Goal: Task Accomplishment & Management: Manage account settings

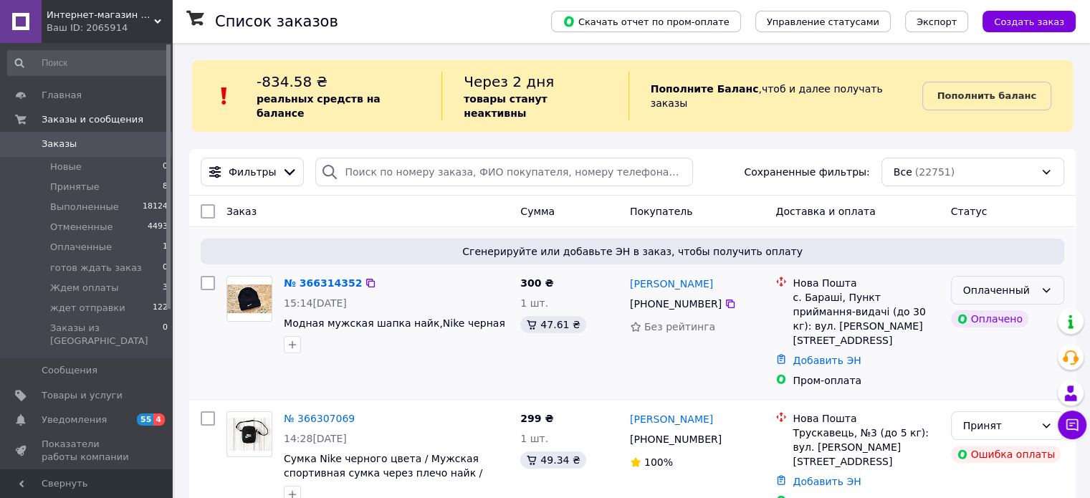
click at [1042, 276] on div "Оплаченный" at bounding box center [1007, 290] width 113 height 29
click at [1021, 313] on li "Принят" at bounding box center [1007, 308] width 112 height 26
click at [310, 277] on link "№ 366314352" at bounding box center [319, 282] width 71 height 11
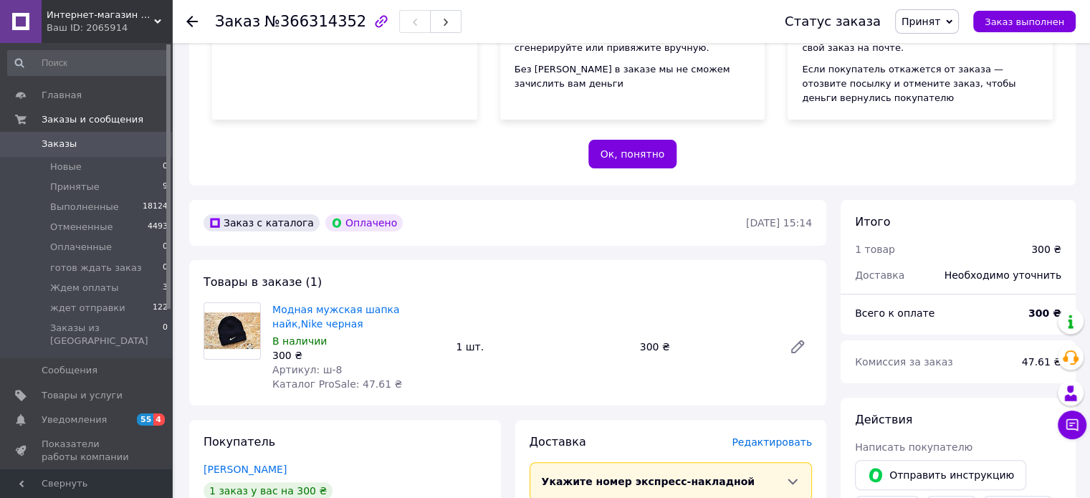
scroll to position [349, 0]
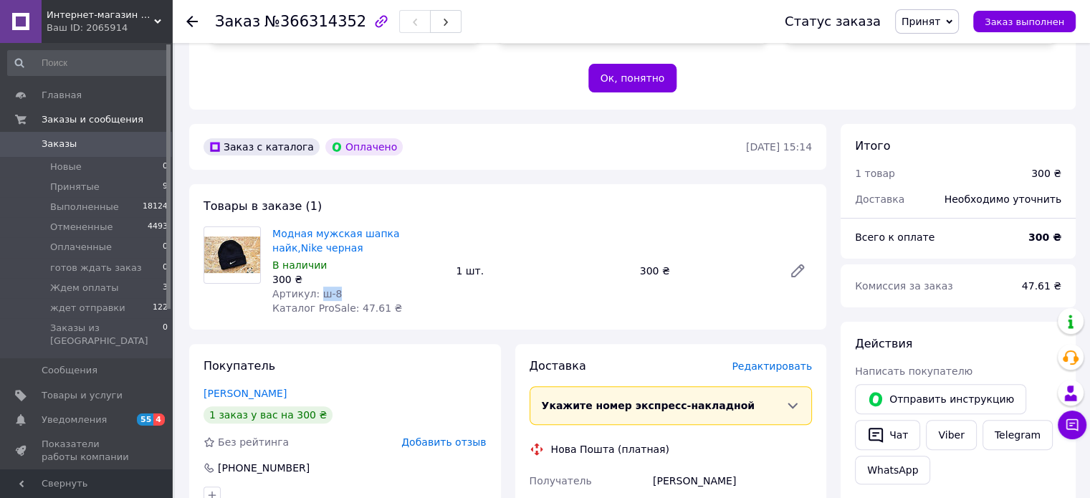
drag, startPoint x: 341, startPoint y: 293, endPoint x: 315, endPoint y: 297, distance: 26.9
click at [315, 297] on div "Артикул: ш-8" at bounding box center [358, 294] width 172 height 14
copy span "ш-8"
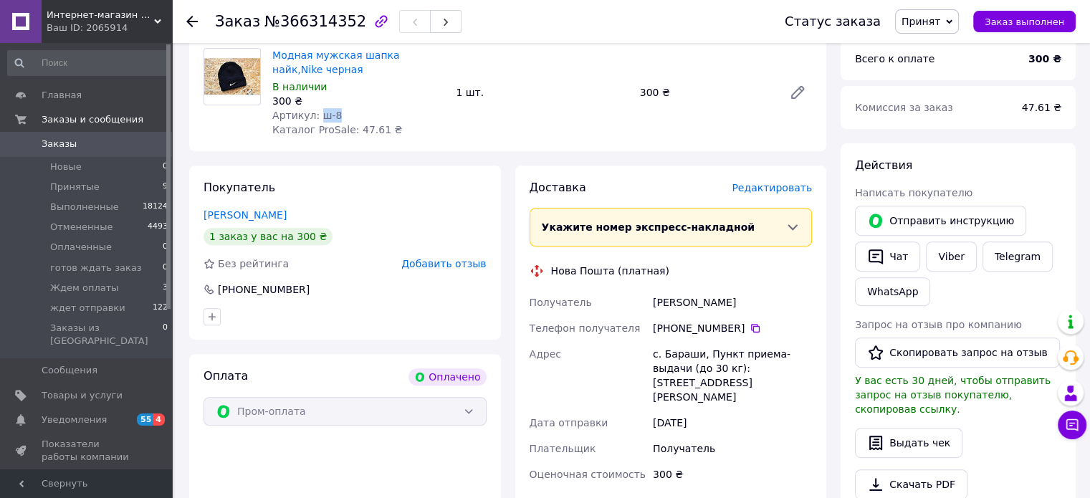
scroll to position [593, 0]
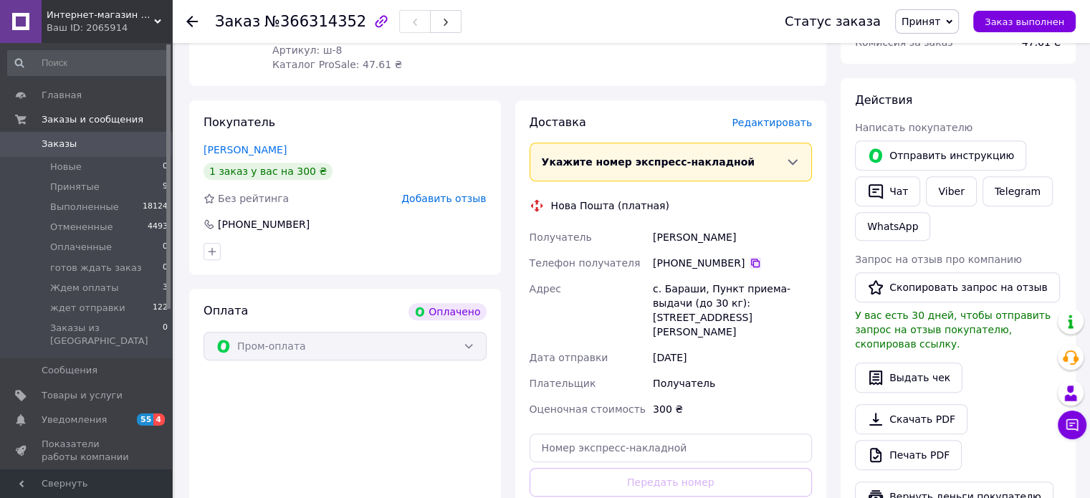
click at [751, 260] on icon at bounding box center [755, 263] width 9 height 9
click at [634, 233] on div "Получатель Наталія Данюк Телефон получателя +380 97 740 22 87   Адрес с. Бараши…" at bounding box center [671, 323] width 289 height 198
copy div "Получатель Наталія Данюк"
click at [705, 303] on div "с. Бараши, Пункт приема-выдачи (до 30 кг): ул. Чехова, 1" at bounding box center [732, 310] width 165 height 69
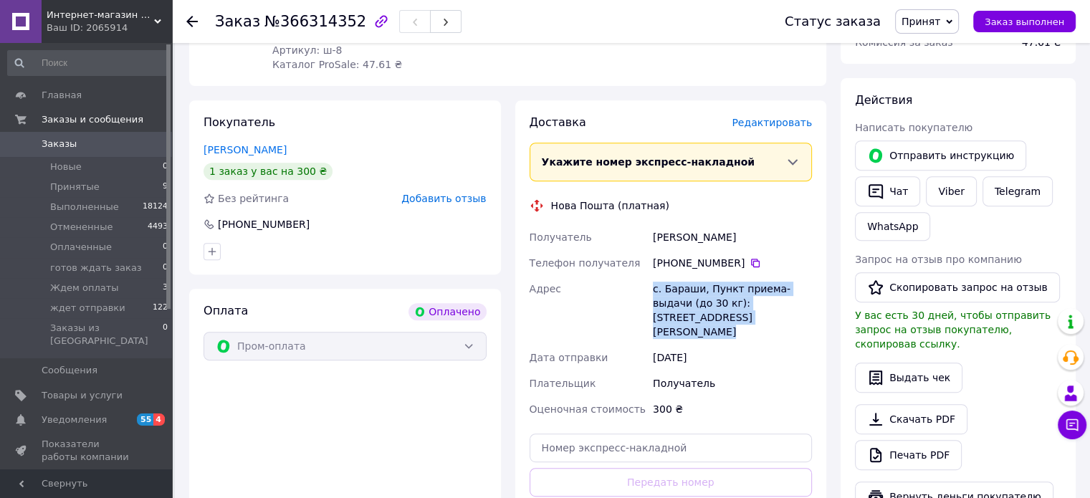
click at [705, 303] on div "с. Бараши, Пункт приема-выдачи (до 30 кг): ул. Чехова, 1" at bounding box center [732, 310] width 165 height 69
copy div "с. Бараши, Пункт приема-выдачи (до 30 кг): ул. Чехова, 1"
click at [941, 17] on span "Принят" at bounding box center [921, 21] width 39 height 11
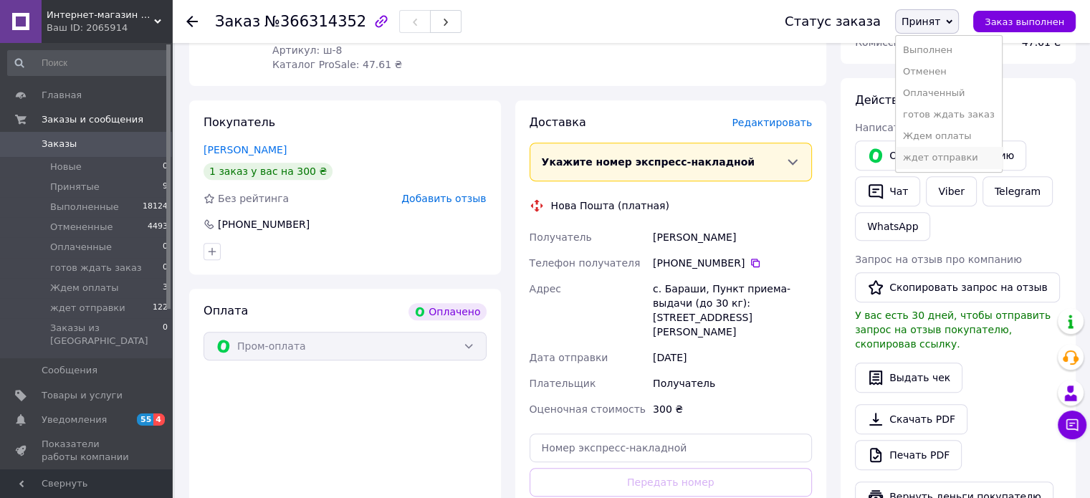
click at [972, 157] on li "ждет отправки" at bounding box center [949, 158] width 106 height 22
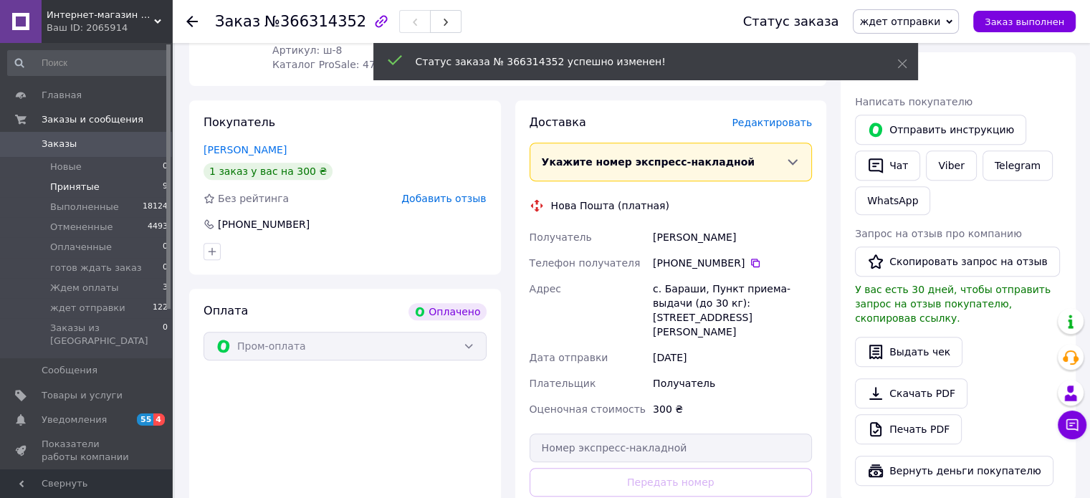
click at [80, 191] on span "Принятые" at bounding box center [74, 187] width 49 height 13
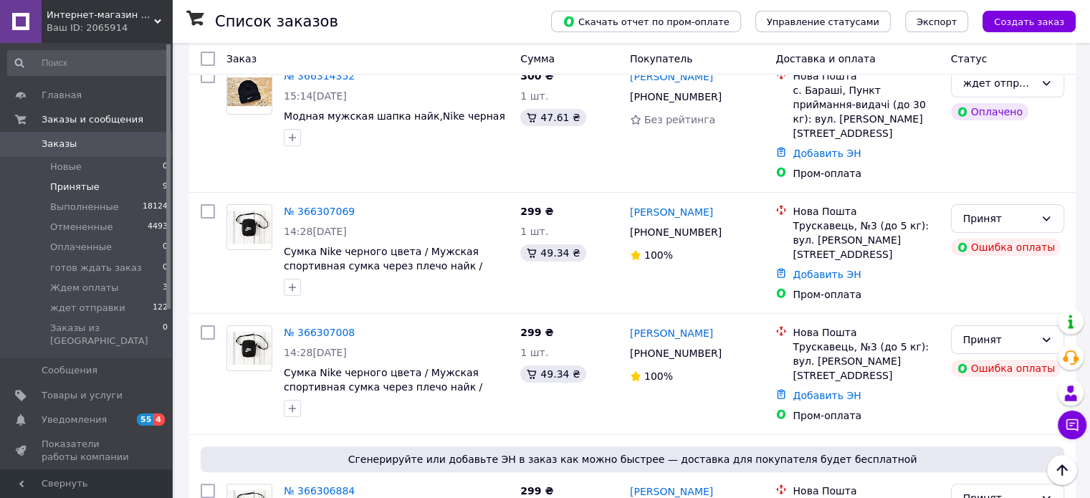
scroll to position [295, 0]
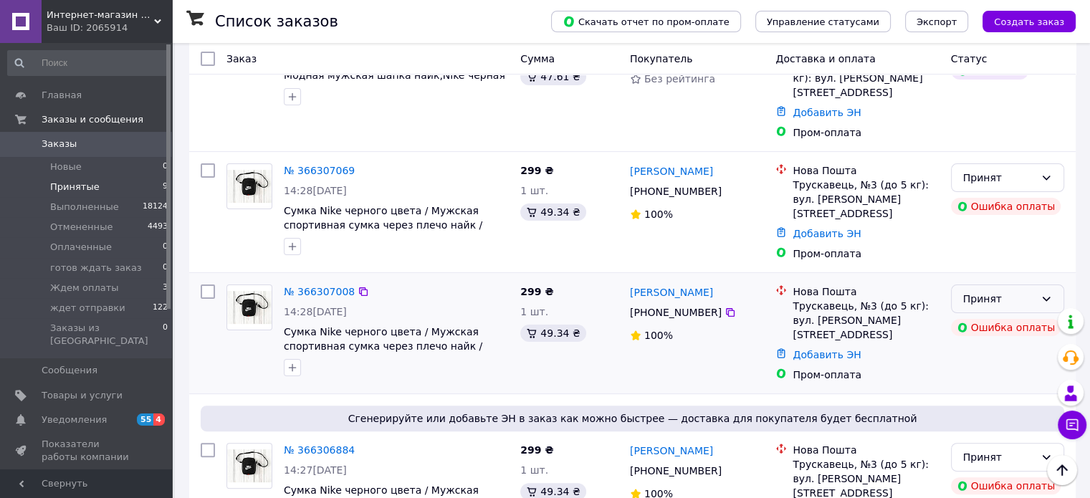
click at [1049, 293] on icon at bounding box center [1046, 298] width 11 height 11
click at [1004, 303] on li "Отменен" at bounding box center [1007, 307] width 112 height 26
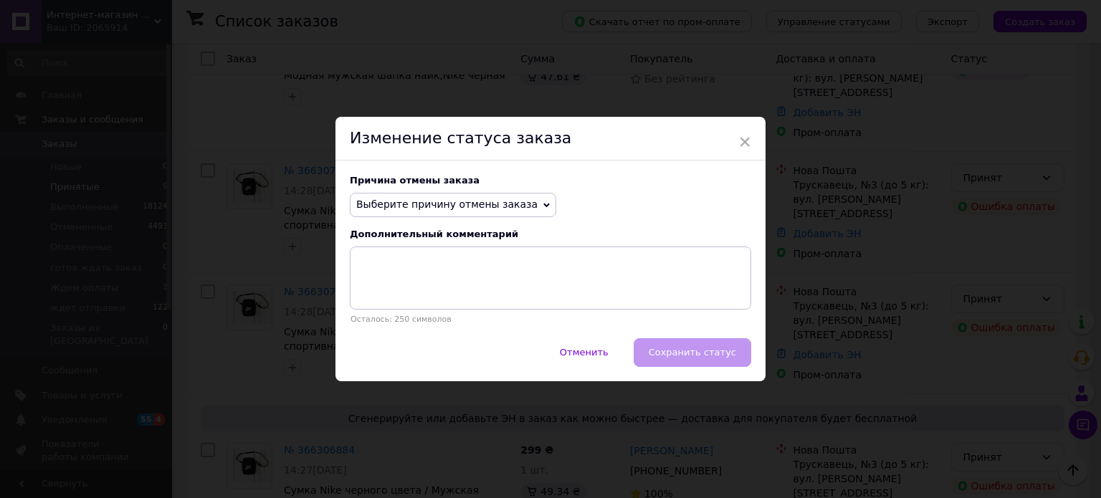
click at [464, 209] on span "Выберите причину отмены заказа" at bounding box center [446, 204] width 181 height 11
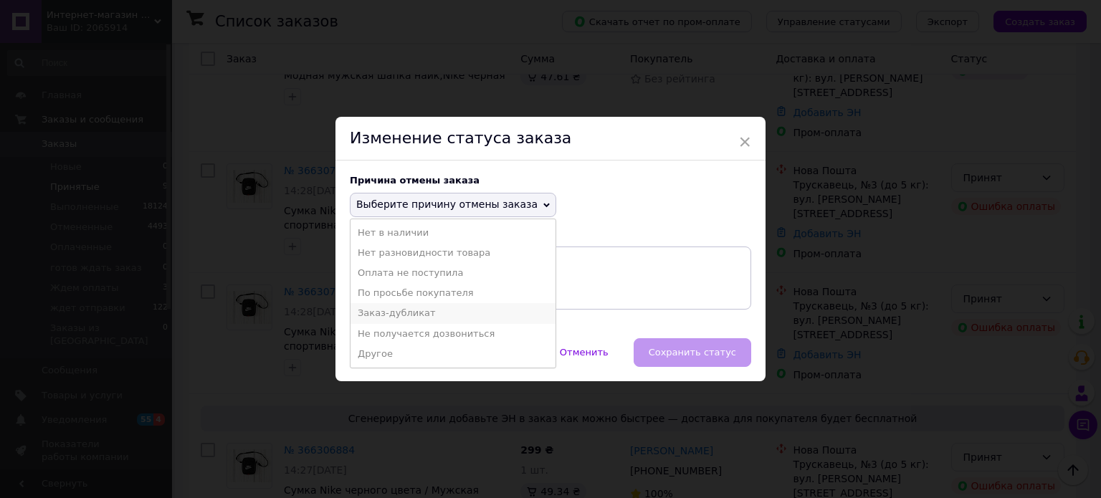
click at [416, 311] on li "Заказ-дубликат" at bounding box center [453, 313] width 205 height 20
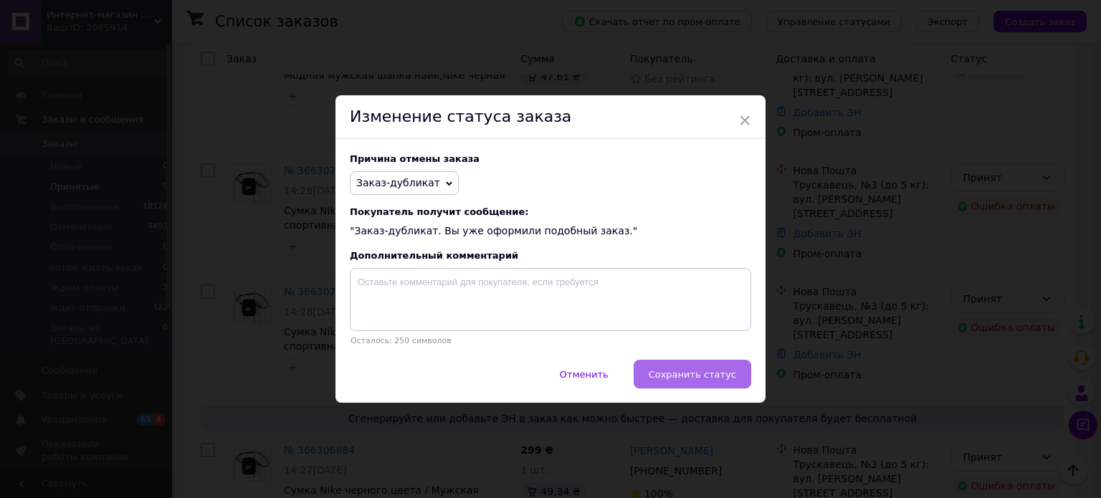
click at [722, 378] on span "Сохранить статус" at bounding box center [692, 374] width 87 height 11
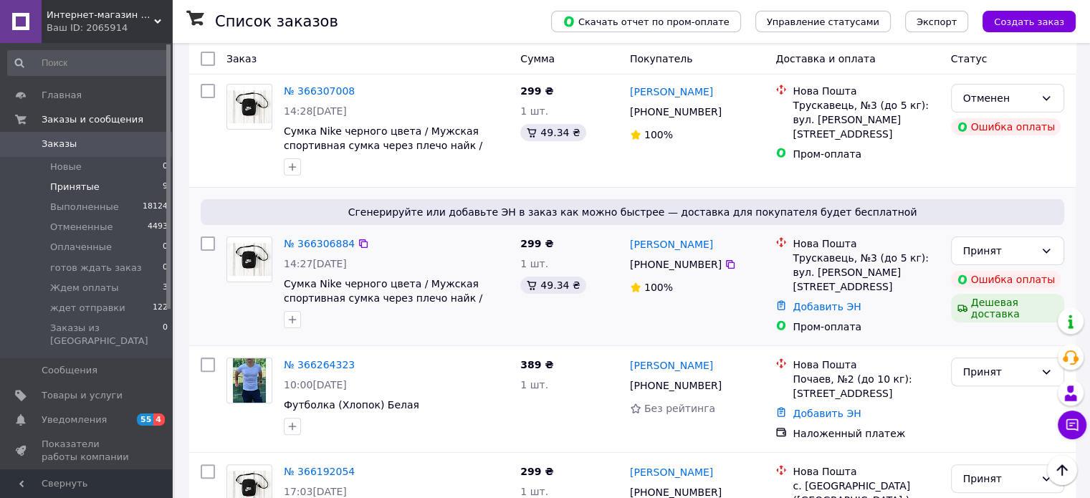
scroll to position [348, 0]
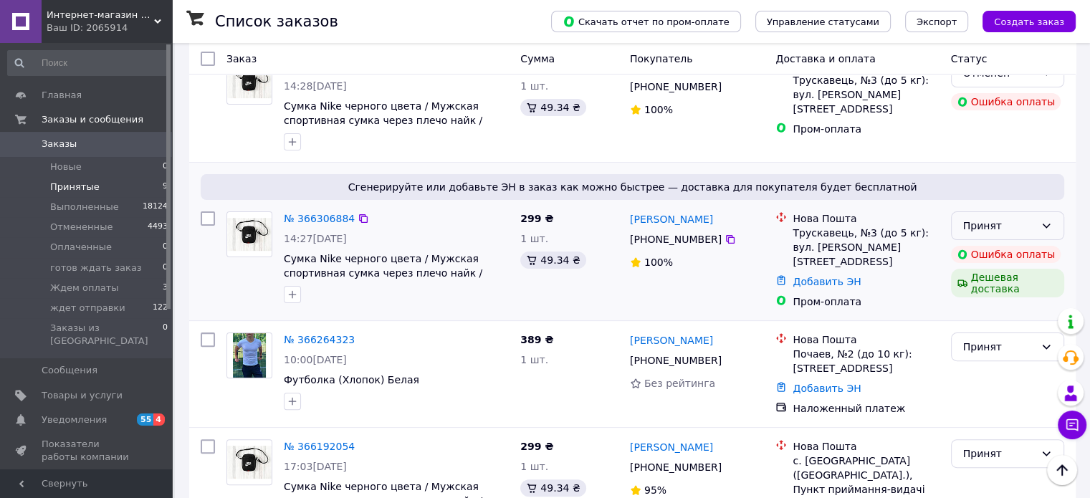
click at [1018, 218] on div "Принят" at bounding box center [999, 226] width 72 height 16
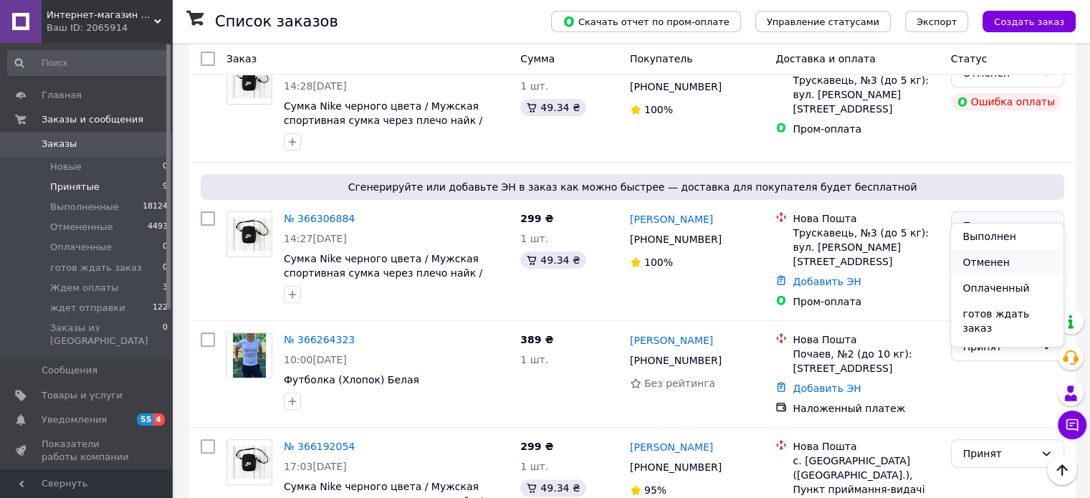
click at [1007, 257] on li "Отменен" at bounding box center [1007, 262] width 112 height 26
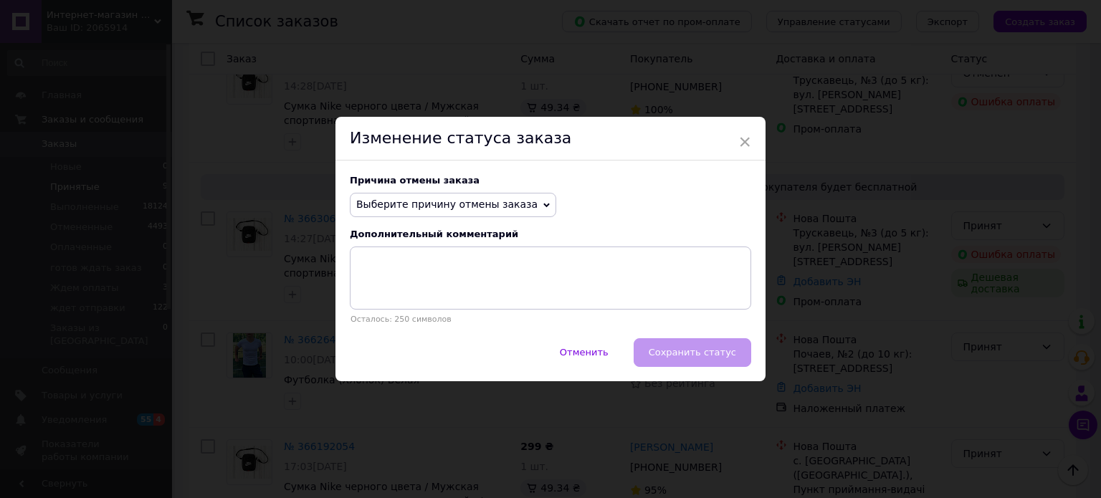
click at [476, 201] on span "Выберите причину отмены заказа" at bounding box center [446, 204] width 181 height 11
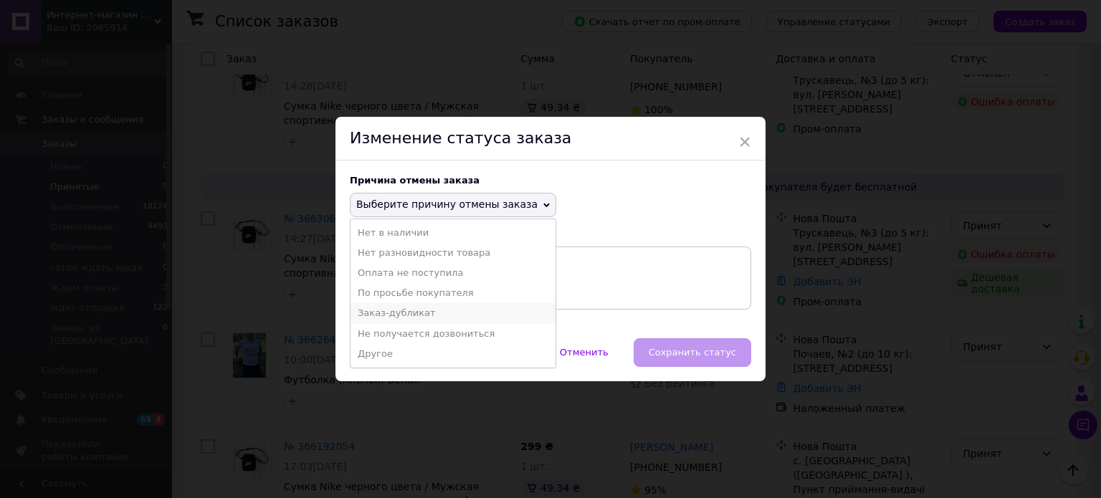
click at [424, 306] on li "Заказ-дубликат" at bounding box center [453, 313] width 205 height 20
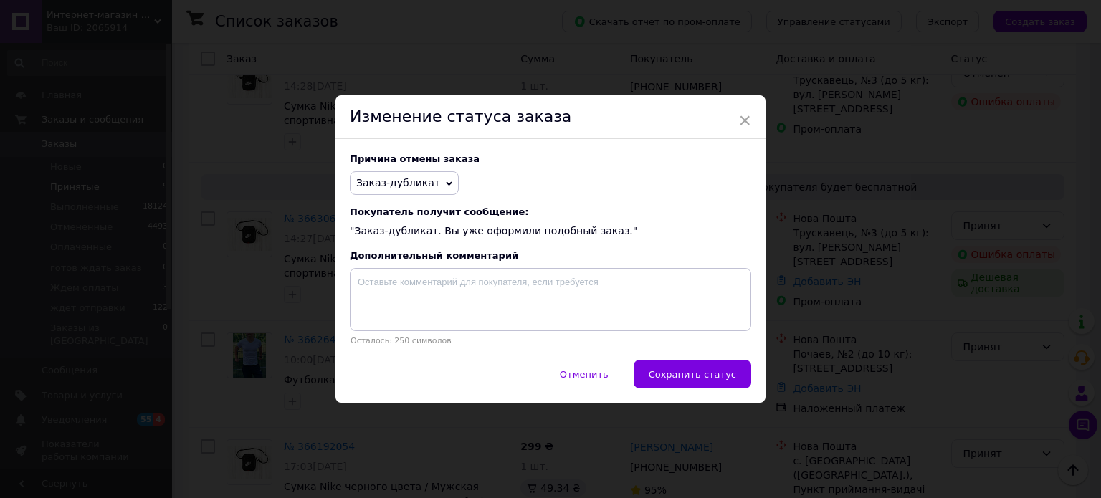
click at [687, 372] on span "Сохранить статус" at bounding box center [692, 374] width 87 height 11
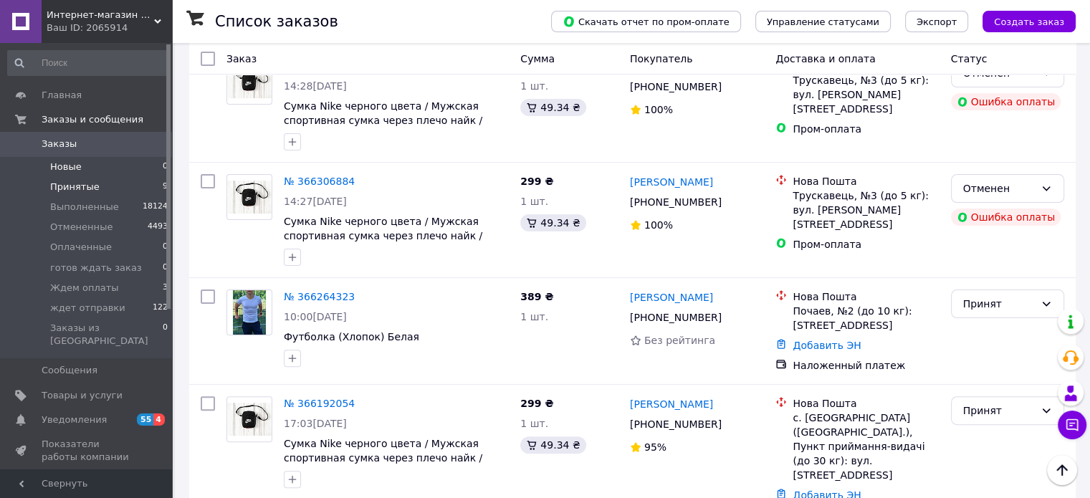
click at [60, 166] on span "Новые" at bounding box center [66, 167] width 32 height 13
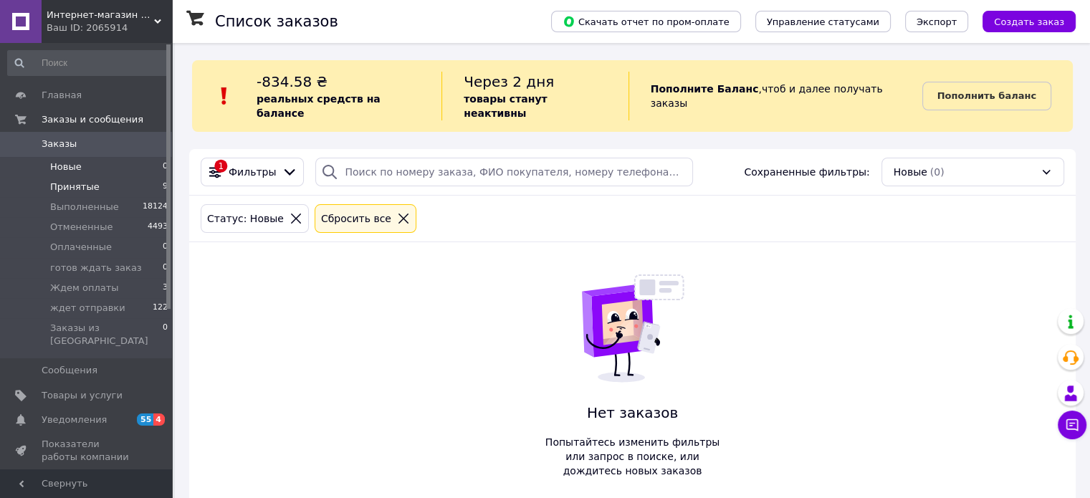
click at [74, 192] on span "Принятые" at bounding box center [74, 187] width 49 height 13
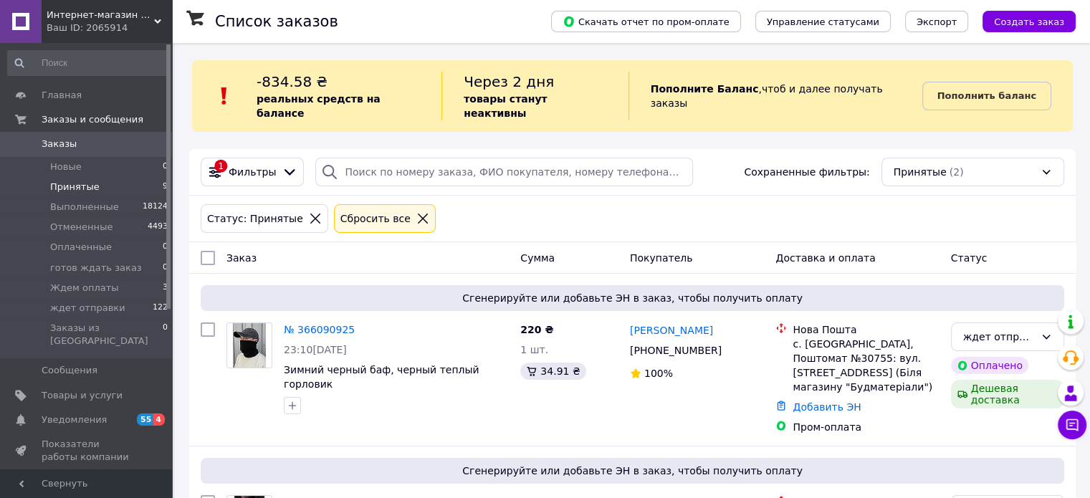
drag, startPoint x: 153, startPoint y: 23, endPoint x: 50, endPoint y: 166, distance: 175.7
click at [151, 22] on div "Ваш ID: 2065914" at bounding box center [109, 28] width 125 height 13
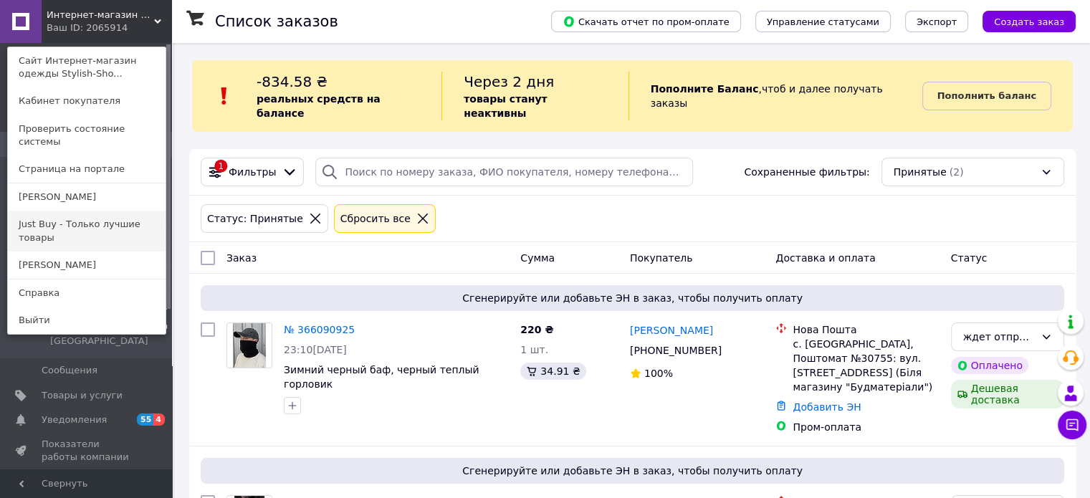
click at [54, 211] on link "Just Buy - Только лучшие товары" at bounding box center [87, 231] width 158 height 40
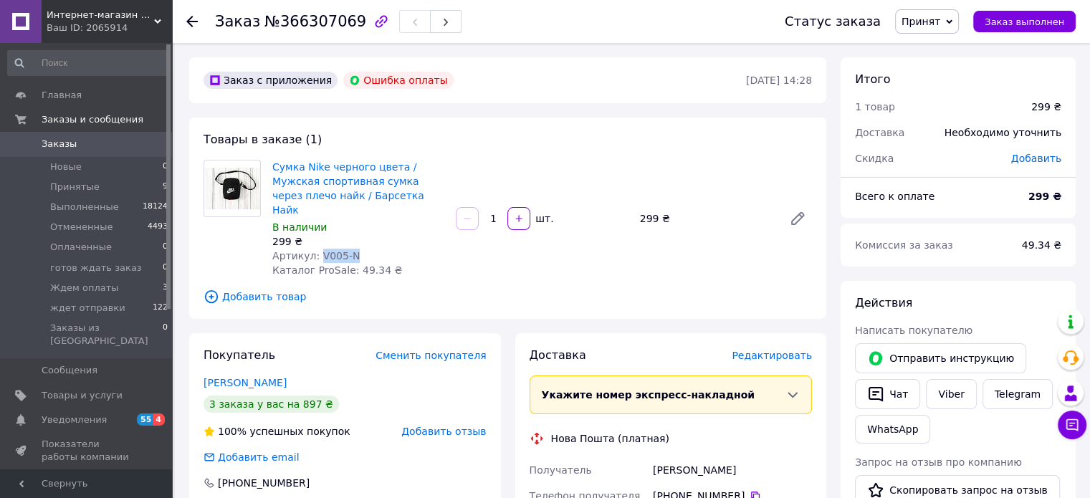
drag, startPoint x: 353, startPoint y: 243, endPoint x: 314, endPoint y: 247, distance: 38.9
click at [314, 249] on div "Артикул: V005-N" at bounding box center [358, 256] width 172 height 14
copy span "V005-N"
drag, startPoint x: 662, startPoint y: 457, endPoint x: 648, endPoint y: 461, distance: 14.8
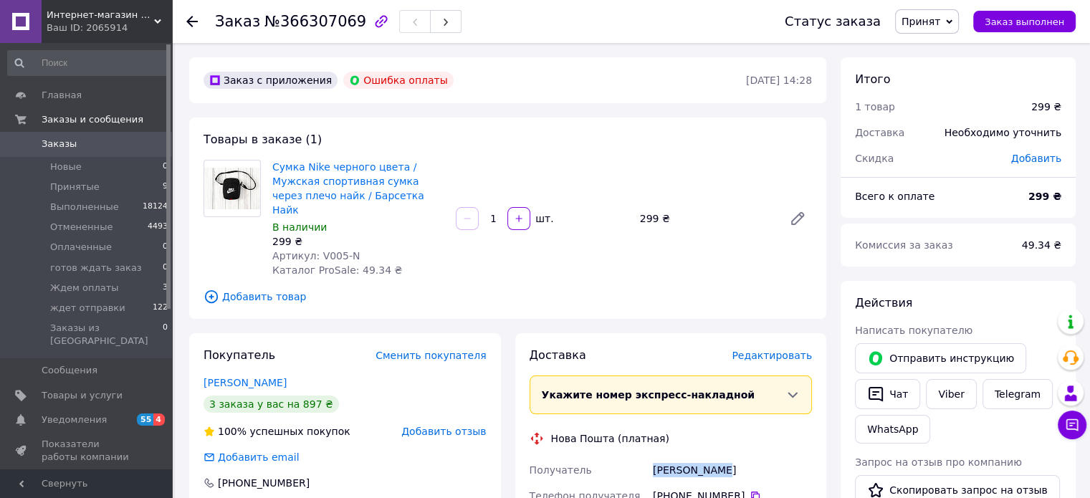
copy div "Получатель Архіпов Ілля"
click at [943, 392] on link "Viber" at bounding box center [951, 394] width 50 height 30
click at [981, 300] on div "Действия" at bounding box center [958, 303] width 206 height 16
click at [940, 397] on link "Viber" at bounding box center [951, 394] width 50 height 30
click at [750, 490] on icon at bounding box center [755, 495] width 11 height 11
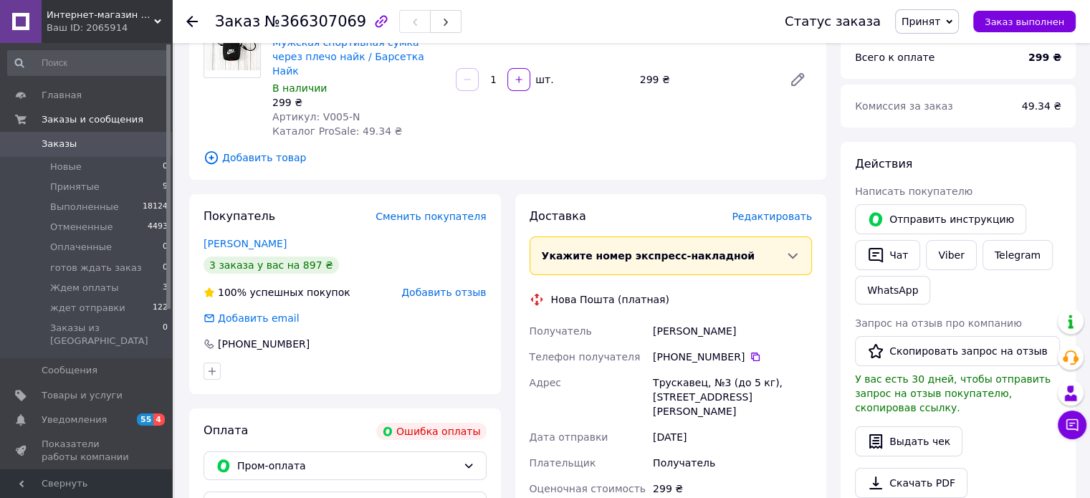
scroll to position [149, 0]
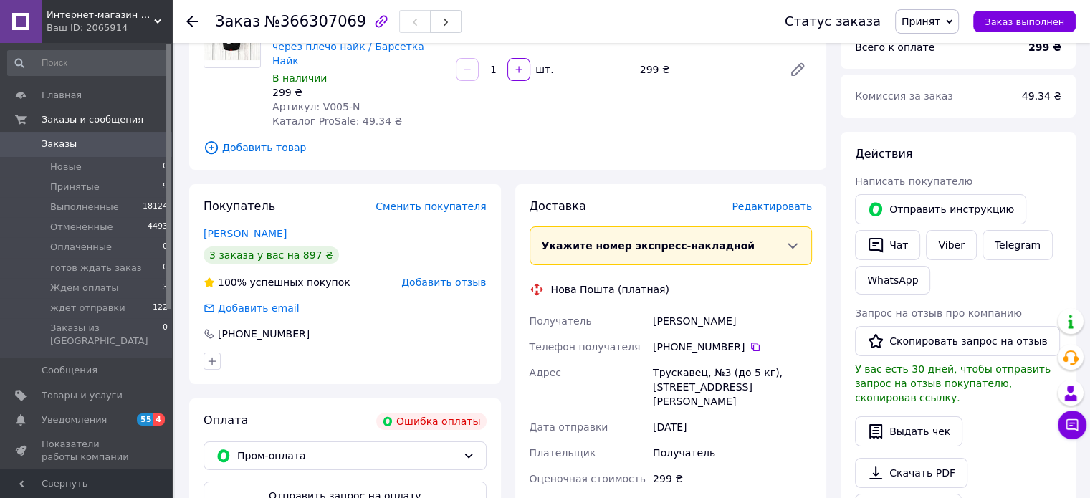
click at [723, 360] on div "Трускавец, №3 (до 5 кг), ул. Скоропадского, 10" at bounding box center [732, 387] width 165 height 54
copy div "Трускавец, №3 (до 5 кг), ул. Скоропадского, 10"
drag, startPoint x: 938, startPoint y: 30, endPoint x: 941, endPoint y: 23, distance: 7.7
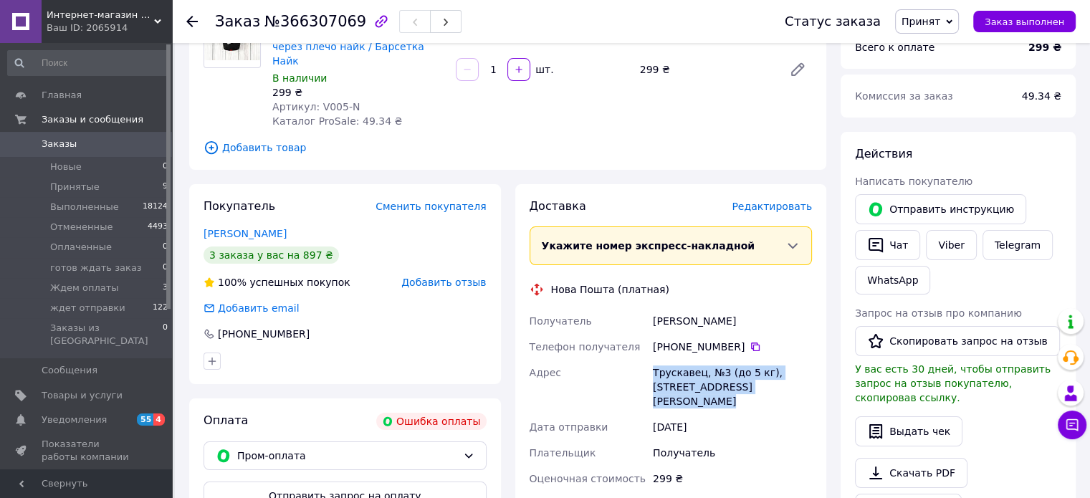
click at [940, 24] on span "Принят" at bounding box center [927, 21] width 64 height 24
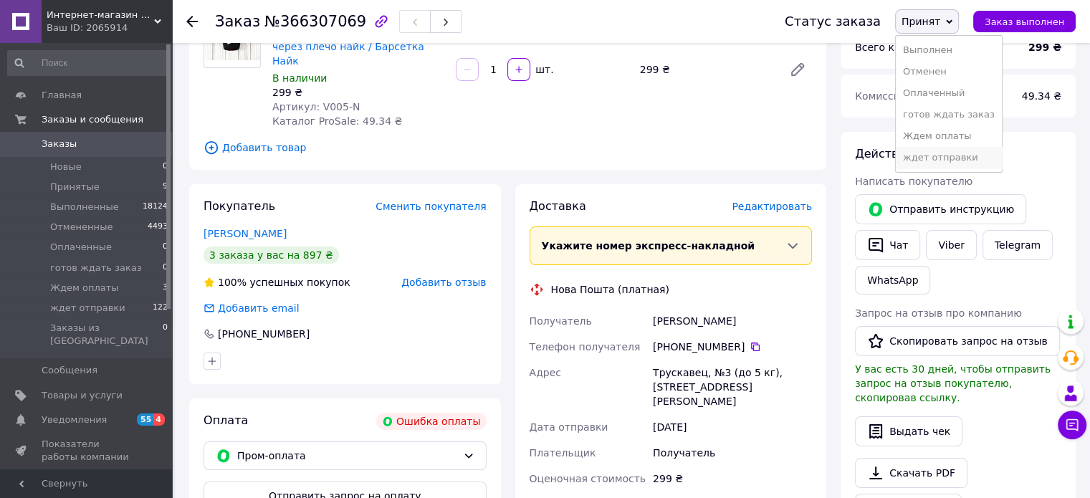
click at [945, 160] on li "ждет отправки" at bounding box center [949, 158] width 106 height 22
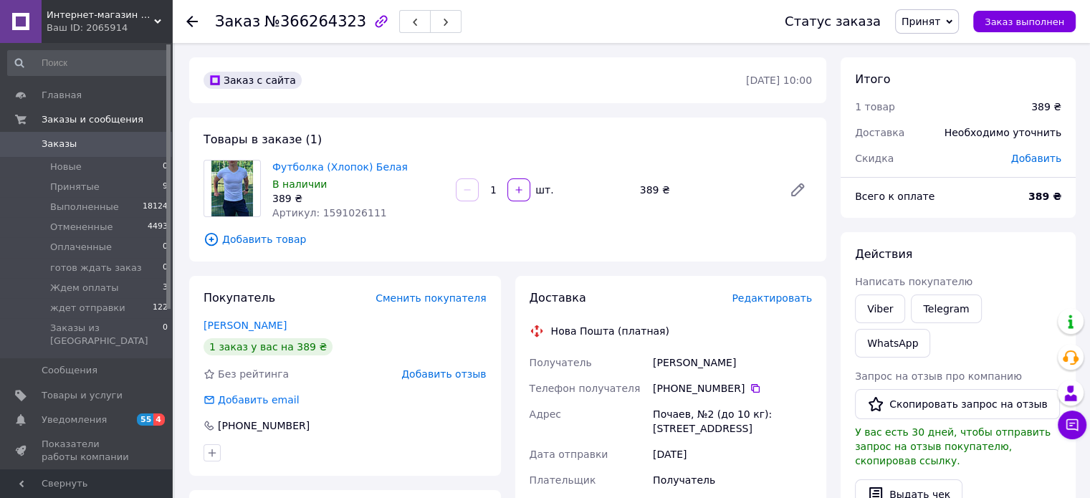
click at [340, 210] on span "Артикул: 1591026111" at bounding box center [329, 212] width 115 height 11
copy span "1591026111"
drag, startPoint x: 723, startPoint y: 361, endPoint x: 645, endPoint y: 363, distance: 77.4
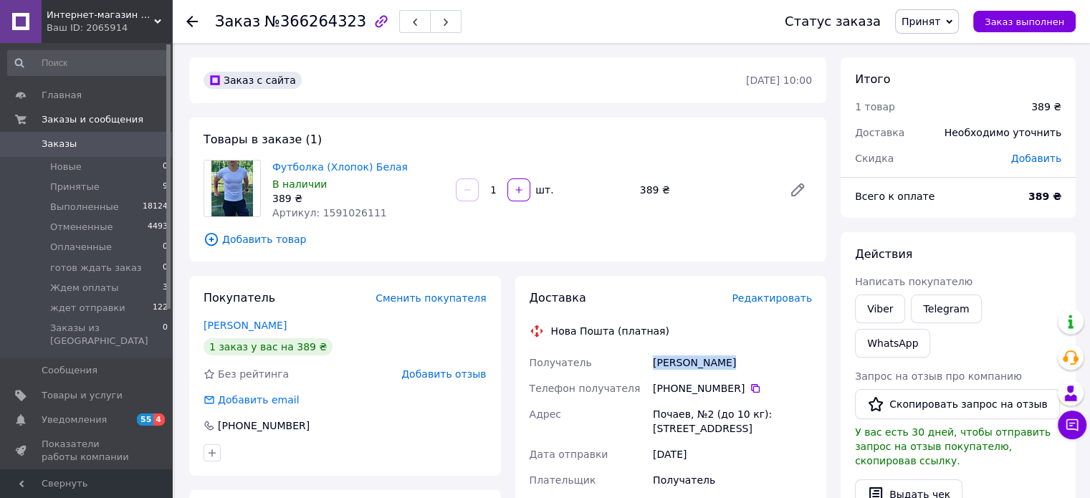
copy div "Получатель [PERSON_NAME]"
click at [750, 387] on icon at bounding box center [755, 388] width 11 height 11
click at [733, 415] on div "Почаев, №2 (до 10 кг): [STREET_ADDRESS]" at bounding box center [732, 421] width 165 height 40
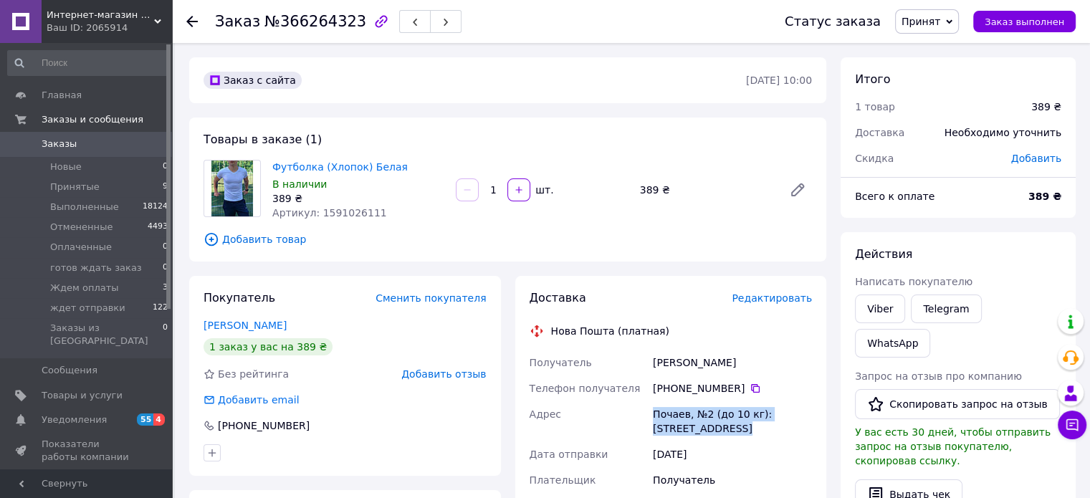
click at [732, 415] on div "Почаев, №2 (до 10 кг): [STREET_ADDRESS]" at bounding box center [732, 421] width 165 height 40
copy div "Почаев, №2 (до 10 кг): [STREET_ADDRESS]"
click at [955, 11] on span "Принят" at bounding box center [927, 21] width 64 height 24
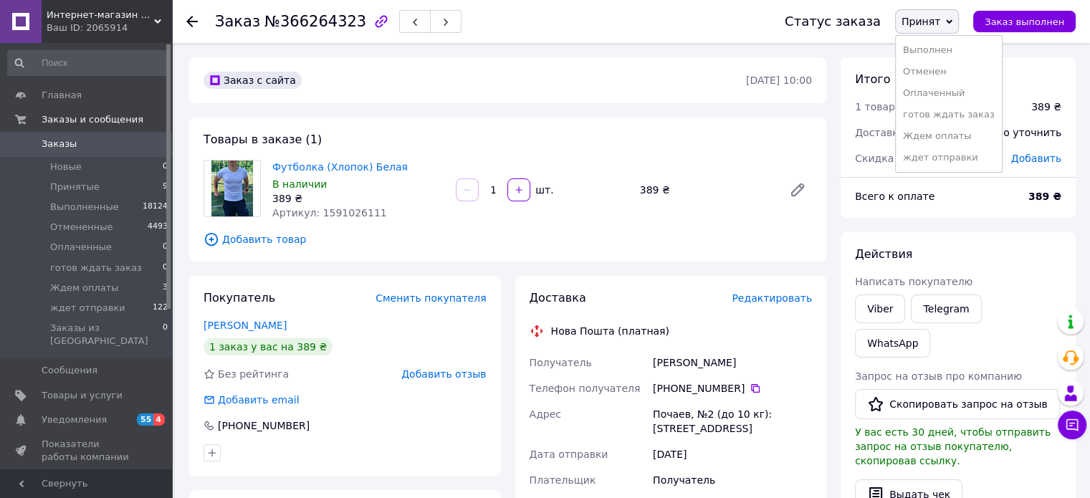
click at [972, 163] on li "ждет отправки" at bounding box center [949, 158] width 106 height 22
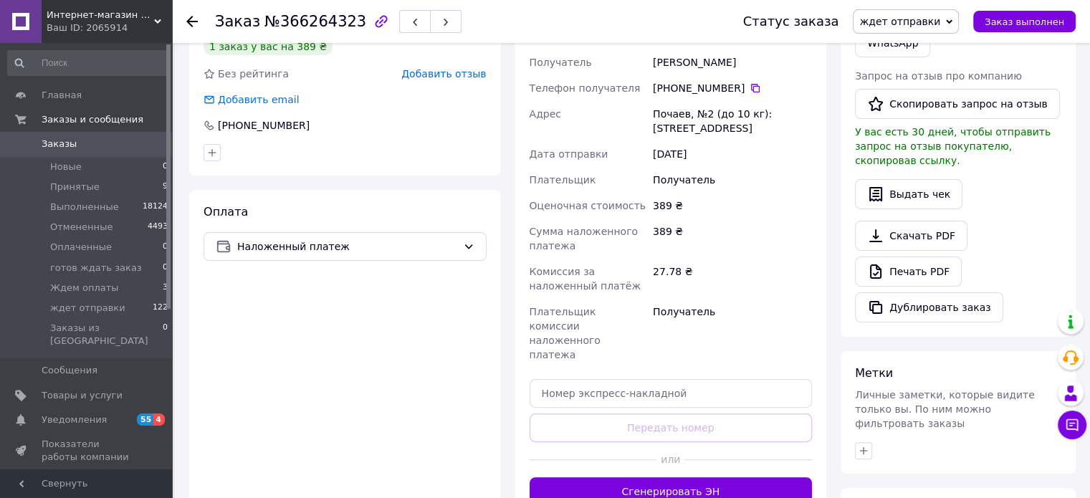
scroll to position [303, 0]
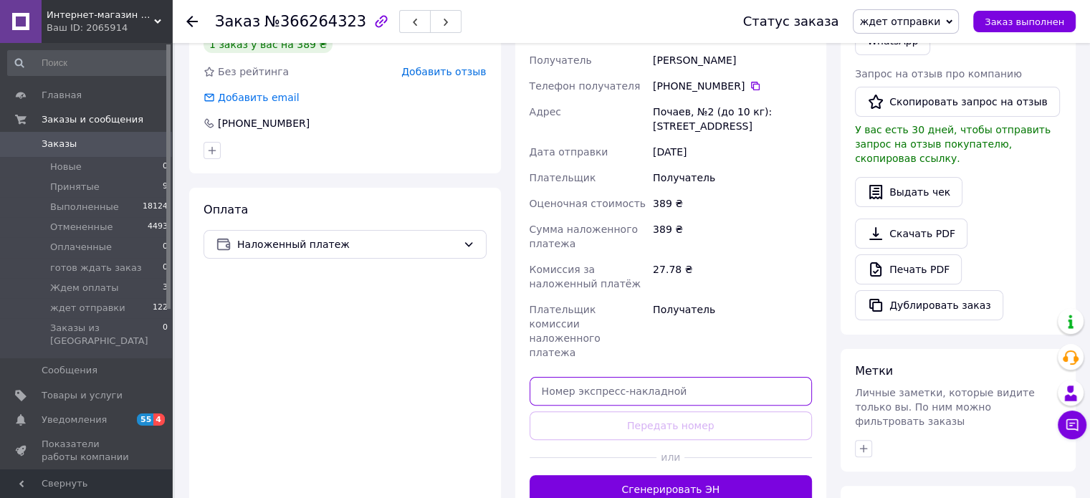
click at [697, 377] on input "text" at bounding box center [671, 391] width 283 height 29
paste input "20451269135905"
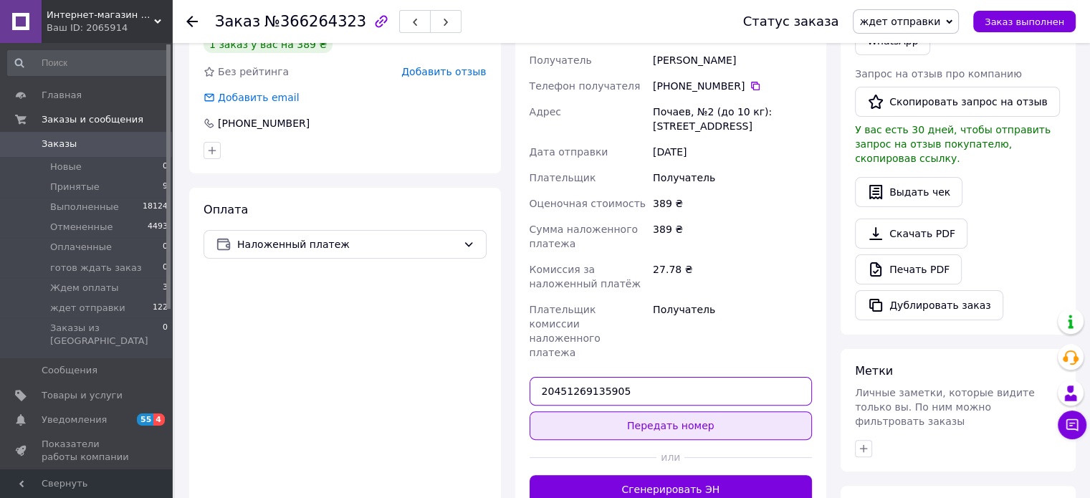
type input "20451269135905"
click at [698, 411] on button "Передать номер" at bounding box center [671, 425] width 283 height 29
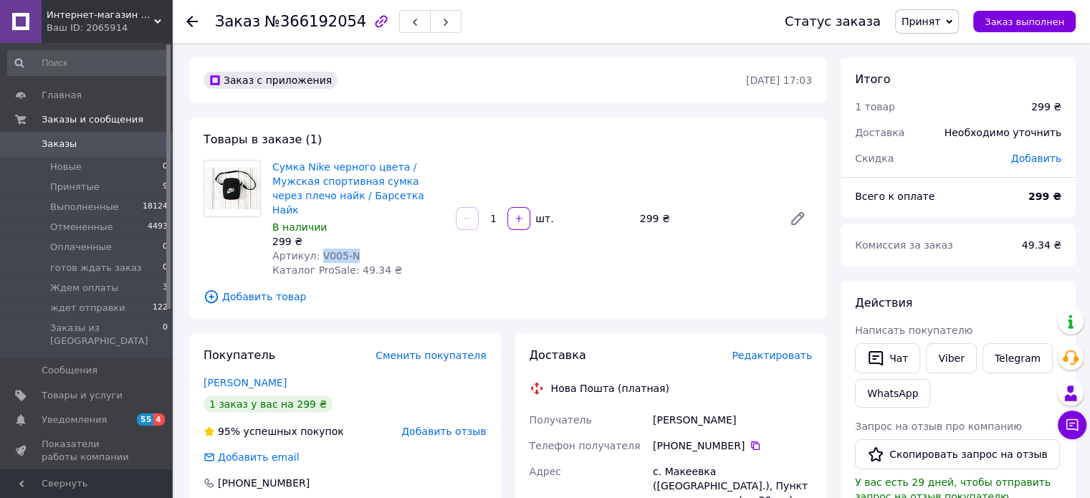
drag, startPoint x: 349, startPoint y: 241, endPoint x: 316, endPoint y: 247, distance: 33.6
click at [316, 249] on div "Артикул: V005-N" at bounding box center [358, 256] width 172 height 14
copy span "V005-N"
click at [956, 366] on link "Viber" at bounding box center [951, 358] width 50 height 30
click at [985, 303] on div "Действия" at bounding box center [958, 303] width 206 height 16
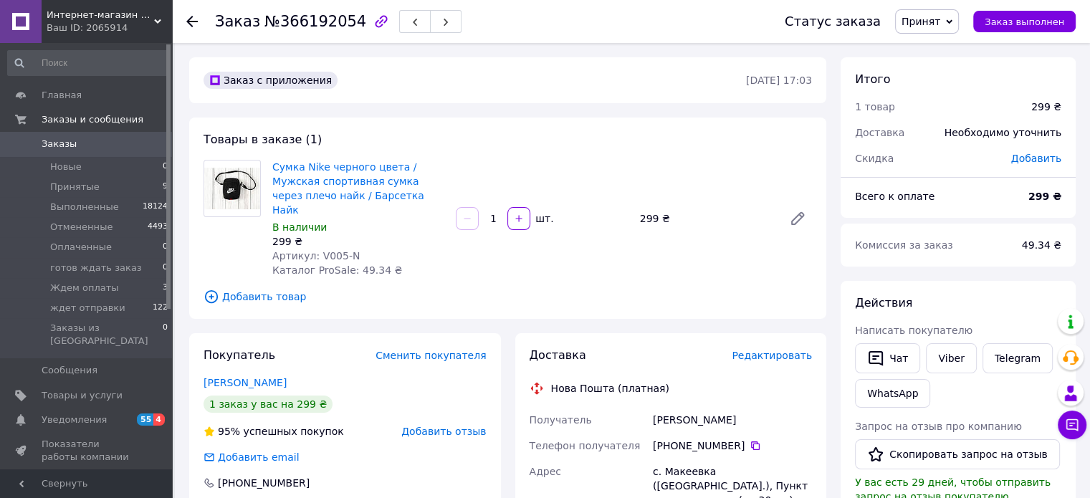
click at [701, 472] on div "с. Макеевка (Киевская обл.), Пункт приема-выдачи (до 30 кг.): ул. Центральная, 8" at bounding box center [732, 493] width 165 height 69
copy div "с. Макеевка (Киевская обл.), Пункт приема-выдачи (до 30 кг.): ул. Центральная, 8"
click at [941, 24] on span "Принят" at bounding box center [921, 21] width 39 height 11
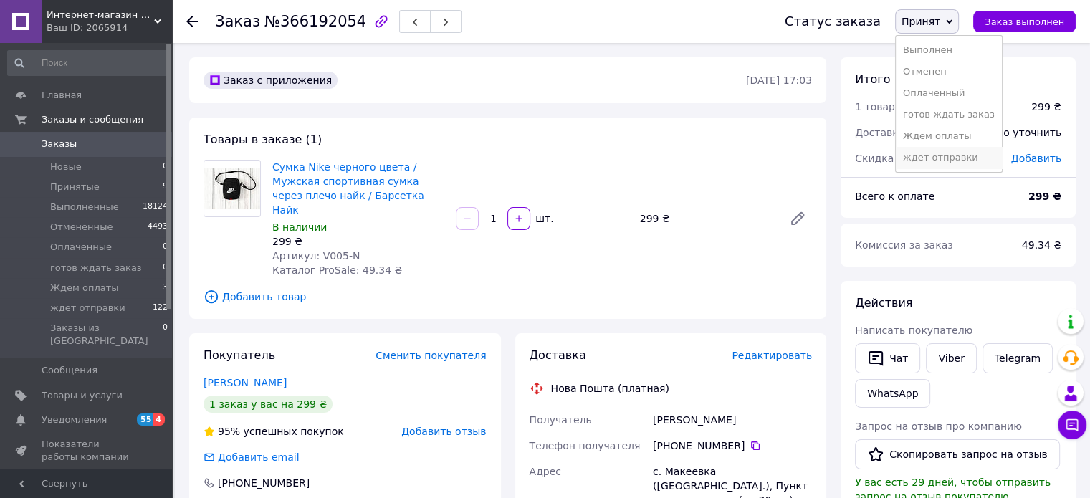
drag, startPoint x: 972, startPoint y: 153, endPoint x: 966, endPoint y: 162, distance: 10.9
click at [972, 153] on li "ждет отправки" at bounding box center [949, 158] width 106 height 22
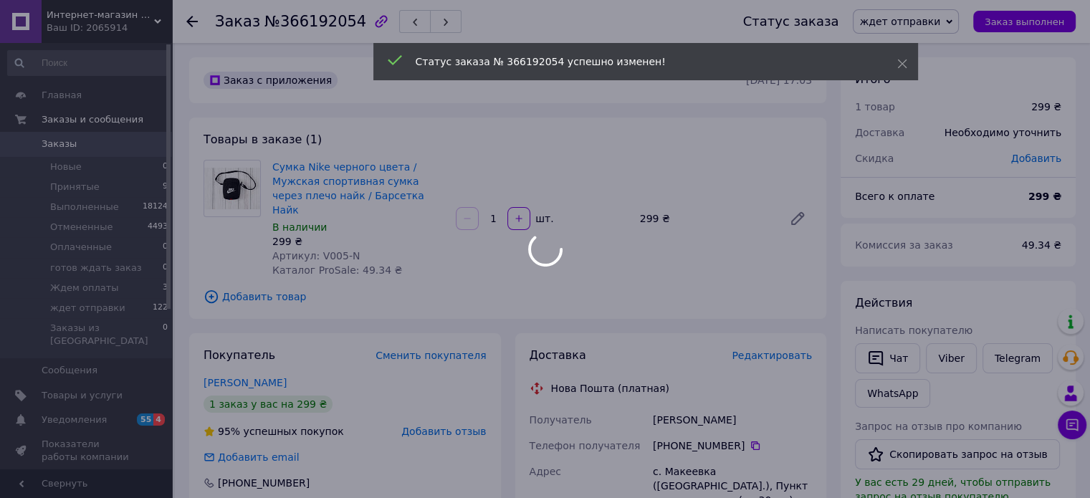
drag, startPoint x: 745, startPoint y: 427, endPoint x: 743, endPoint y: 414, distance: 12.4
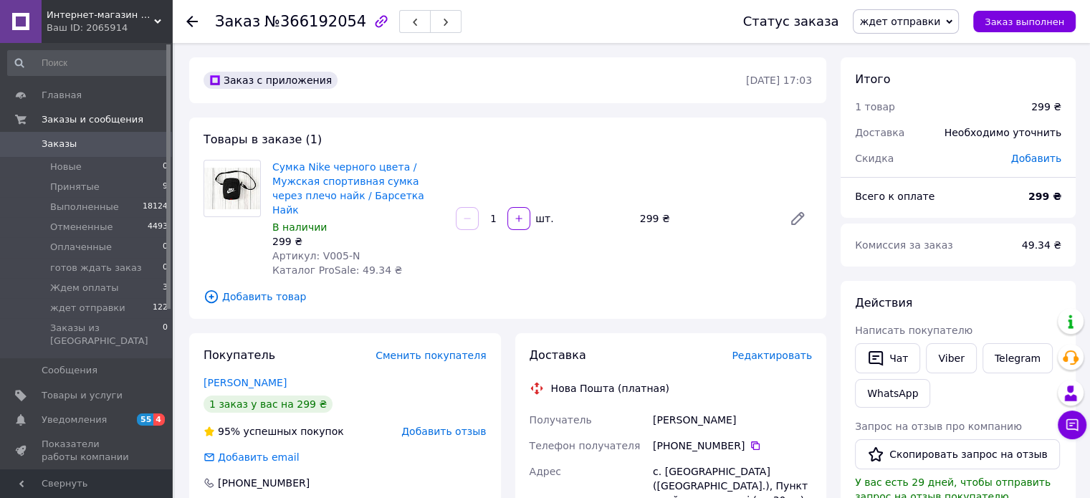
drag, startPoint x: 730, startPoint y: 414, endPoint x: 619, endPoint y: 398, distance: 111.5
copy div "Получатель Литвин Вікторія"
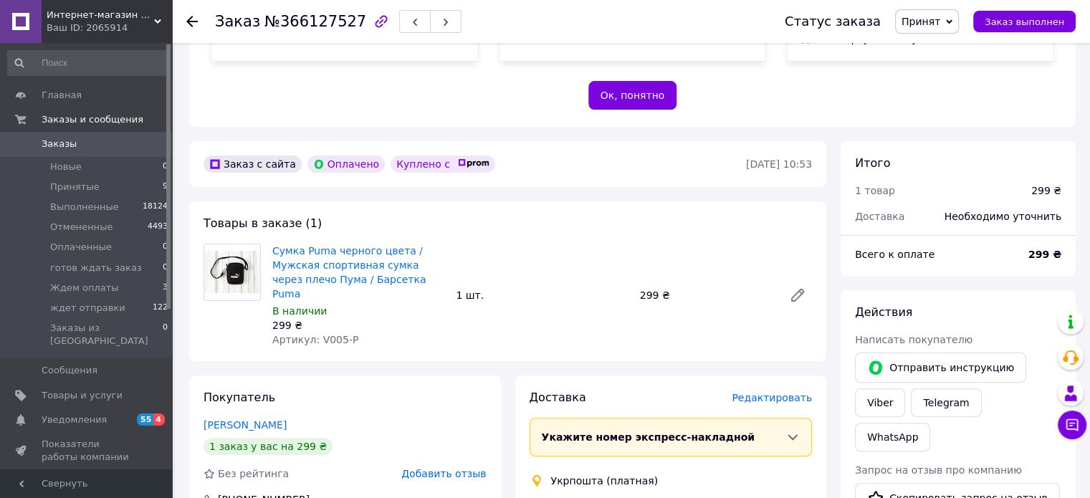
scroll to position [308, 0]
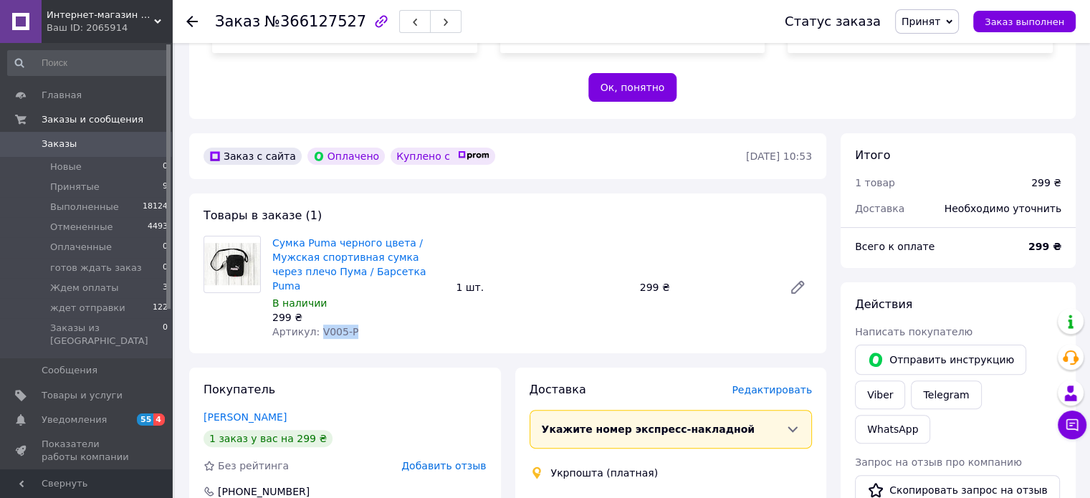
drag, startPoint x: 348, startPoint y: 318, endPoint x: 313, endPoint y: 324, distance: 35.7
click at [313, 324] on div "Сумка Puma черного цвета / Мужская спортивная сумка через плечо Пума / Барсетка…" at bounding box center [359, 287] width 184 height 109
copy span "V005-P"
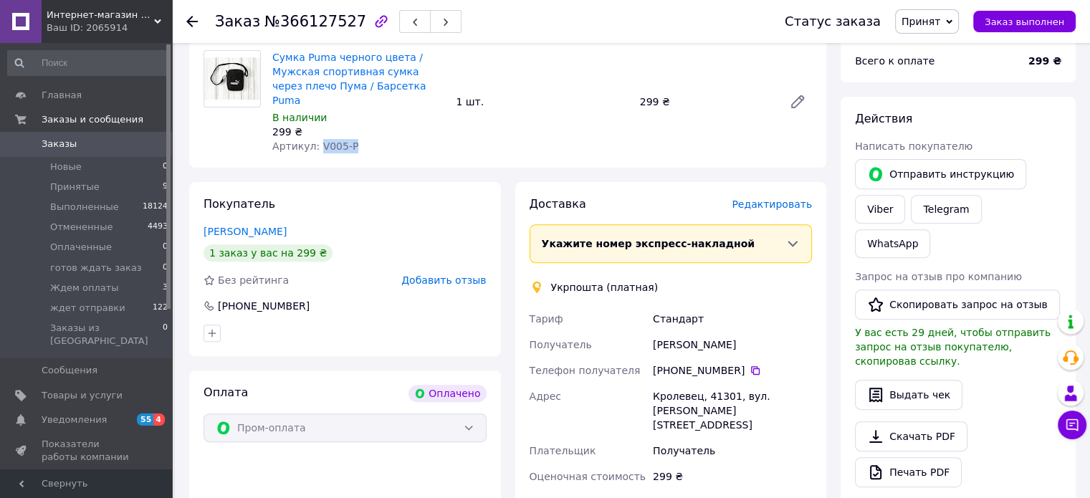
scroll to position [533, 0]
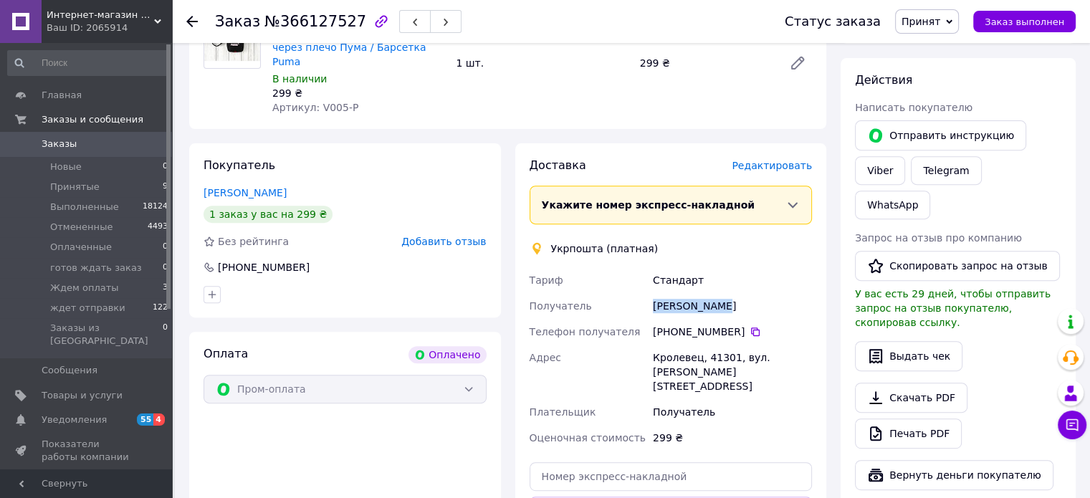
drag, startPoint x: 677, startPoint y: 291, endPoint x: 627, endPoint y: 288, distance: 51.0
click at [627, 288] on div "Тариф Стандарт Получатель Марія Бабело Телефон получателя +380 98 939 28 83   А…" at bounding box center [671, 359] width 289 height 184
copy div "Получатель Марія Бабело"
click at [751, 328] on icon at bounding box center [755, 332] width 9 height 9
click at [694, 348] on div "Кролевец, 41301, вул. Виноградова, 33" at bounding box center [732, 372] width 165 height 54
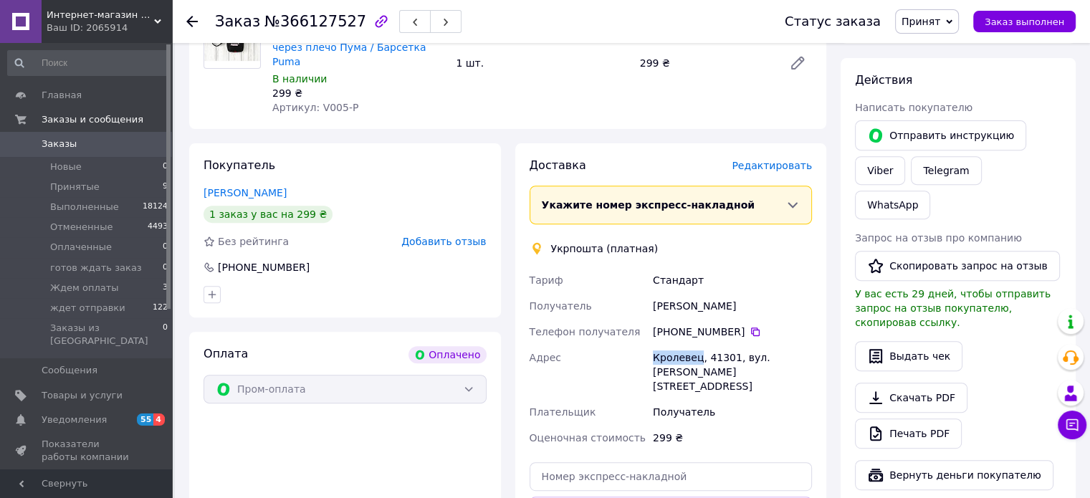
click at [694, 348] on div "Кролевец, 41301, вул. Виноградова, 33" at bounding box center [732, 372] width 165 height 54
copy div "Кролевец, 41301, вул. Виноградова, 33"
click at [941, 27] on span "Принят" at bounding box center [921, 21] width 39 height 11
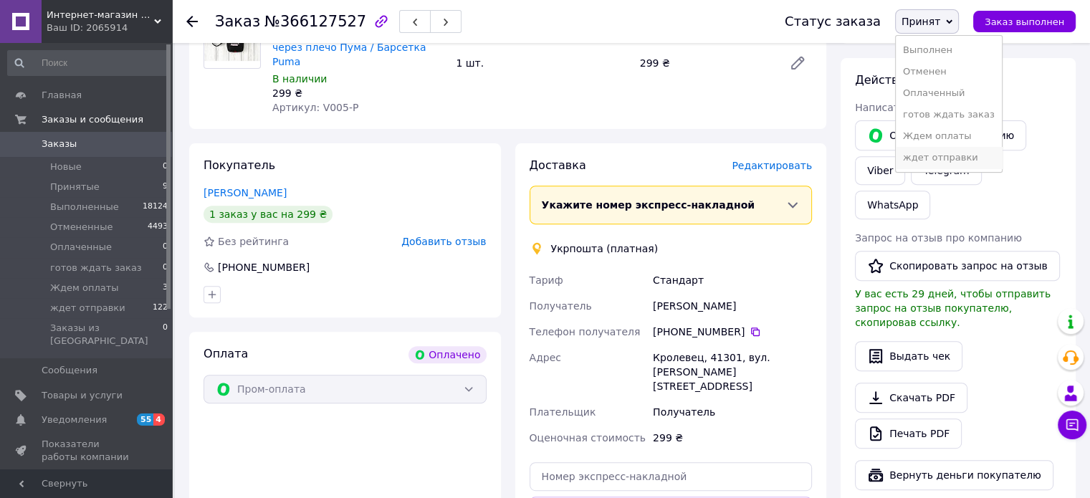
click at [959, 154] on li "ждет отправки" at bounding box center [949, 158] width 106 height 22
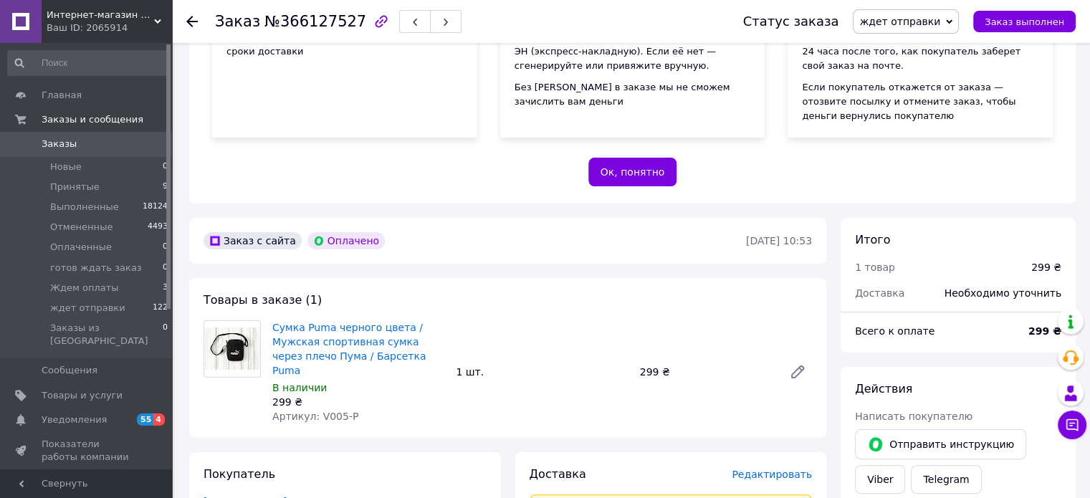
scroll to position [219, 0]
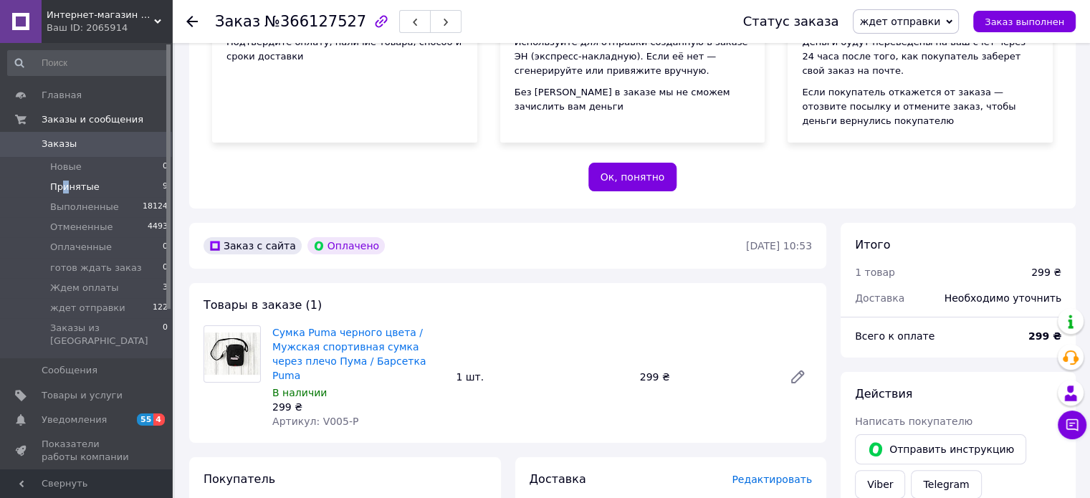
click at [66, 186] on span "Принятые" at bounding box center [74, 187] width 49 height 13
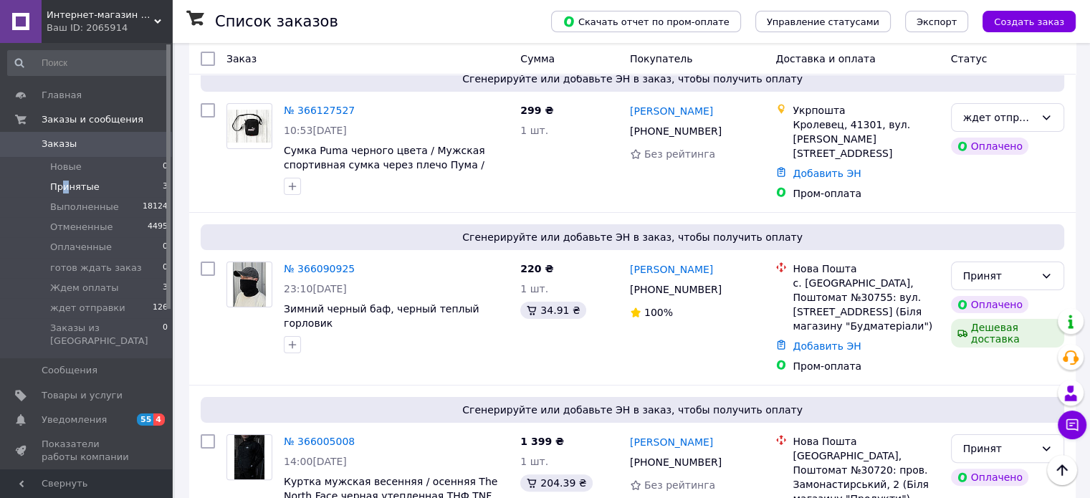
scroll to position [219, 0]
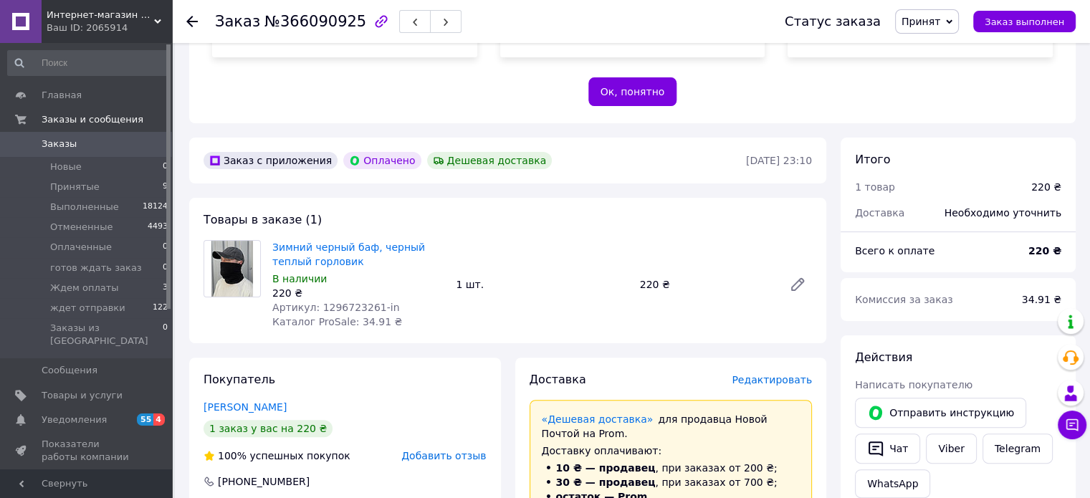
scroll to position [393, 0]
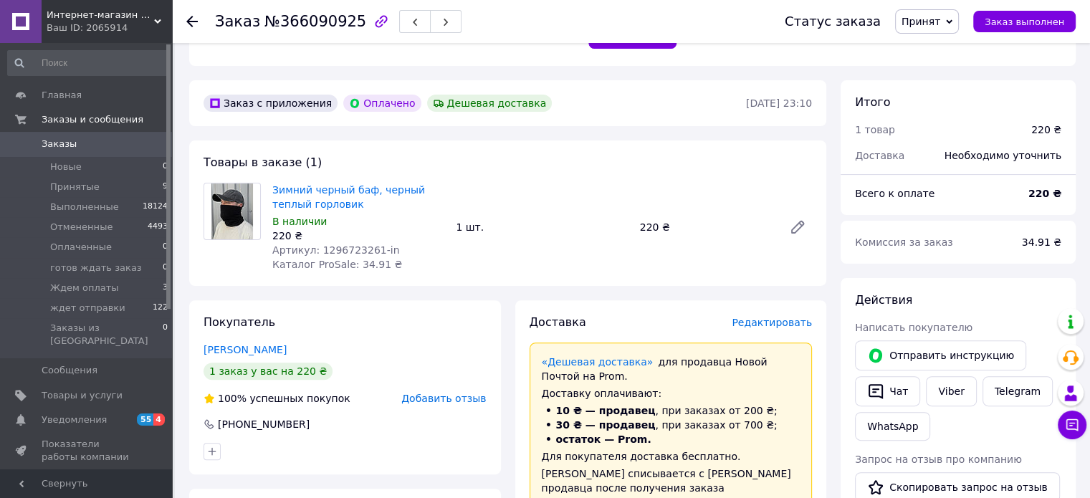
click at [341, 252] on span "Артикул: 1296723261-in" at bounding box center [335, 249] width 127 height 11
copy span "1296723261"
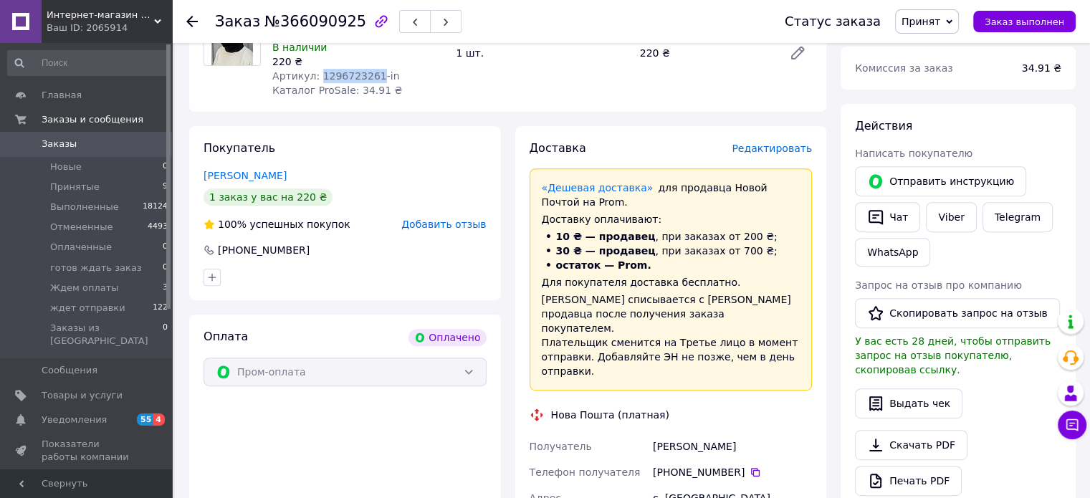
scroll to position [625, 0]
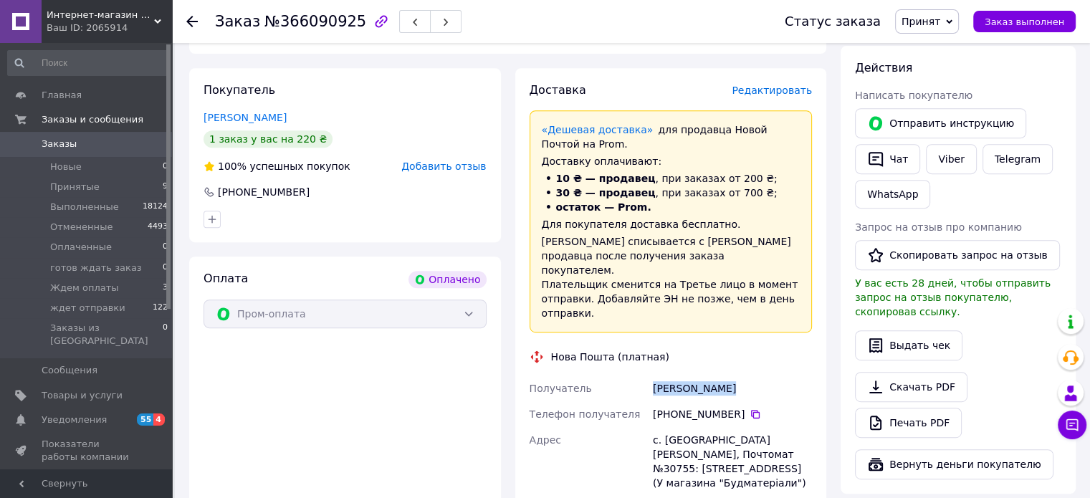
copy div "Кирилюк Роман"
drag, startPoint x: 724, startPoint y: 371, endPoint x: 652, endPoint y: 372, distance: 71.7
click at [652, 376] on div "Кирилюк Роман" at bounding box center [732, 389] width 165 height 26
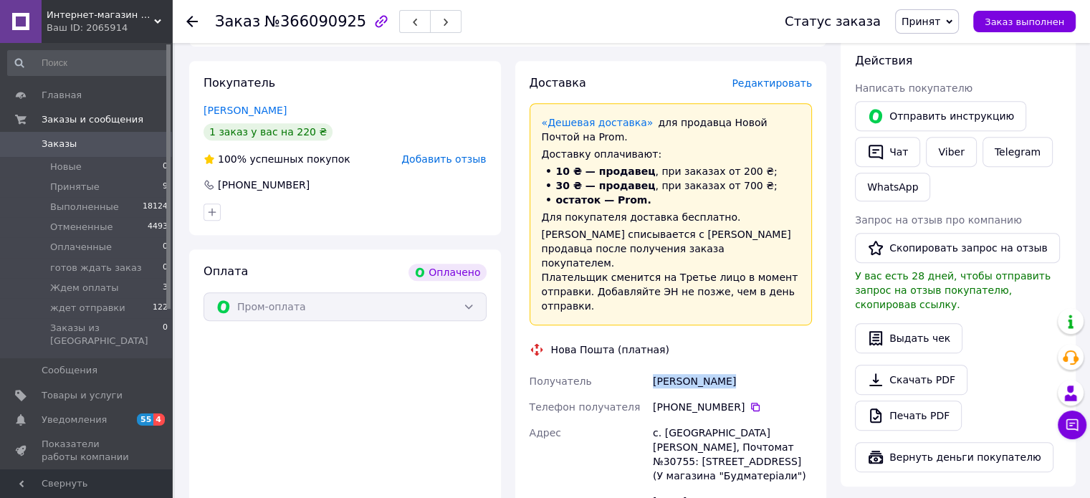
scroll to position [651, 0]
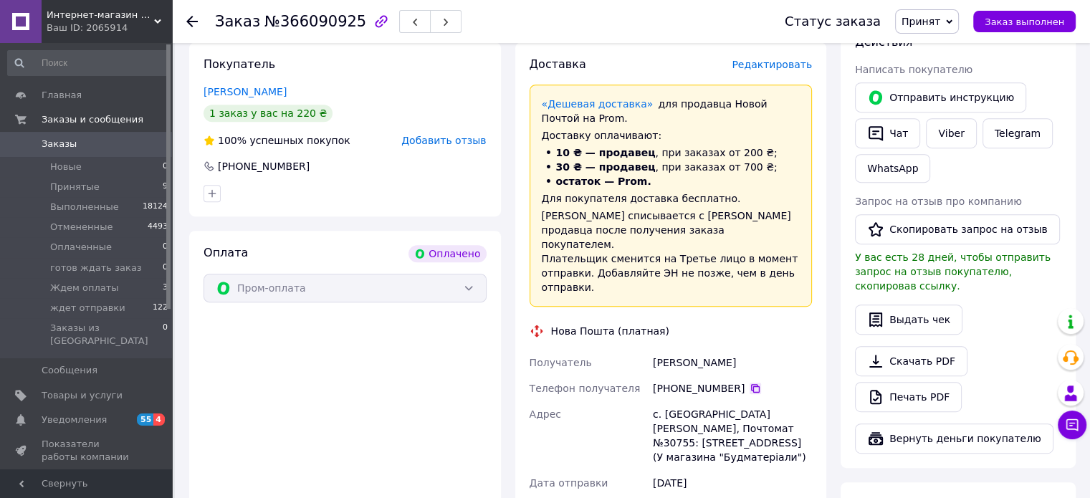
click at [751, 384] on icon at bounding box center [755, 388] width 9 height 9
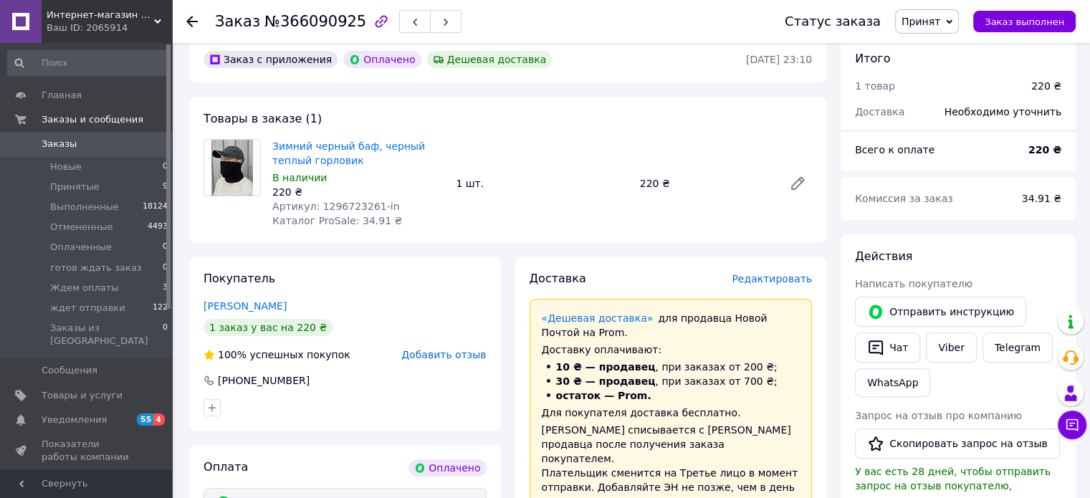
scroll to position [444, 0]
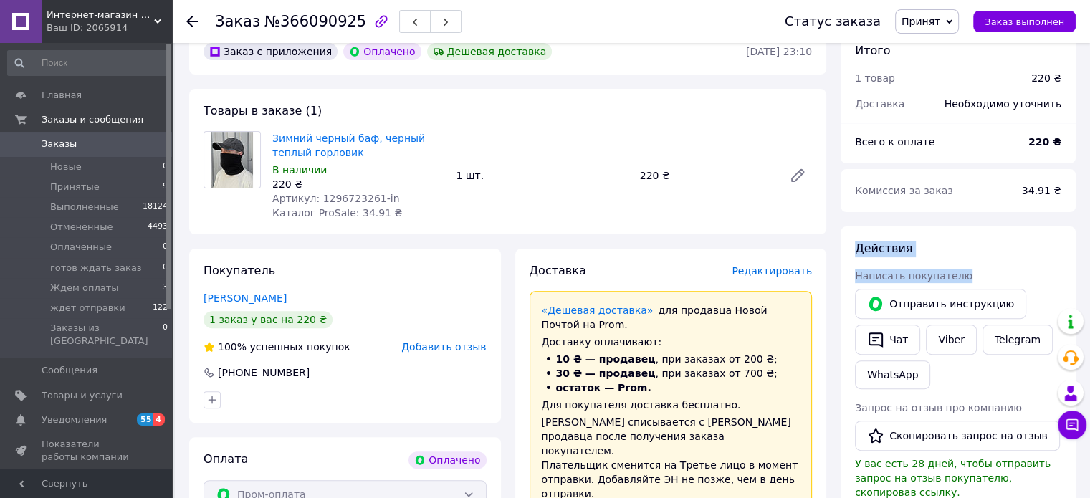
drag, startPoint x: 1090, startPoint y: 200, endPoint x: 1100, endPoint y: 292, distance: 92.4
click at [1090, 286] on html "Интернет-магазин одежды Stylish-Shop Ваш ID: 2065914 Сайт Интернет-магазин одеж…" at bounding box center [545, 340] width 1090 height 1568
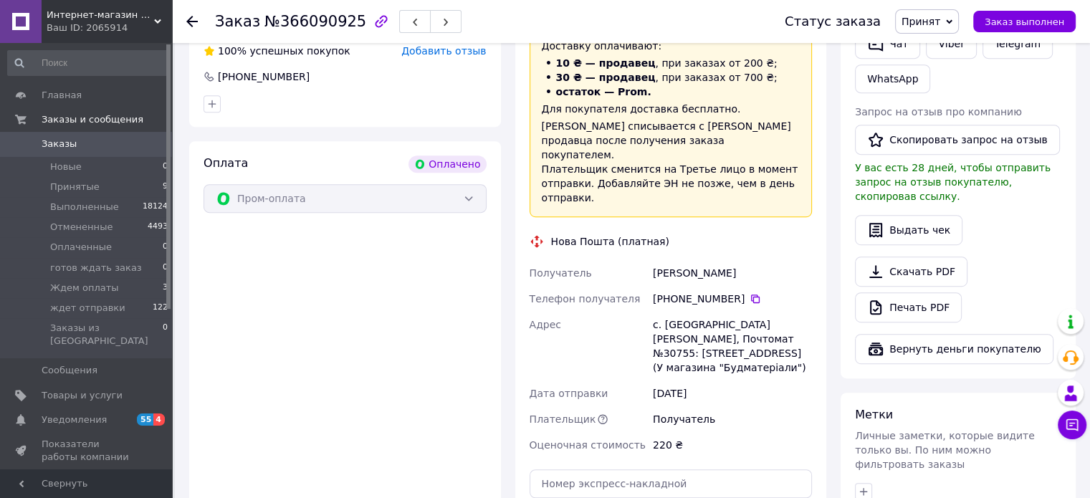
scroll to position [809, 0]
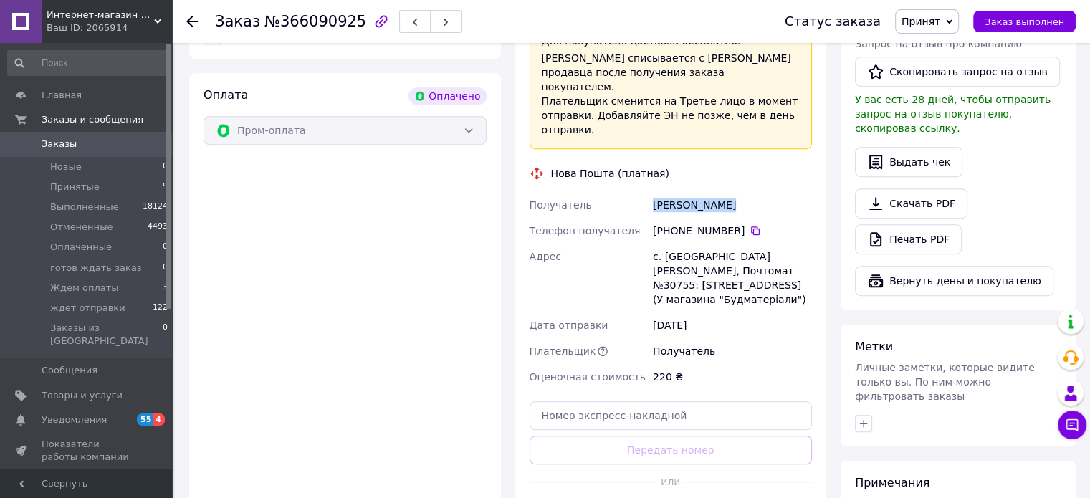
drag, startPoint x: 670, startPoint y: 188, endPoint x: 614, endPoint y: 186, distance: 56.0
click at [614, 192] on div "Получатель Кирилюк Роман Телефон получателя +380 50 712 01 76   Адрес с. Русска…" at bounding box center [671, 291] width 289 height 198
copy div "Получатель Кирилюк Роман"
click at [720, 244] on div "с. Русская Лозовая, Почтомат №30755: ул. Воинов-Добровольцев, 8 (У магазина "Бу…" at bounding box center [732, 278] width 165 height 69
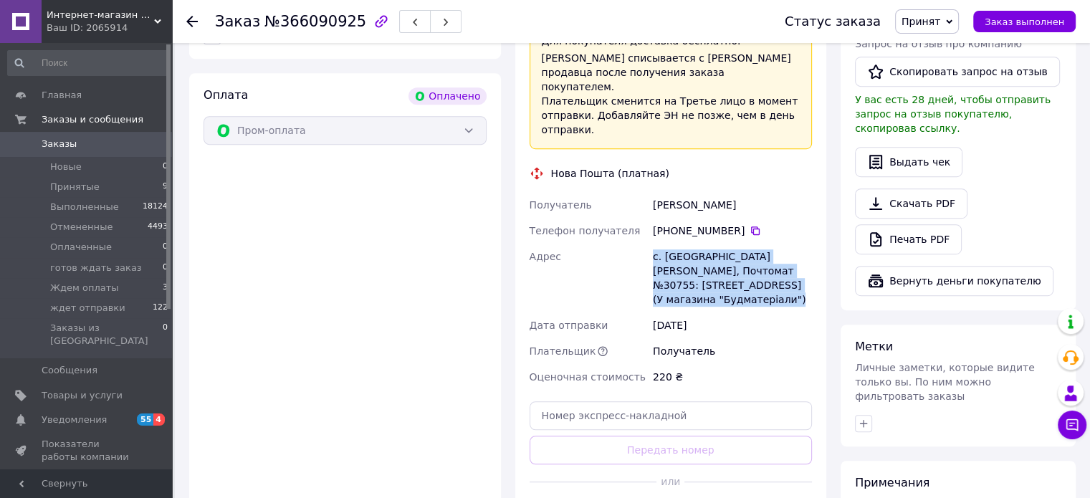
click at [720, 244] on div "с. Русская Лозовая, Почтомат №30755: ул. Воинов-Добровольцев, 8 (У магазина "Бу…" at bounding box center [732, 278] width 165 height 69
copy div "с. Русская Лозовая, Почтомат №30755: ул. Воинов-Добровольцев, 8 (У магазина "Бу…"
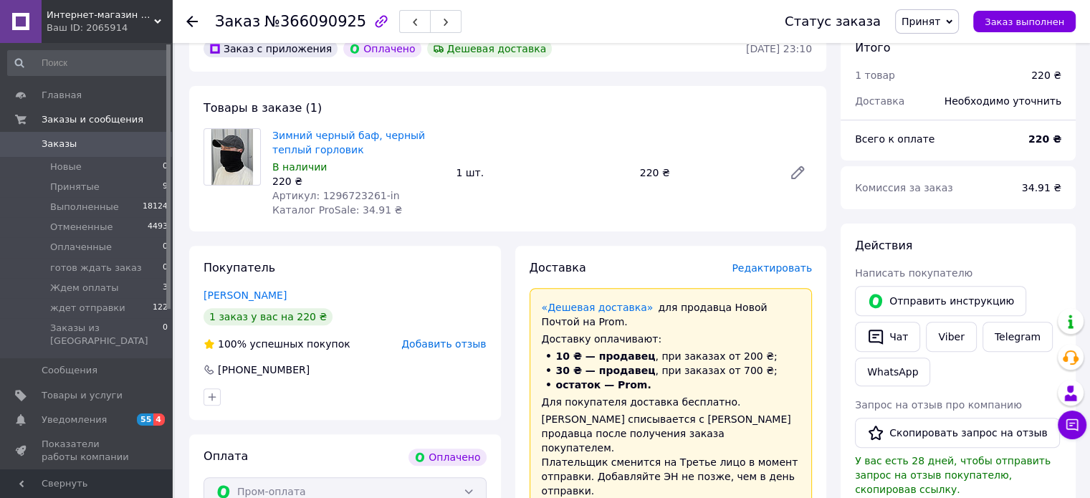
scroll to position [424, 0]
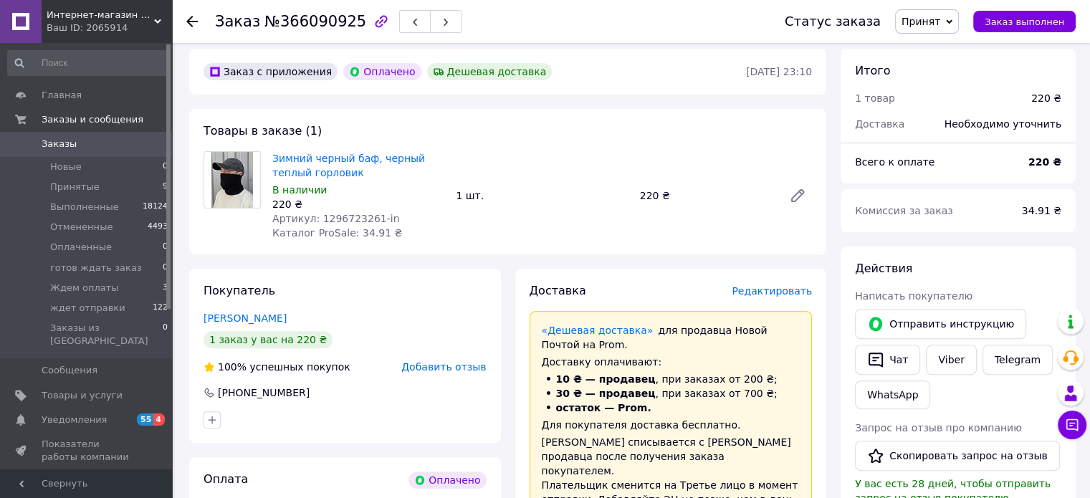
click at [941, 25] on span "Принят" at bounding box center [921, 21] width 39 height 11
click at [950, 156] on li "ждет отправки" at bounding box center [949, 158] width 106 height 22
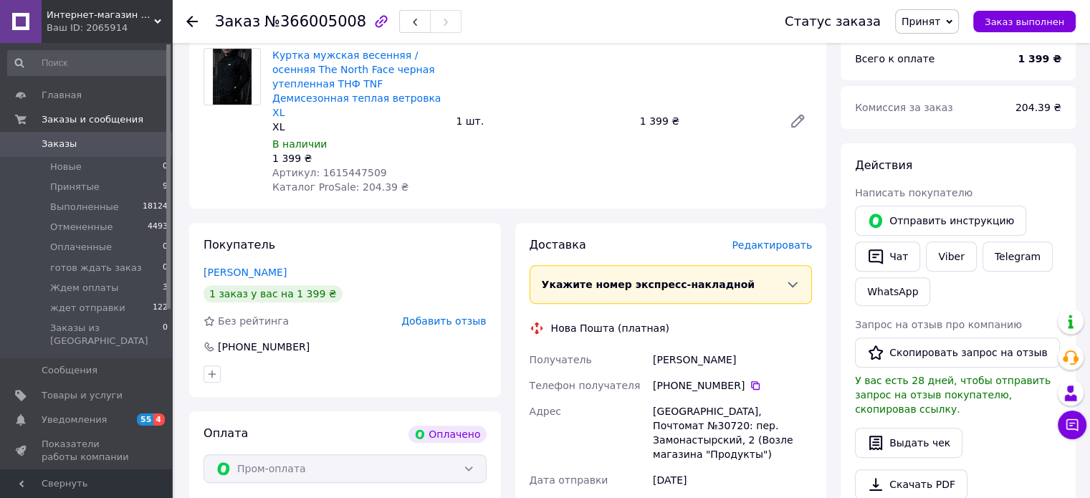
scroll to position [530, 0]
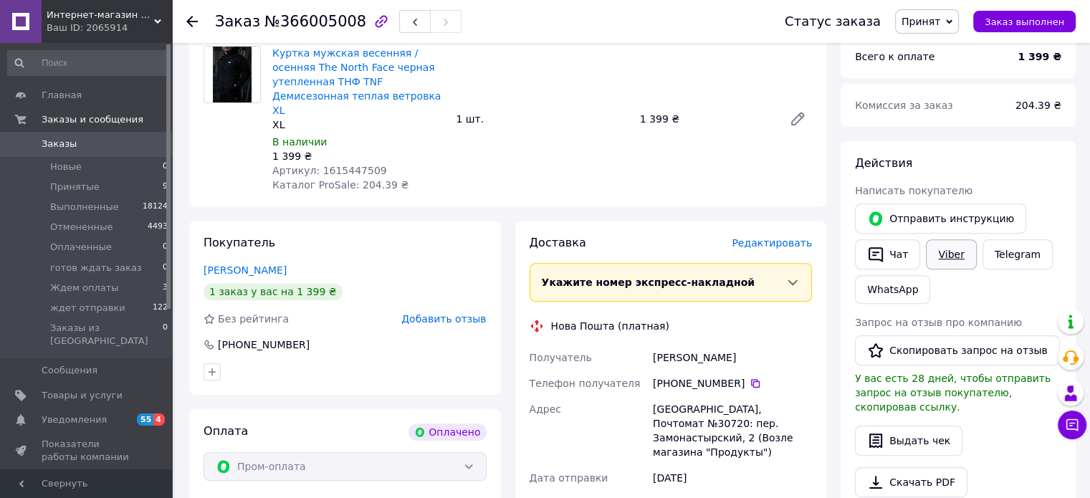
click at [941, 246] on link "Viber" at bounding box center [951, 254] width 50 height 30
click at [1049, 267] on div "Отправить инструкцию   Чат Viber Telegram WhatsApp" at bounding box center [958, 254] width 212 height 106
click at [751, 379] on icon at bounding box center [755, 383] width 9 height 9
click at [624, 345] on div "Получатель [PERSON_NAME] Телефон получателя [PHONE_NUMBER]   Адрес Тернополь, П…" at bounding box center [671, 444] width 289 height 198
copy div "Получатель [PERSON_NAME]"
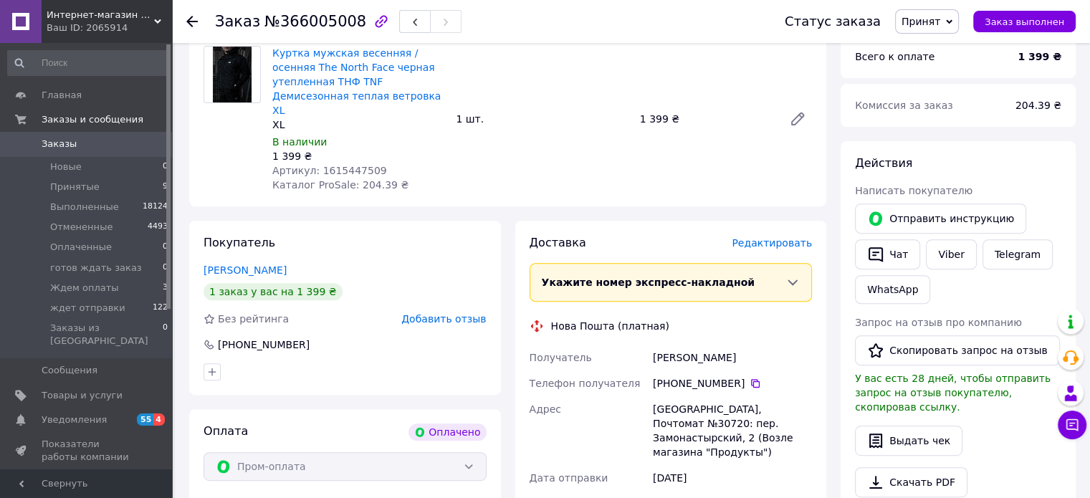
click at [713, 376] on div "[PHONE_NUMBER]" at bounding box center [732, 384] width 165 height 26
click at [710, 402] on div "Тернополь, Почтомат №30720: пер. Замонастырский, 2 (Возле магазина "Продукты")" at bounding box center [732, 430] width 165 height 69
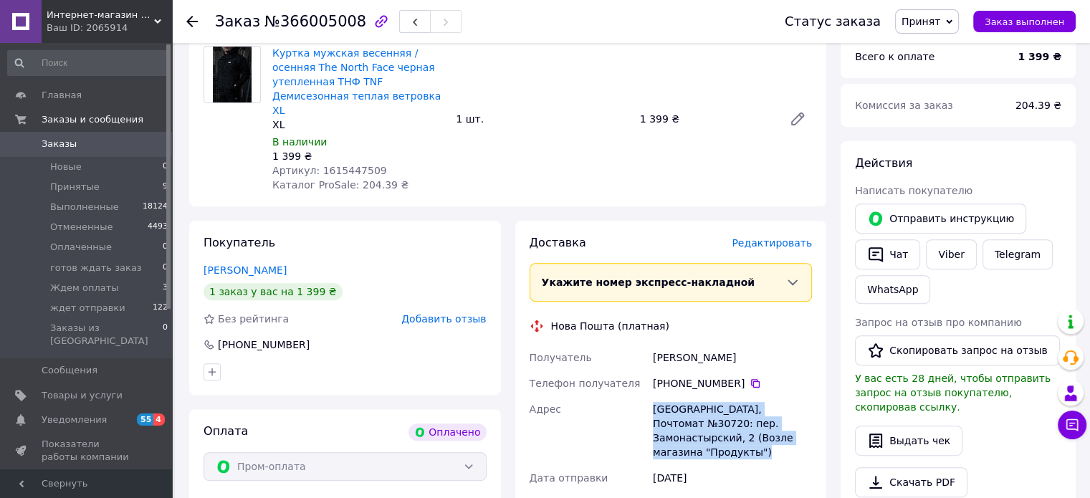
drag, startPoint x: 710, startPoint y: 402, endPoint x: 729, endPoint y: 389, distance: 23.3
click at [710, 403] on div "Тернополь, Почтомат №30720: пер. Замонастырский, 2 (Возле магазина "Продукты")" at bounding box center [732, 430] width 165 height 69
copy div "Тернополь, Почтомат №30720: пер. Замонастырский, 2 (Возле магазина "Продукты")"
drag, startPoint x: 952, startPoint y: 19, endPoint x: 975, endPoint y: 114, distance: 98.1
click at [952, 19] on span "Принят" at bounding box center [927, 21] width 64 height 24
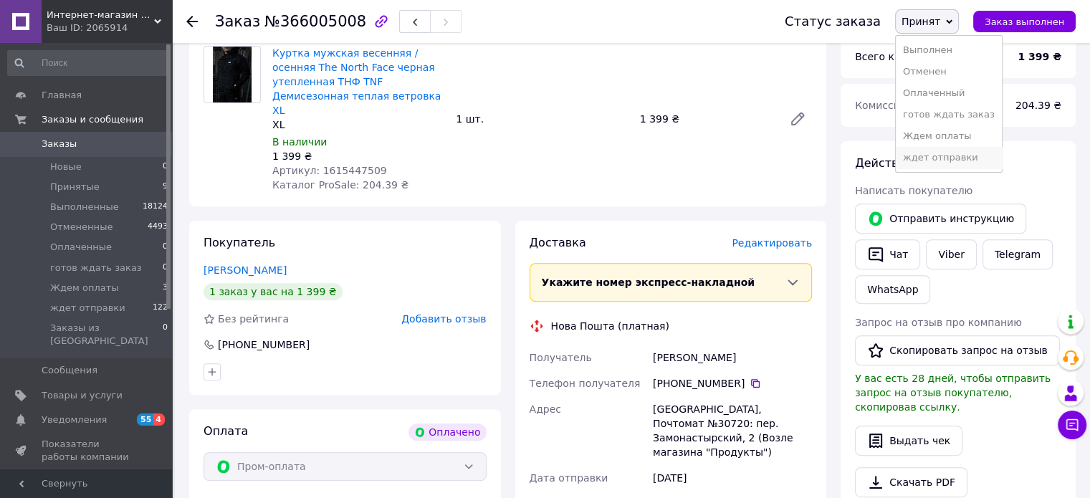
click at [975, 154] on li "ждет отправки" at bounding box center [949, 158] width 106 height 22
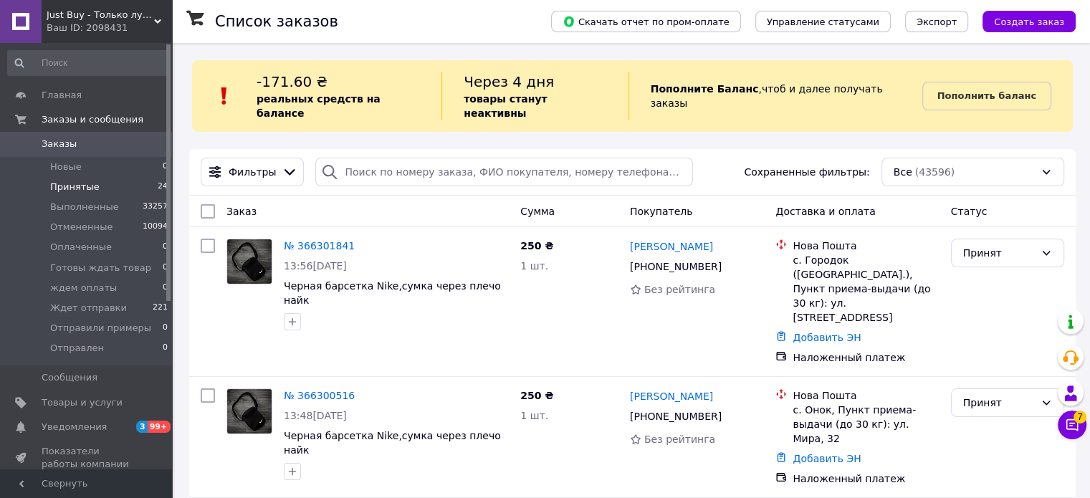
click at [75, 188] on span "Принятые" at bounding box center [74, 187] width 49 height 13
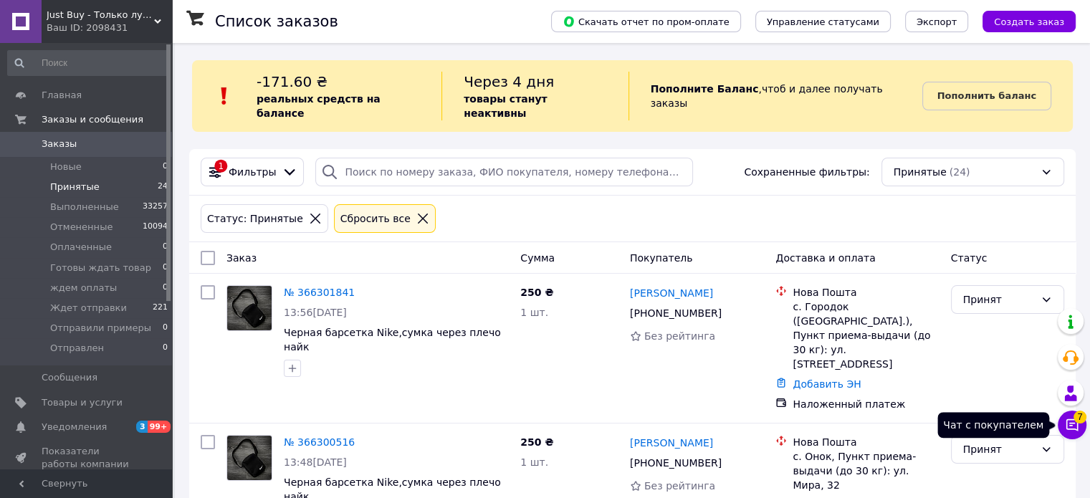
click at [1080, 419] on span "7" at bounding box center [1080, 412] width 13 height 13
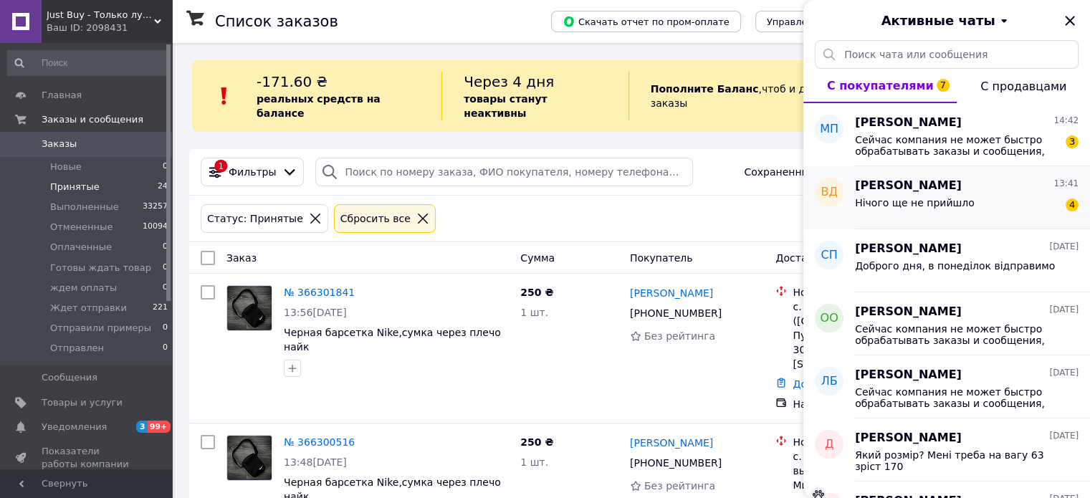
click at [968, 204] on div "Нічого ще не прийшло 4" at bounding box center [967, 205] width 224 height 23
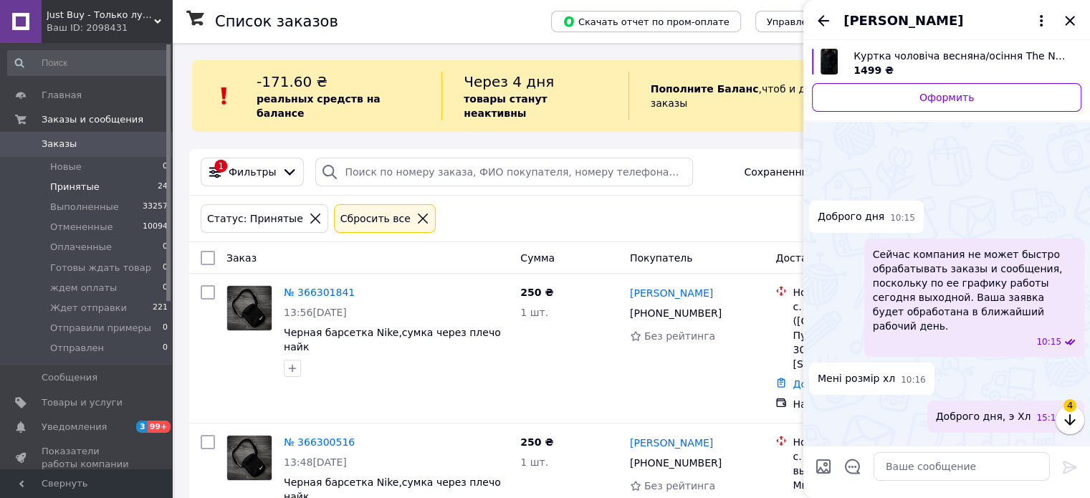
scroll to position [263, 0]
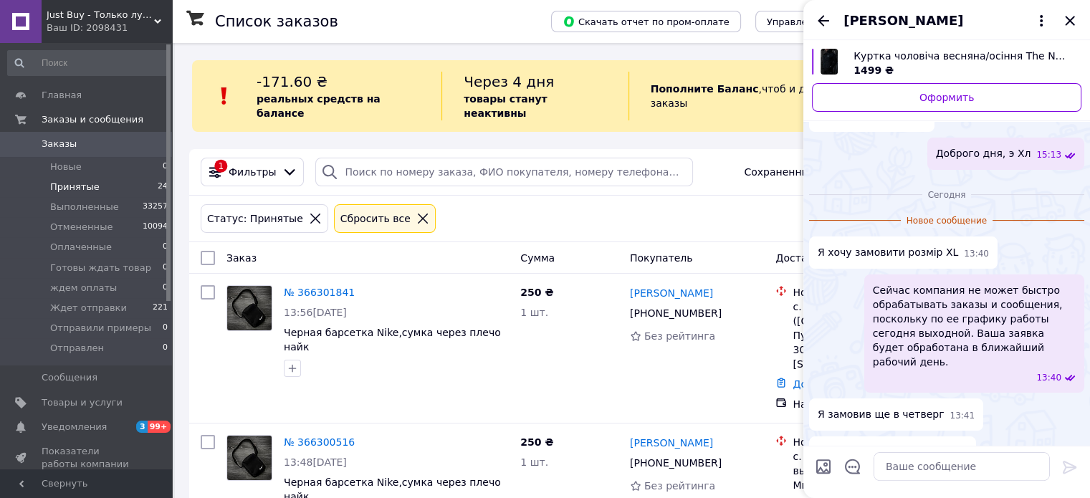
click at [876, 17] on span "Василь Діміч" at bounding box center [904, 20] width 120 height 19
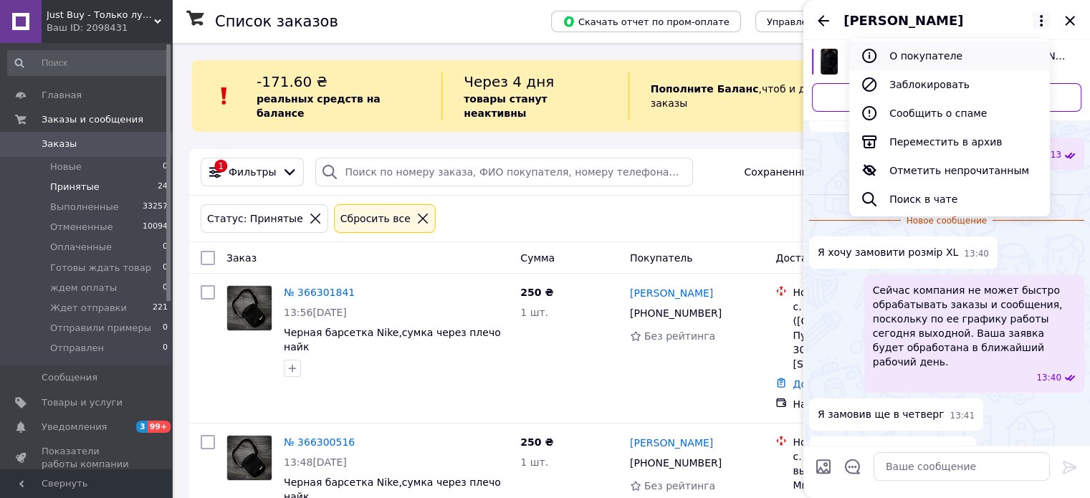
click at [922, 54] on button "О покупателе" at bounding box center [949, 56] width 201 height 29
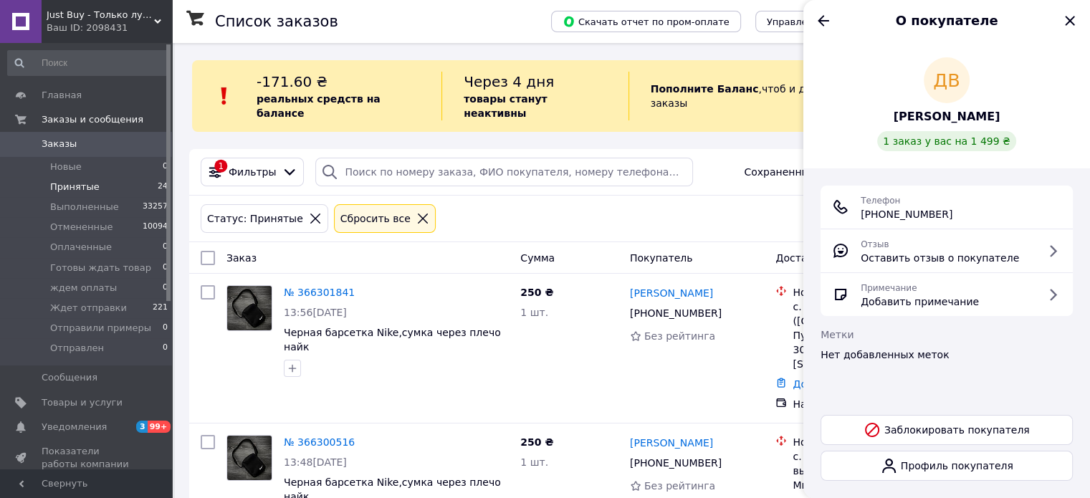
click at [956, 118] on span "Діміч Вася" at bounding box center [947, 117] width 107 height 16
click at [825, 24] on icon "Назад" at bounding box center [823, 20] width 17 height 17
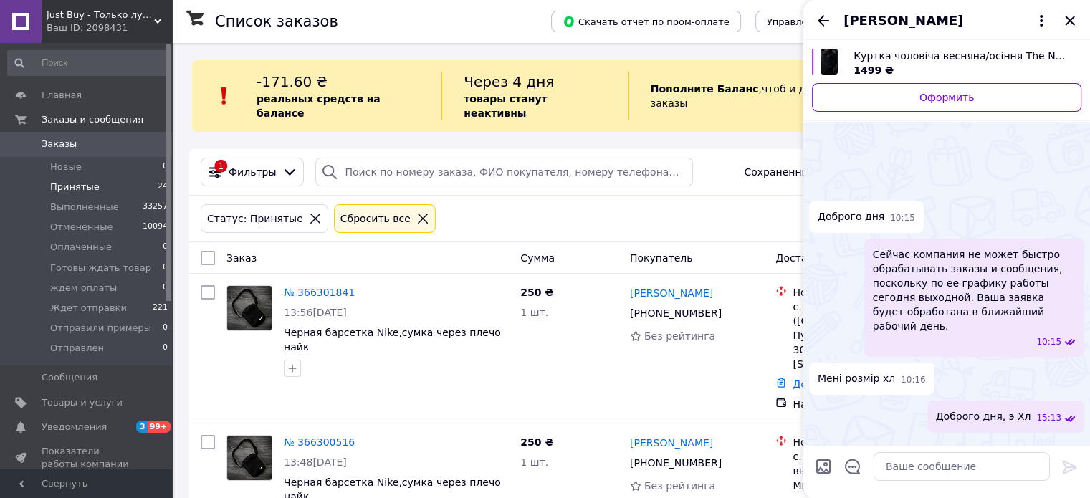
scroll to position [307, 0]
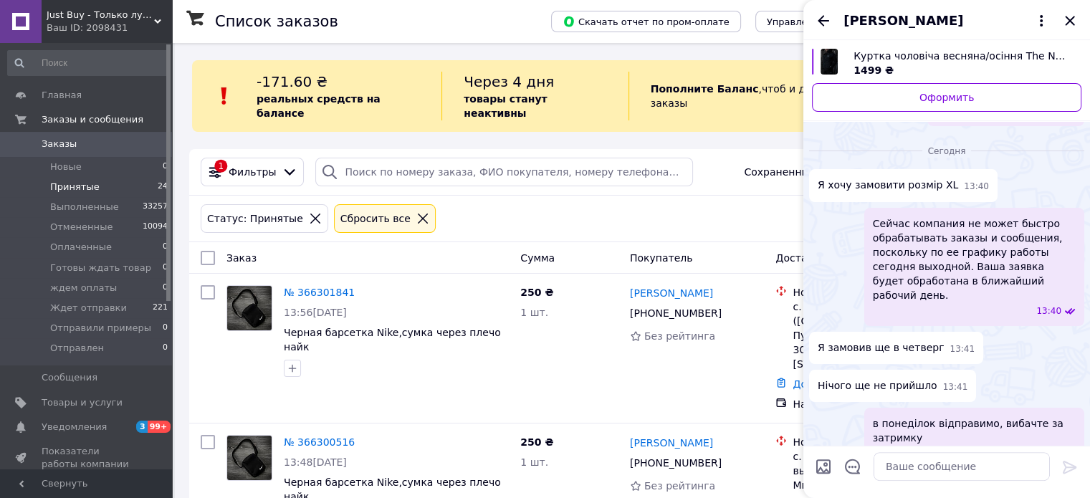
click at [829, 17] on icon "Назад" at bounding box center [823, 20] width 17 height 17
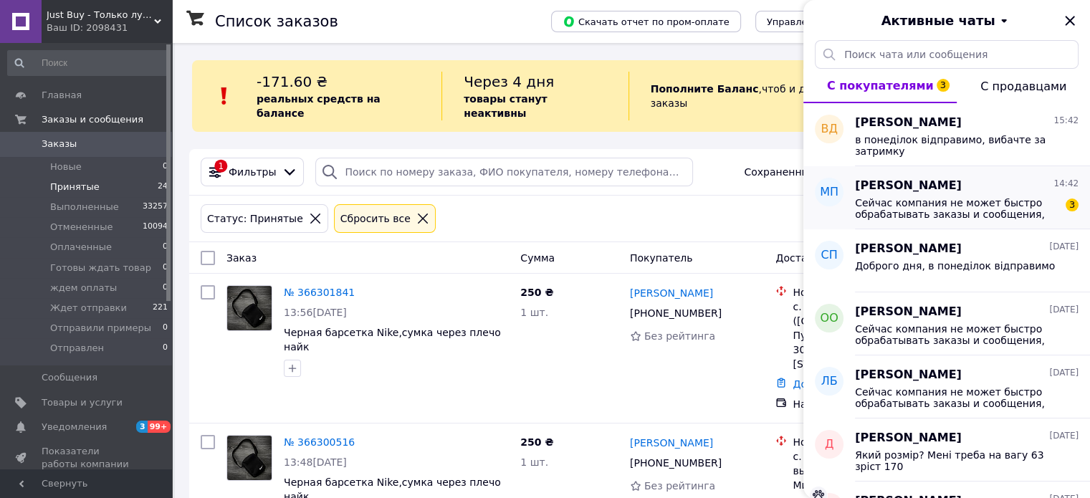
click at [994, 204] on span "Сейчас компания не может быстро обрабатывать заказы и сообщения, поскольку по е…" at bounding box center [957, 208] width 204 height 23
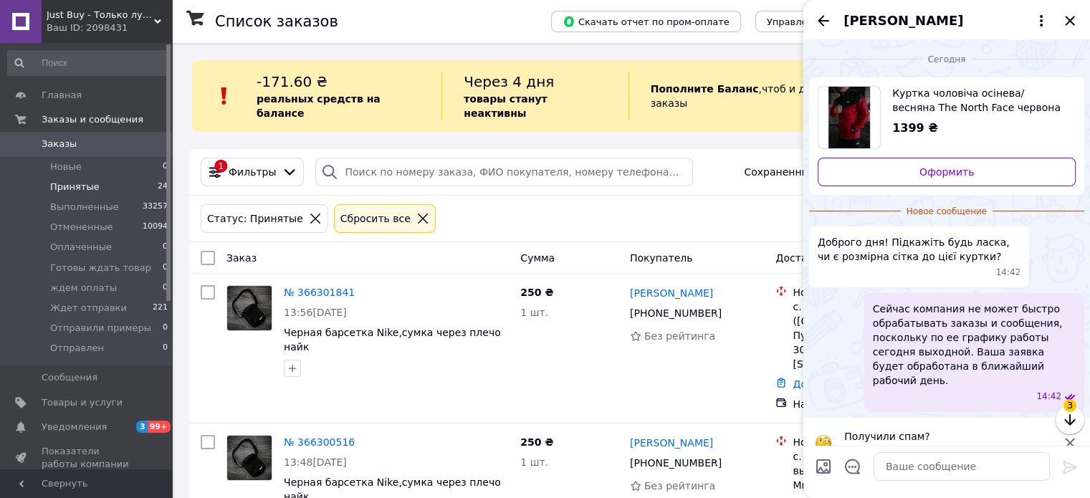
scroll to position [9, 0]
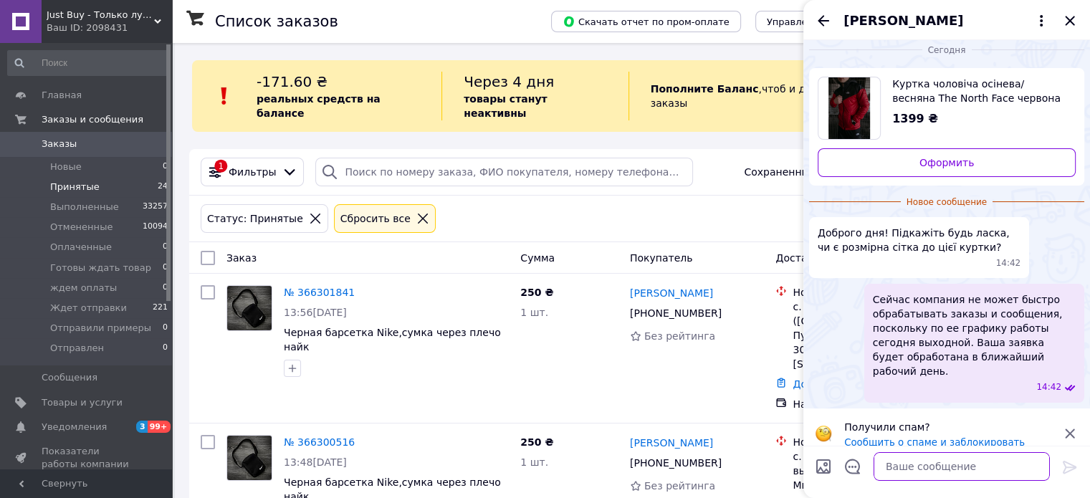
click at [986, 469] on textarea at bounding box center [962, 466] width 176 height 29
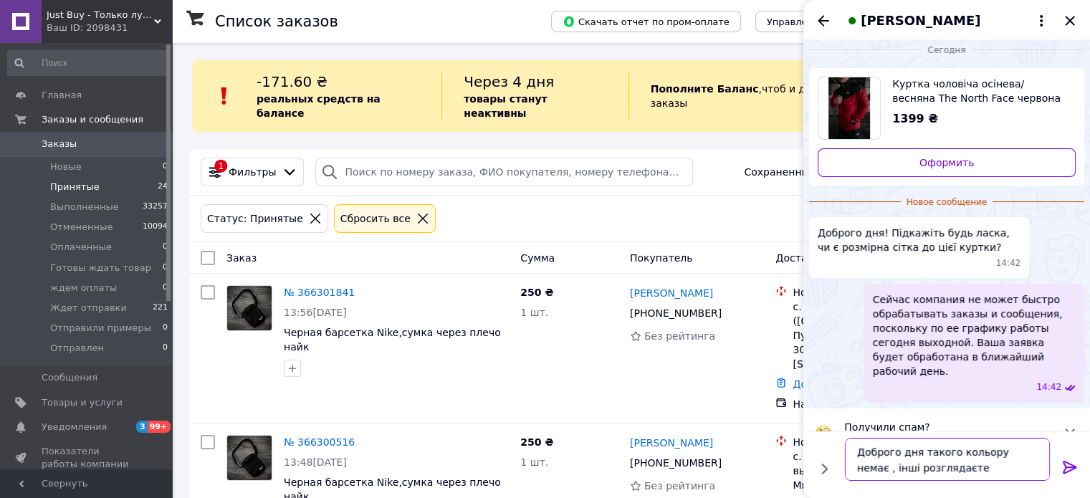
type textarea "Доброго дня такого кольору немає , інші розглядаєте ?"
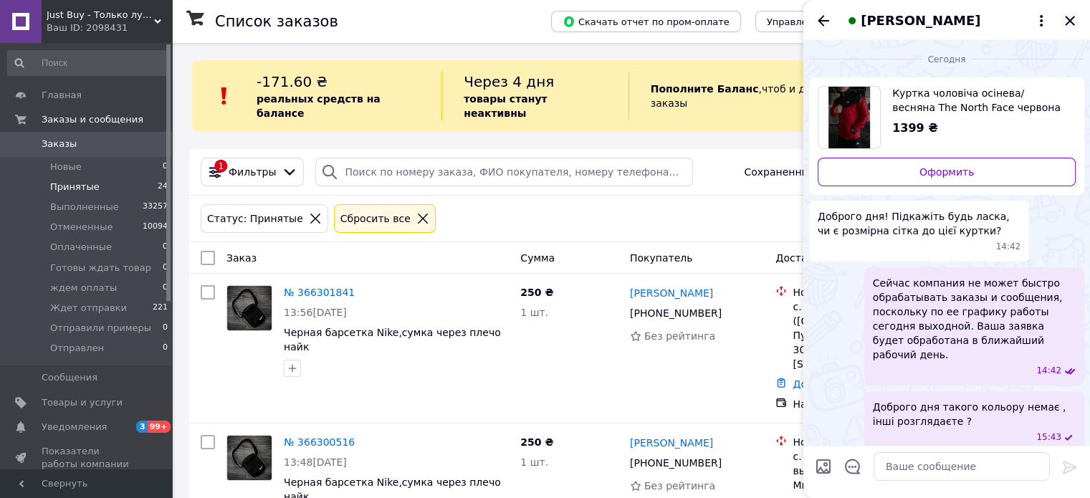
click at [1067, 23] on icon "Закрыть" at bounding box center [1069, 20] width 9 height 9
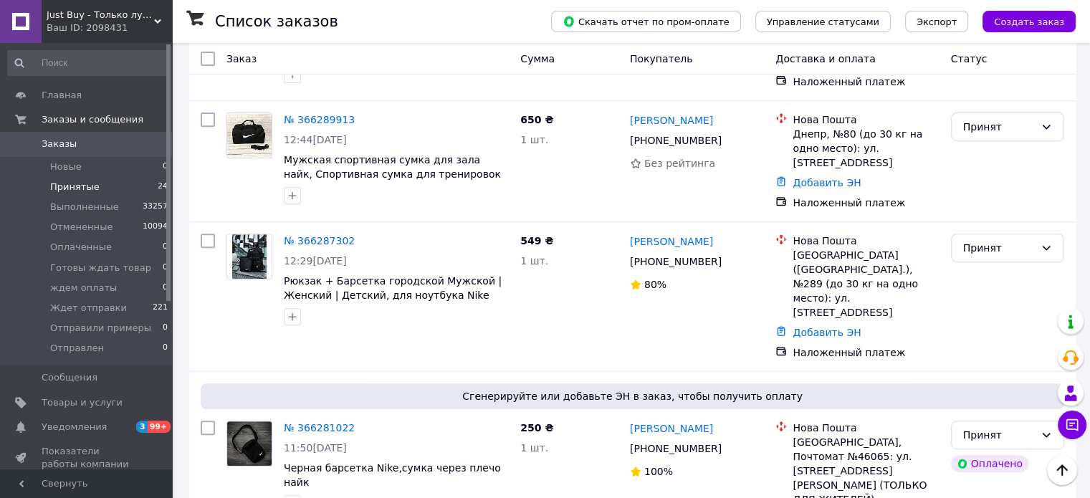
scroll to position [571, 0]
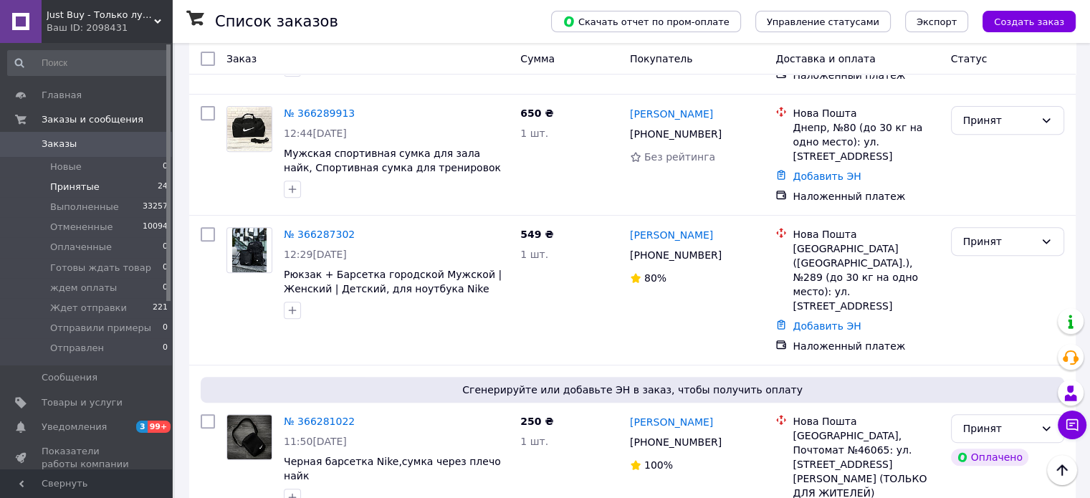
drag, startPoint x: 304, startPoint y: 457, endPoint x: 295, endPoint y: 452, distance: 10.3
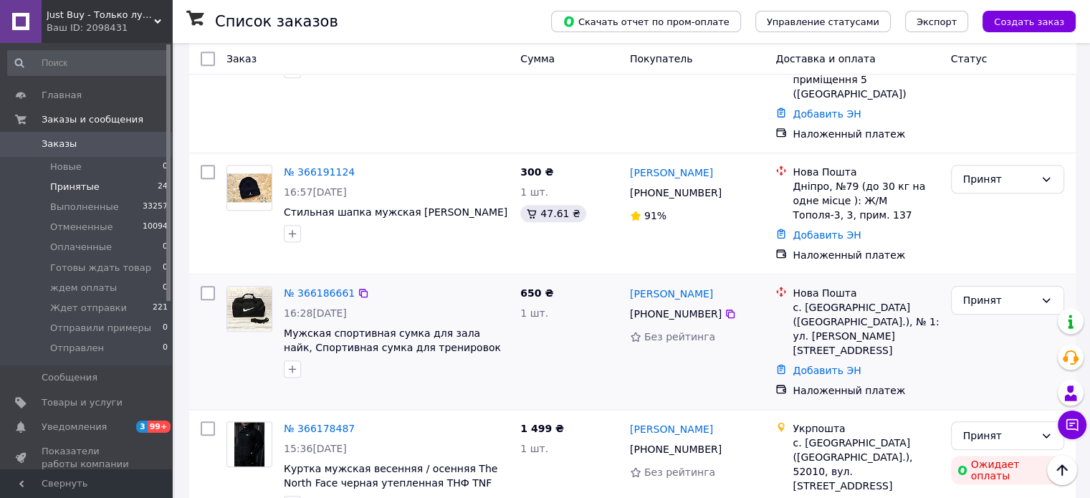
scroll to position [1395, 0]
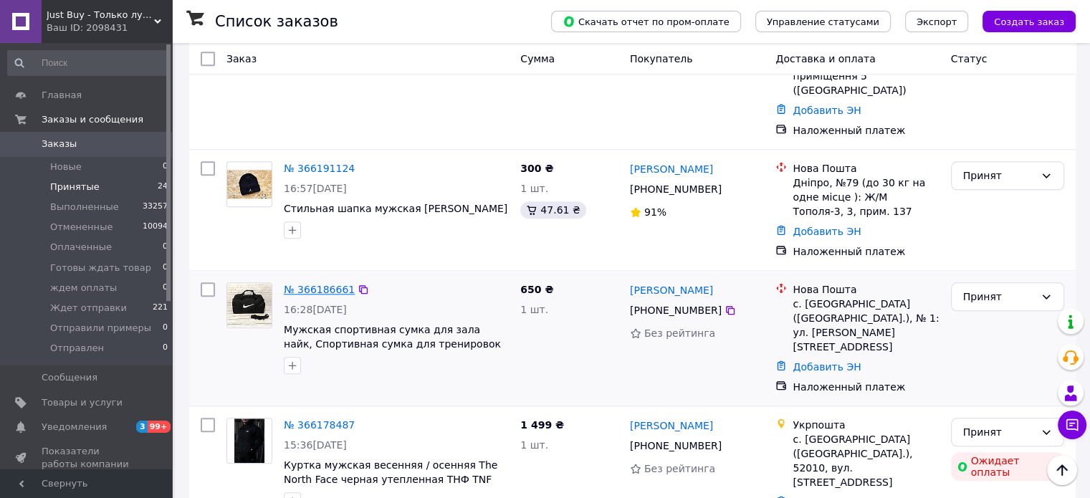
drag, startPoint x: 324, startPoint y: 140, endPoint x: 336, endPoint y: 141, distance: 12.2
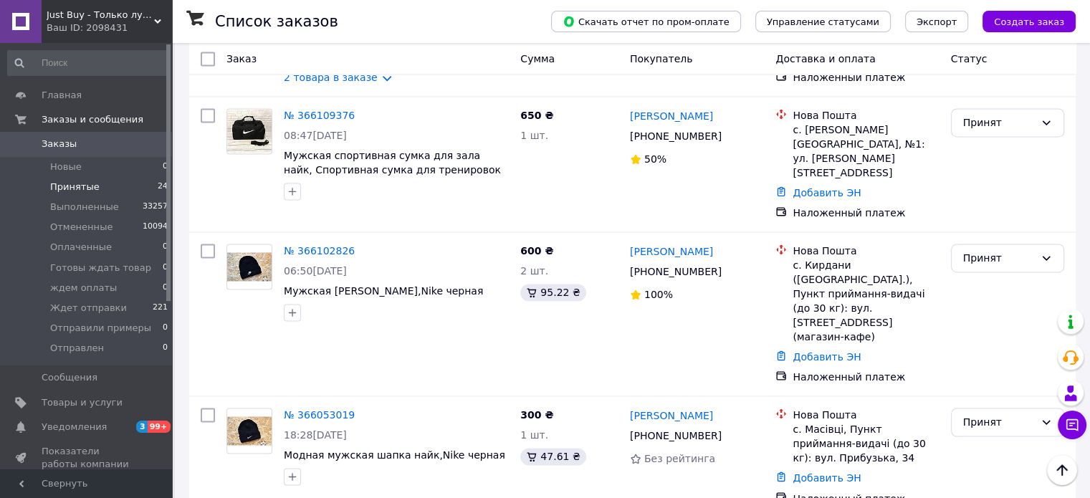
scroll to position [2295, 0]
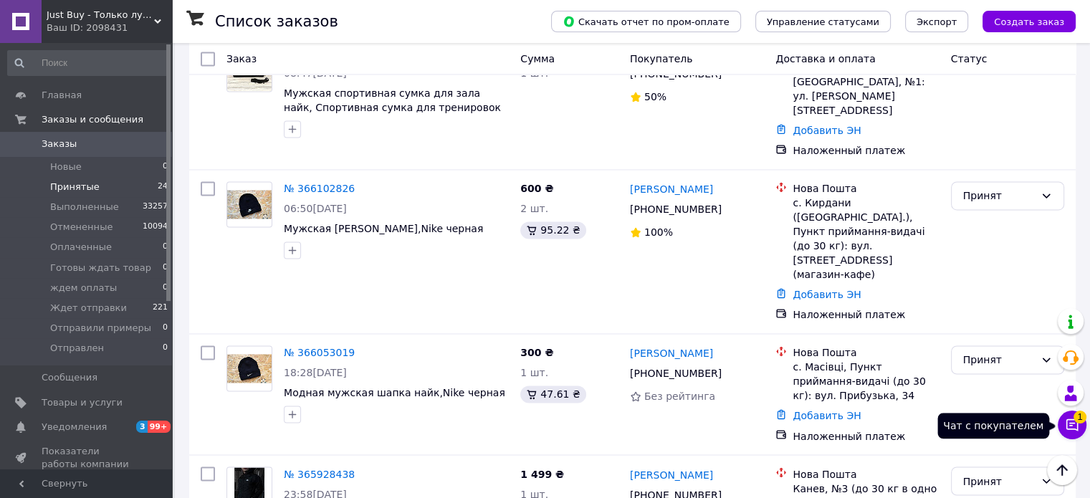
click at [1080, 416] on span "1" at bounding box center [1080, 412] width 13 height 13
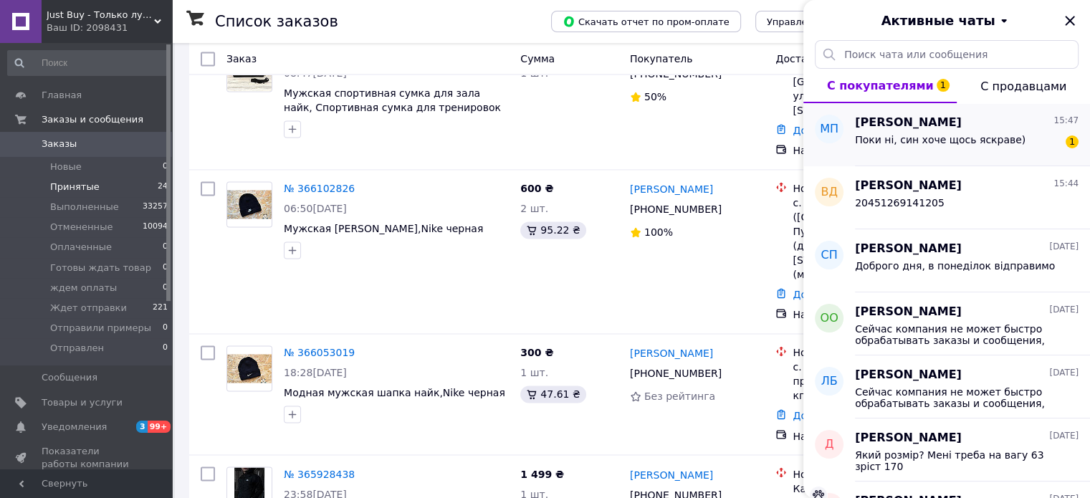
click at [998, 146] on div "Поки ні, син хоче щось яскраве)" at bounding box center [940, 144] width 171 height 20
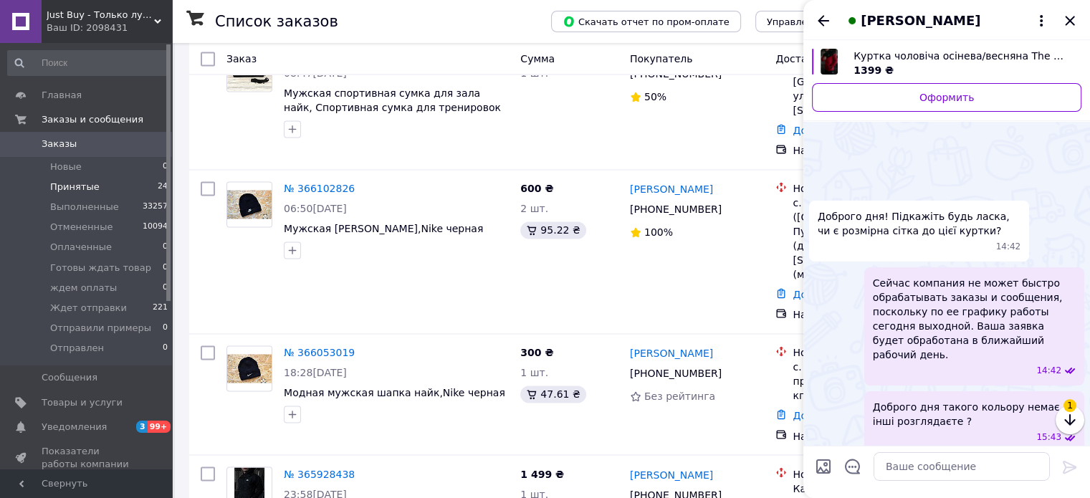
scroll to position [62, 0]
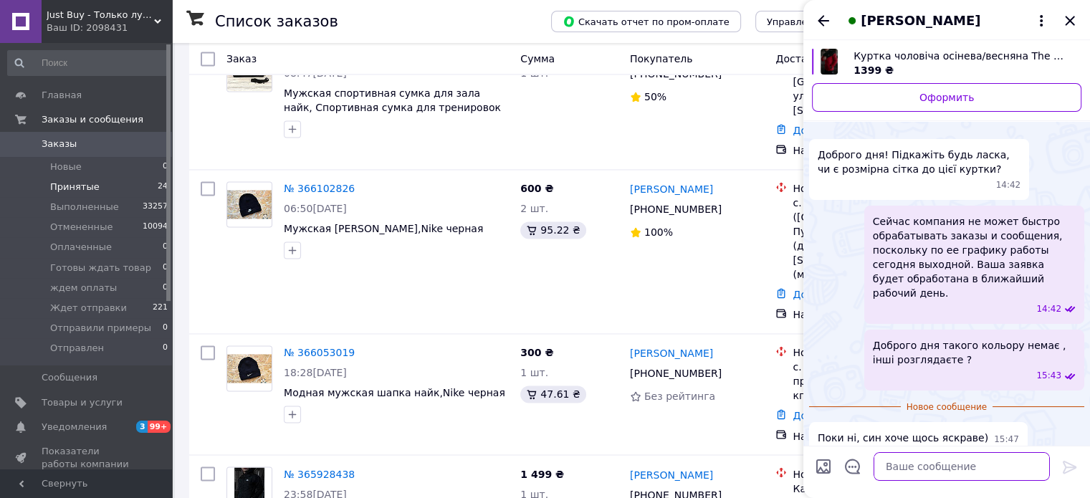
click at [962, 464] on textarea at bounding box center [962, 466] width 176 height 29
type textarea "ч"
type textarea "п"
click at [827, 464] on input "Загрузить файлы" at bounding box center [823, 466] width 17 height 17
type input "C:\fakepath\1111.jpg"
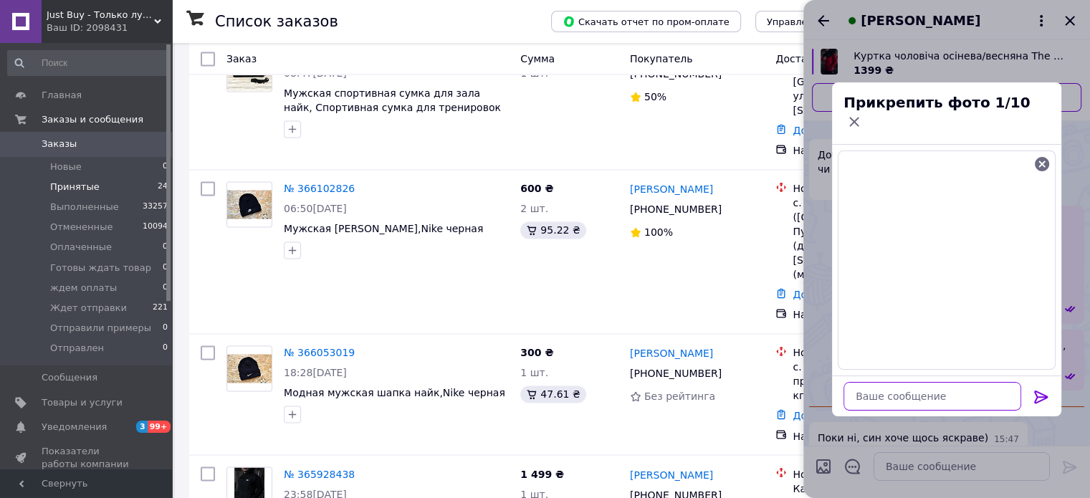
click at [935, 382] on textarea at bounding box center [933, 396] width 178 height 29
type textarea "така є"
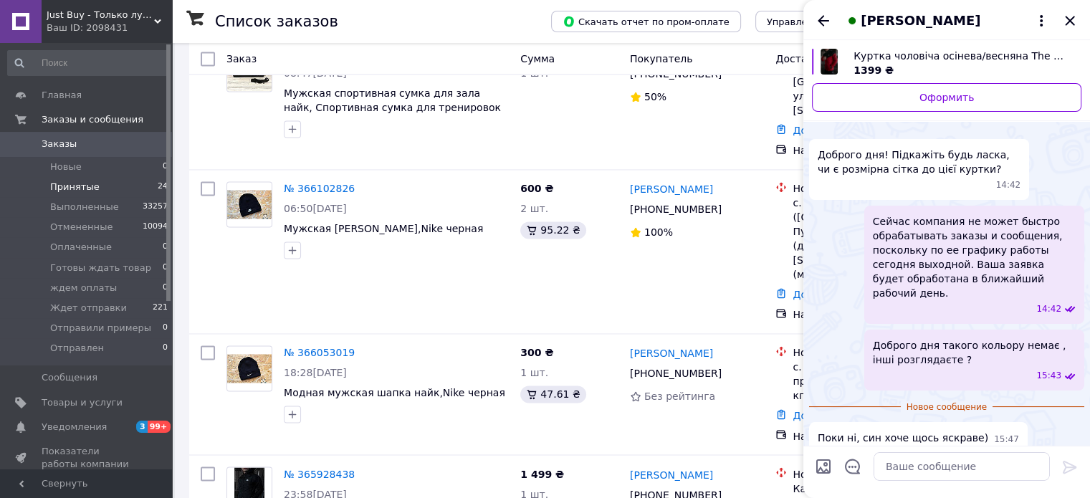
scroll to position [284, 0]
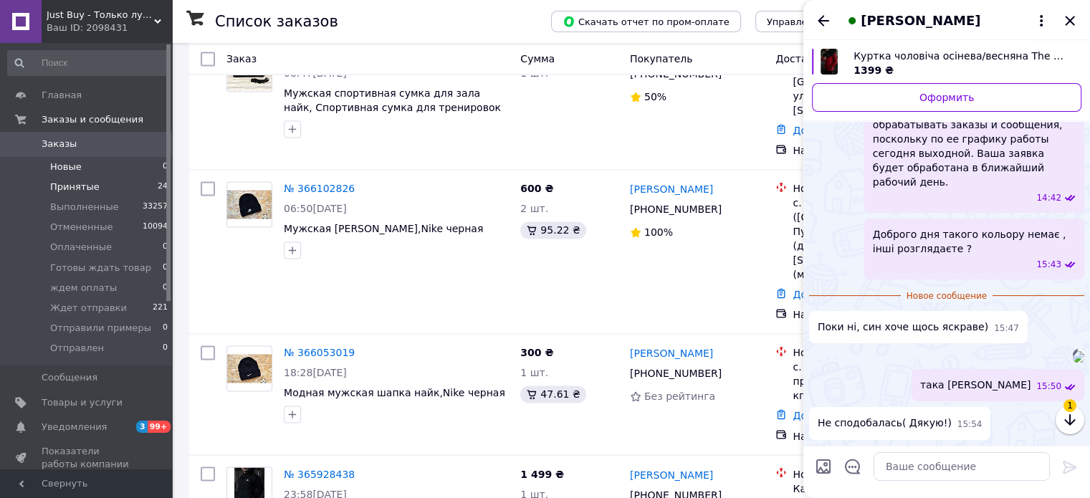
click at [84, 168] on li "Новые 0" at bounding box center [88, 167] width 176 height 20
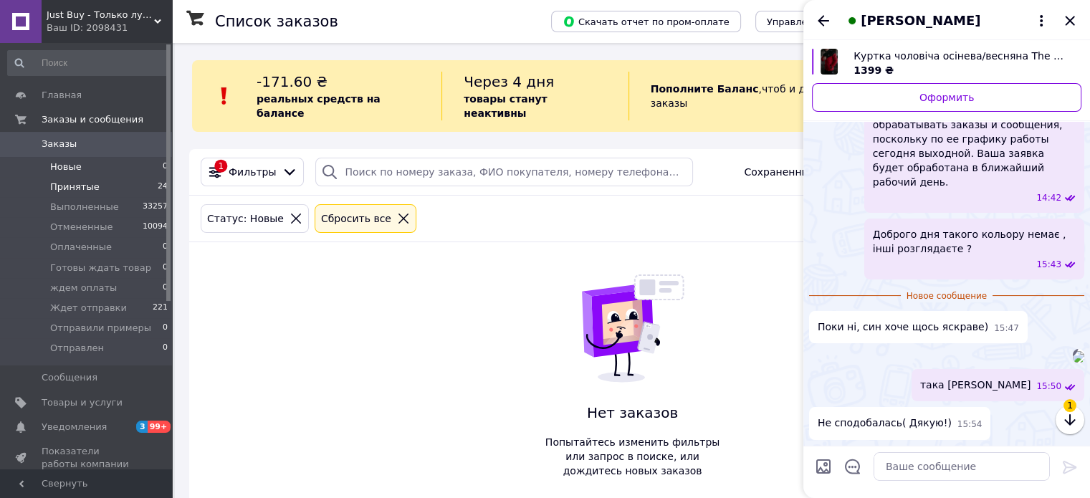
click at [72, 186] on span "Принятые" at bounding box center [74, 187] width 49 height 13
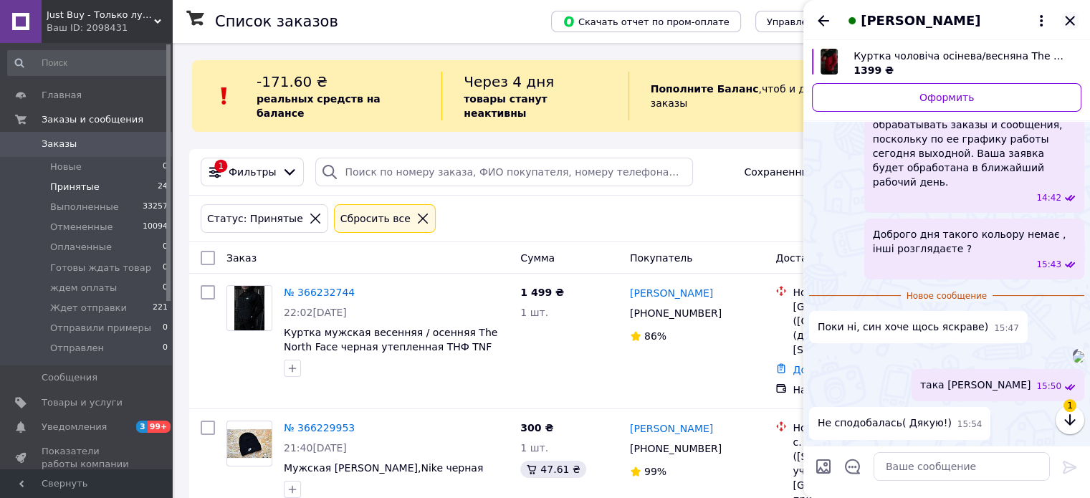
click at [1069, 20] on icon "Закрыть" at bounding box center [1069, 20] width 9 height 9
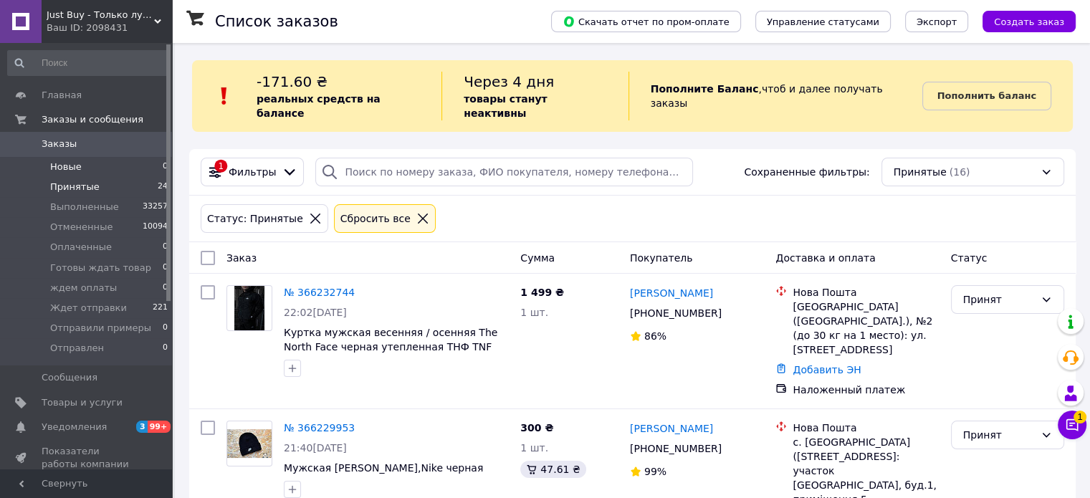
click at [71, 159] on li "Новые 0" at bounding box center [88, 167] width 176 height 20
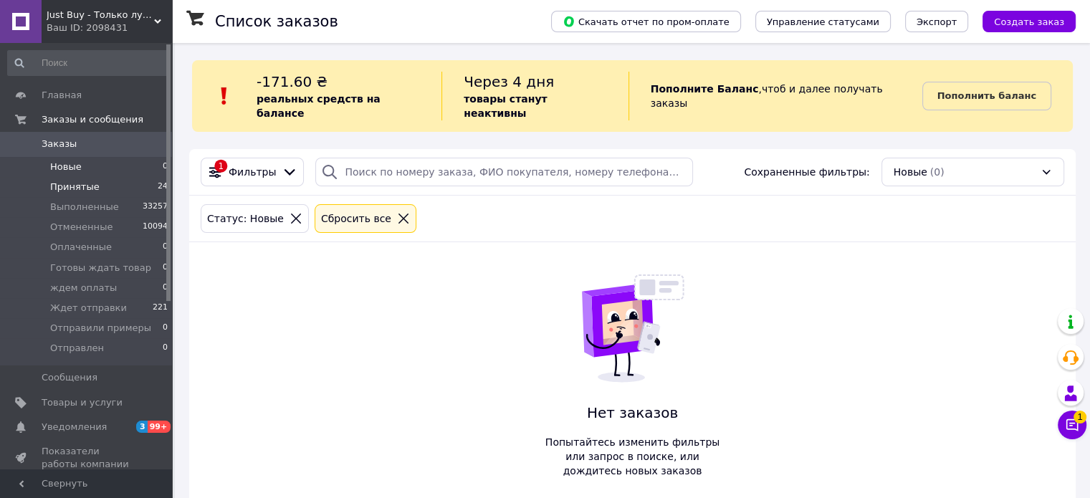
click at [69, 182] on span "Принятые" at bounding box center [74, 187] width 49 height 13
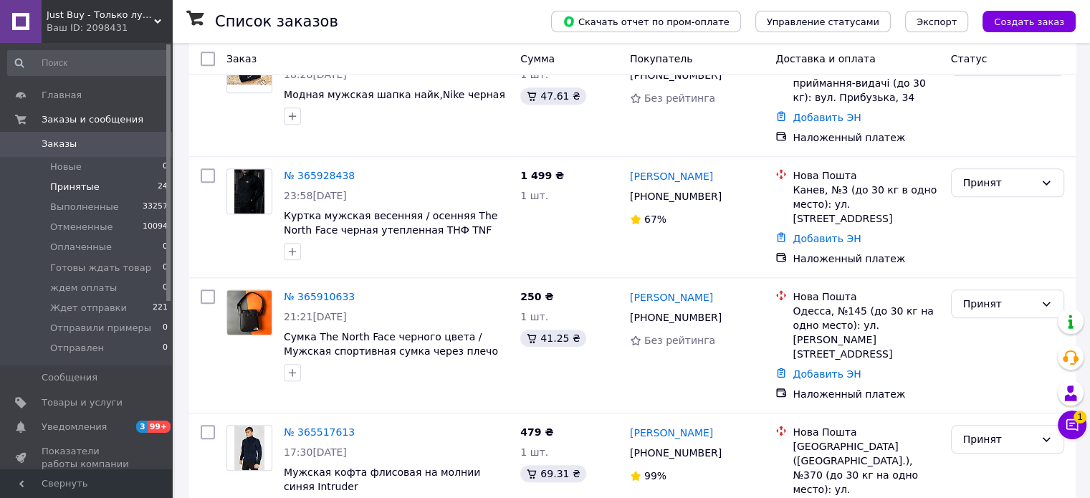
scroll to position [1386, 0]
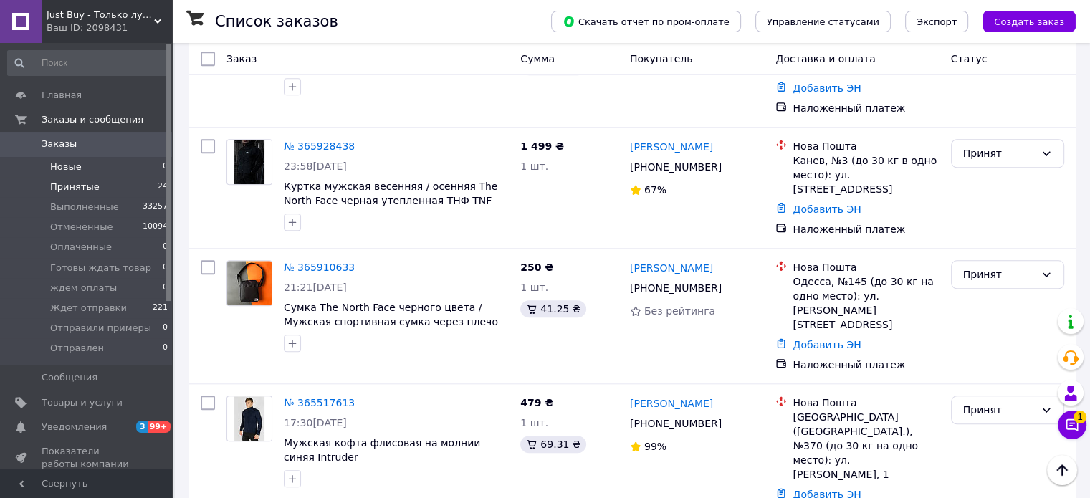
click at [75, 170] on span "Новые" at bounding box center [66, 167] width 32 height 13
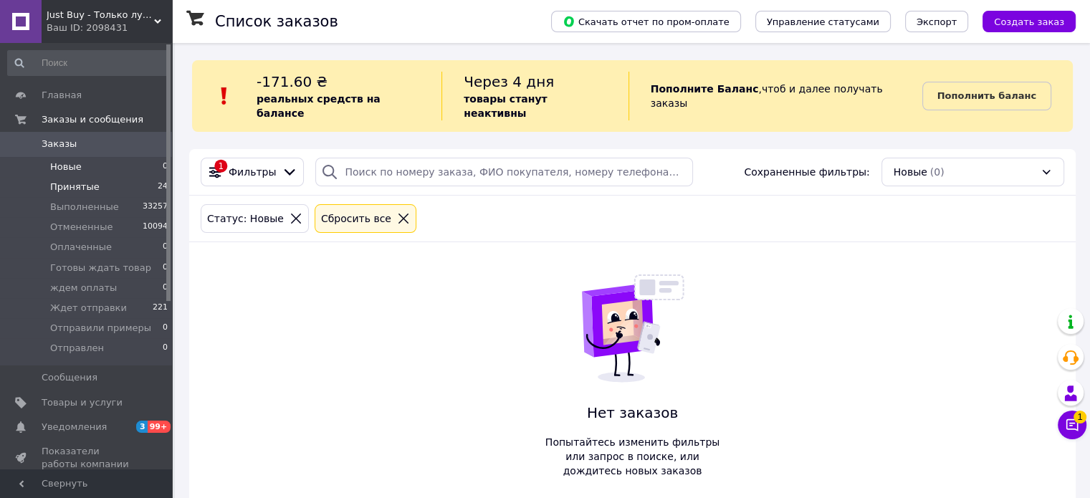
click at [72, 184] on span "Принятые" at bounding box center [74, 187] width 49 height 13
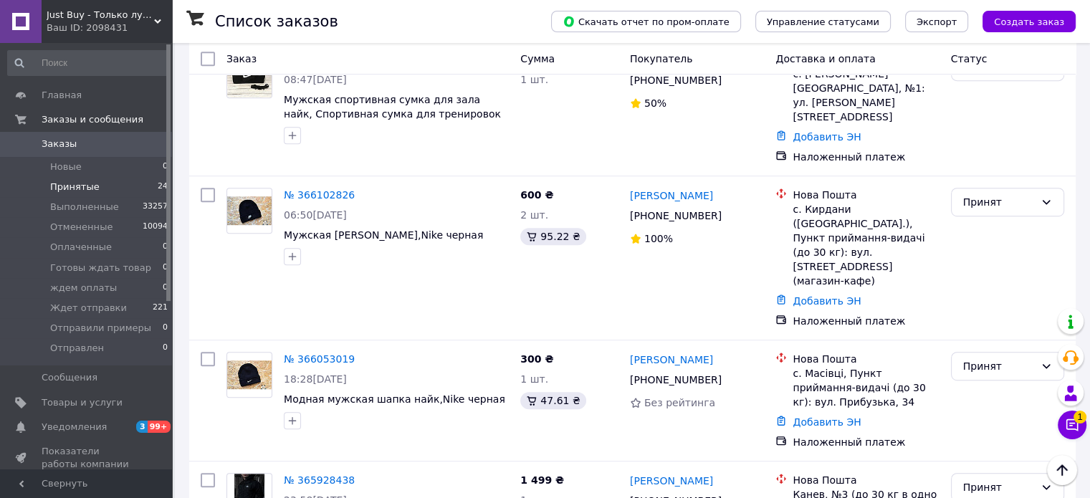
scroll to position [763, 0]
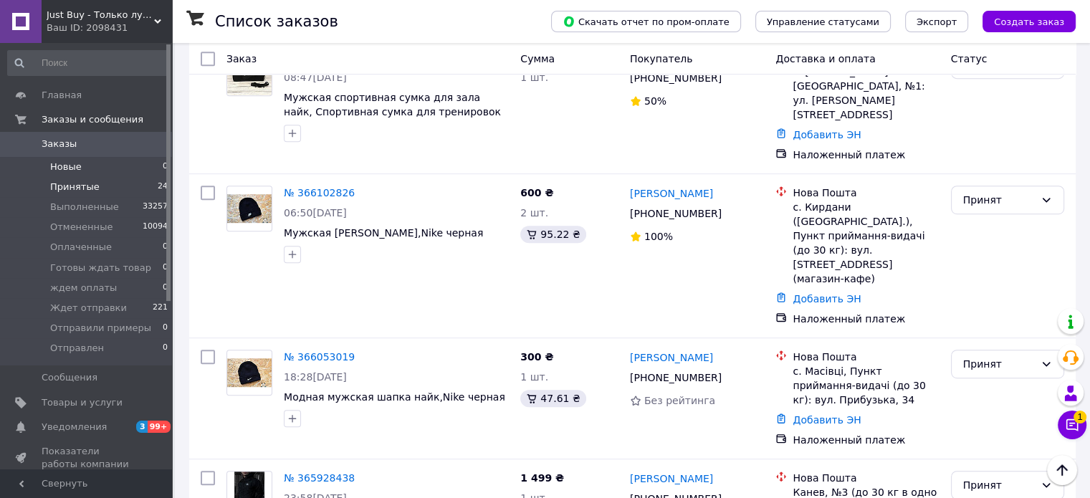
click at [54, 171] on span "Новые" at bounding box center [66, 167] width 32 height 13
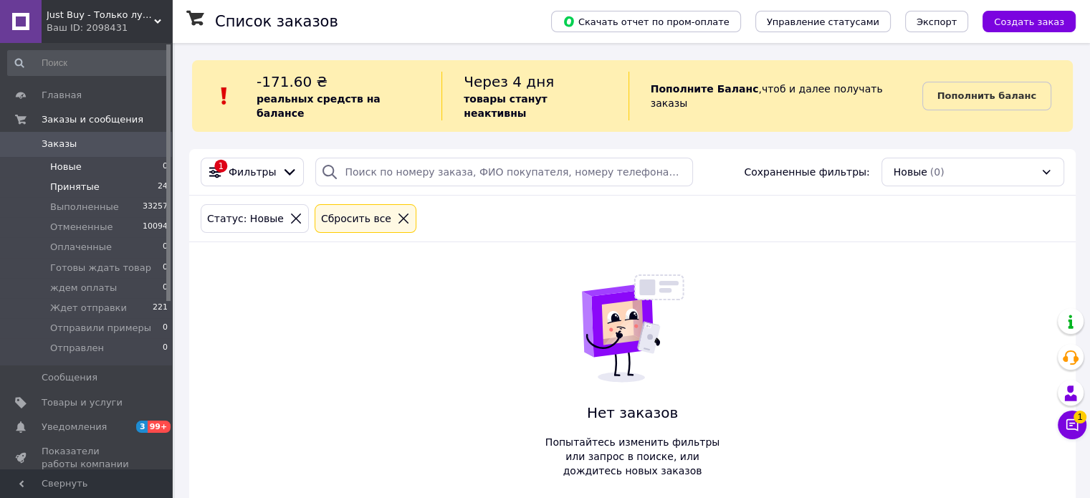
click at [65, 184] on span "Принятые" at bounding box center [74, 187] width 49 height 13
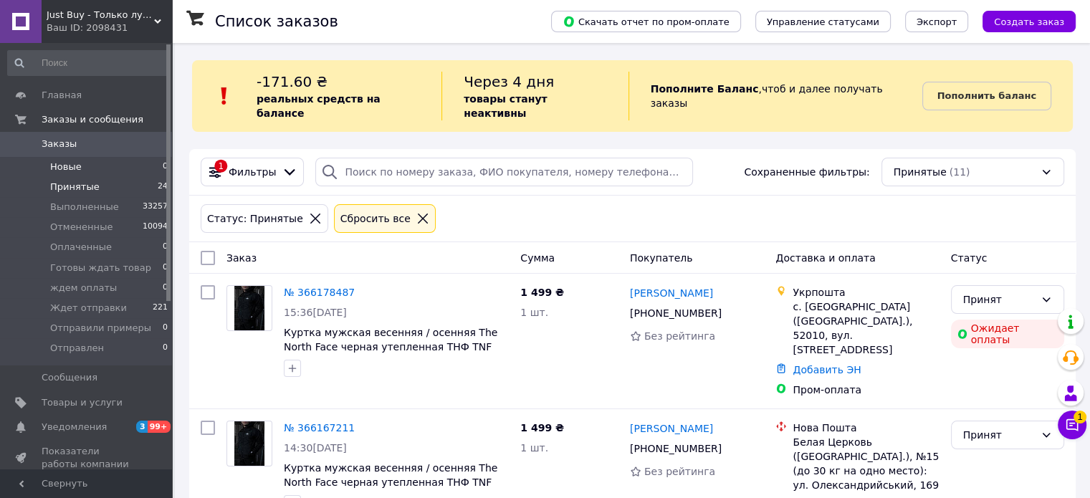
click at [57, 166] on span "Новые" at bounding box center [66, 167] width 32 height 13
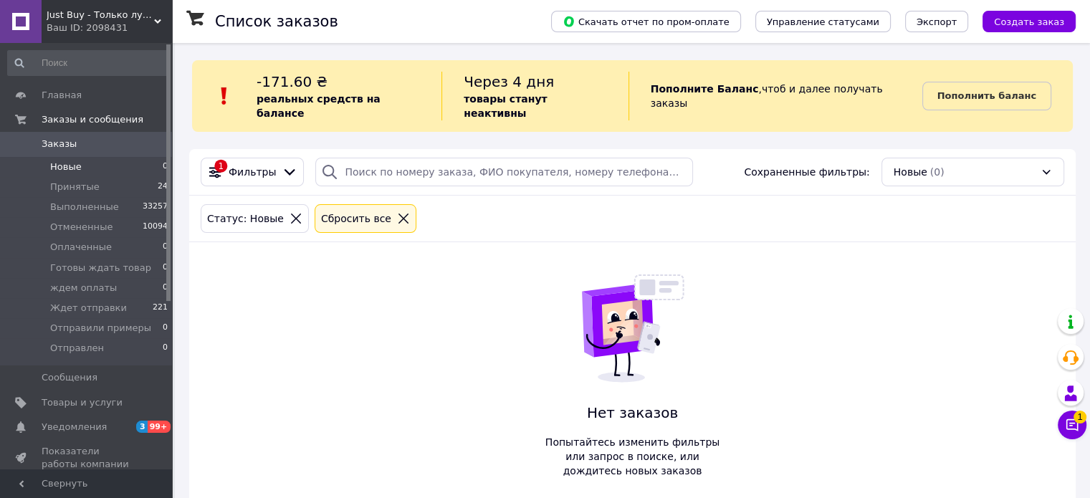
click at [60, 189] on span "Принятые" at bounding box center [74, 187] width 49 height 13
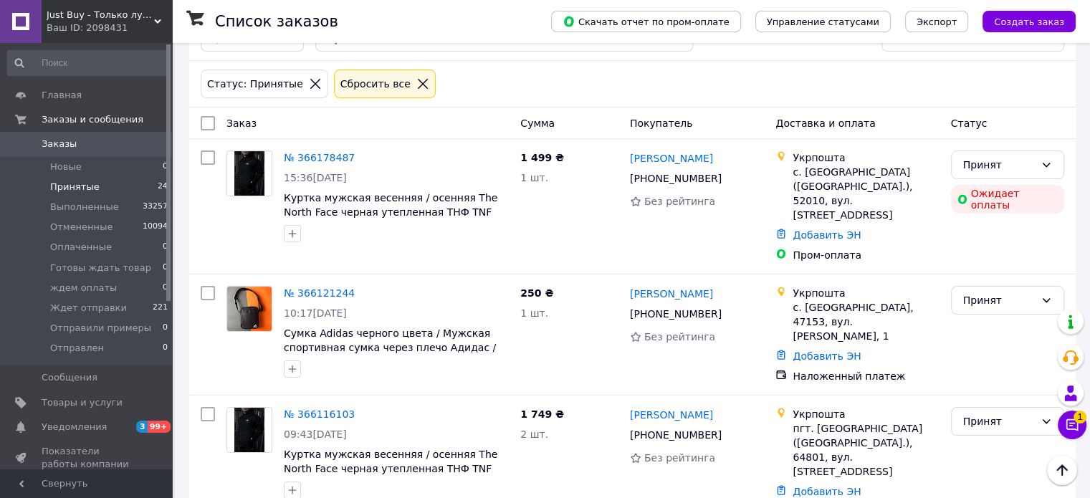
scroll to position [143, 0]
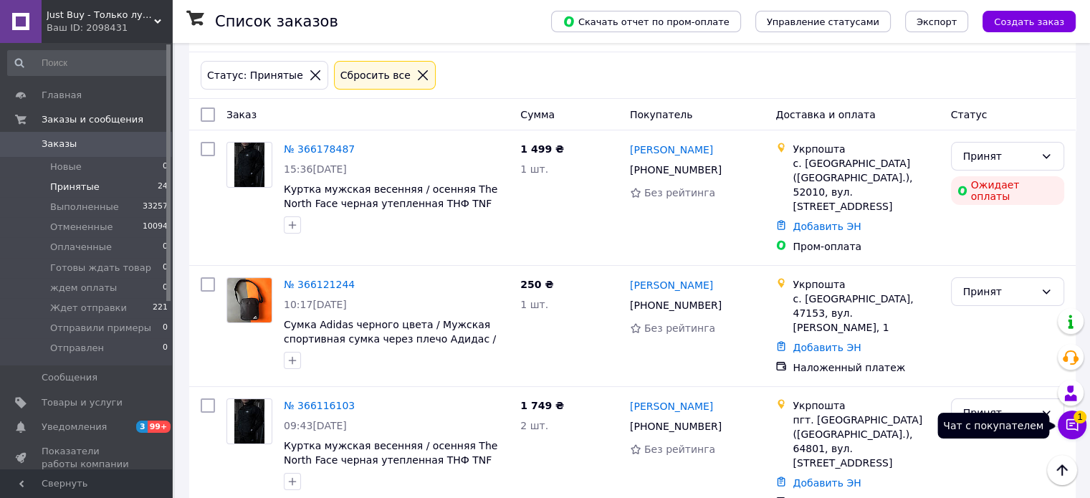
click at [1083, 416] on span "1" at bounding box center [1080, 417] width 13 height 13
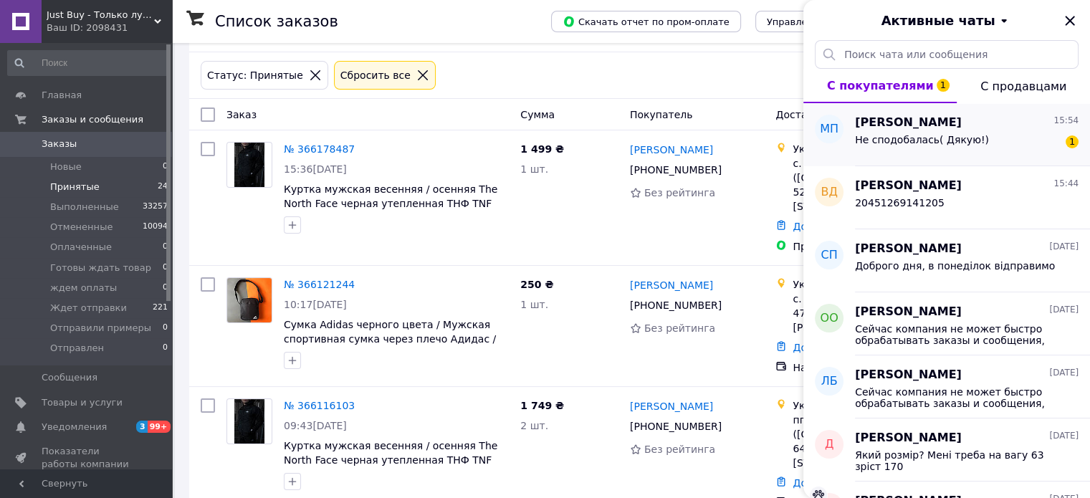
click at [1022, 135] on div "Не сподобалась( Дякую!) 1" at bounding box center [967, 142] width 224 height 23
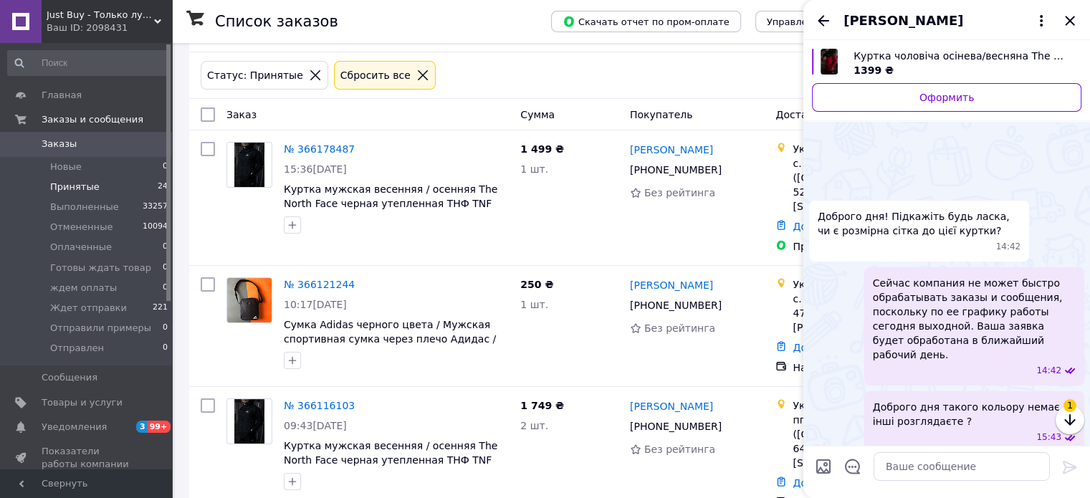
scroll to position [270, 0]
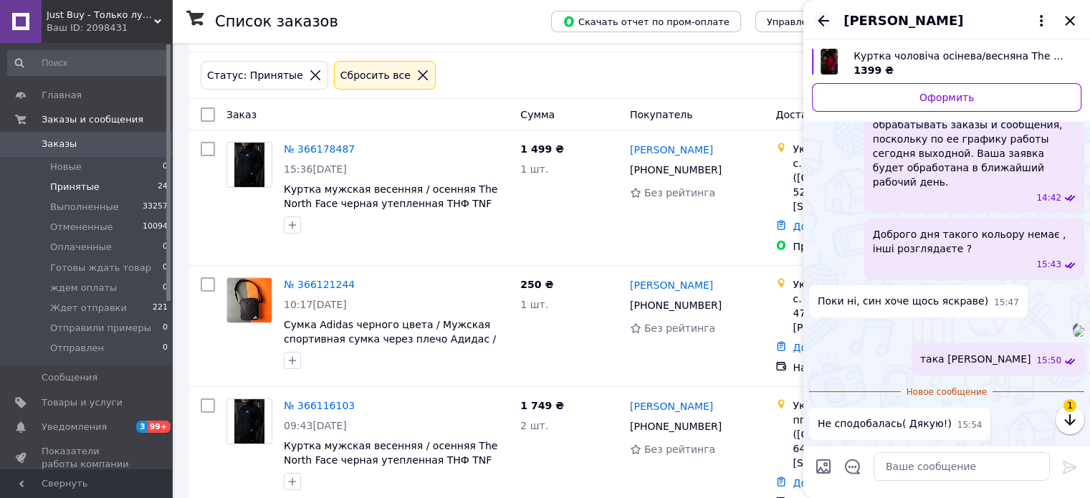
click at [823, 16] on icon "Назад" at bounding box center [823, 20] width 11 height 11
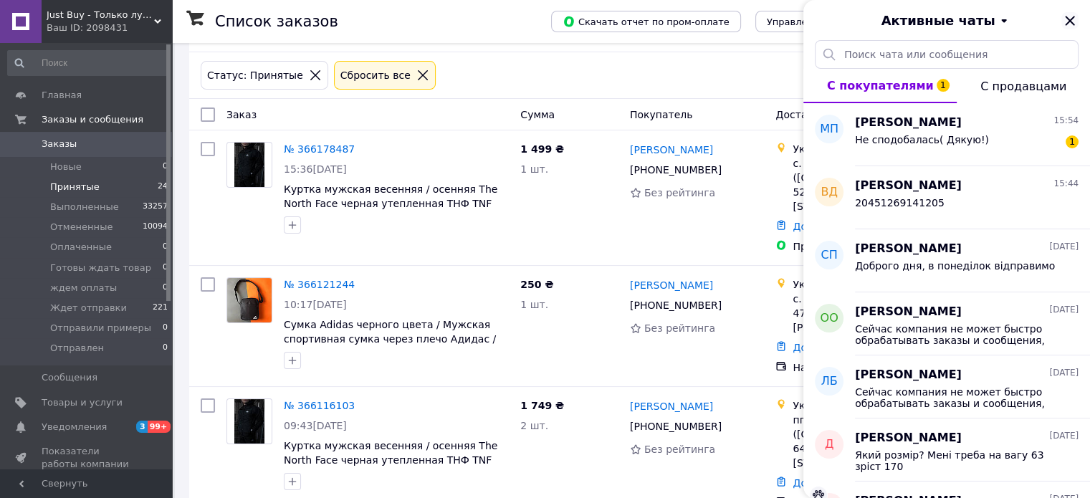
click at [1067, 21] on icon "Закрыть" at bounding box center [1070, 20] width 17 height 17
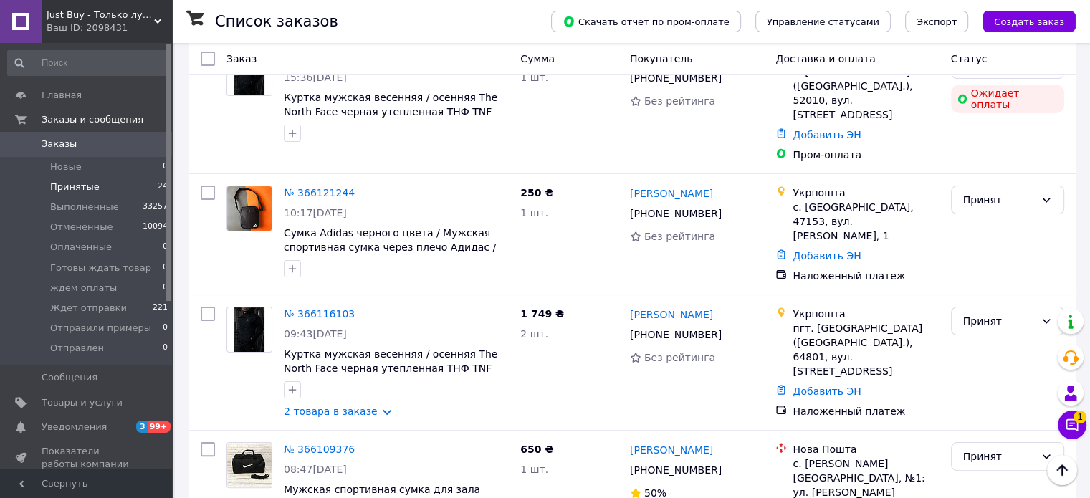
scroll to position [237, 0]
click at [87, 19] on span "Just Buy - Только лучшие товары" at bounding box center [101, 15] width 108 height 13
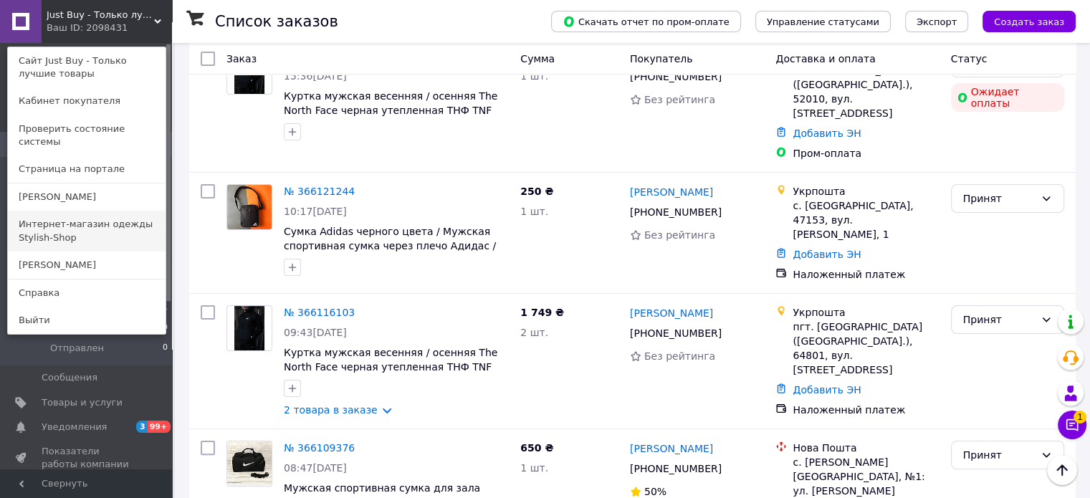
click at [43, 219] on link "Интернет-магазин одежды Stylish-Shop" at bounding box center [87, 231] width 158 height 40
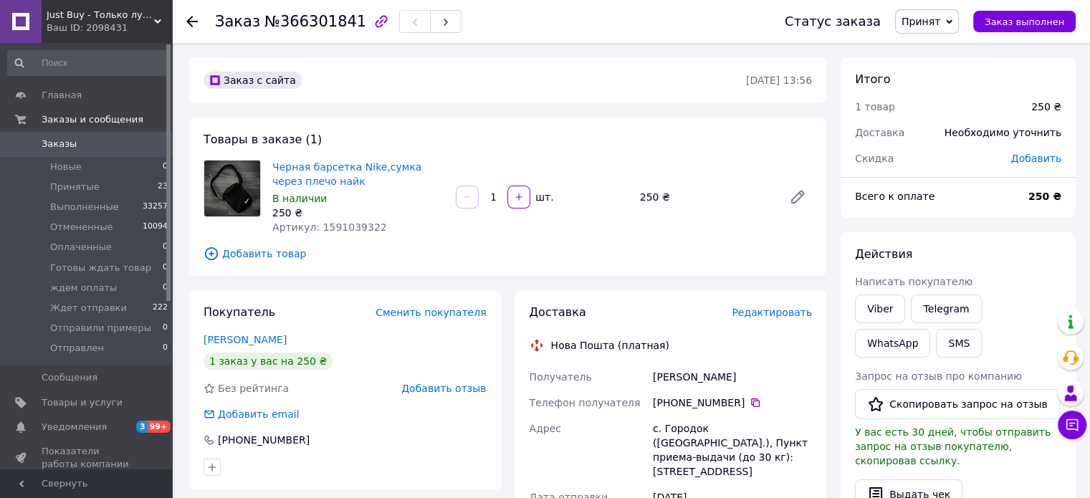
click at [338, 226] on span "Артикул: 1591039322" at bounding box center [329, 227] width 115 height 11
copy span "1591039322"
click at [746, 396] on div "[PHONE_NUMBER]" at bounding box center [732, 403] width 159 height 14
click at [750, 401] on icon at bounding box center [755, 402] width 11 height 11
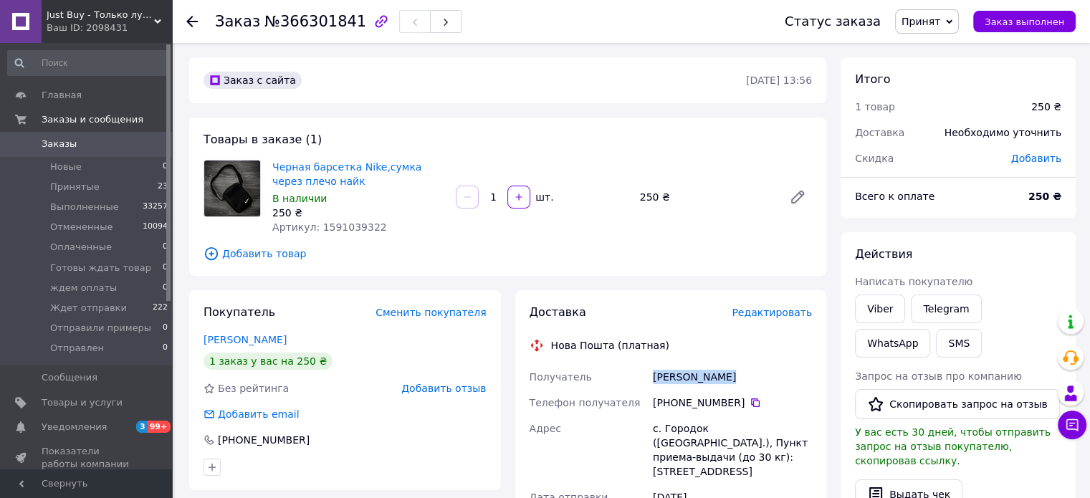
copy div "Получатель [PERSON_NAME]"
click at [702, 444] on div "с. Городок ([GEOGRAPHIC_DATA].), Пункт приема-выдачи (до 30 кг): [STREET_ADDRES…" at bounding box center [732, 450] width 165 height 69
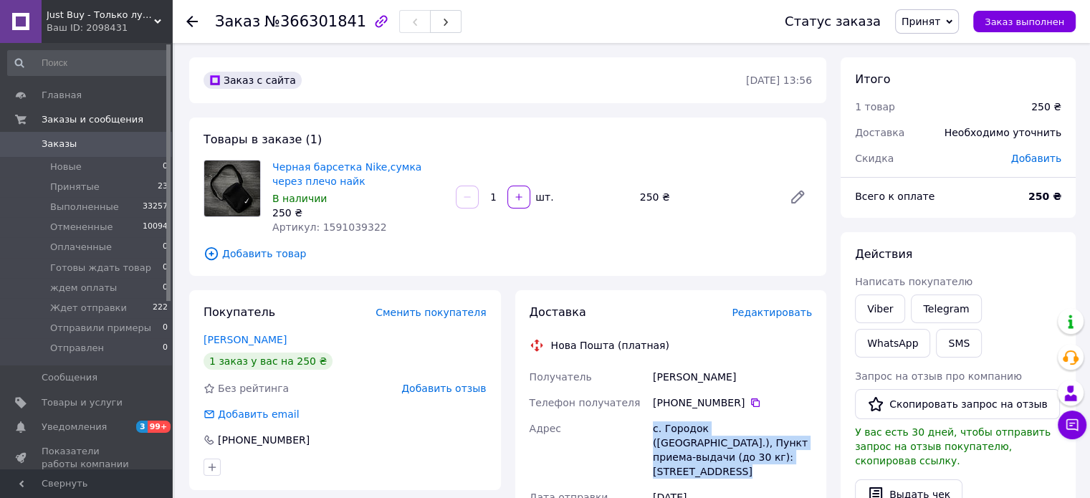
click at [702, 444] on div "с. Городок ([GEOGRAPHIC_DATA].), Пункт приема-выдачи (до 30 кг): [STREET_ADDRES…" at bounding box center [732, 450] width 165 height 69
copy div "с. Городок ([GEOGRAPHIC_DATA].), Пункт приема-выдачи (до 30 кг): [STREET_ADDRES…"
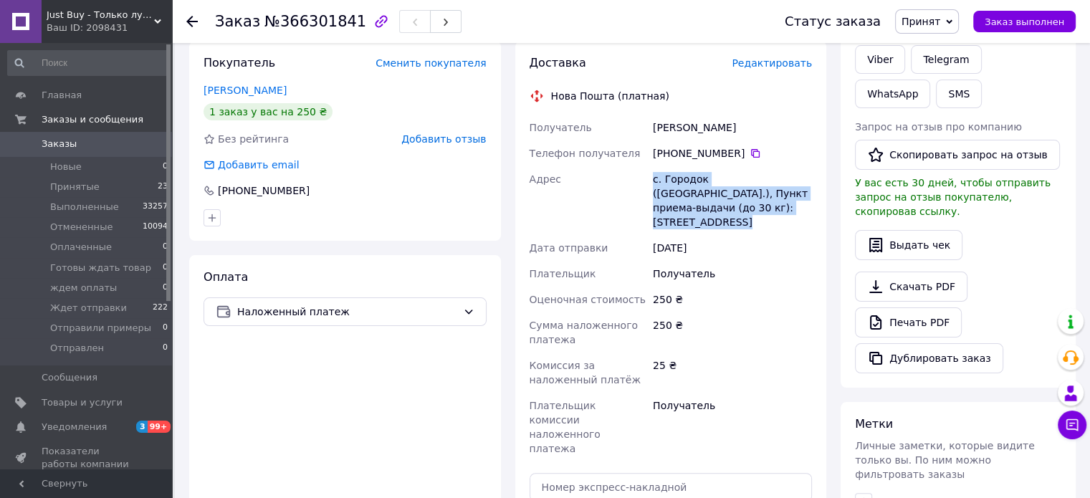
scroll to position [318, 0]
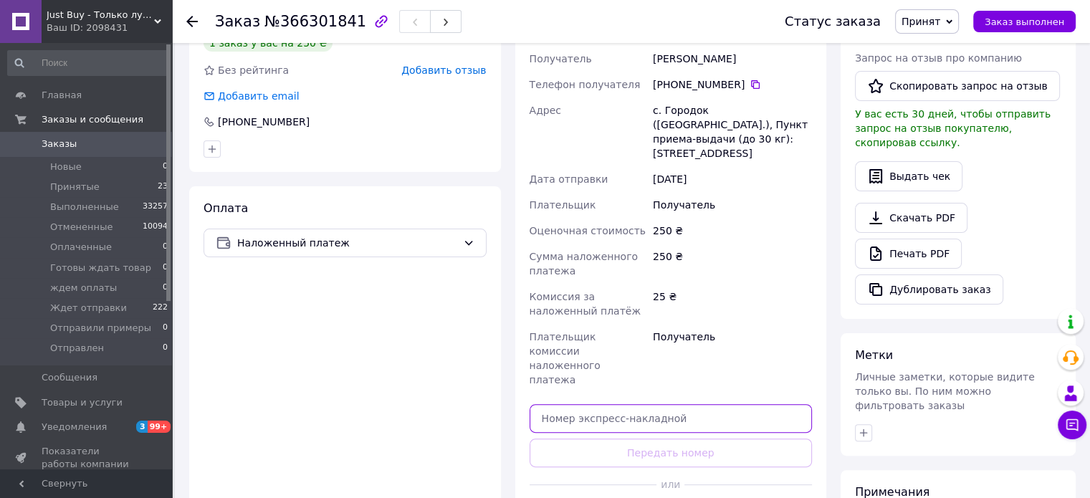
drag, startPoint x: 720, startPoint y: 383, endPoint x: 724, endPoint y: 390, distance: 8.4
click at [720, 404] on input "text" at bounding box center [671, 418] width 283 height 29
paste input "20451269142773"
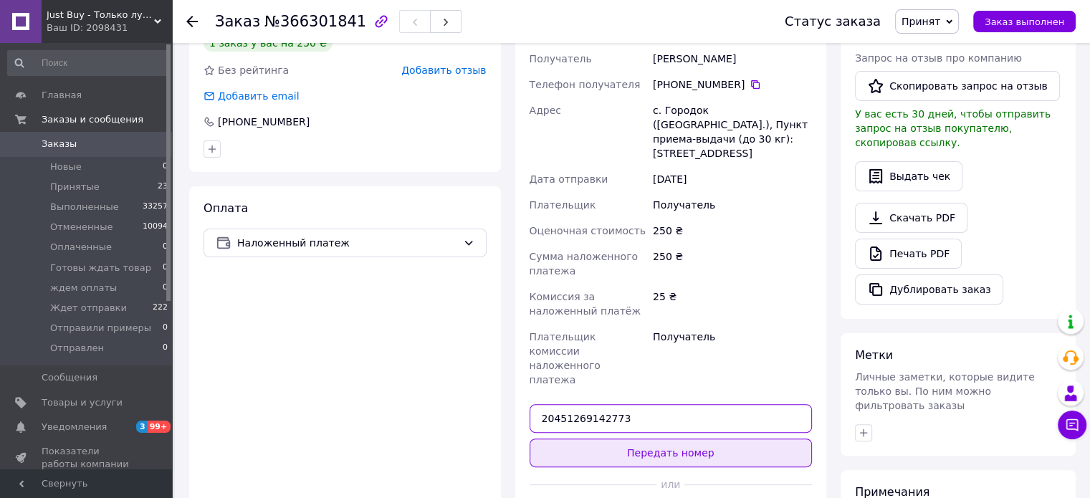
type input "20451269142773"
click at [731, 439] on button "Передать номер" at bounding box center [671, 453] width 283 height 29
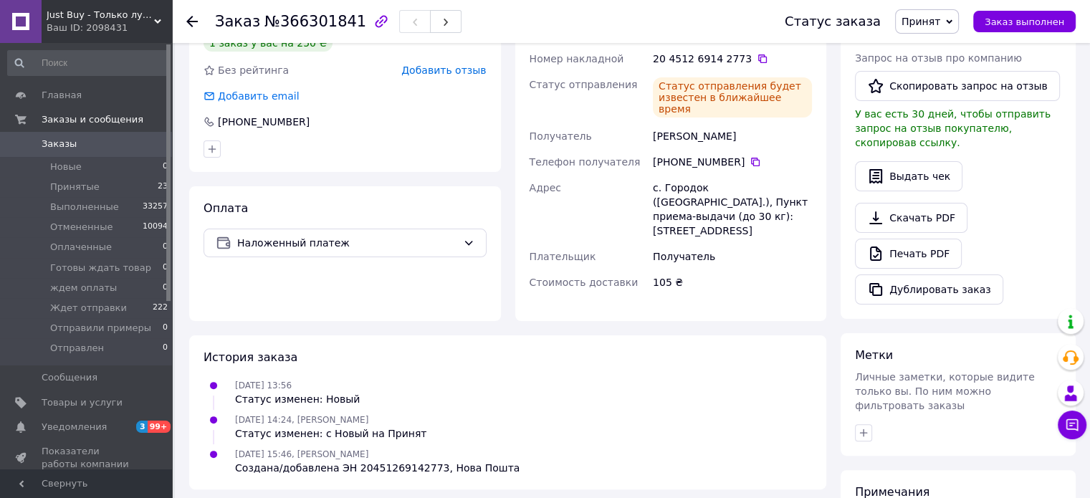
click at [941, 25] on span "Принят" at bounding box center [921, 21] width 39 height 11
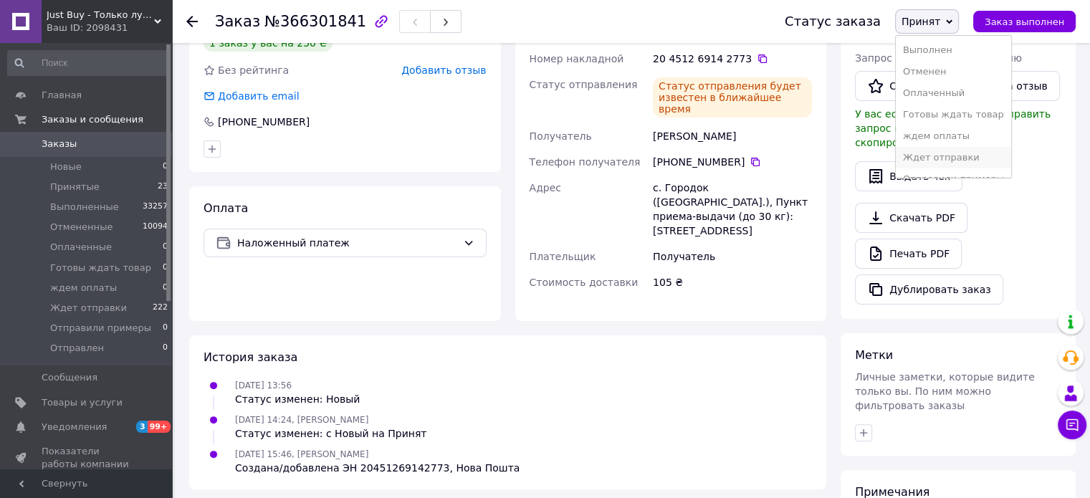
click at [953, 153] on li "Ждет отправки" at bounding box center [953, 158] width 115 height 22
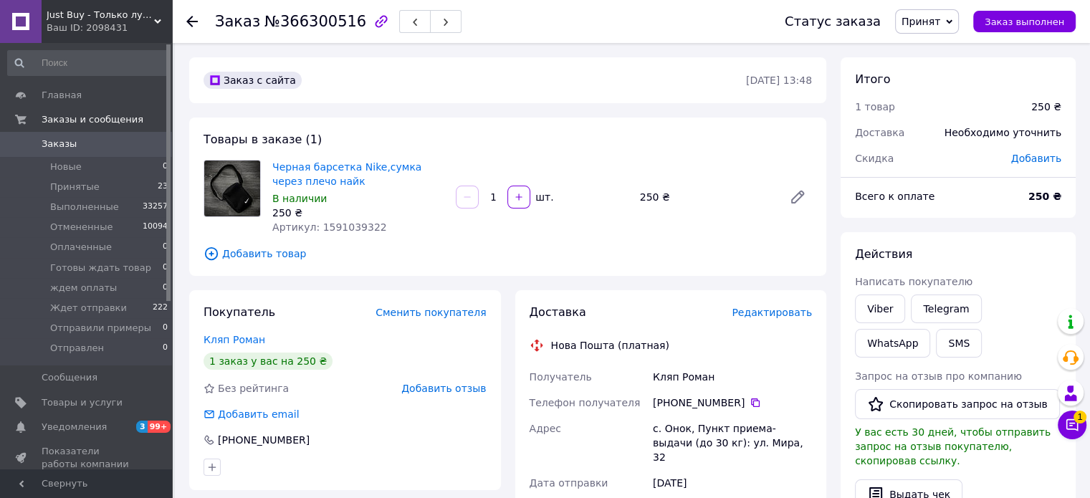
click at [358, 225] on span "Артикул: 1591039322" at bounding box center [329, 227] width 115 height 11
copy span "1591039322"
click at [753, 404] on div "+380 68 595 98 18" at bounding box center [732, 403] width 159 height 14
click at [751, 399] on icon at bounding box center [755, 402] width 11 height 11
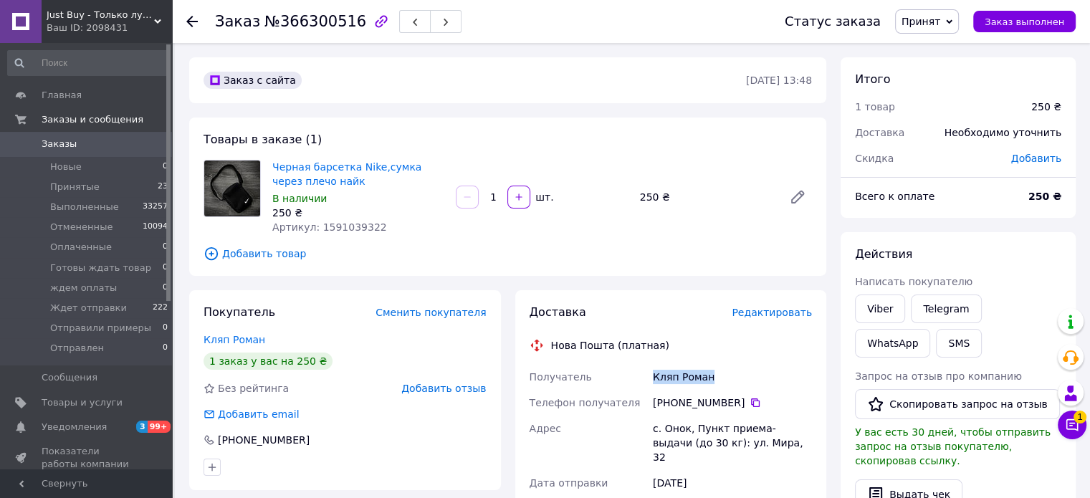
copy div "Получатель Кляп Роман"
click at [685, 426] on div "с. Онок, Пункт приема-выдачи (до 30 кг): ул. Мира, 32" at bounding box center [732, 443] width 165 height 54
click at [687, 426] on div "с. Онок, Пункт приема-выдачи (до 30 кг): ул. Мира, 32" at bounding box center [732, 443] width 165 height 54
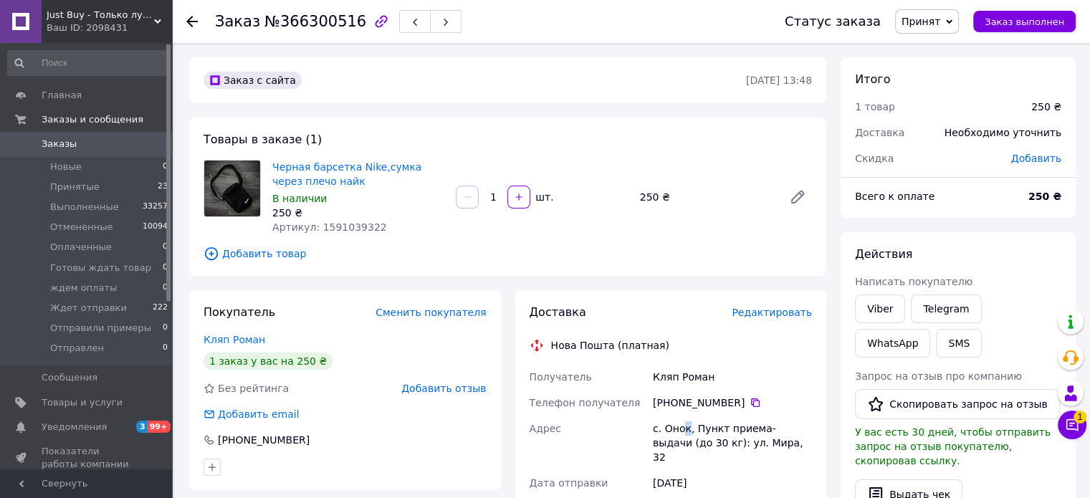
copy div "к"
click at [687, 426] on div "с. Онок, Пункт приема-выдачи (до 30 кг): ул. Мира, 32" at bounding box center [732, 443] width 165 height 54
copy div "с. Онок, Пункт приема-выдачи (до 30 кг): ул. Мира, 32"
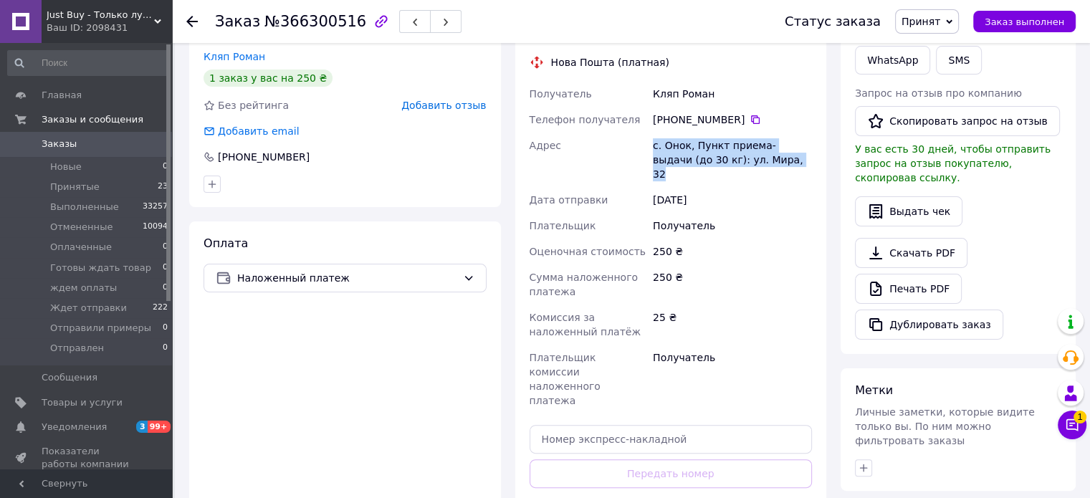
scroll to position [285, 0]
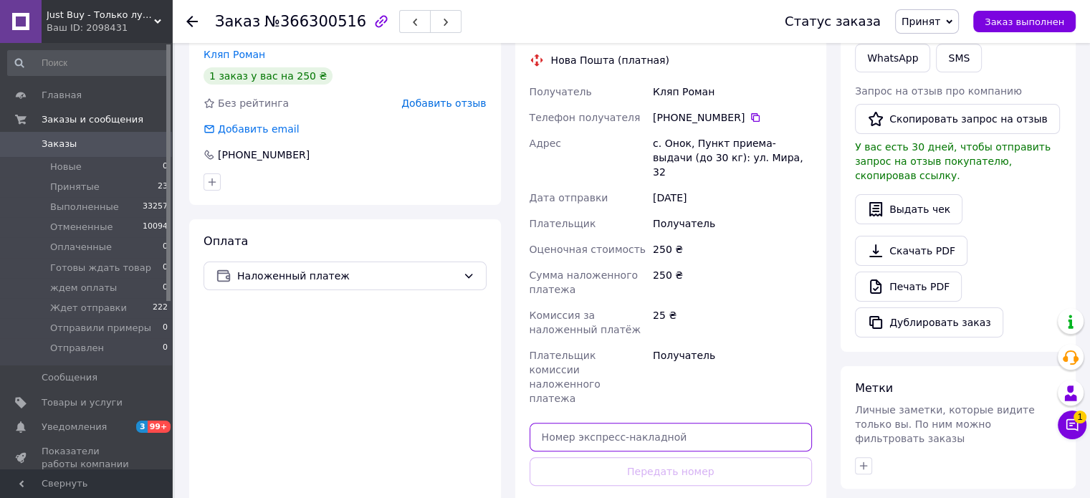
click at [766, 423] on input "text" at bounding box center [671, 437] width 283 height 29
paste input "20451269143888"
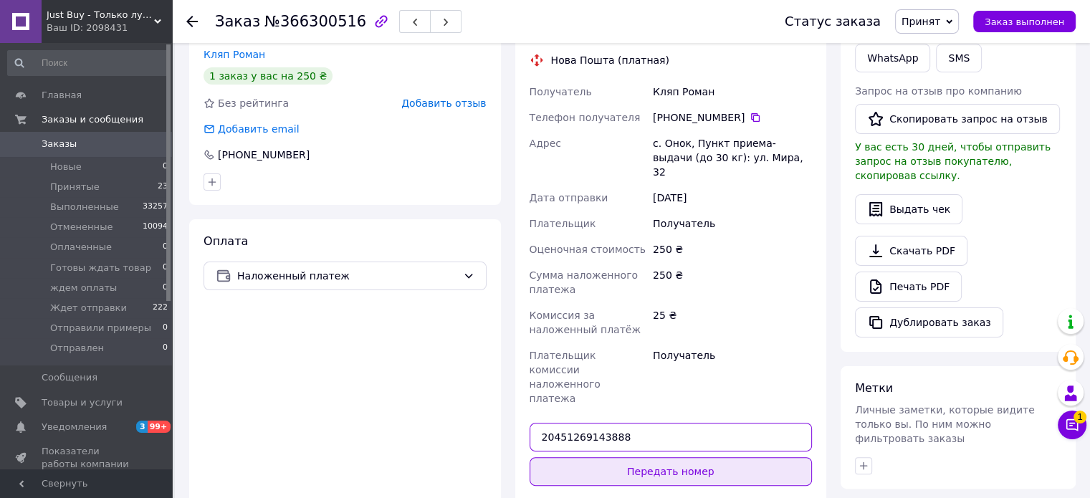
type input "20451269143888"
click at [748, 457] on button "Передать номер" at bounding box center [671, 471] width 283 height 29
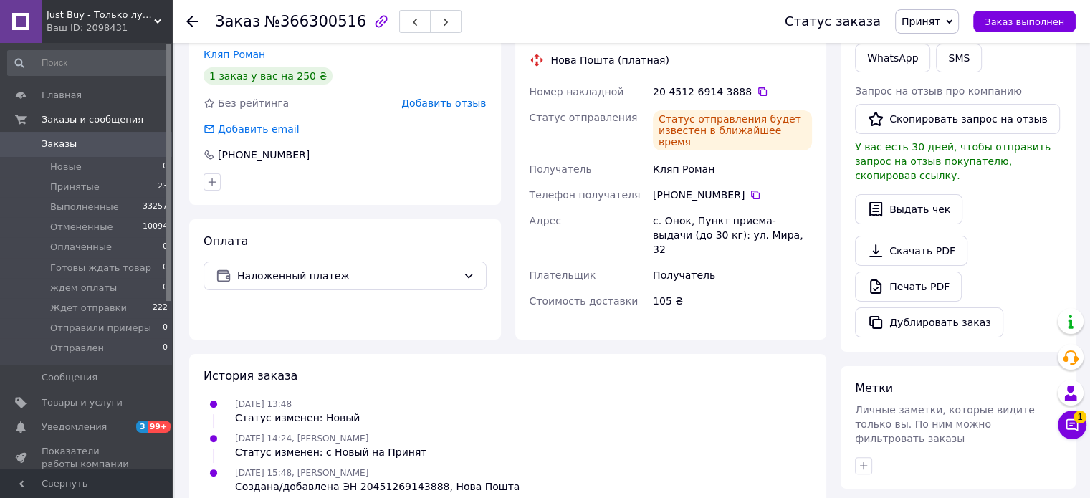
click at [953, 22] on icon at bounding box center [949, 21] width 6 height 4
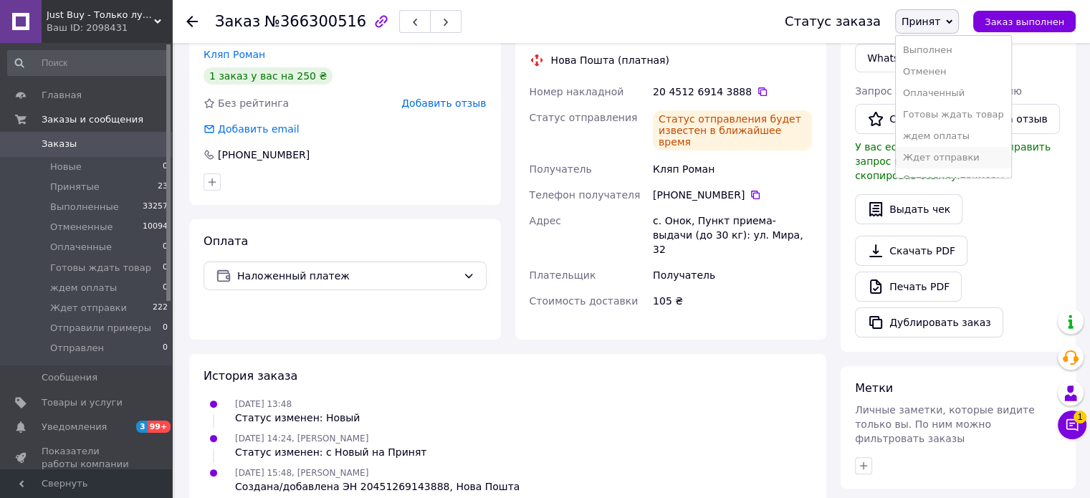
click at [972, 165] on li "Ждет отправки" at bounding box center [953, 158] width 115 height 22
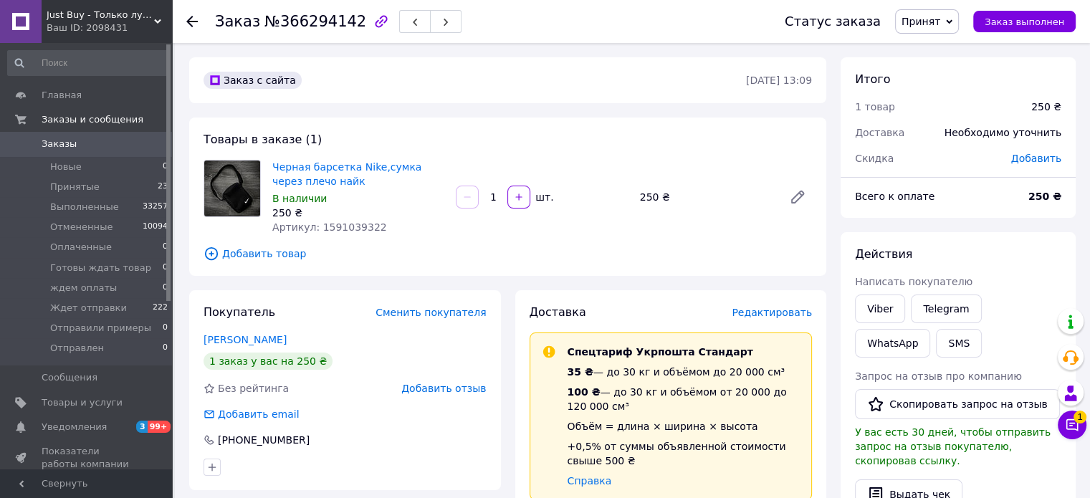
click at [351, 227] on span "Артикул: 1591039322" at bounding box center [329, 227] width 115 height 11
copy span "1591039322"
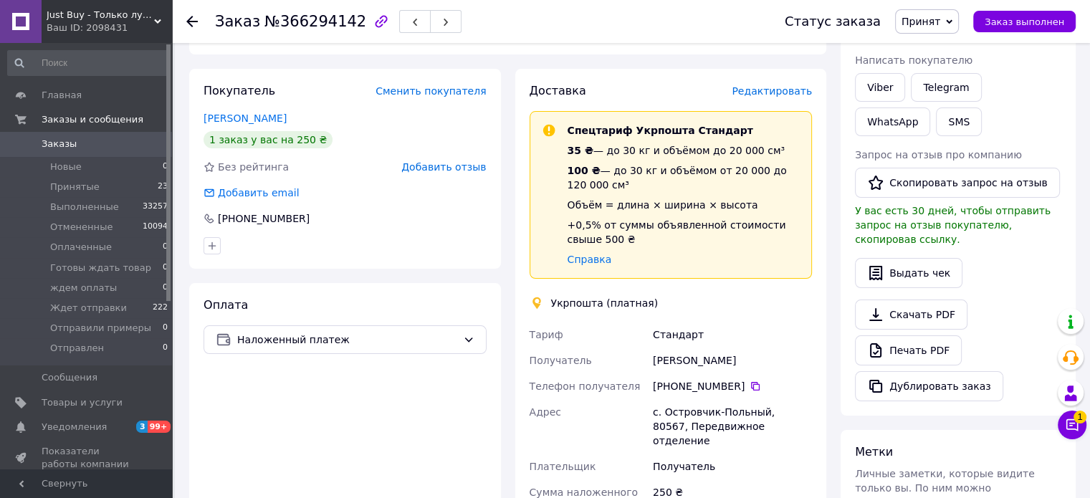
scroll to position [224, 0]
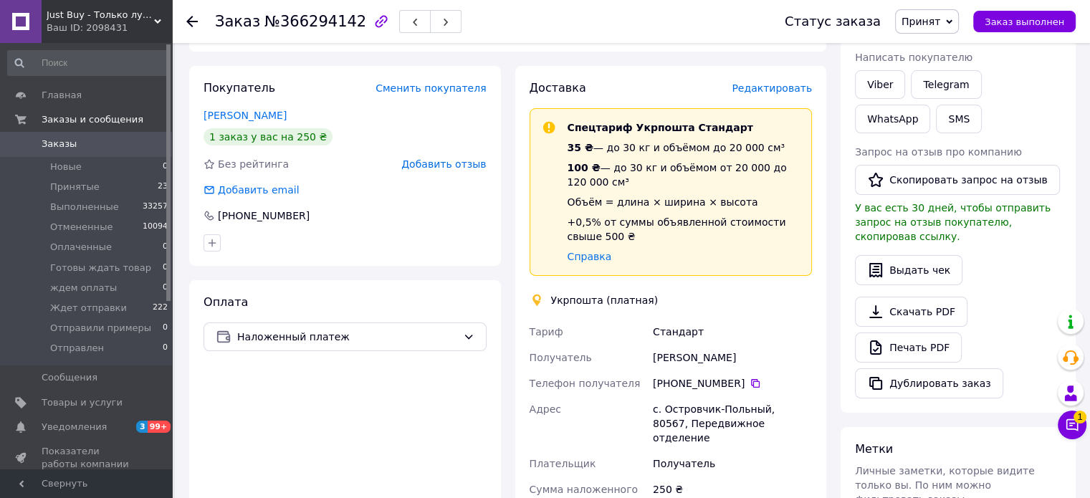
drag, startPoint x: 735, startPoint y: 361, endPoint x: 639, endPoint y: 359, distance: 96.1
click at [639, 359] on div "[PERSON_NAME] Получатель [PERSON_NAME] Телефон получателя [PHONE_NUMBER]   Адре…" at bounding box center [671, 465] width 289 height 292
copy div "Получатель [PERSON_NAME]"
click at [751, 386] on icon at bounding box center [755, 383] width 9 height 9
click at [731, 413] on div "с. Островчик-Польный, 80567, Передвижное отделение" at bounding box center [732, 423] width 165 height 54
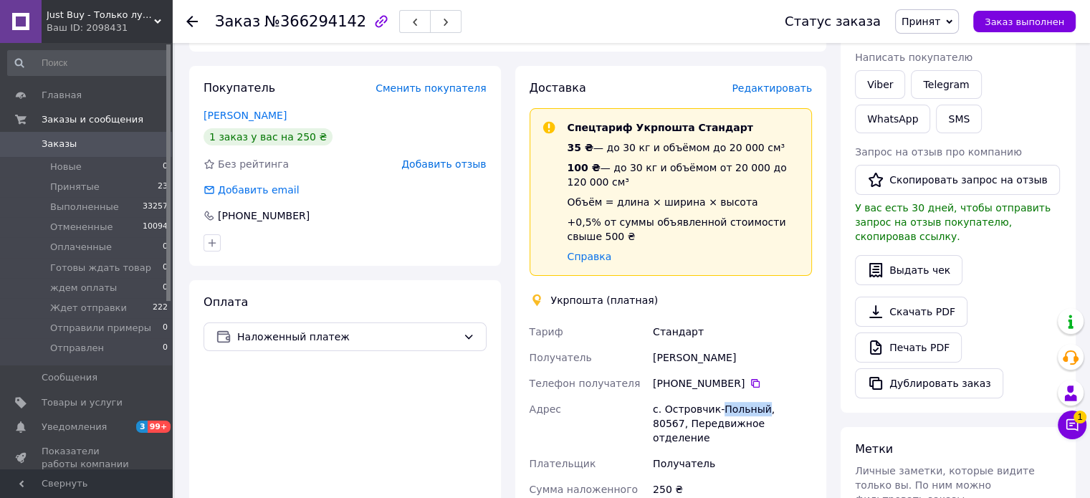
click at [731, 413] on div "с. Островчик-Польный, 80567, Передвижное отделение" at bounding box center [732, 423] width 165 height 54
copy div "с. Островчик-Польный, 80567, Передвижное отделение"
click at [880, 85] on link "Viber" at bounding box center [880, 84] width 50 height 29
click at [892, 83] on link "Viber" at bounding box center [880, 84] width 50 height 29
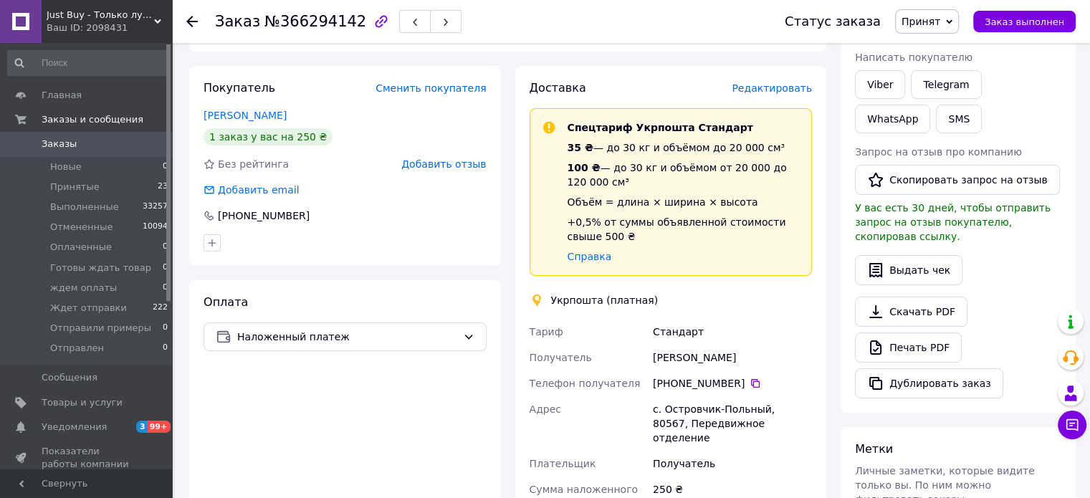
click at [1038, 255] on div "Выдать чек" at bounding box center [958, 270] width 206 height 30
drag, startPoint x: 949, startPoint y: 18, endPoint x: 955, endPoint y: 51, distance: 33.5
click at [941, 19] on span "Принят" at bounding box center [921, 21] width 39 height 11
click at [964, 158] on li "Ждет отправки" at bounding box center [953, 158] width 115 height 22
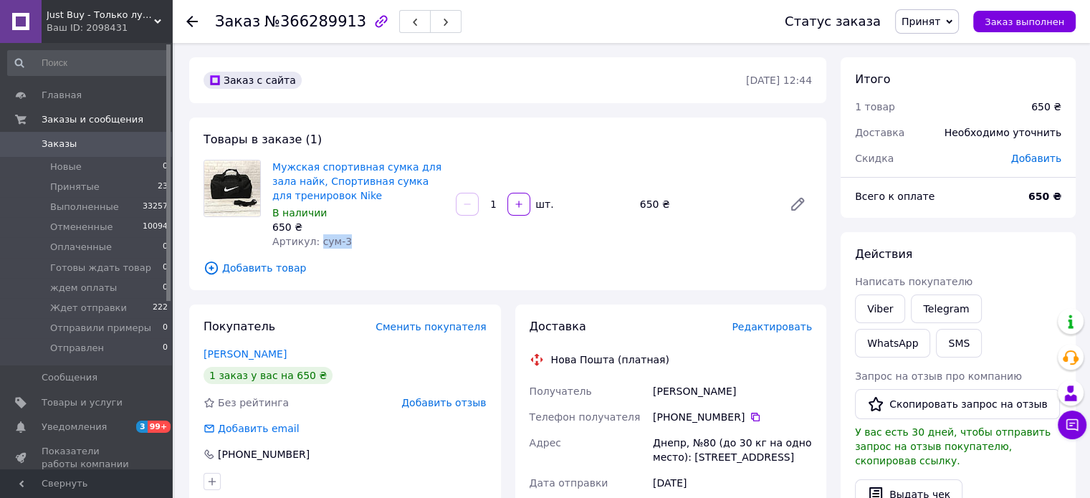
drag, startPoint x: 340, startPoint y: 242, endPoint x: 315, endPoint y: 240, distance: 25.2
click at [315, 240] on span "Артикул: сум-3" at bounding box center [312, 241] width 80 height 11
copy span "сум-3"
click at [750, 422] on icon at bounding box center [755, 416] width 11 height 11
drag, startPoint x: 748, startPoint y: 389, endPoint x: 642, endPoint y: 393, distance: 106.2
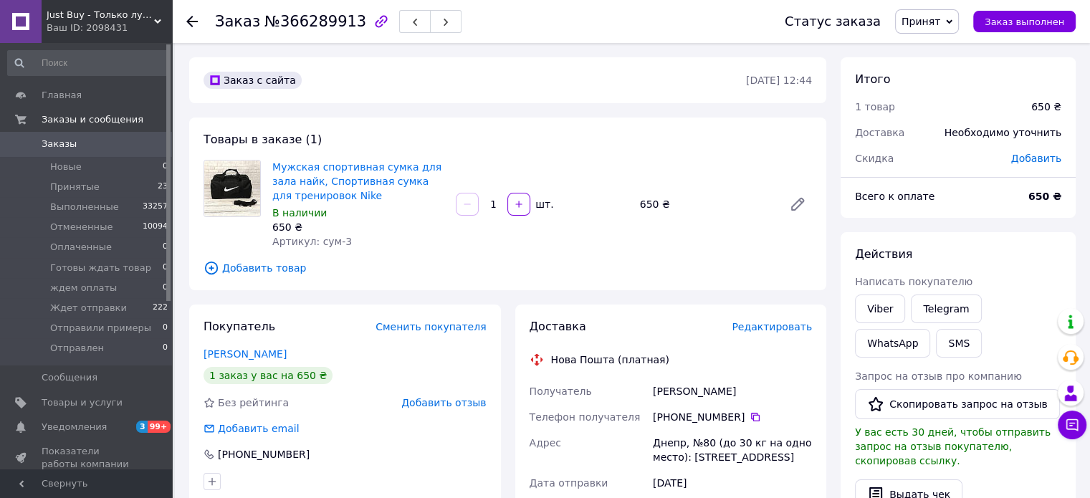
copy div "Получатель [PERSON_NAME]"
click at [750, 418] on icon at bounding box center [755, 416] width 11 height 11
click at [731, 458] on div "Днепр, №80 (до 30 кг на одно место): [STREET_ADDRESS]" at bounding box center [732, 450] width 165 height 40
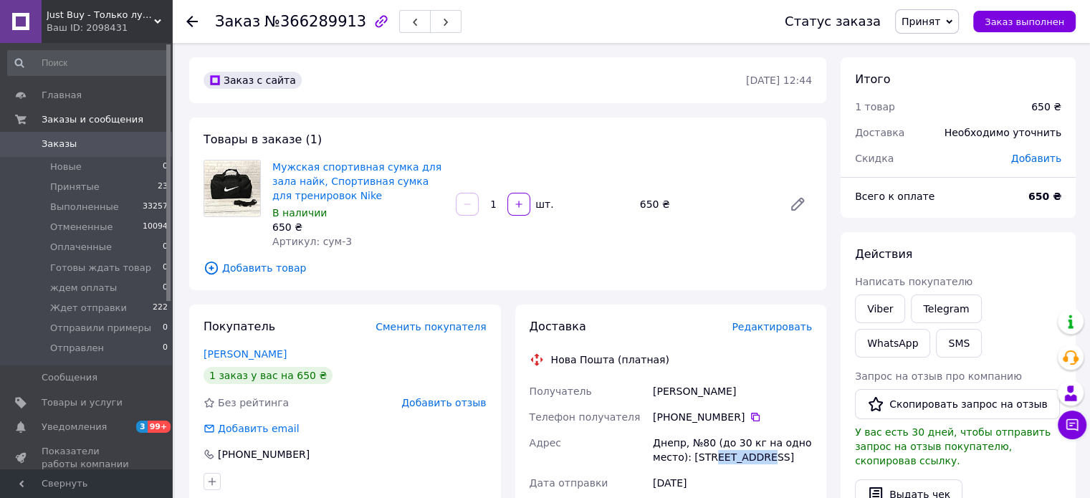
click at [731, 458] on div "Днепр, №80 (до 30 кг на одно место): [STREET_ADDRESS]" at bounding box center [732, 450] width 165 height 40
click at [730, 458] on div "Днепр, №80 (до 30 кг на одно место): [STREET_ADDRESS]" at bounding box center [732, 450] width 165 height 40
copy div "Днепр, №80 (до 30 кг на одно место): [STREET_ADDRESS]"
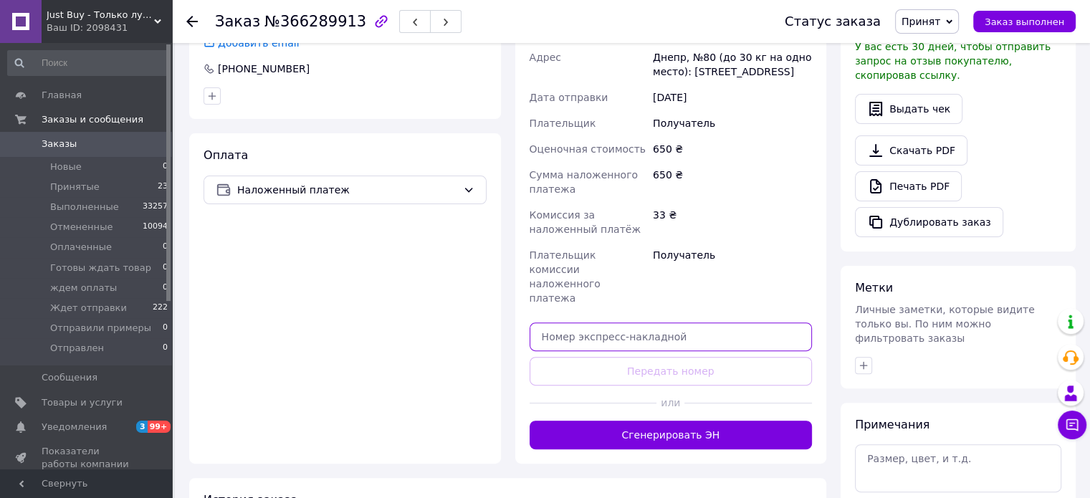
click at [748, 323] on input "text" at bounding box center [671, 337] width 283 height 29
paste input "20451269146671"
type input "20451269146671"
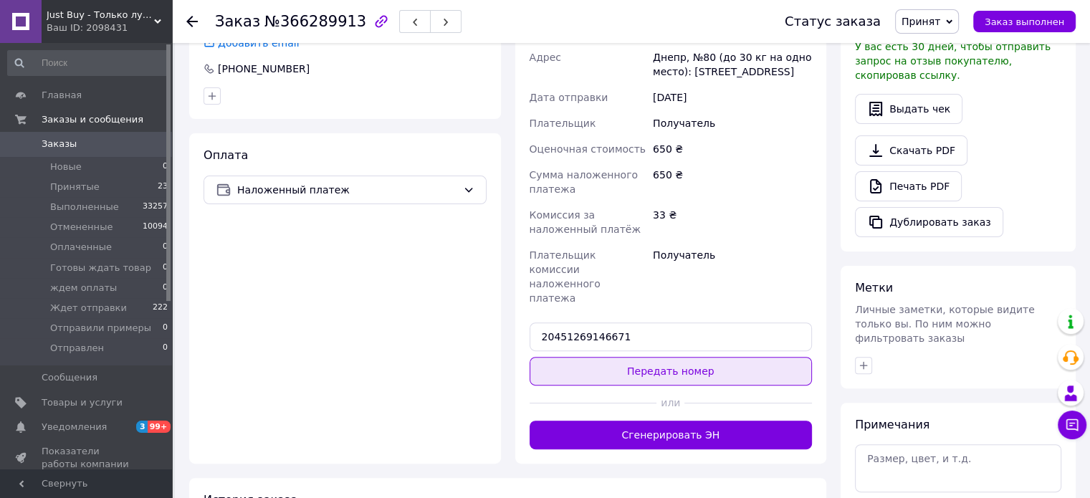
click at [744, 357] on button "Передать номер" at bounding box center [671, 371] width 283 height 29
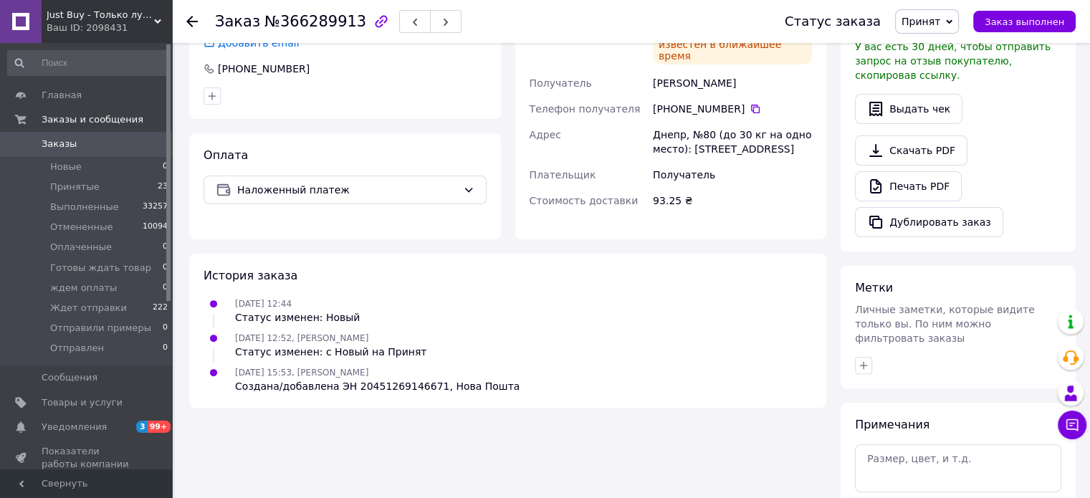
click at [941, 27] on span "Принят" at bounding box center [921, 21] width 39 height 11
click at [969, 157] on li "Ждет отправки" at bounding box center [953, 158] width 115 height 22
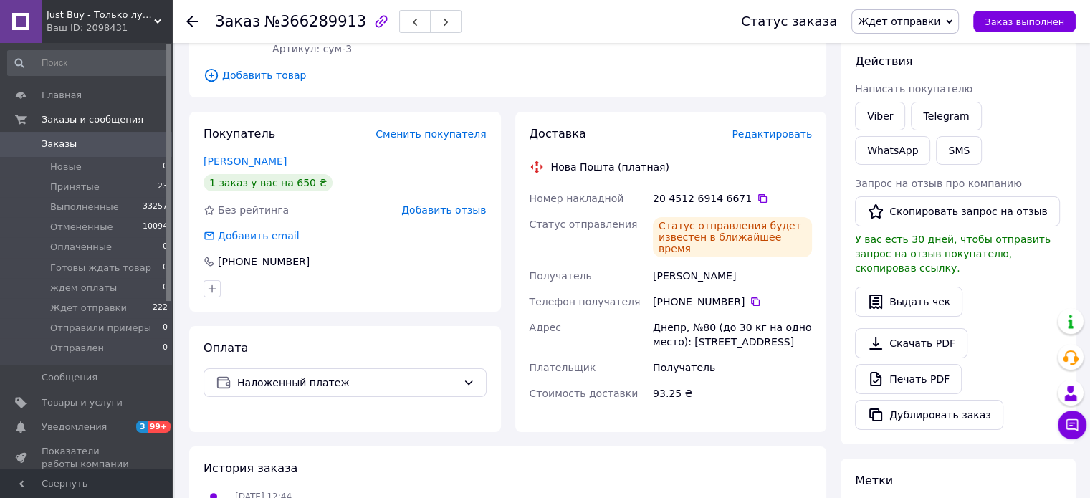
scroll to position [135, 0]
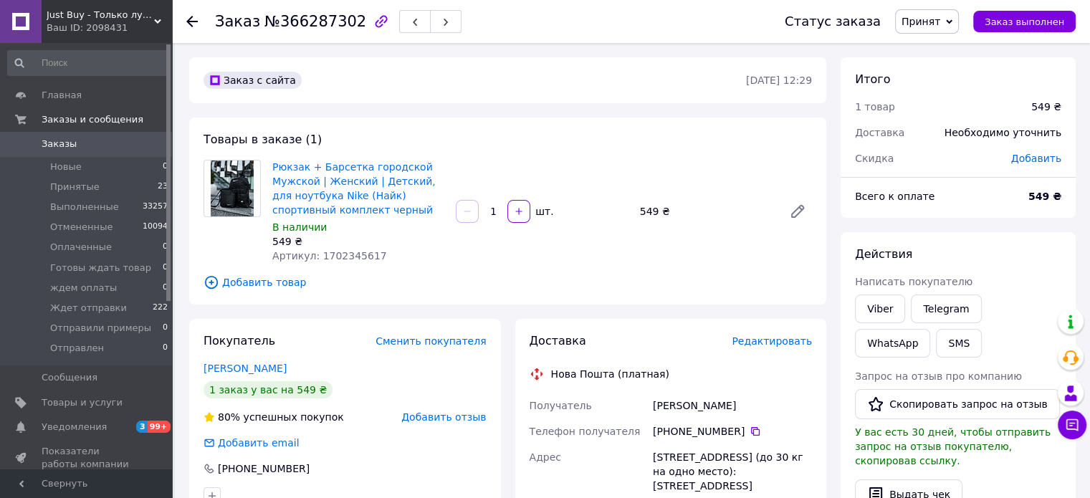
click at [355, 257] on span "Артикул: 1702345617" at bounding box center [329, 255] width 115 height 11
copy span "1702345617"
click at [751, 435] on icon at bounding box center [755, 431] width 9 height 9
drag, startPoint x: 728, startPoint y: 406, endPoint x: 605, endPoint y: 389, distance: 123.8
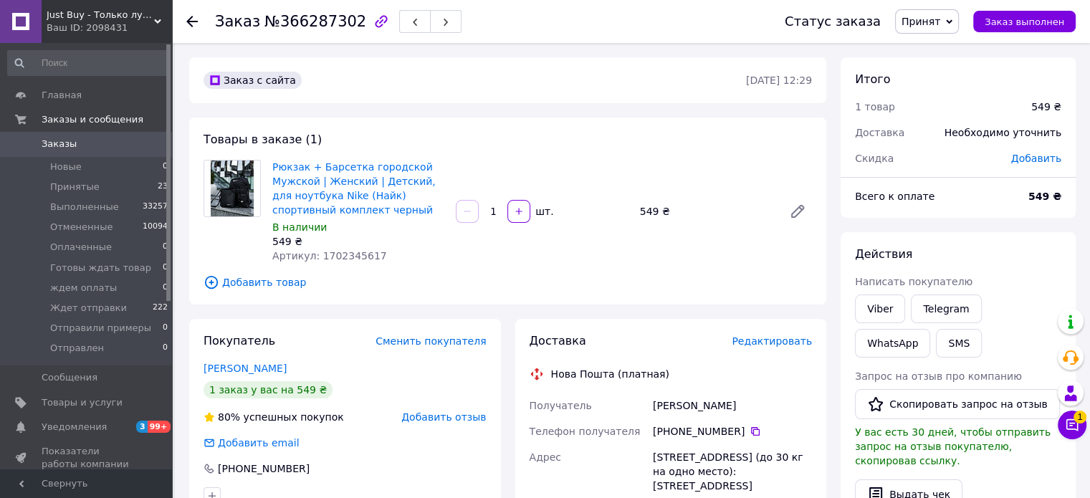
copy div "Получатель [PERSON_NAME]"
click at [705, 455] on div "[STREET_ADDRESS] (до 30 кг на одно место): [STREET_ADDRESS]" at bounding box center [732, 471] width 165 height 54
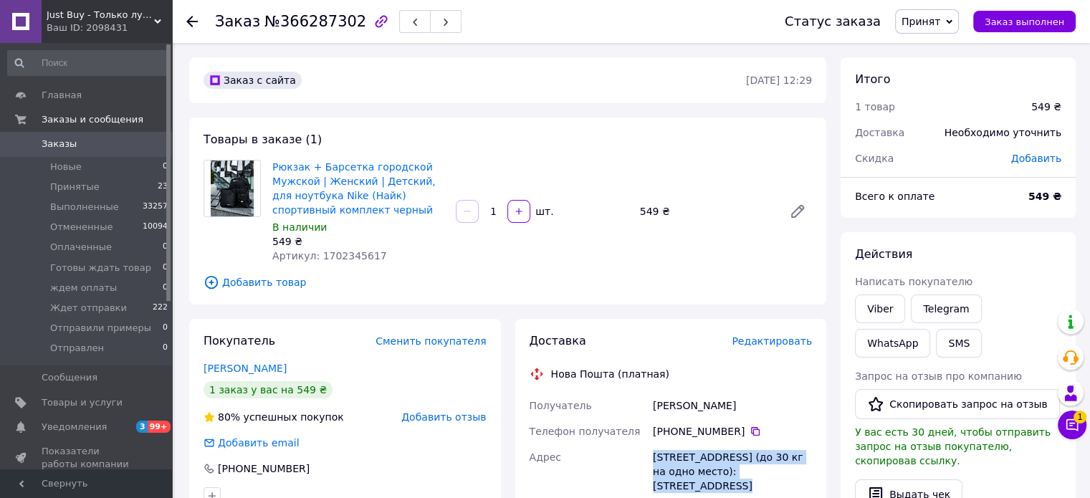
copy div "[STREET_ADDRESS] (до 30 кг на одно место): [STREET_ADDRESS]"
click at [933, 27] on span "Принят" at bounding box center [921, 21] width 39 height 11
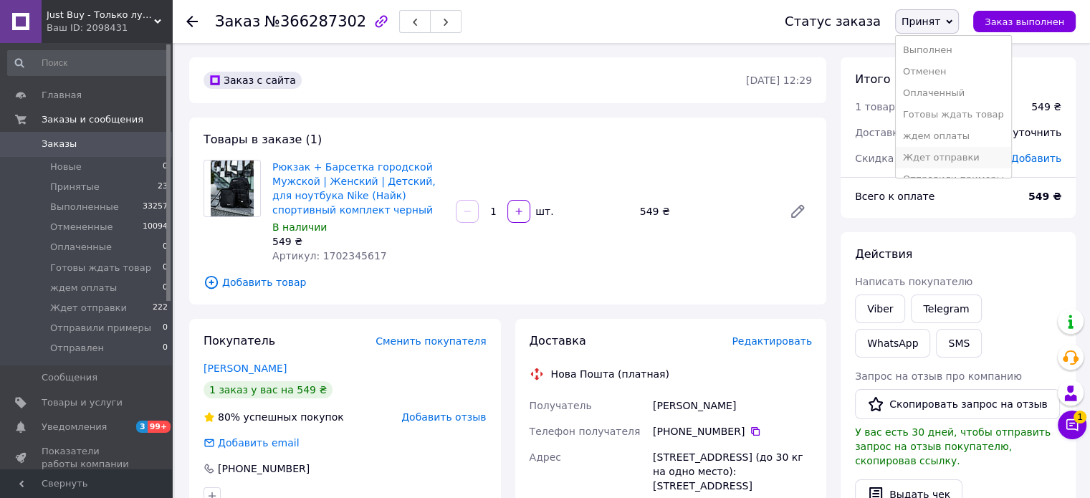
click at [977, 161] on li "Ждет отправки" at bounding box center [953, 158] width 115 height 22
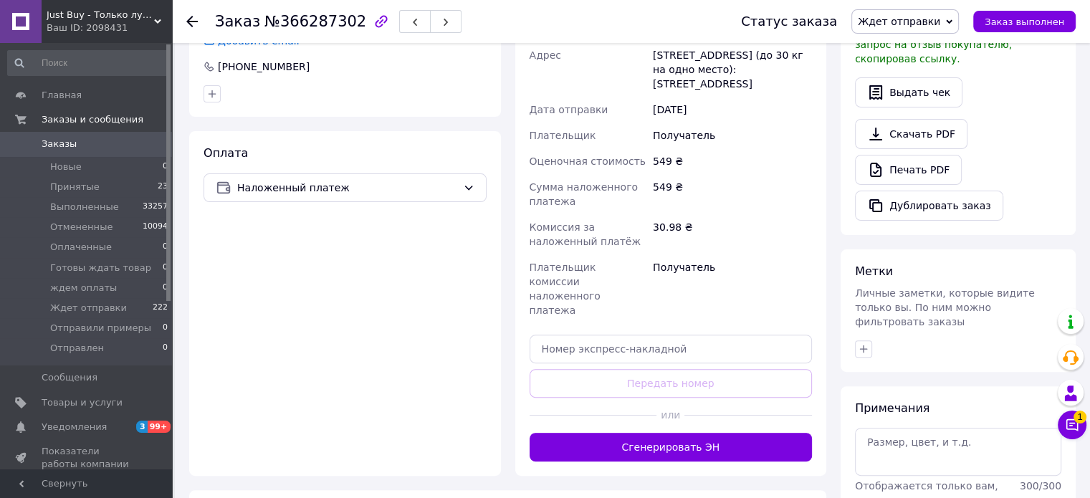
scroll to position [409, 0]
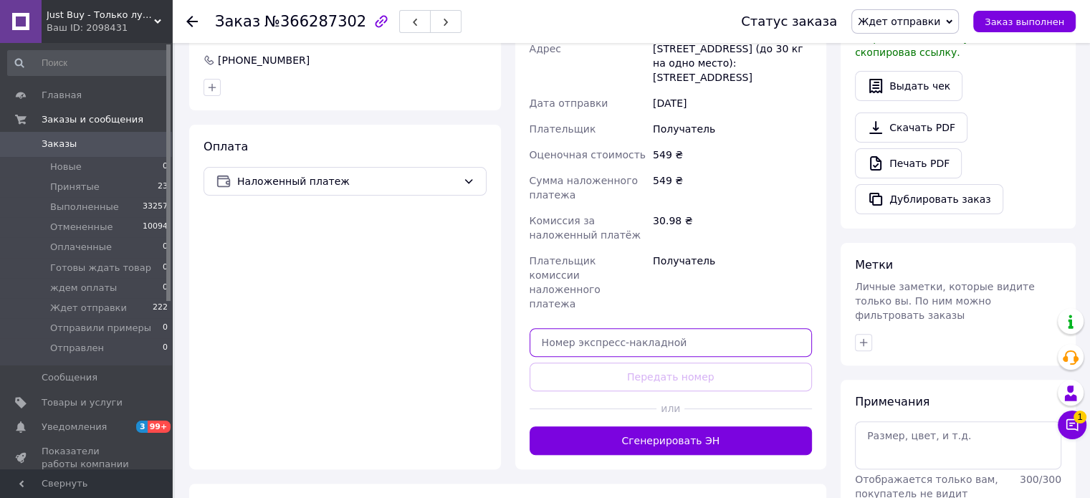
click at [742, 328] on input "text" at bounding box center [671, 342] width 283 height 29
paste input "20451269150164"
type input "20451269150164"
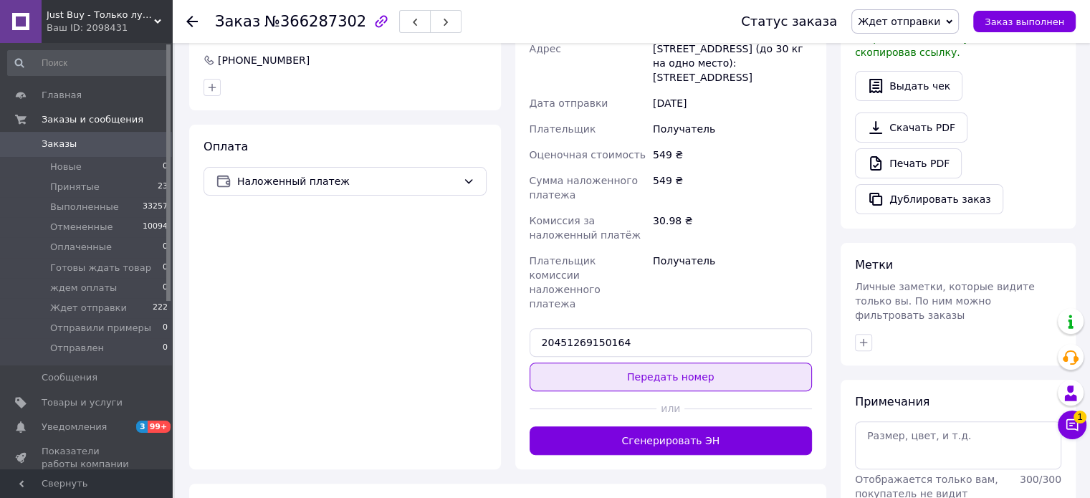
click at [748, 363] on button "Передать номер" at bounding box center [671, 377] width 283 height 29
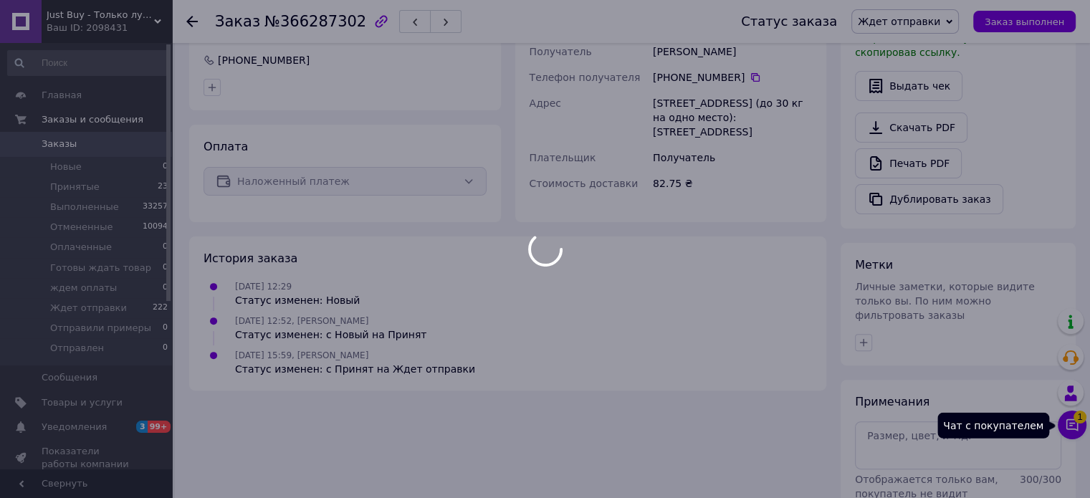
click at [1072, 427] on body "Just Buy - Только лучшие товары Ваш ID: 2098431 Сайт Just Buy - Только лучшие т…" at bounding box center [545, 87] width 1090 height 993
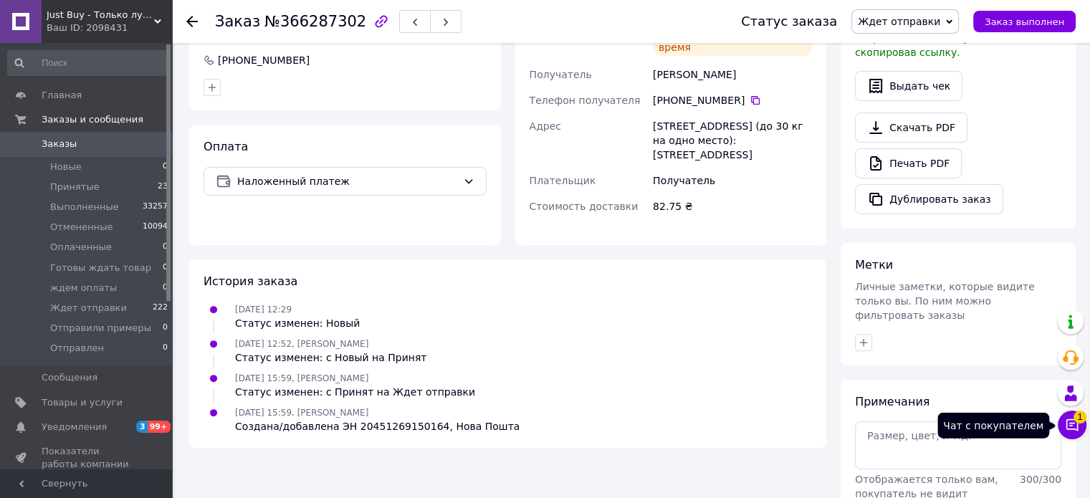
click at [1072, 423] on icon at bounding box center [1073, 425] width 12 height 12
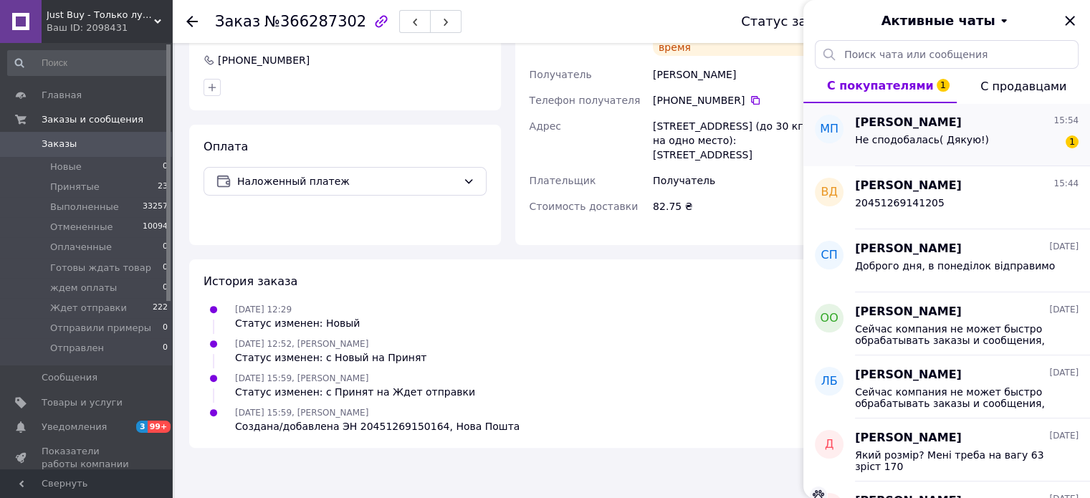
click at [918, 144] on span "Не сподобалась( Дякую!)" at bounding box center [922, 139] width 134 height 11
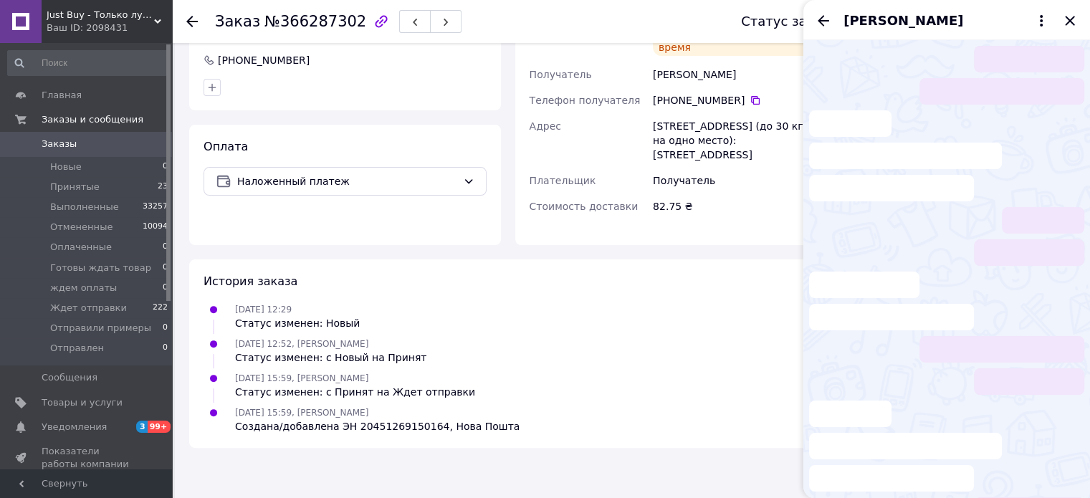
scroll to position [270, 0]
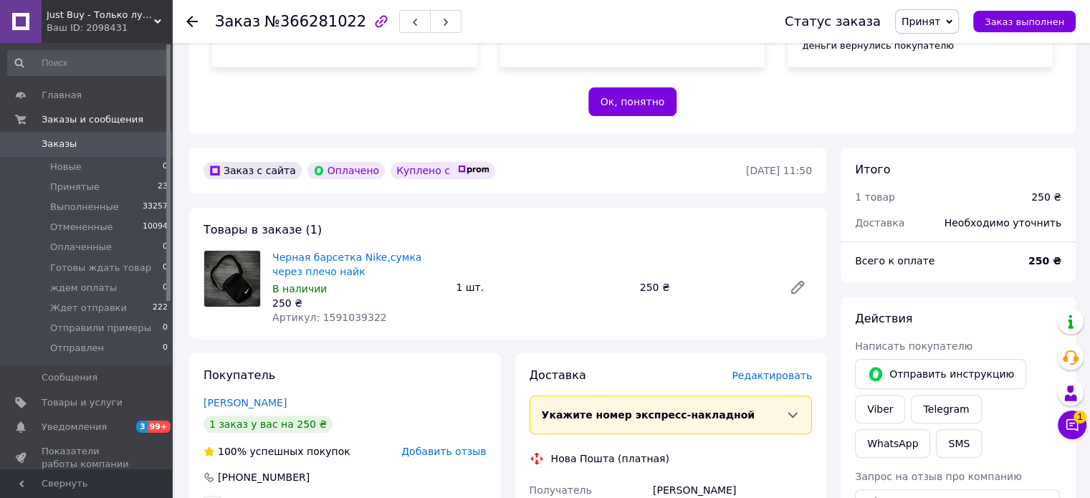
scroll to position [307, 0]
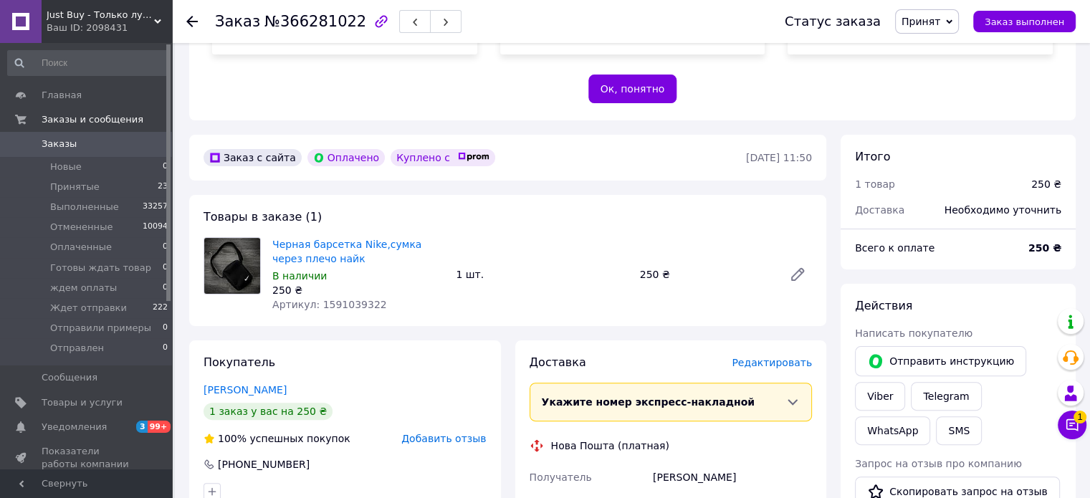
click at [363, 308] on span "Артикул: 1591039322" at bounding box center [329, 304] width 115 height 11
copy span "1591039322"
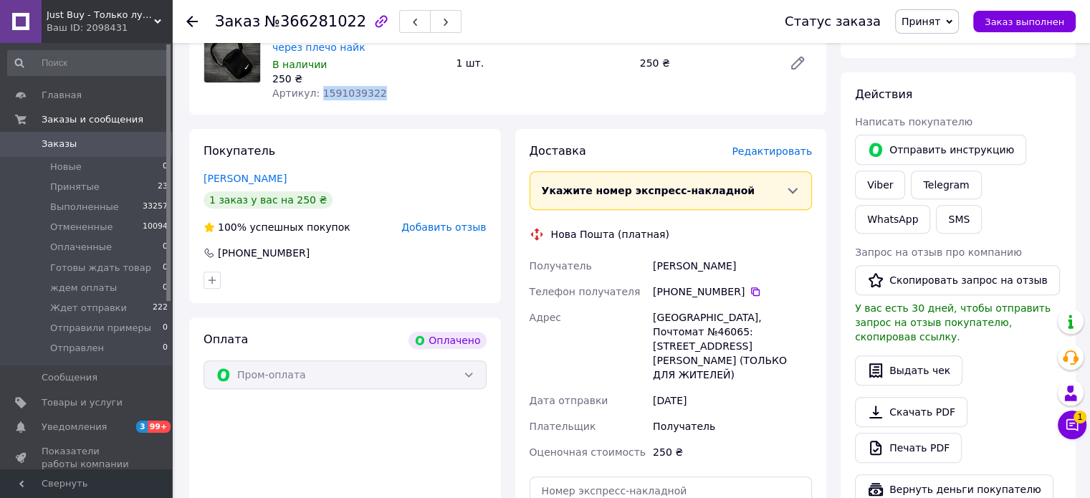
scroll to position [525, 0]
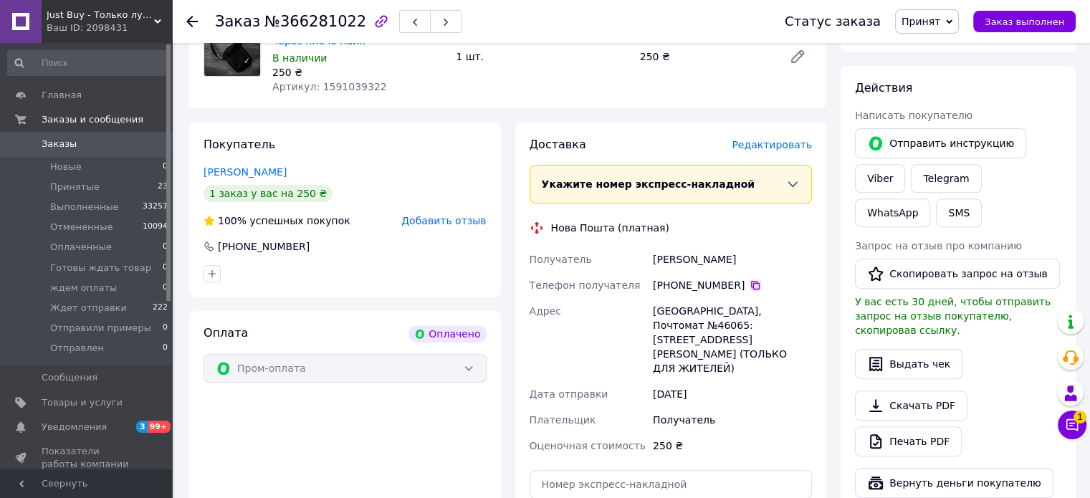
click at [751, 288] on icon at bounding box center [755, 285] width 9 height 9
drag, startPoint x: 739, startPoint y: 257, endPoint x: 646, endPoint y: 257, distance: 93.2
click at [646, 257] on div "Получатель [PERSON_NAME] Телефон получателя [PHONE_NUMBER]   [PERSON_NAME][GEOG…" at bounding box center [671, 353] width 289 height 212
copy div "Получатель [PERSON_NAME]"
click at [712, 320] on div "[GEOGRAPHIC_DATA], Почтомат №46065: [STREET_ADDRESS][PERSON_NAME] (ТОЛЬКО ДЛЯ Ж…" at bounding box center [732, 339] width 165 height 83
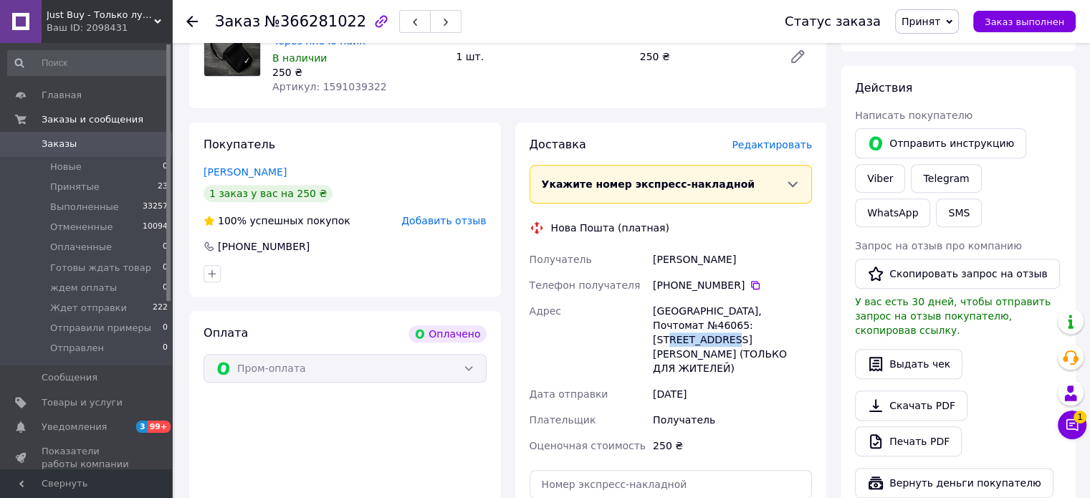
click at [712, 320] on div "[GEOGRAPHIC_DATA], Почтомат №46065: [STREET_ADDRESS][PERSON_NAME] (ТОЛЬКО ДЛЯ Ж…" at bounding box center [732, 339] width 165 height 83
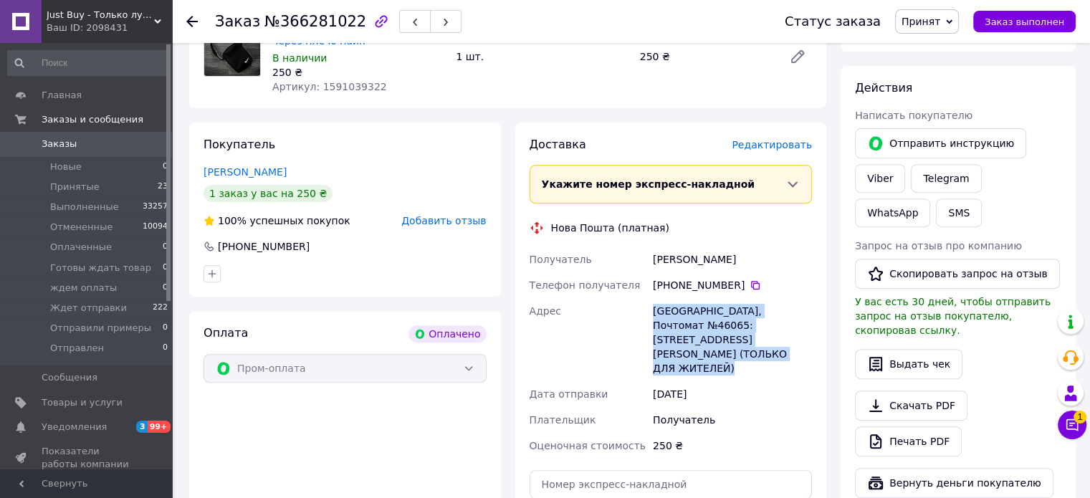
click at [712, 320] on div "[GEOGRAPHIC_DATA], Почтомат №46065: [STREET_ADDRESS][PERSON_NAME] (ТОЛЬКО ДЛЯ Ж…" at bounding box center [732, 339] width 165 height 83
copy div "[GEOGRAPHIC_DATA], Почтомат №46065: [STREET_ADDRESS][PERSON_NAME] (ТОЛЬКО ДЛЯ Ж…"
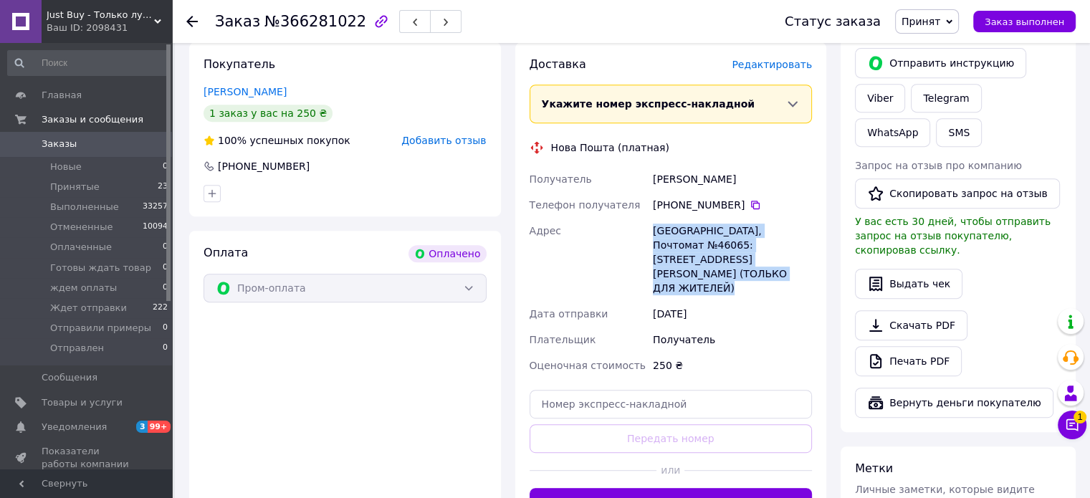
scroll to position [668, 0]
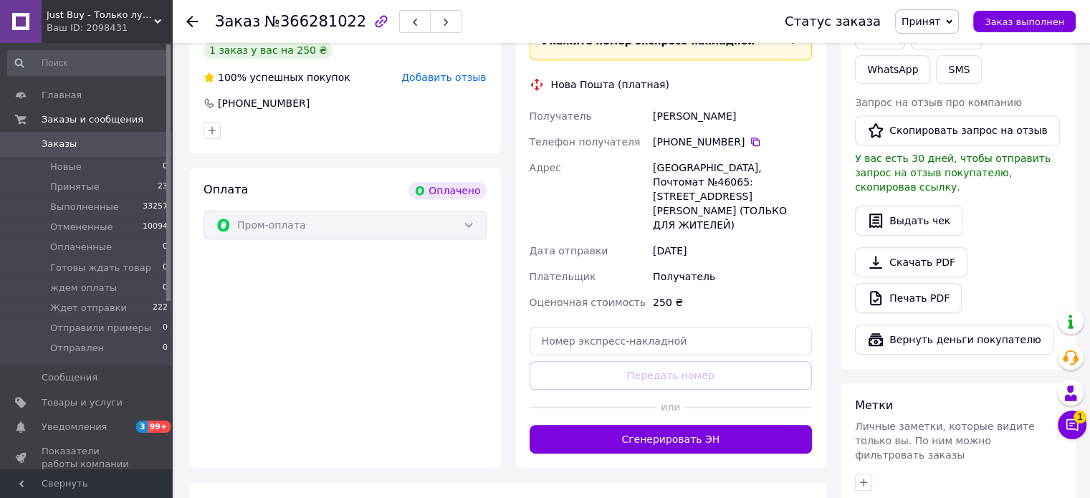
click at [708, 110] on div "[PERSON_NAME]" at bounding box center [732, 116] width 165 height 26
copy div "[PERSON_NAME]"
click at [959, 16] on span "Принят" at bounding box center [927, 21] width 64 height 24
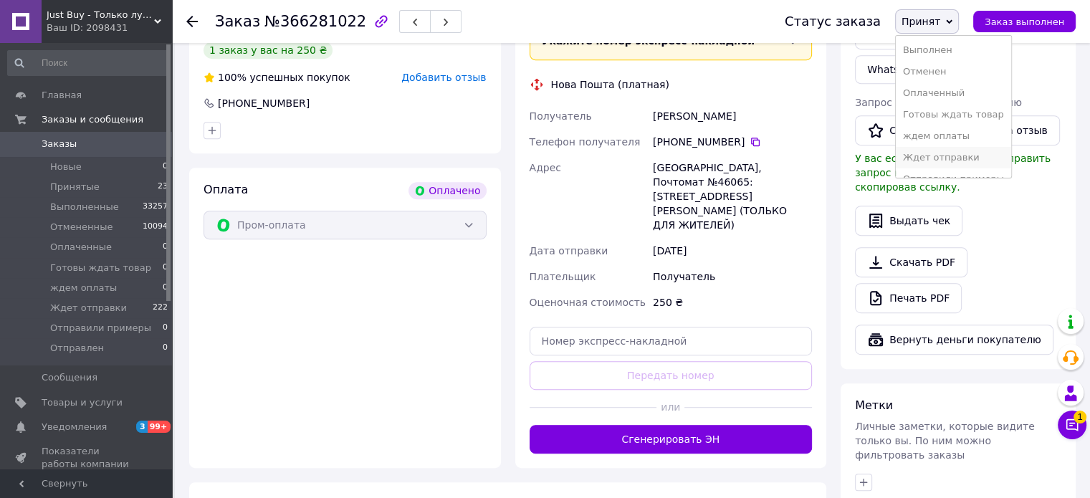
click at [963, 160] on li "Ждет отправки" at bounding box center [953, 158] width 115 height 22
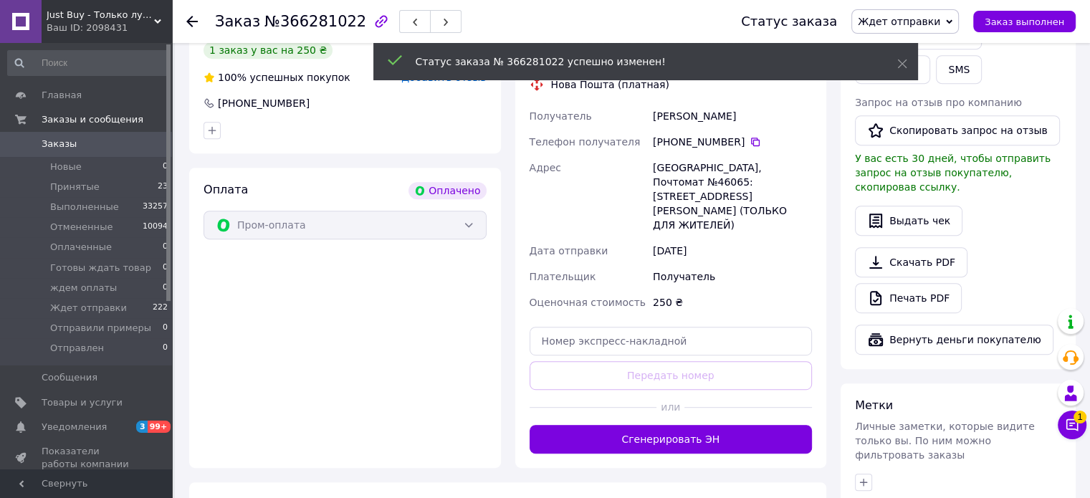
scroll to position [768, 0]
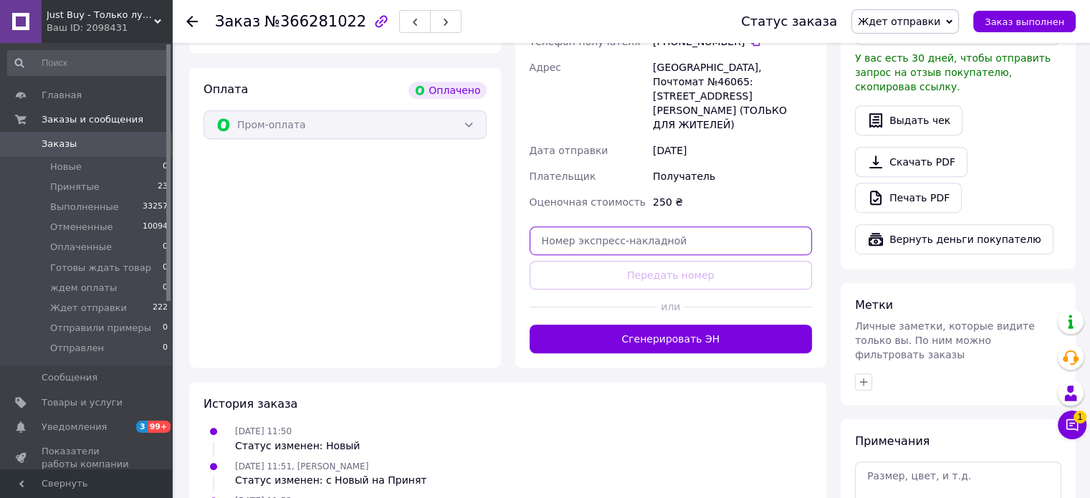
click at [774, 227] on input "text" at bounding box center [671, 241] width 283 height 29
paste input "20451269151010"
type input "20451269151010"
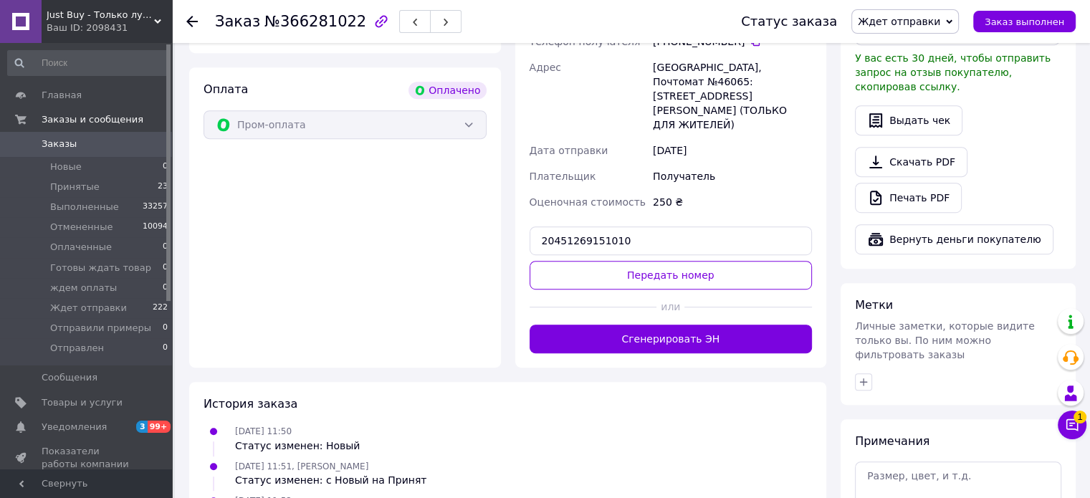
drag, startPoint x: 783, startPoint y: 248, endPoint x: 781, endPoint y: 261, distance: 13.0
click at [785, 261] on button "Передать номер" at bounding box center [671, 275] width 283 height 29
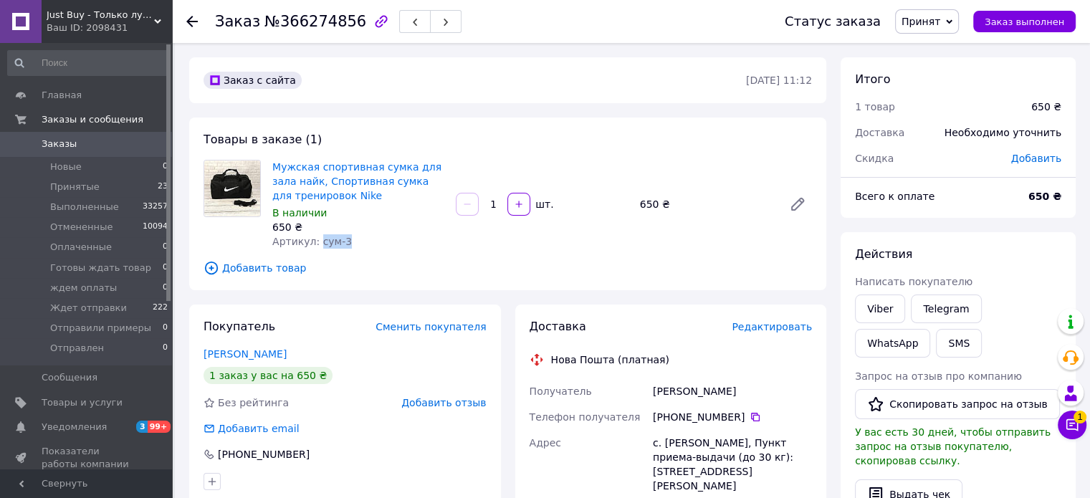
drag, startPoint x: 343, startPoint y: 237, endPoint x: 322, endPoint y: 43, distance: 195.5
click at [315, 247] on div "Артикул: сум-3" at bounding box center [358, 241] width 172 height 14
copy span "сум-3"
click at [750, 420] on icon at bounding box center [755, 416] width 11 height 11
drag, startPoint x: 731, startPoint y: 392, endPoint x: 640, endPoint y: 381, distance: 91.7
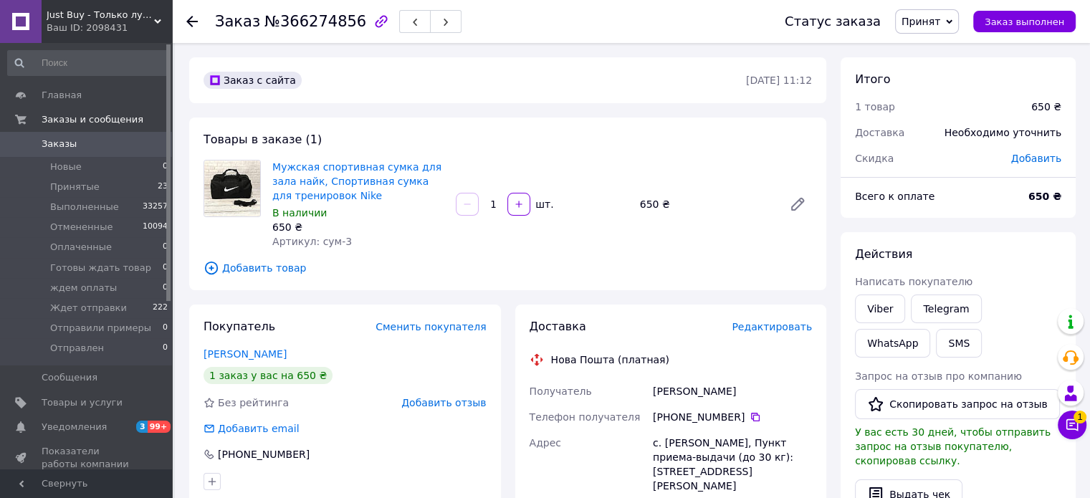
copy div "Получатель Швейка Михайло"
click at [731, 447] on div "с. Милиево, Пункт приема-выдачи (до 30 кг): ул. Шевченко, 93" at bounding box center [732, 464] width 165 height 69
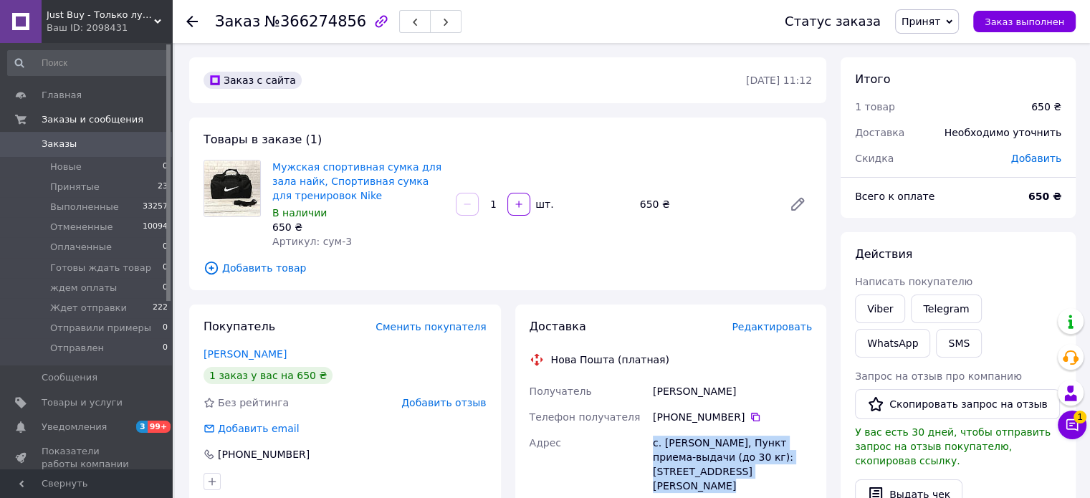
click at [731, 447] on div "с. Милиево, Пункт приема-выдачи (до 30 кг): ул. Шевченко, 93" at bounding box center [732, 464] width 165 height 69
copy div "с. Милиево, Пункт приема-выдачи (до 30 кг): ул. Шевченко, 93"
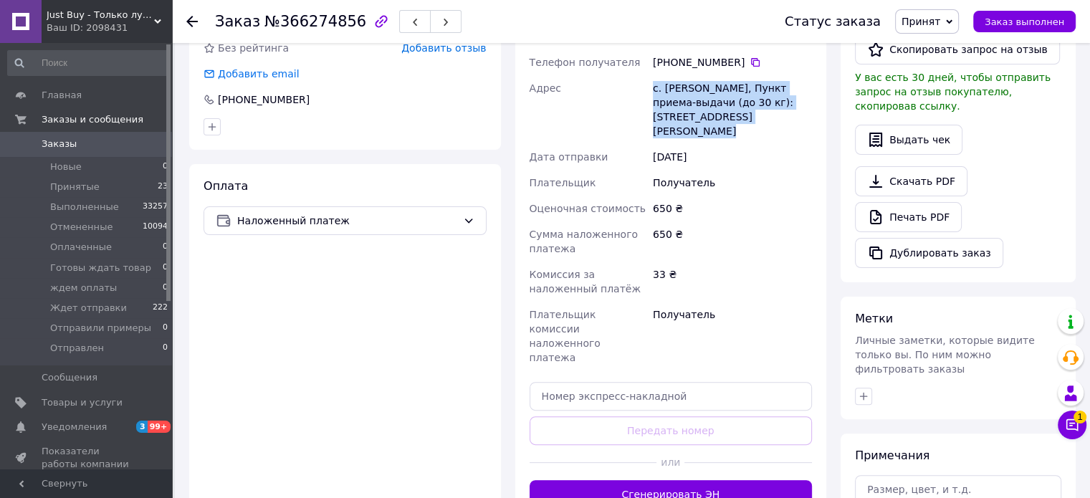
scroll to position [401, 0]
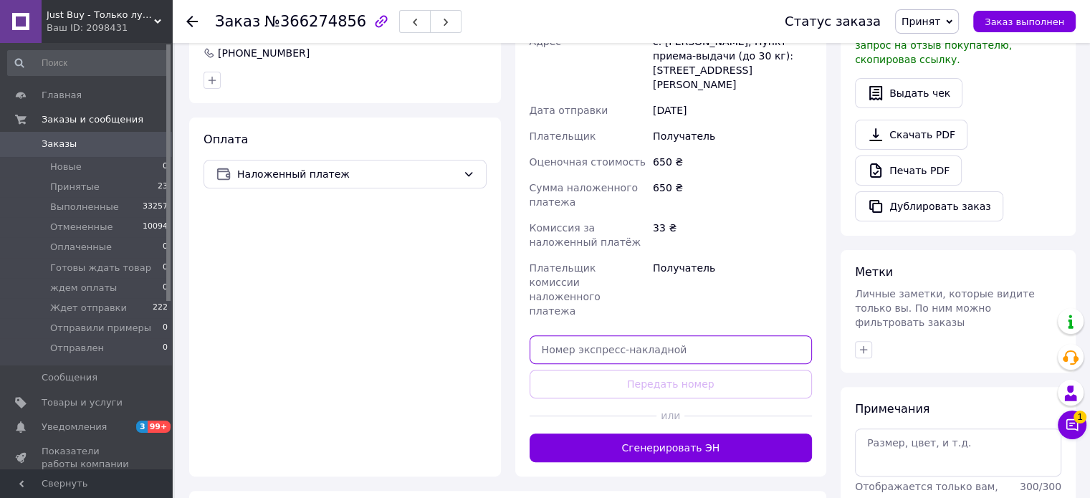
click at [763, 335] on input "text" at bounding box center [671, 349] width 283 height 29
paste input "20451269152316"
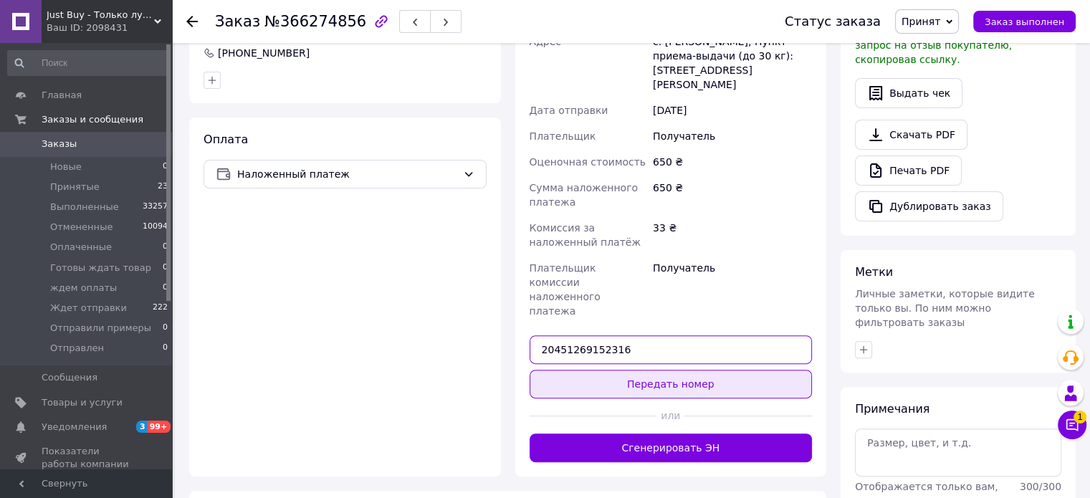
type input "20451269152316"
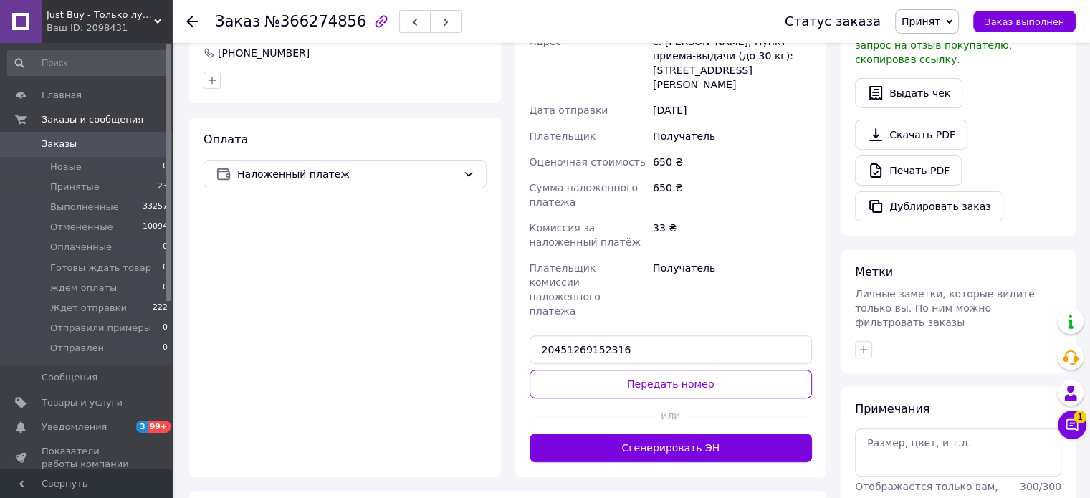
click at [751, 370] on button "Передать номер" at bounding box center [671, 384] width 283 height 29
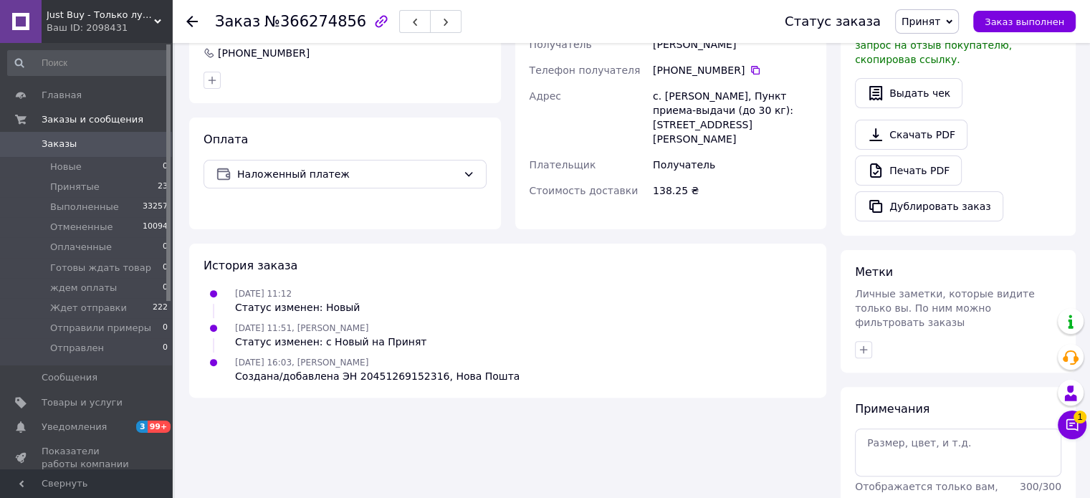
click at [941, 19] on span "Принят" at bounding box center [921, 21] width 39 height 11
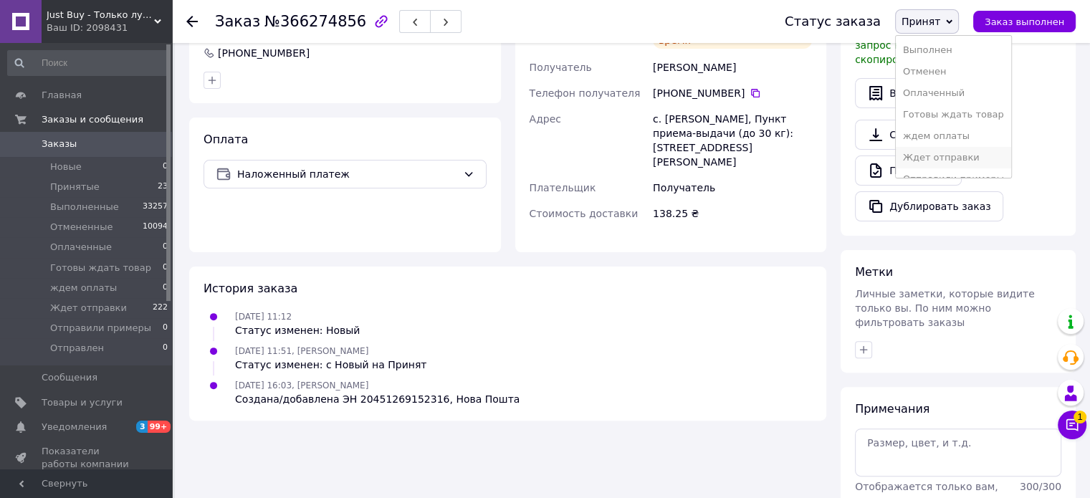
click at [968, 163] on li "Ждет отправки" at bounding box center [953, 158] width 115 height 22
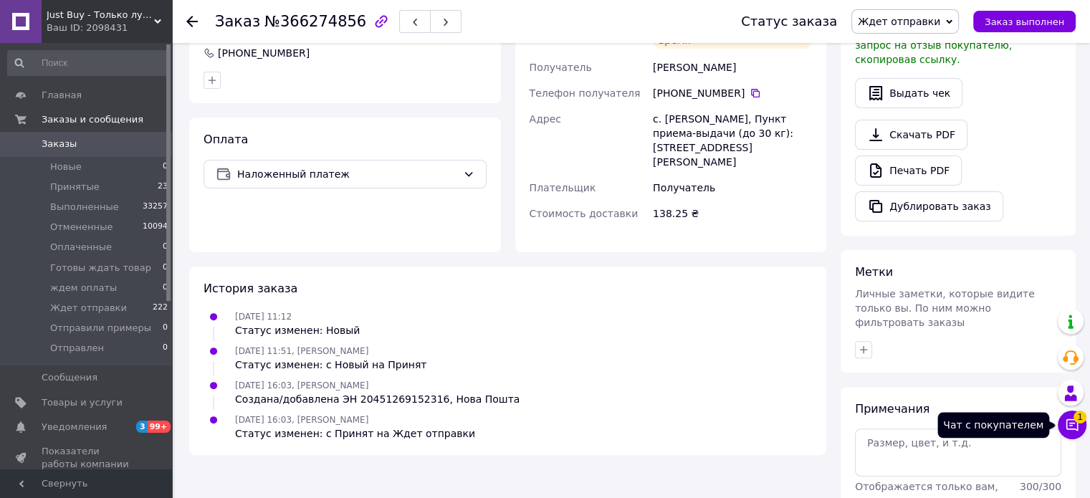
click at [1075, 423] on icon at bounding box center [1072, 425] width 14 height 14
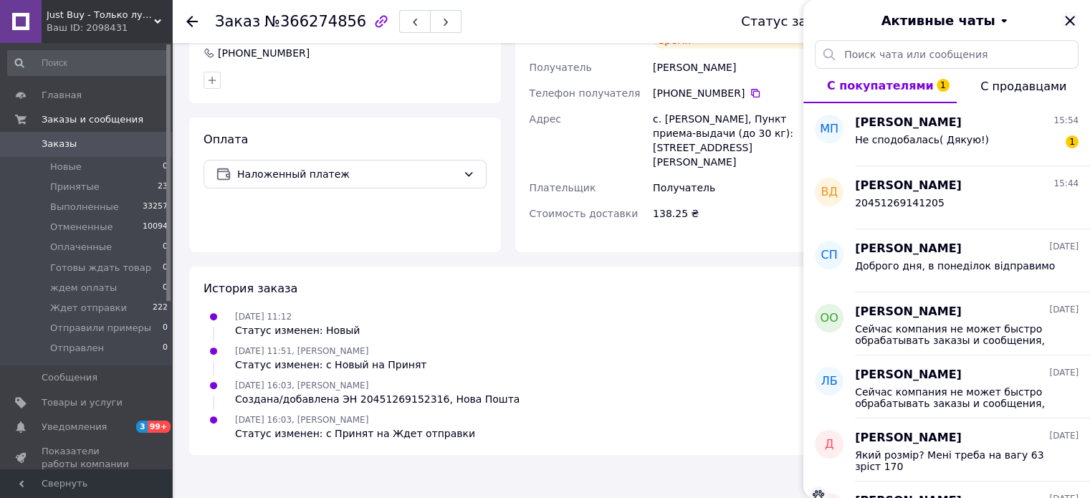
click at [1069, 22] on icon "Закрыть" at bounding box center [1069, 20] width 9 height 9
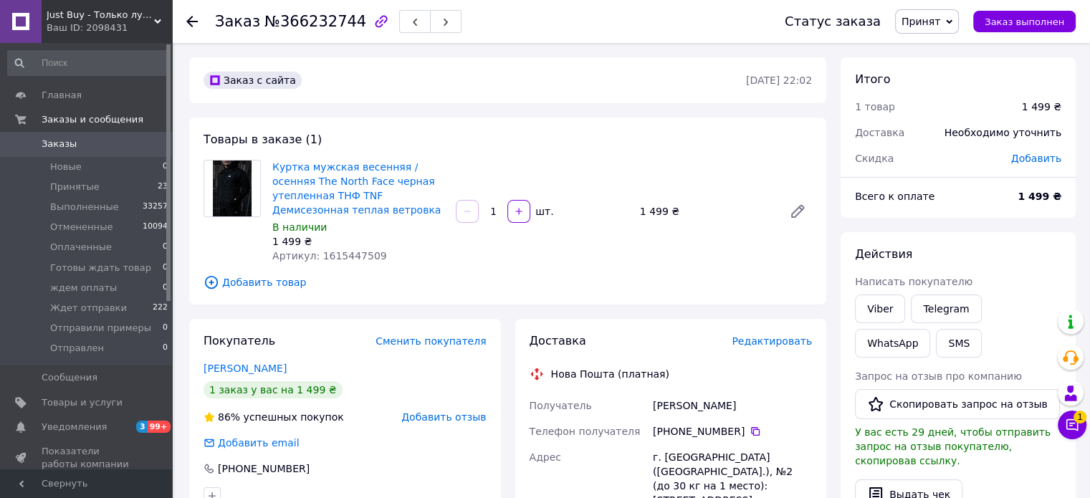
click at [941, 23] on span "Принят" at bounding box center [921, 21] width 39 height 11
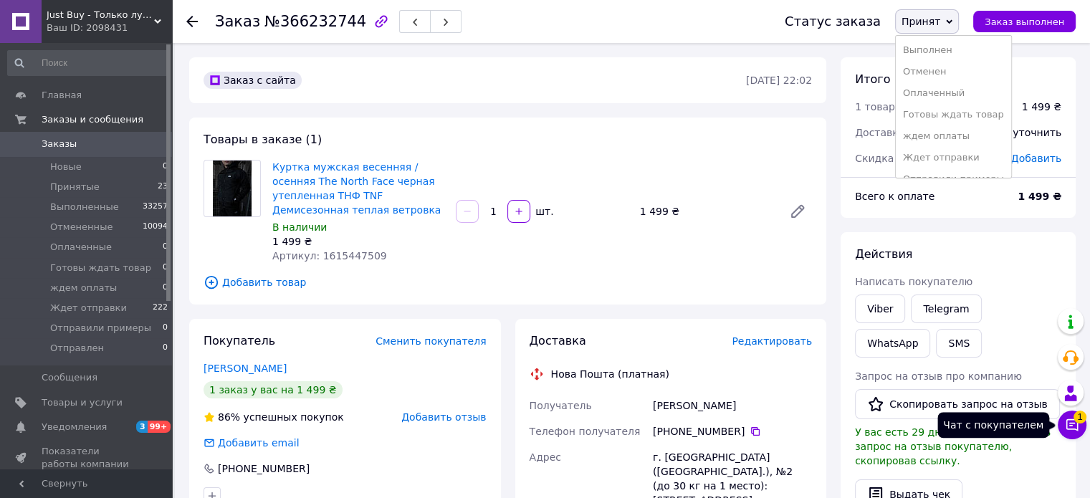
click at [1080, 428] on button "Чат с покупателем 1" at bounding box center [1072, 425] width 29 height 29
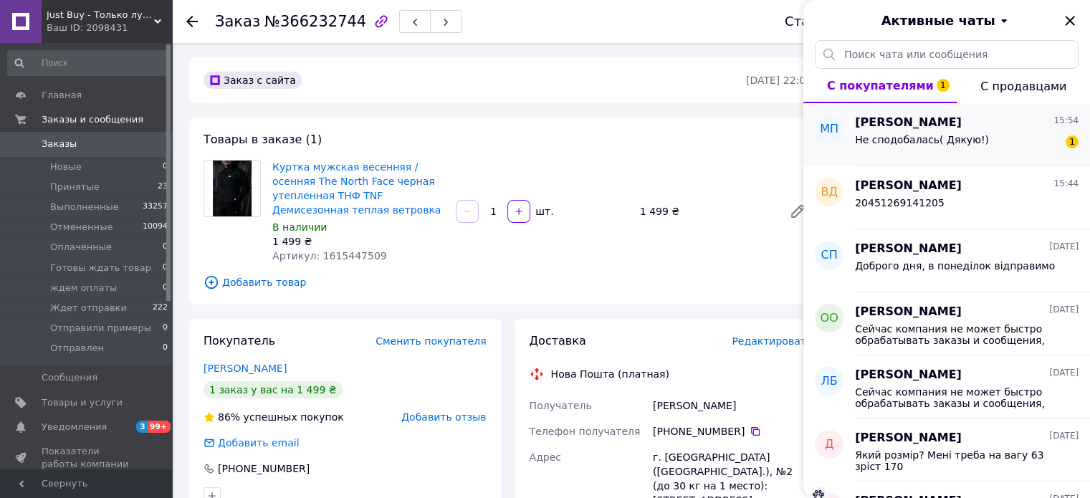
click at [986, 136] on div "Не сподобалась( Дякую!) 1" at bounding box center [967, 142] width 224 height 23
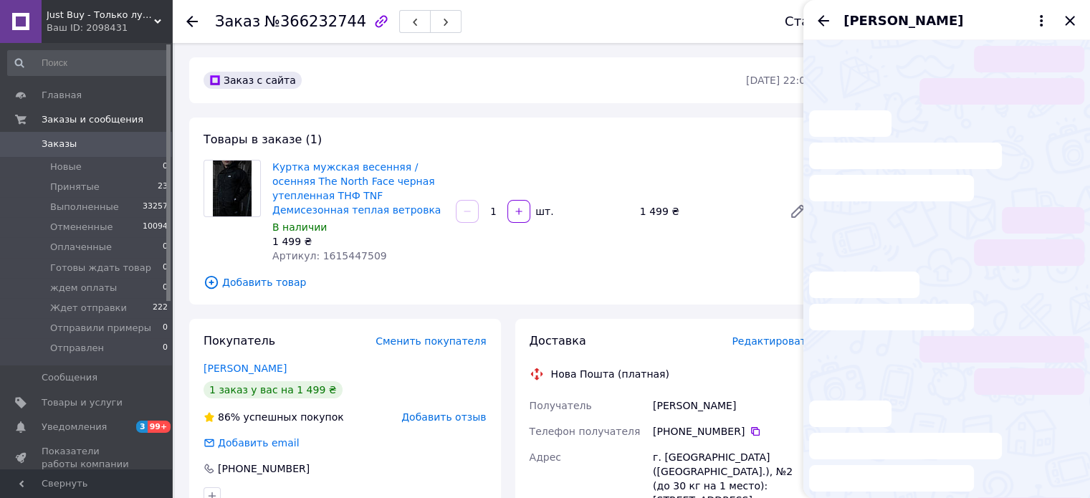
scroll to position [270, 0]
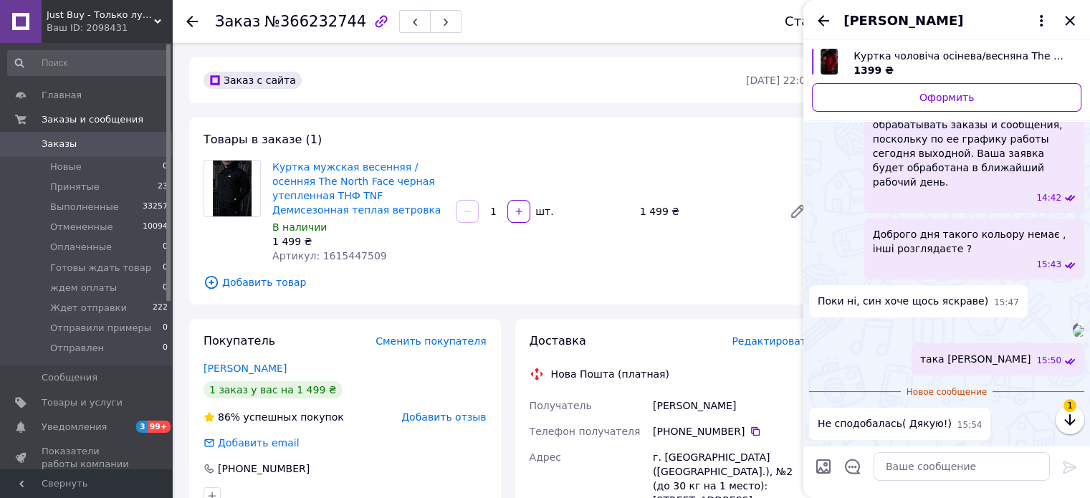
click at [760, 299] on div "Товары в заказе (1) Куртка мужская весенняя / осенняя The North Face черная уте…" at bounding box center [507, 211] width 637 height 187
click at [1074, 20] on icon "Закрыть" at bounding box center [1070, 20] width 17 height 17
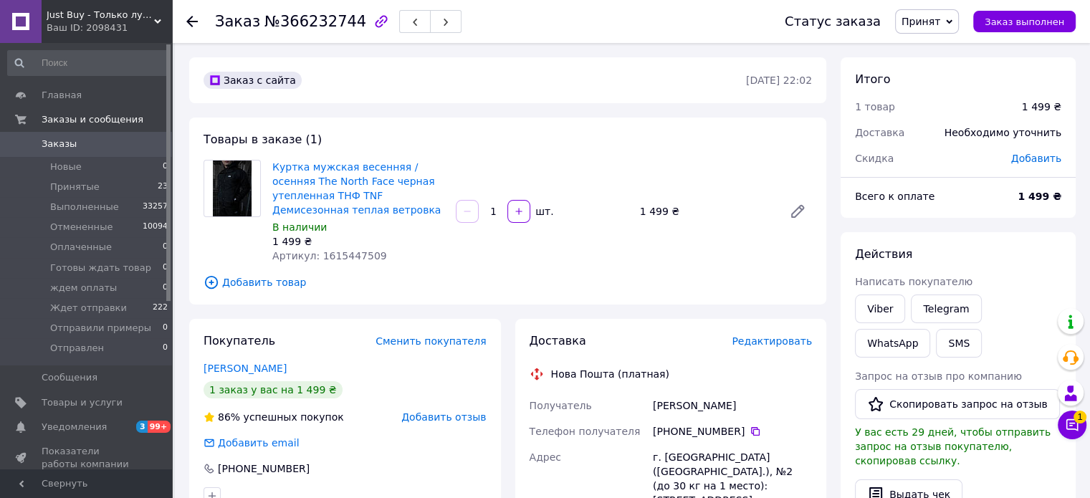
drag, startPoint x: 748, startPoint y: 405, endPoint x: 586, endPoint y: 387, distance: 163.7
copy div "Получатель [PERSON_NAME]"
click at [750, 431] on icon at bounding box center [755, 431] width 11 height 11
click at [732, 468] on div "г. [GEOGRAPHIC_DATA] ([GEOGRAPHIC_DATA].), №2 (до 30 кг на 1 место): [STREET_AD…" at bounding box center [732, 478] width 165 height 69
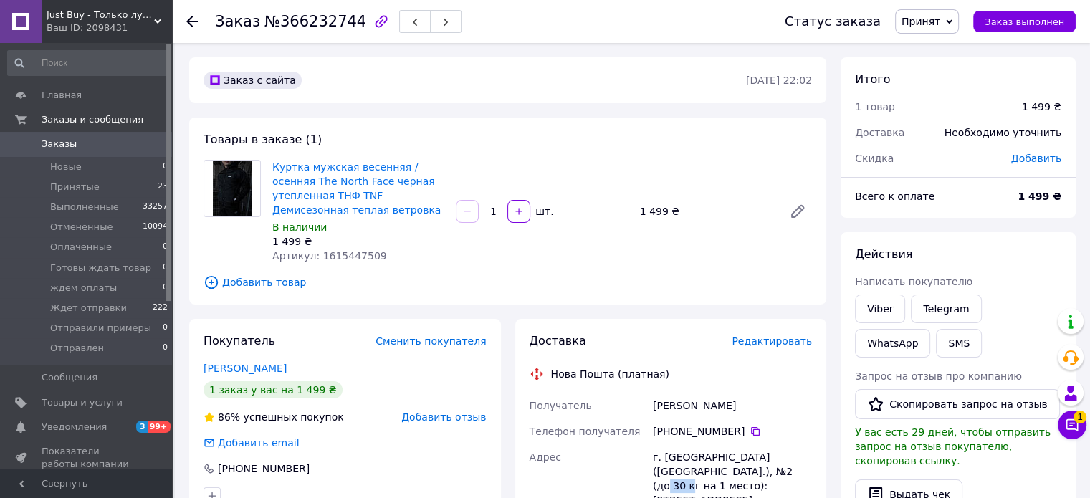
click at [732, 468] on div "г. [GEOGRAPHIC_DATA] ([GEOGRAPHIC_DATA].), №2 (до 30 кг на 1 место): [STREET_AD…" at bounding box center [732, 478] width 165 height 69
copy div "г. [GEOGRAPHIC_DATA] ([GEOGRAPHIC_DATA].), №2 (до 30 кг на 1 место): [STREET_AD…"
click at [953, 24] on icon at bounding box center [949, 22] width 6 height 6
click at [958, 163] on li "Ждет отправки" at bounding box center [953, 158] width 115 height 22
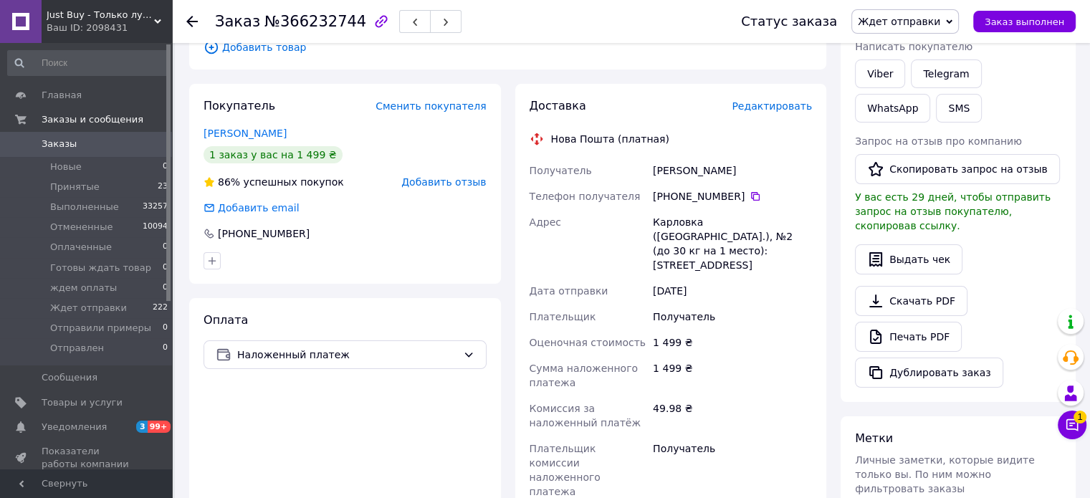
scroll to position [328, 0]
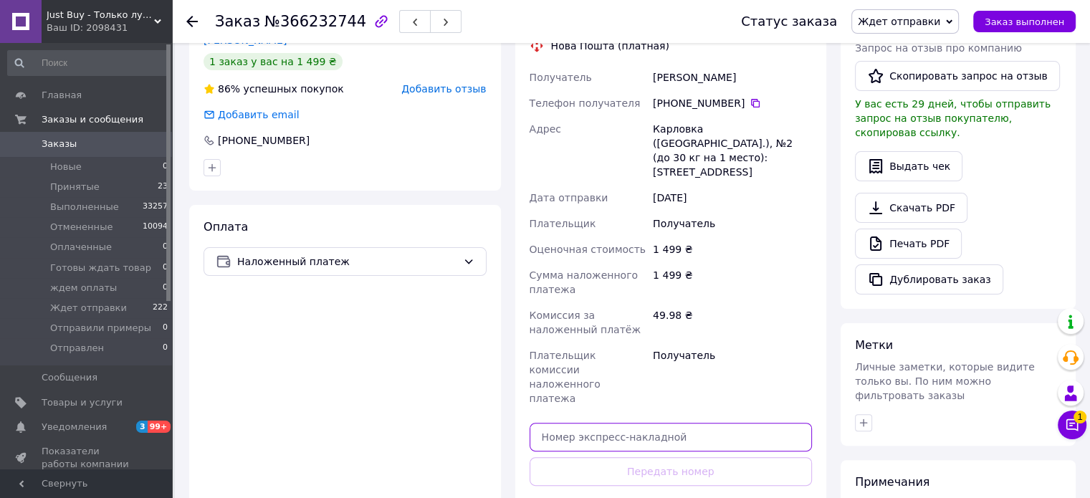
click at [701, 423] on input "text" at bounding box center [671, 437] width 283 height 29
paste input "20451269161462"
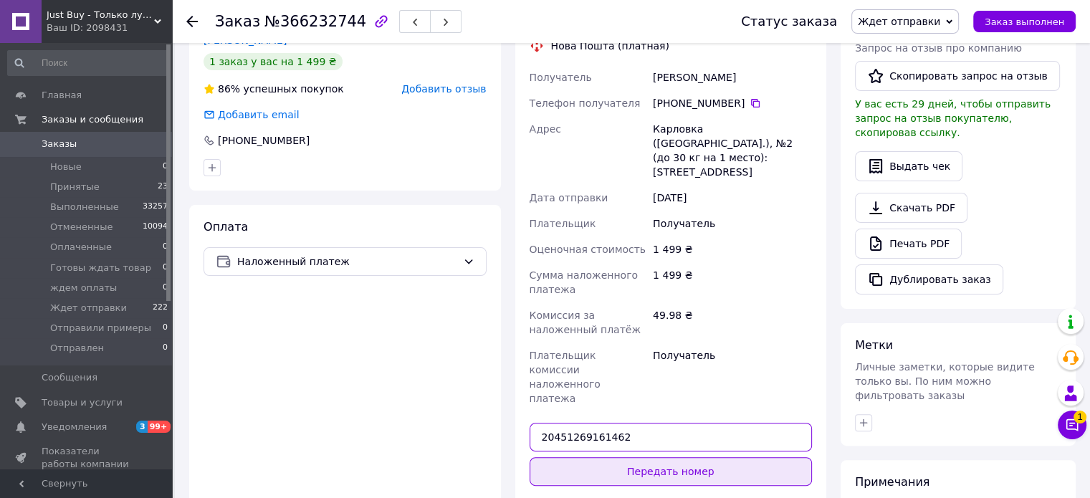
type input "20451269161462"
click at [711, 457] on button "Передать номер" at bounding box center [671, 471] width 283 height 29
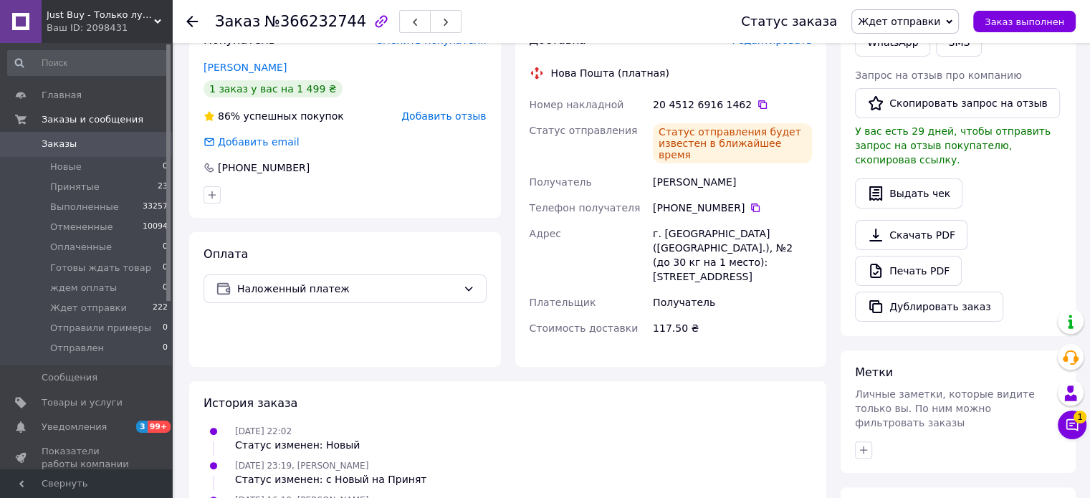
scroll to position [159, 0]
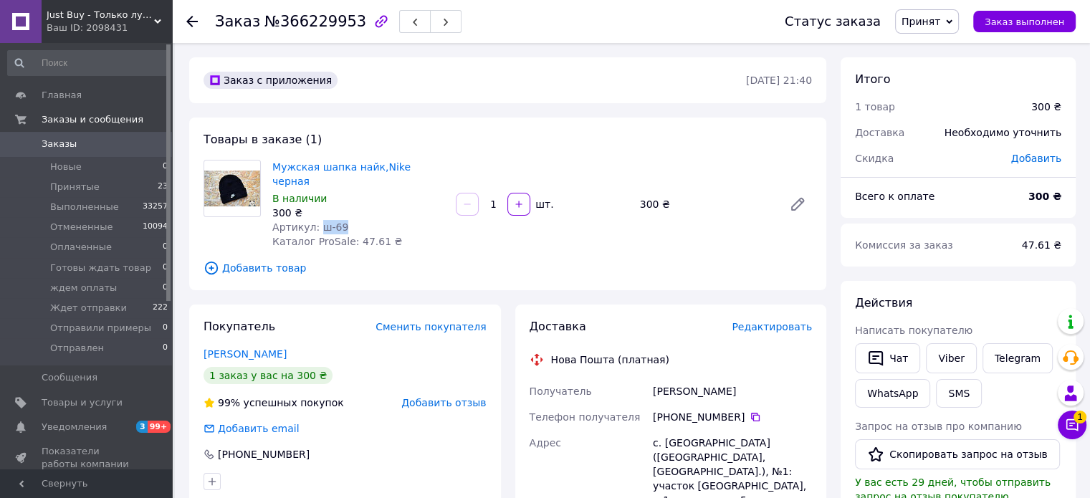
drag, startPoint x: 341, startPoint y: 211, endPoint x: 314, endPoint y: 209, distance: 26.6
click at [314, 220] on div "Артикул: ш-69" at bounding box center [358, 227] width 172 height 14
copy span "ш-69"
drag, startPoint x: 723, startPoint y: 377, endPoint x: 636, endPoint y: 371, distance: 87.6
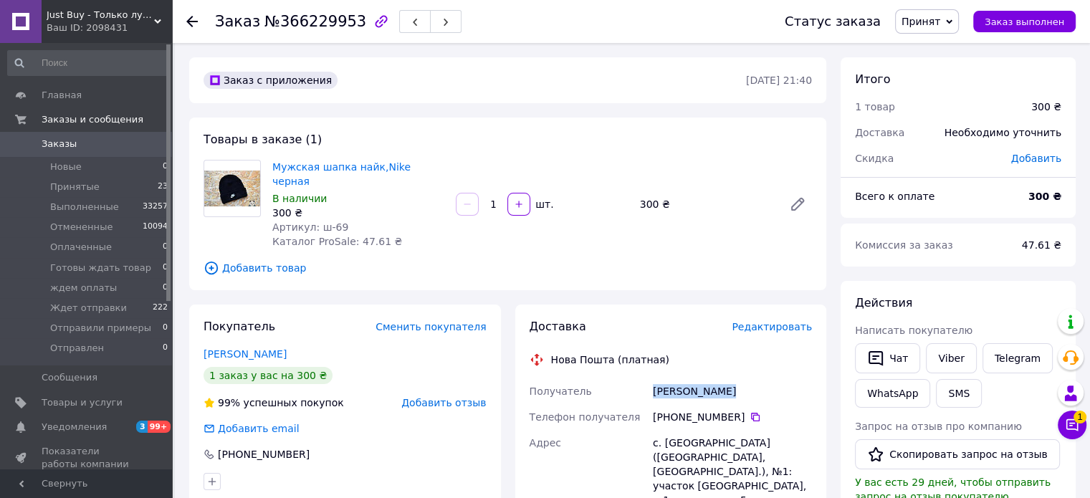
copy div "Получатель Вовчук Руслан"
click at [750, 411] on icon at bounding box center [755, 416] width 11 height 11
click at [695, 448] on div "с. Поляница (Ивано-Франковская обл., Надворнянский р-н.), №1: участок Щивки, д.…" at bounding box center [732, 478] width 165 height 97
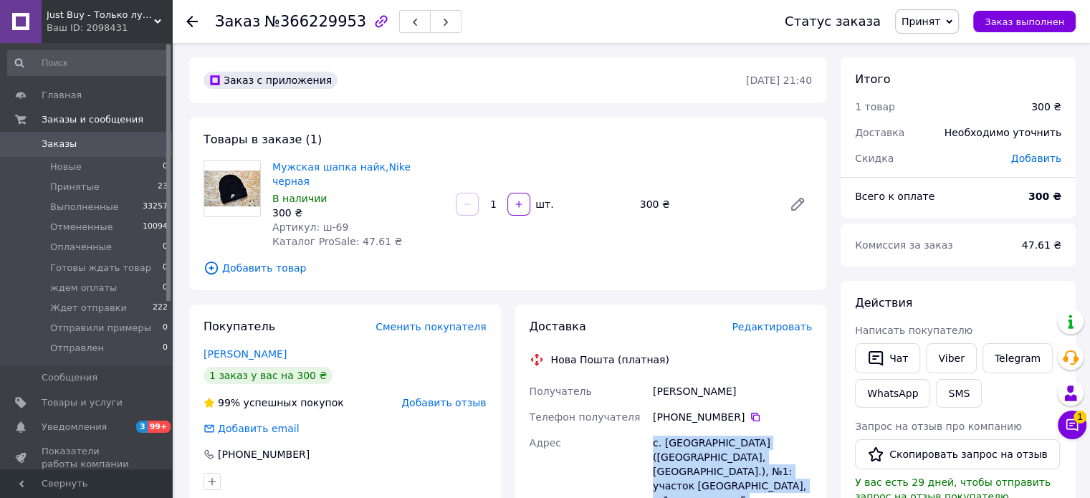
click at [695, 448] on div "с. Поляница (Ивано-Франковская обл., Надворнянский р-н.), №1: участок Щивки, д.…" at bounding box center [732, 478] width 165 height 97
copy div "с. Поляница (Ивано-Франковская обл., Надворнянский р-н.), №1: участок Щивки, д.…"
click at [941, 21] on span "Принят" at bounding box center [921, 21] width 39 height 11
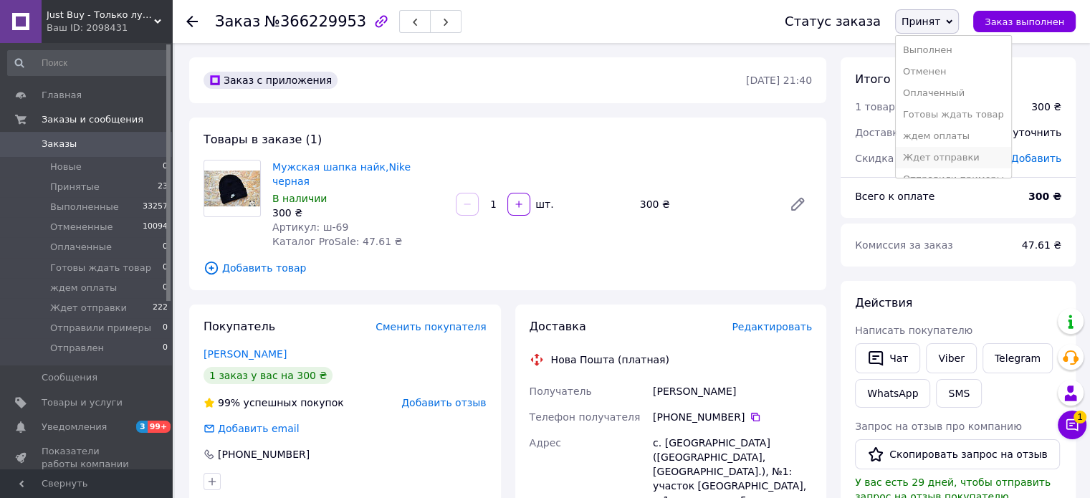
click at [963, 164] on li "Ждет отправки" at bounding box center [953, 158] width 115 height 22
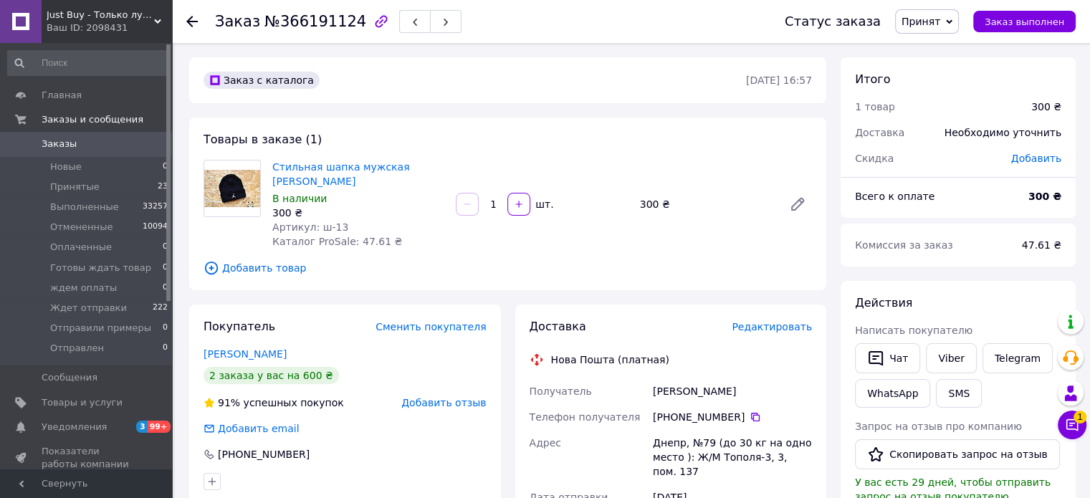
click at [682, 394] on div "[PERSON_NAME]" at bounding box center [732, 391] width 165 height 26
copy div "[PERSON_NAME]"
drag, startPoint x: 331, startPoint y: 228, endPoint x: 315, endPoint y: 228, distance: 15.8
click at [315, 228] on div "Артикул: ш-13" at bounding box center [358, 227] width 172 height 14
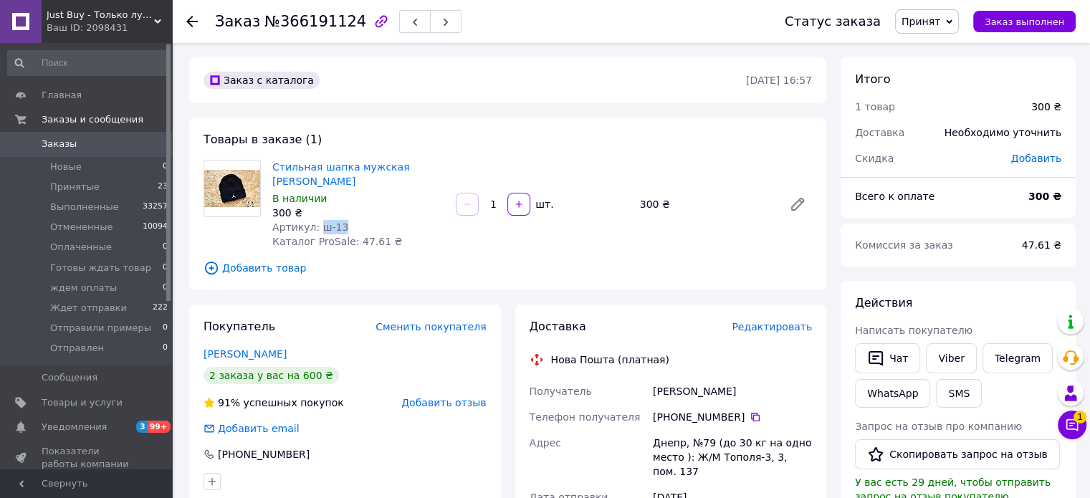
copy span "ш-13"
drag, startPoint x: 755, startPoint y: 398, endPoint x: 614, endPoint y: 384, distance: 141.2
copy div "Получатель [PERSON_NAME]"
click at [750, 418] on icon at bounding box center [755, 416] width 11 height 11
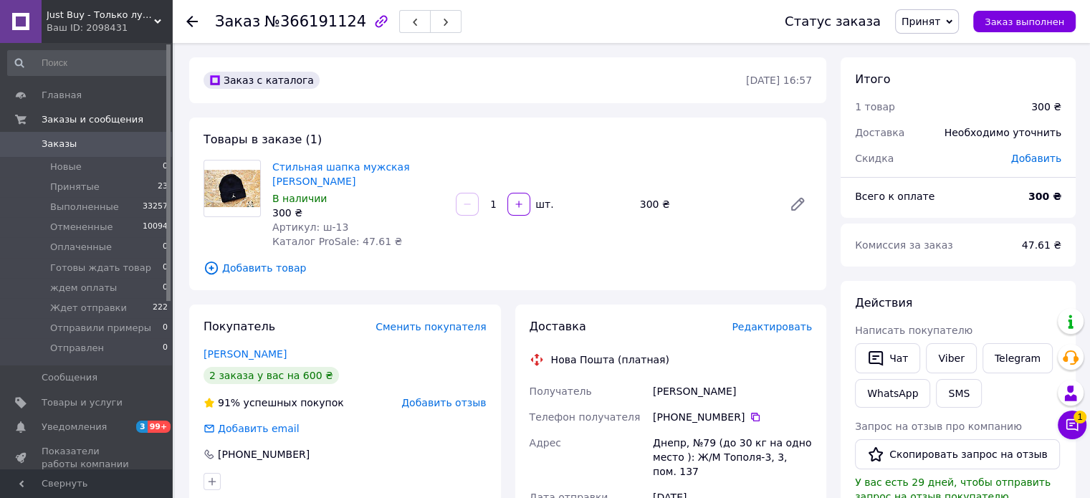
click at [738, 458] on div "Днепр, №79 (до 30 кг на одно место ): Ж/М Тополя-3, 3, пом. 137" at bounding box center [732, 457] width 165 height 54
copy div "Днепр, №79 (до 30 кг на одно место ): Ж/М Тополя-3, 3, пом. 137"
click at [956, 24] on span "Принят" at bounding box center [927, 21] width 64 height 24
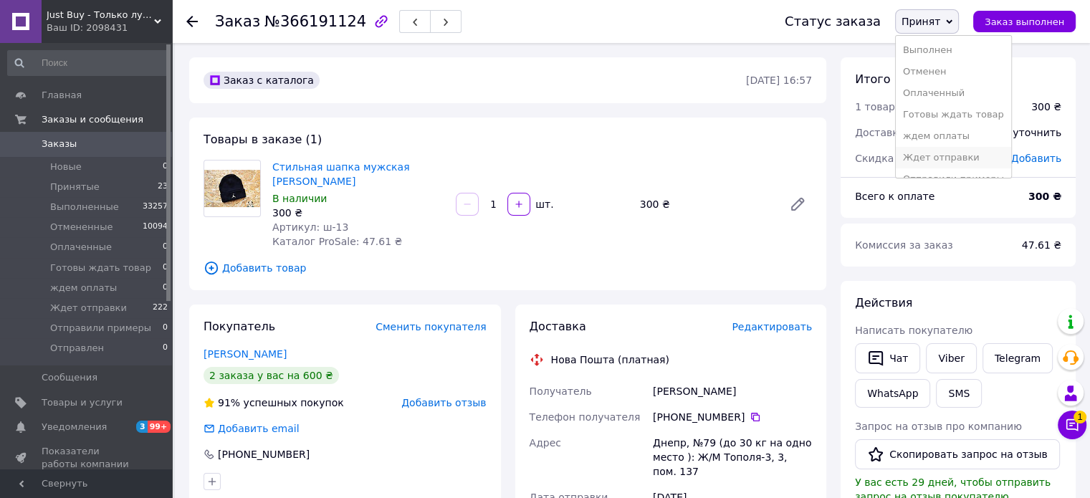
click at [975, 155] on li "Ждет отправки" at bounding box center [953, 158] width 115 height 22
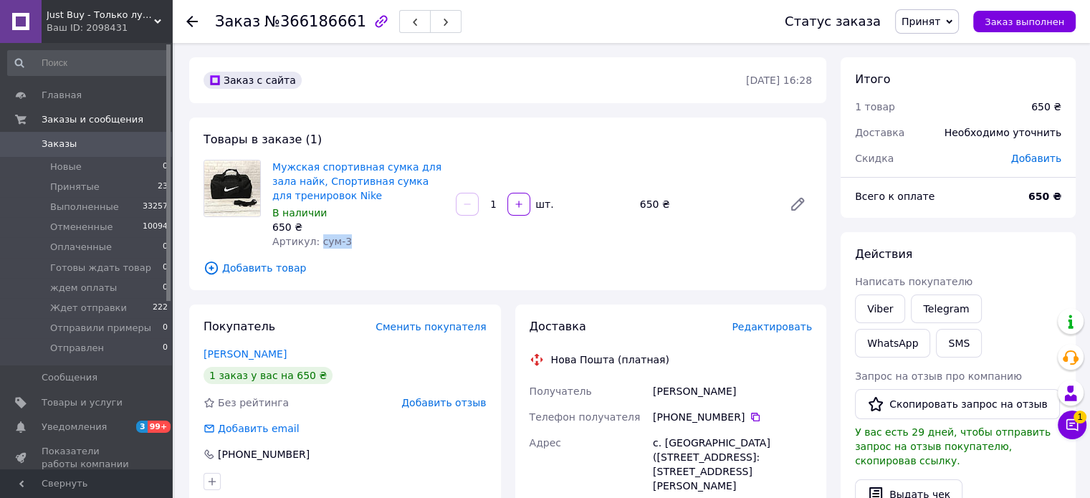
drag, startPoint x: 345, startPoint y: 240, endPoint x: 314, endPoint y: 245, distance: 31.2
click at [314, 245] on div "Артикул: сум-3" at bounding box center [358, 241] width 172 height 14
copy span "сум-3"
click at [751, 413] on icon at bounding box center [755, 416] width 11 height 11
drag, startPoint x: 691, startPoint y: 400, endPoint x: 649, endPoint y: 395, distance: 42.6
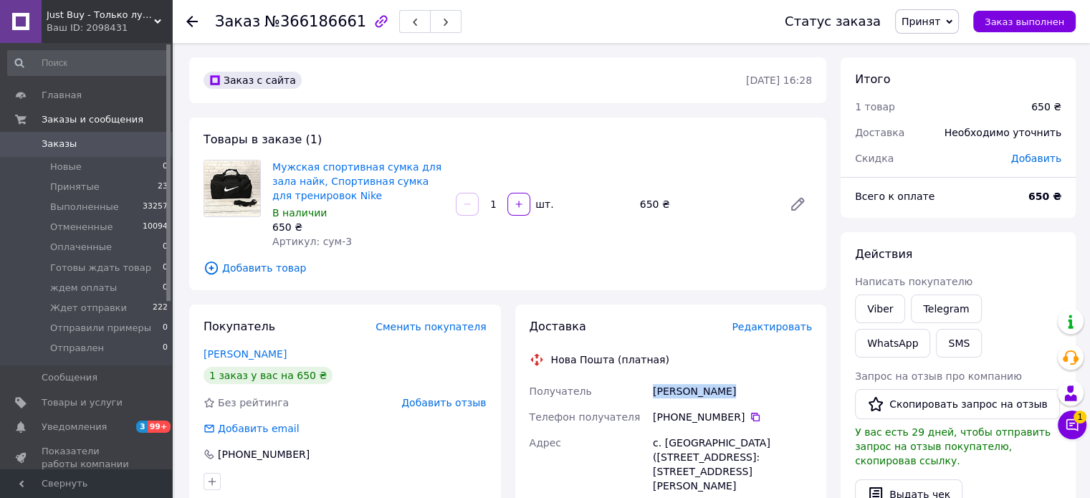
copy div "Получатель [PERSON_NAME]"
click at [710, 391] on div "Сичова Оксана" at bounding box center [732, 391] width 165 height 26
click at [721, 450] on div "с. Чернобаевка (Херсонская обл.), № 1: ул. Покровская, 45" at bounding box center [732, 464] width 165 height 69
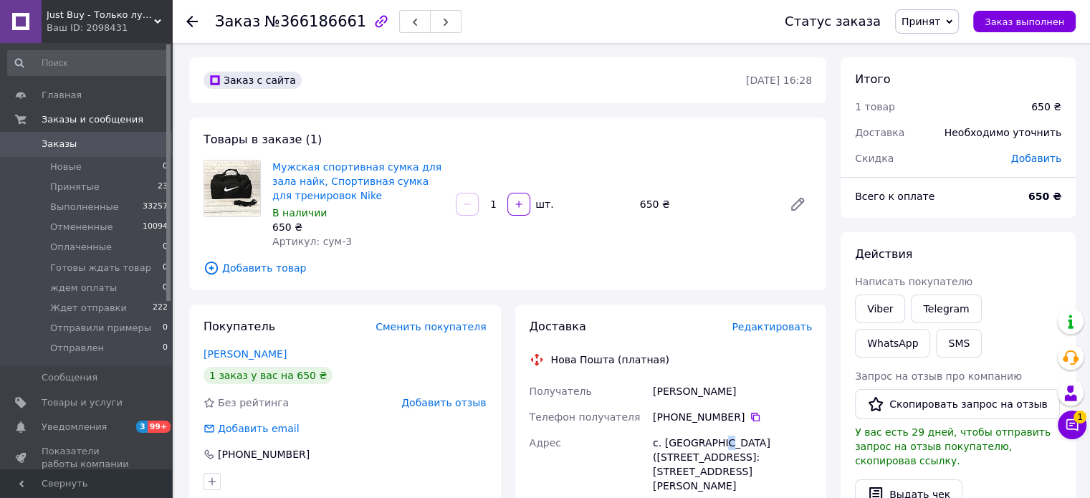
click at [721, 450] on div "с. Чернобаевка (Херсонская обл.), № 1: ул. Покровская, 45" at bounding box center [732, 464] width 165 height 69
click at [738, 440] on div "с. Чернобаевка (Херсонская обл.), № 1: ул. Покровская, 45" at bounding box center [732, 464] width 165 height 69
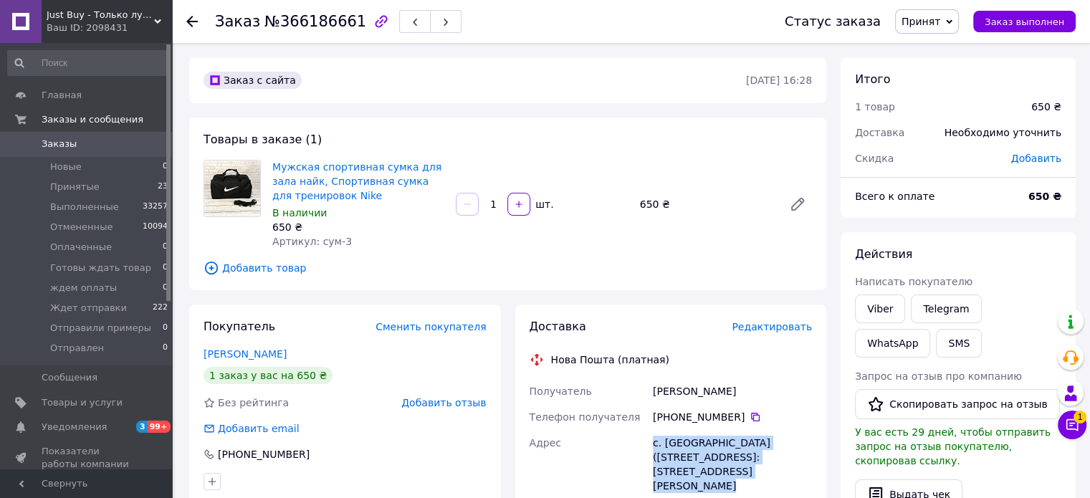
copy div "с. Чернобаевка (Херсонская обл.), № 1: ул. Покровская, 45"
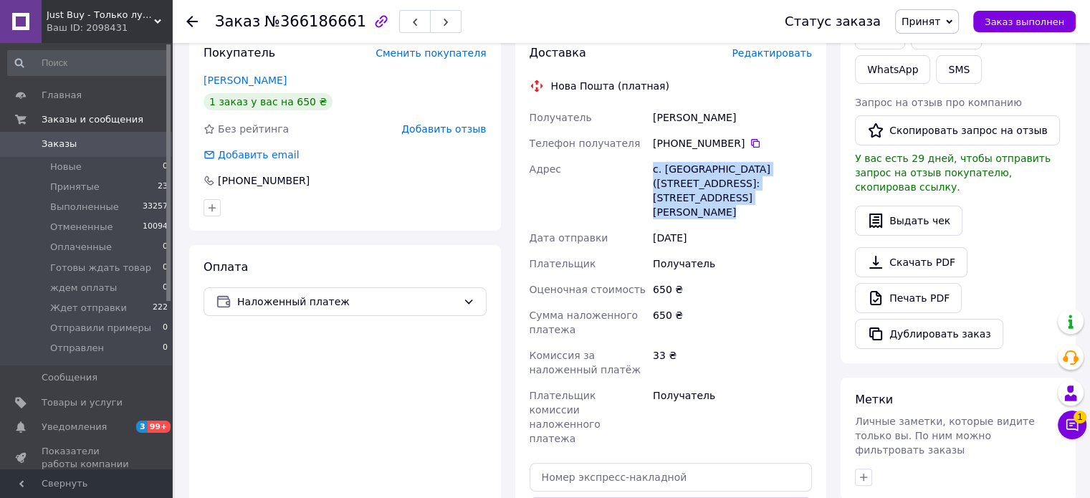
scroll to position [282, 0]
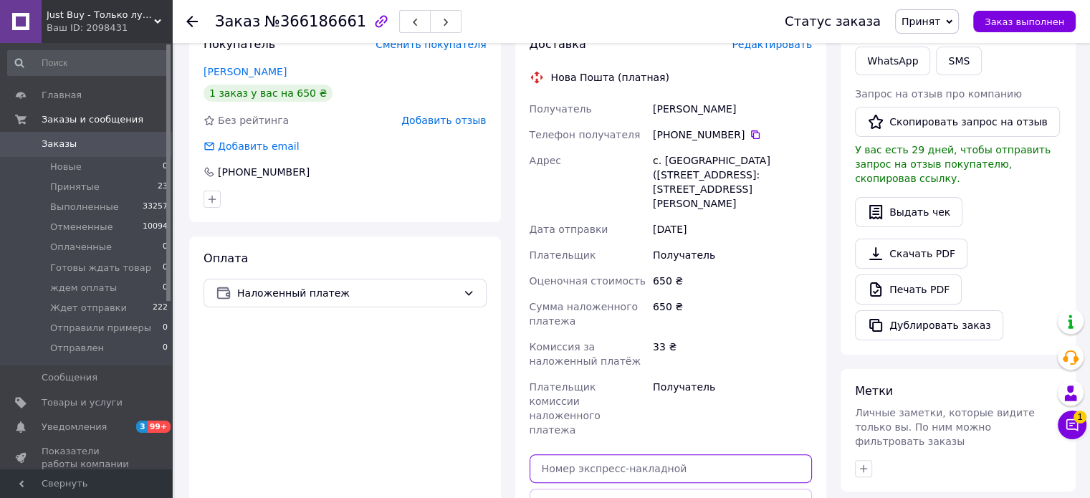
paste input "20451269156760"
click at [710, 454] on input "text" at bounding box center [671, 468] width 283 height 29
type input "20451269156760"
click at [738, 489] on button "Передать номер" at bounding box center [671, 503] width 283 height 29
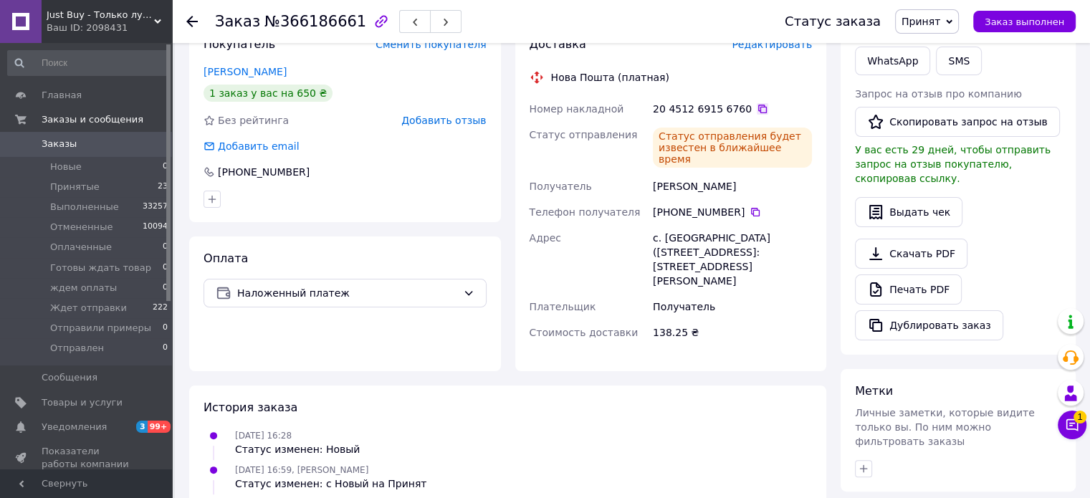
click at [758, 107] on icon at bounding box center [762, 109] width 9 height 9
click at [935, 16] on span "Принят" at bounding box center [921, 21] width 39 height 11
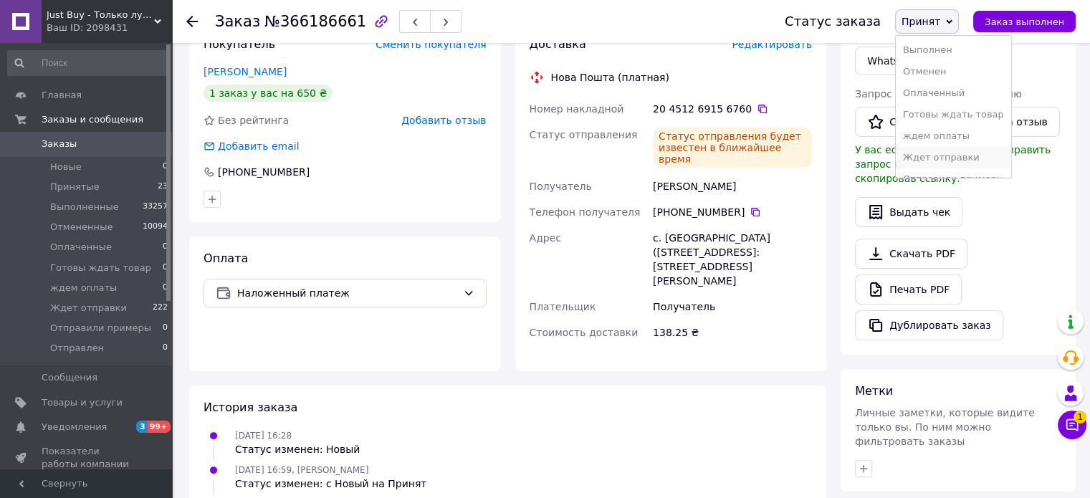
click at [966, 163] on li "Ждет отправки" at bounding box center [953, 158] width 115 height 22
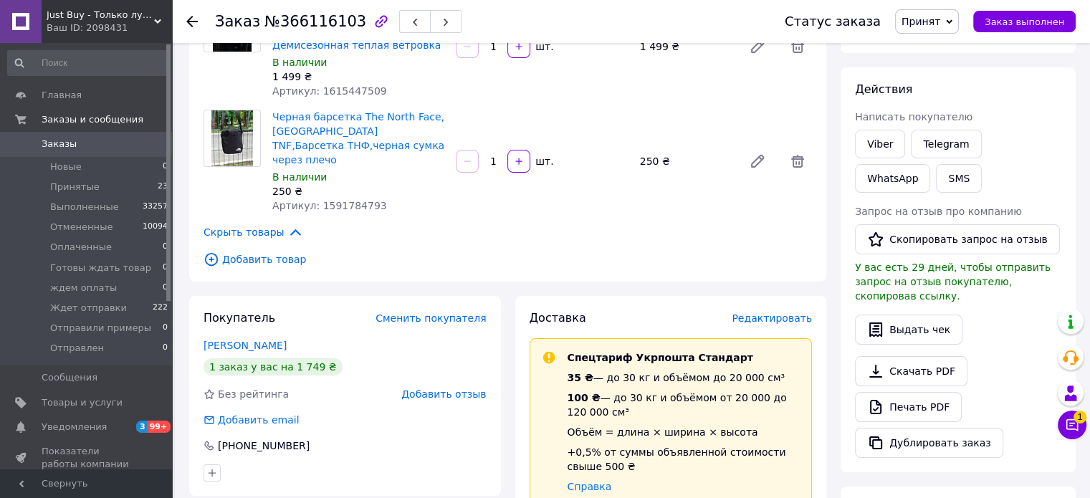
scroll to position [156, 0]
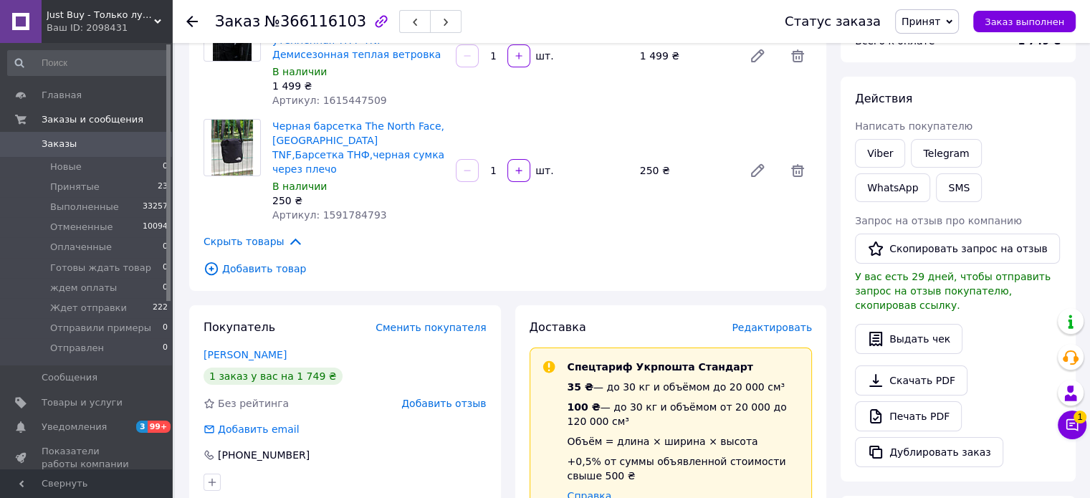
click at [335, 209] on span "Артикул: 1591784793" at bounding box center [329, 214] width 115 height 11
copy span "1591784793"
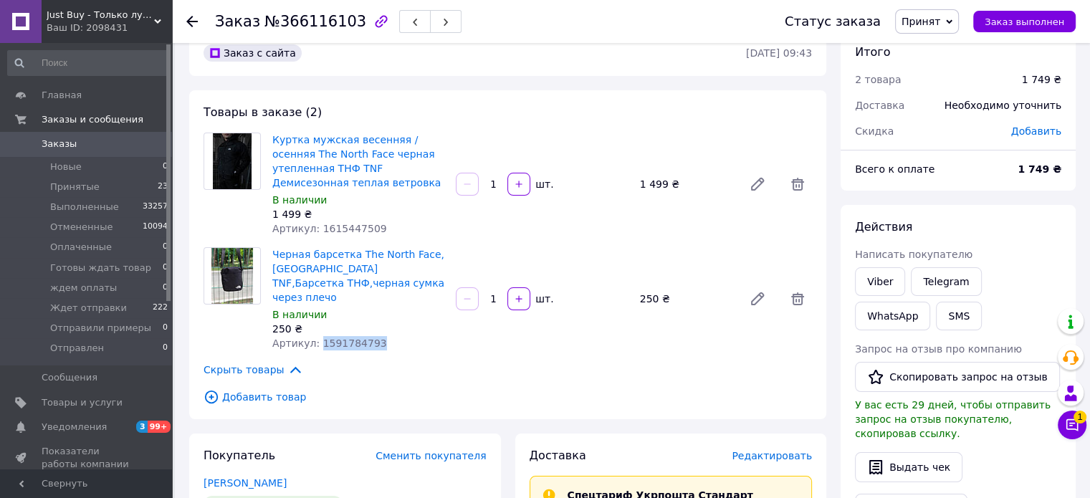
scroll to position [0, 0]
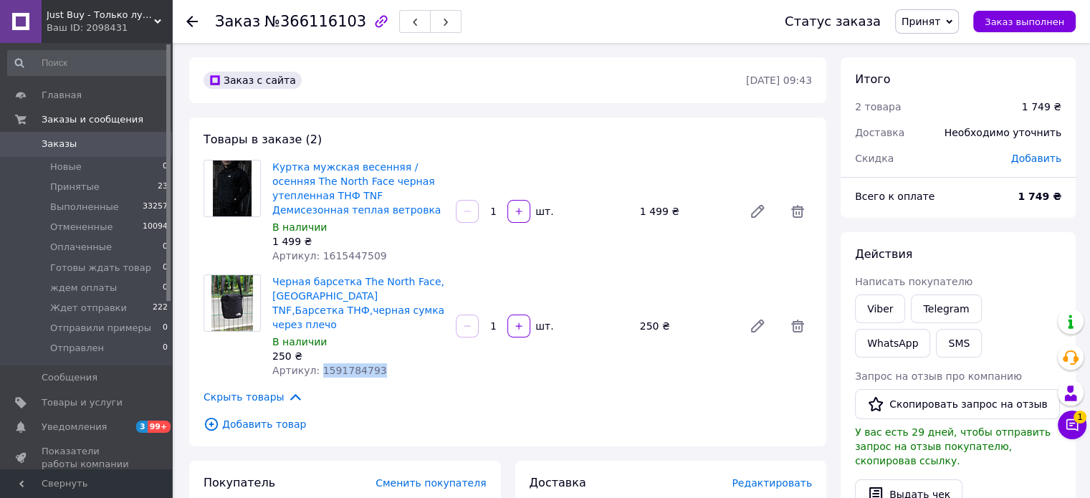
copy span "1591784793"
click at [876, 310] on link "Viber" at bounding box center [880, 309] width 50 height 29
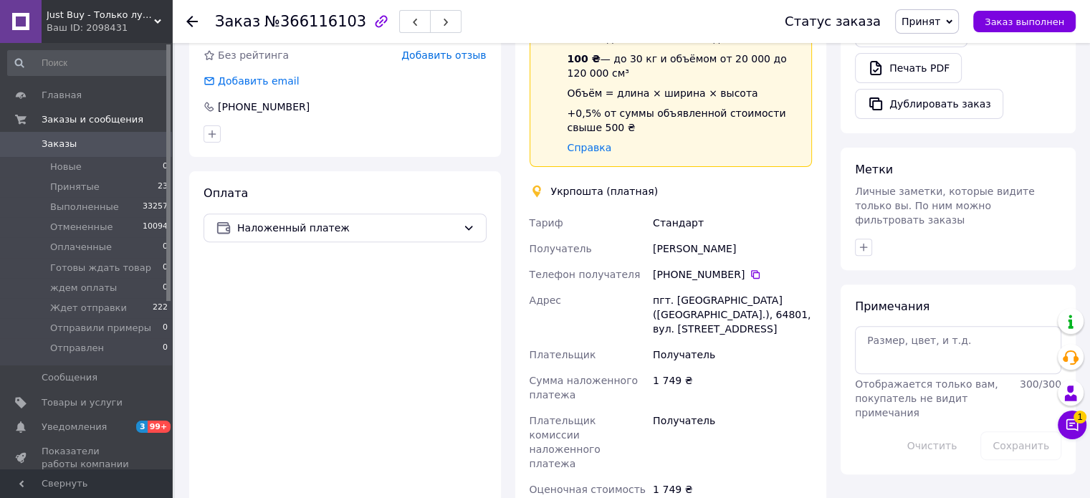
scroll to position [751, 0]
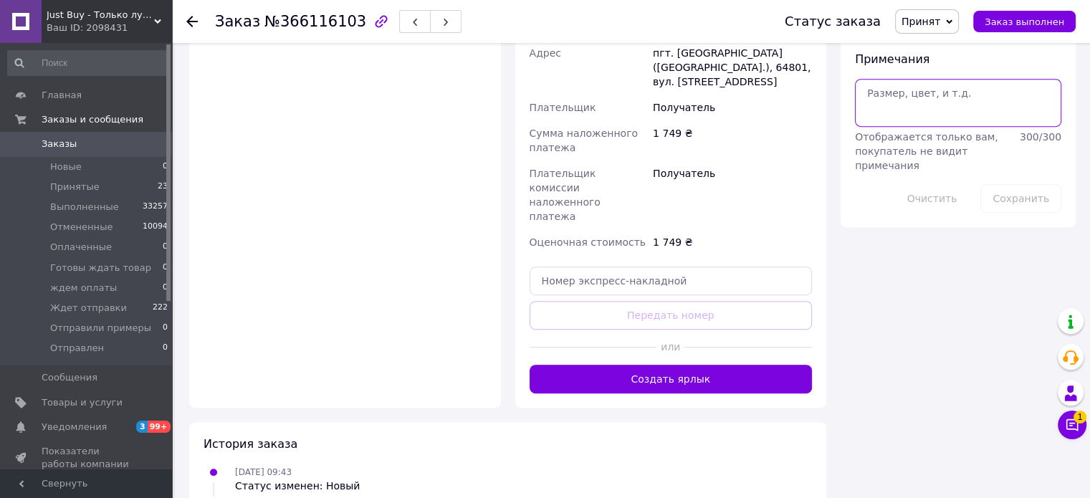
click at [967, 79] on textarea at bounding box center [958, 102] width 206 height 47
type textarea "не берет, ан вабйер"
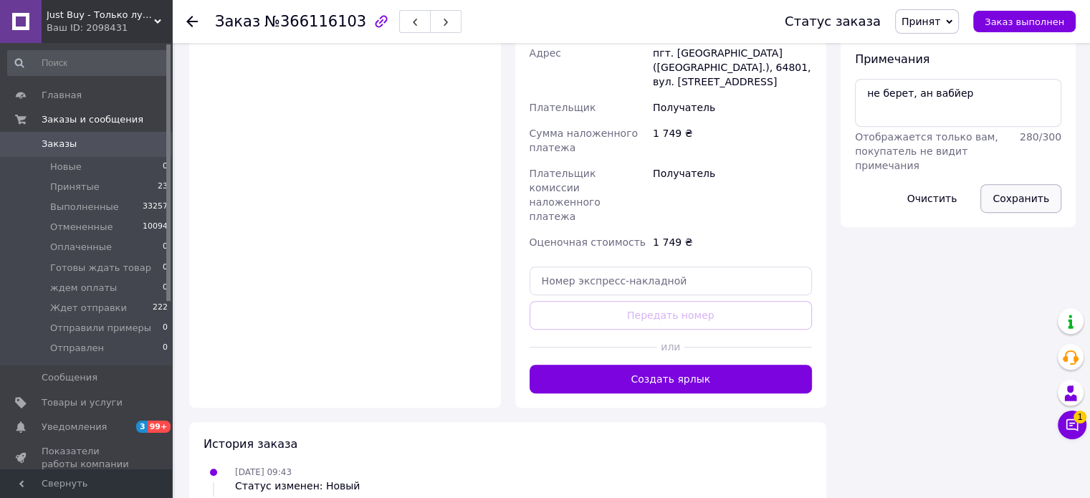
click at [1043, 184] on button "Сохранить" at bounding box center [1021, 198] width 81 height 29
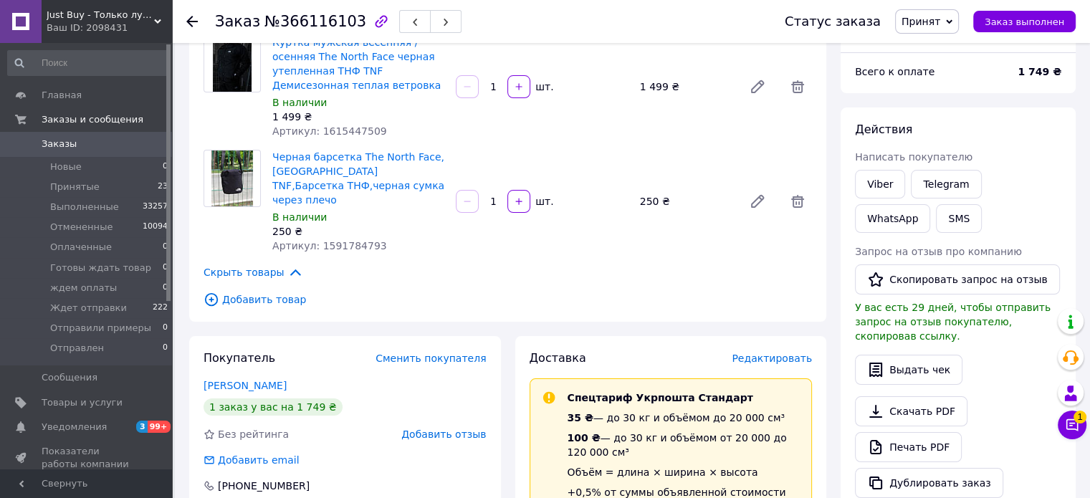
scroll to position [0, 0]
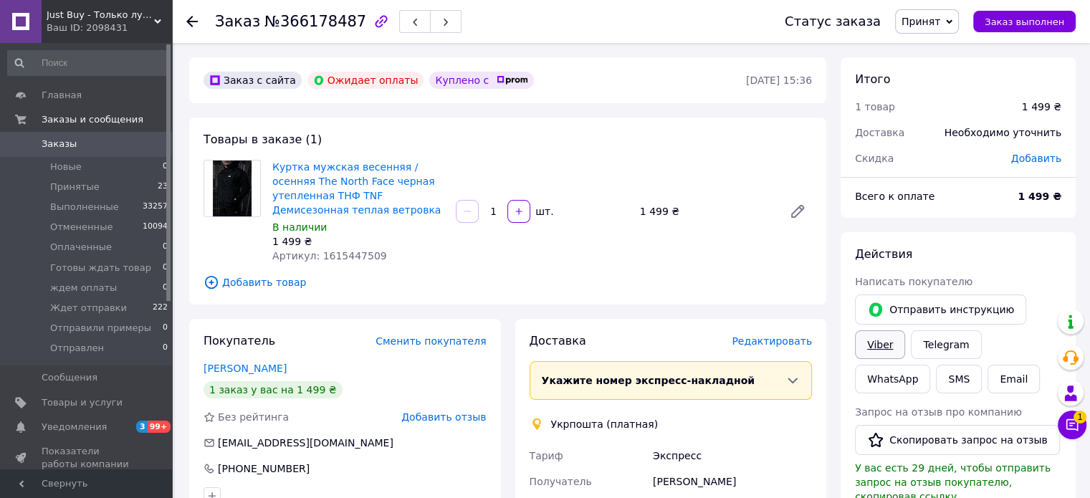
click at [882, 345] on link "Viber" at bounding box center [880, 344] width 50 height 29
click at [1049, 247] on div "Действия" at bounding box center [958, 255] width 206 height 16
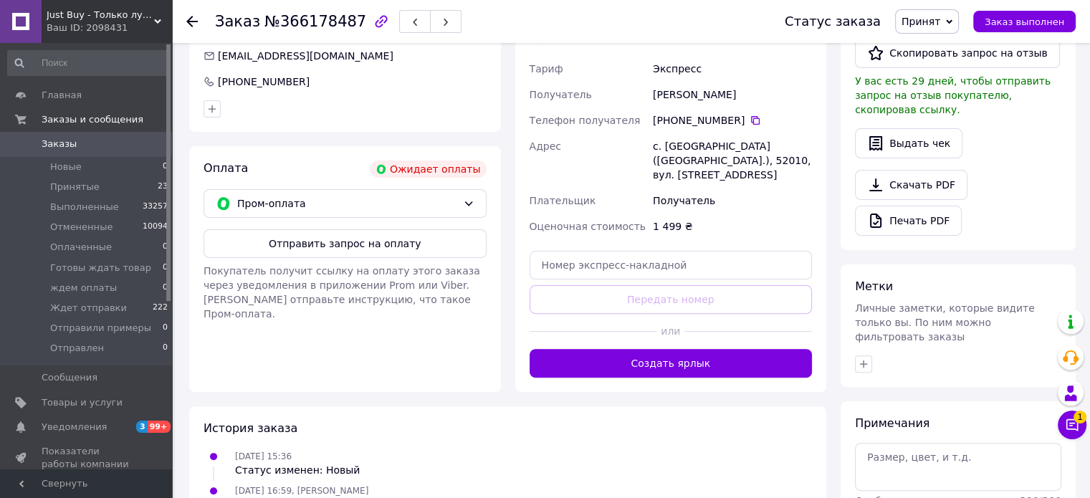
scroll to position [439, 0]
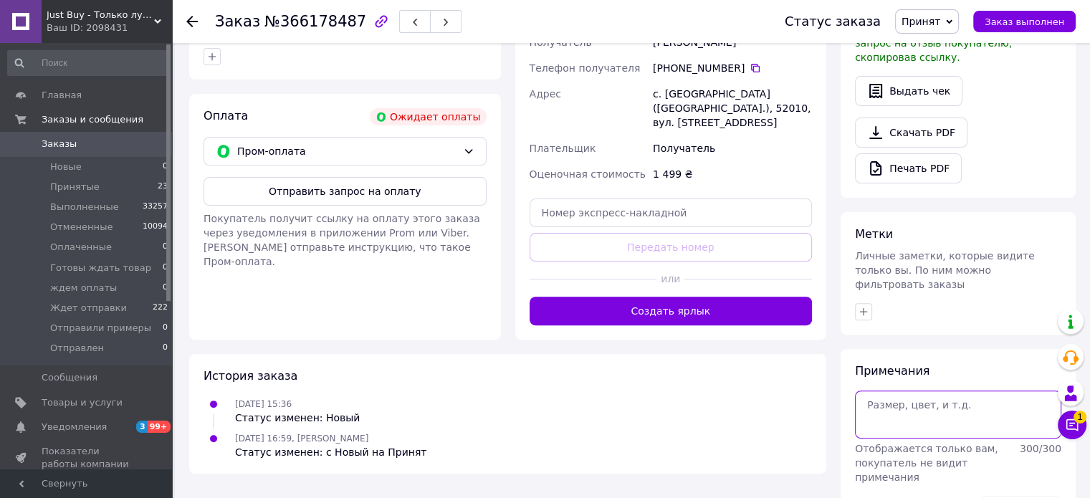
click at [937, 401] on textarea at bounding box center [958, 414] width 206 height 47
type textarea "не берет, на [PERSON_NAME]"
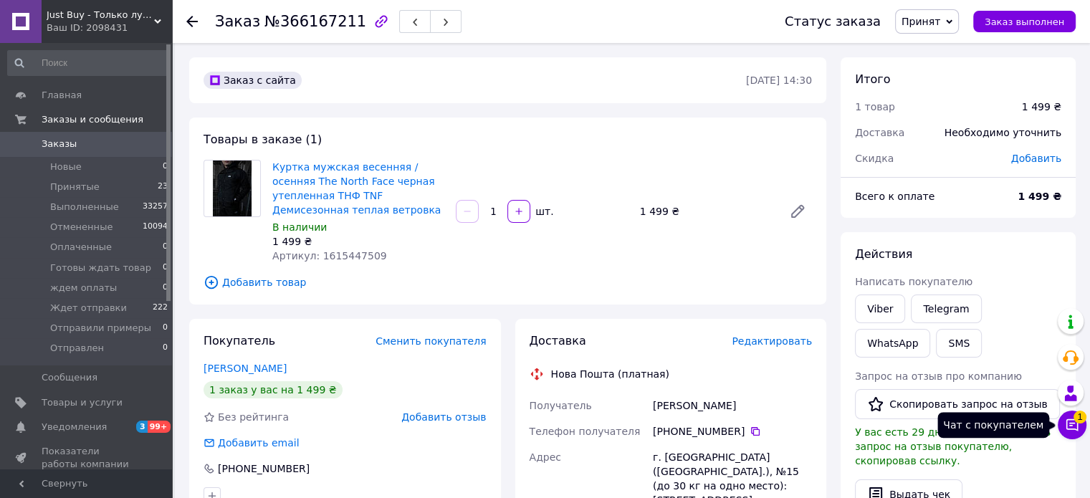
click at [1071, 418] on icon at bounding box center [1072, 425] width 14 height 14
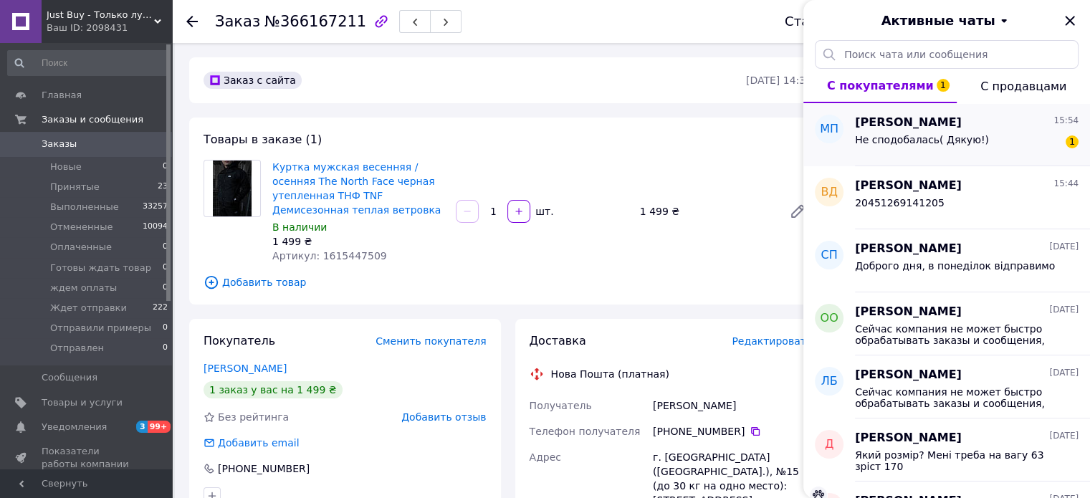
click at [1031, 141] on div "Не сподобалась( Дякую!) 1" at bounding box center [967, 142] width 224 height 23
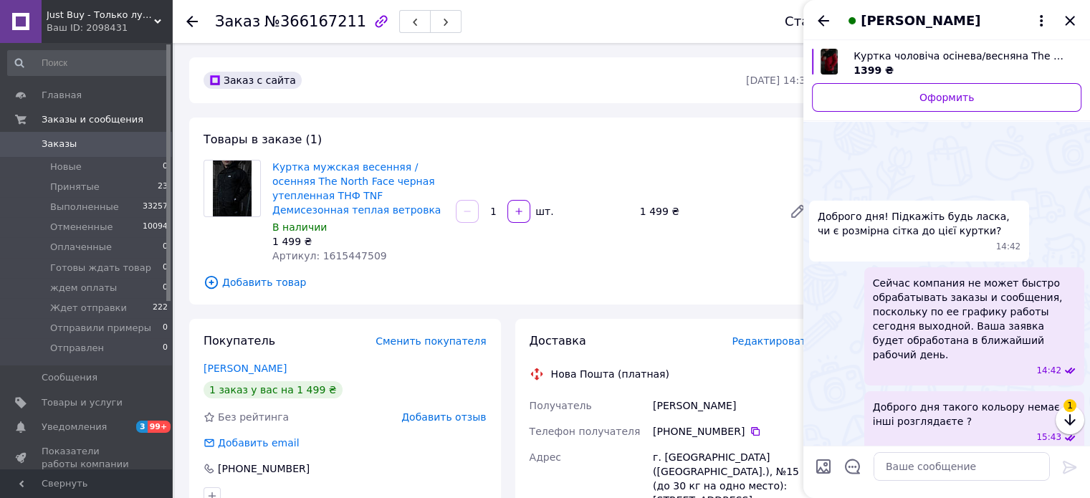
scroll to position [270, 0]
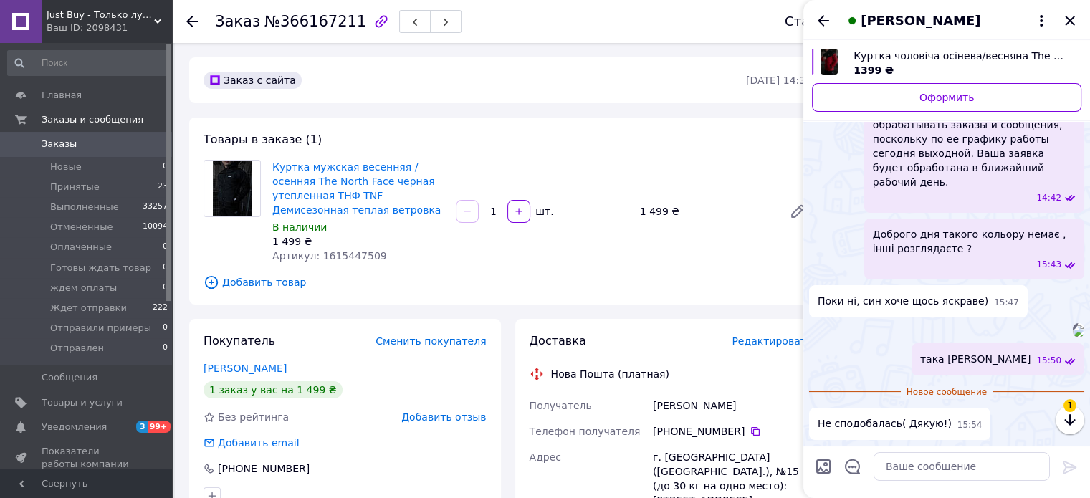
drag, startPoint x: 1072, startPoint y: 20, endPoint x: 1072, endPoint y: 29, distance: 9.3
click at [1072, 20] on icon "Закрыть" at bounding box center [1070, 20] width 17 height 17
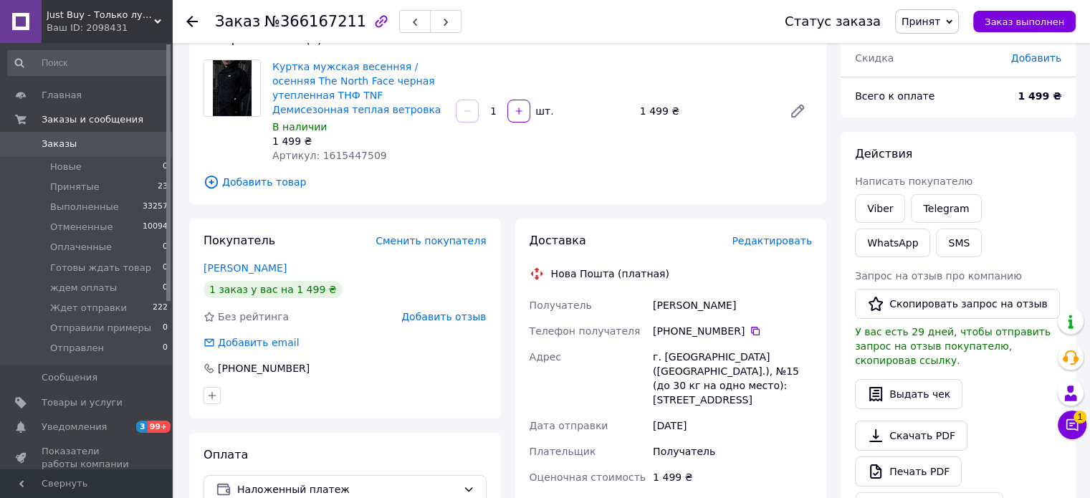
scroll to position [104, 0]
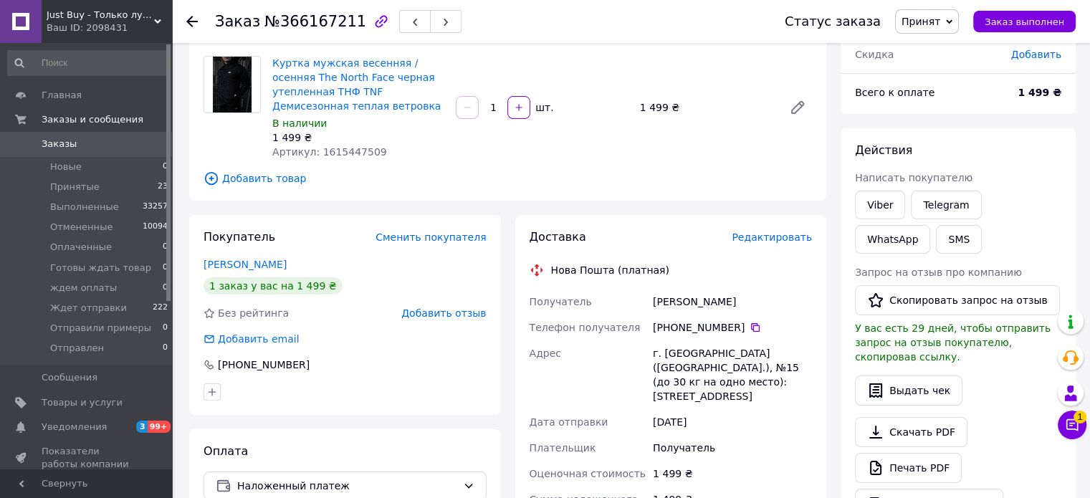
click at [351, 154] on span "Артикул: 1615447509" at bounding box center [329, 151] width 115 height 11
click at [343, 155] on span "Артикул: 1615447509" at bounding box center [329, 151] width 115 height 11
click at [344, 154] on span "Артикул: 1615447509" at bounding box center [329, 151] width 115 height 11
copy span "1615447509"
drag, startPoint x: 720, startPoint y: 299, endPoint x: 627, endPoint y: 291, distance: 94.2
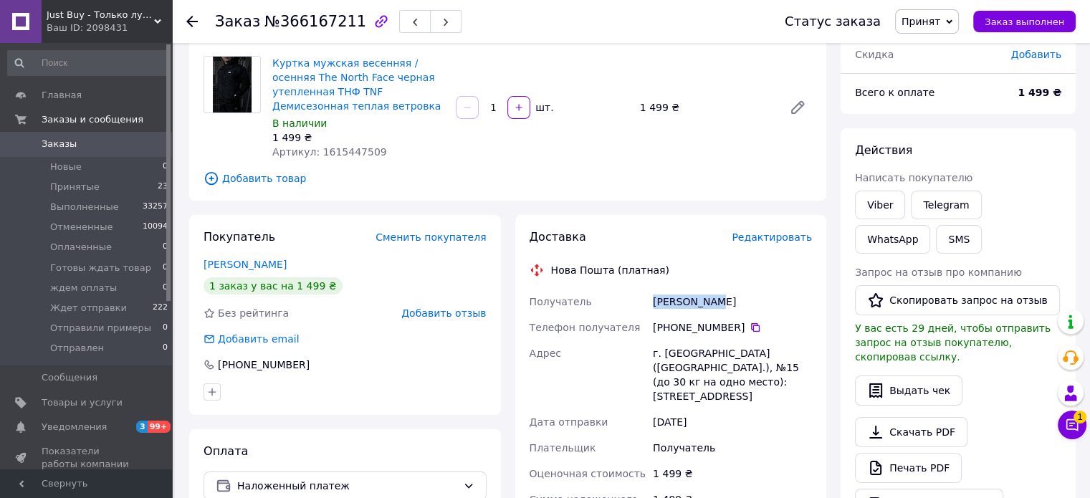
click at [627, 291] on div "Получатель Мисько Іван Телефон получателя +380 97 350 56 62   Адрес г. Белая Це…" at bounding box center [671, 462] width 289 height 347
copy div "Получатель Мисько Іван"
click at [750, 328] on icon at bounding box center [755, 327] width 11 height 11
click at [733, 374] on div "г. Белая Церковь (Киевская обл.), №15 (до 30 кг на одно место): ул. Олександрий…" at bounding box center [732, 375] width 165 height 69
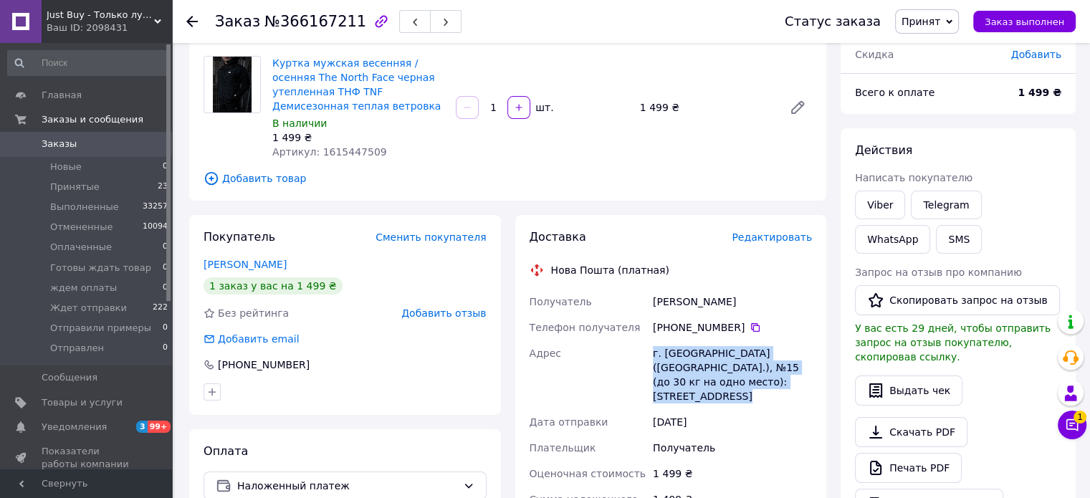
click at [733, 374] on div "г. Белая Церковь (Киевская обл.), №15 (до 30 кг на одно место): ул. Олександрий…" at bounding box center [732, 375] width 165 height 69
copy div "г. Белая Церковь (Киевская обл.), №15 (до 30 кг на одно место): ул. Олександрий…"
click at [955, 20] on span "Принят" at bounding box center [927, 21] width 64 height 24
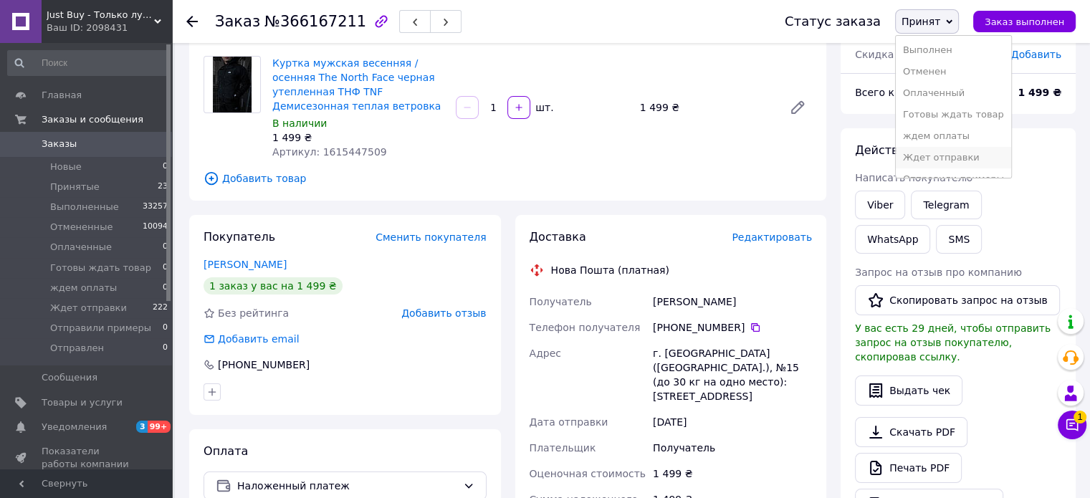
click at [979, 155] on li "Ждет отправки" at bounding box center [953, 158] width 115 height 22
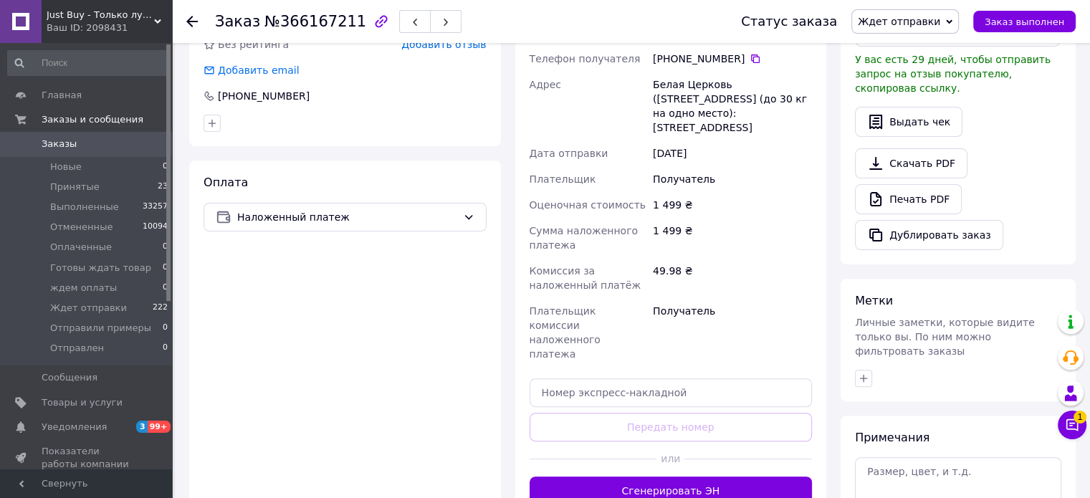
scroll to position [448, 0]
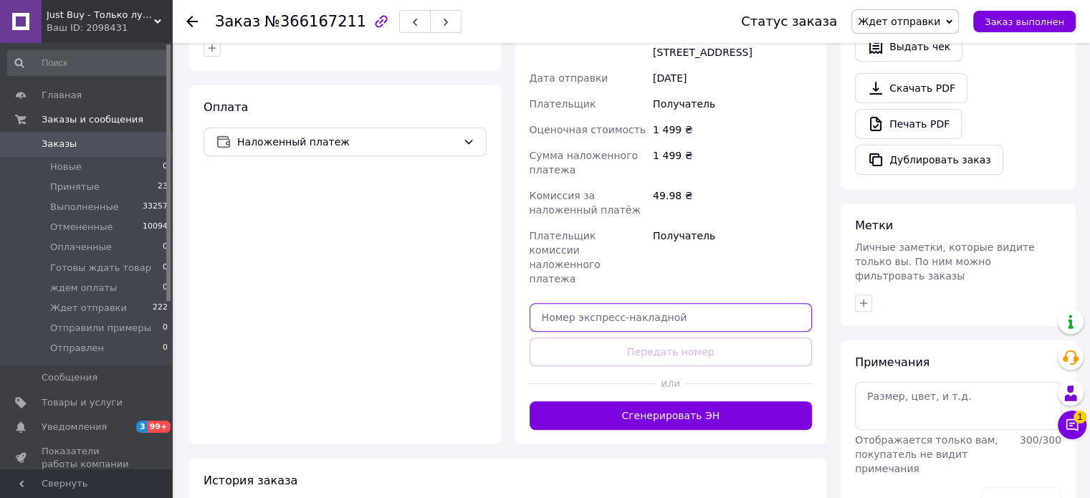
drag, startPoint x: 733, startPoint y: 275, endPoint x: 743, endPoint y: 295, distance: 23.4
click at [738, 303] on input "text" at bounding box center [671, 317] width 283 height 29
paste input "20451269165370"
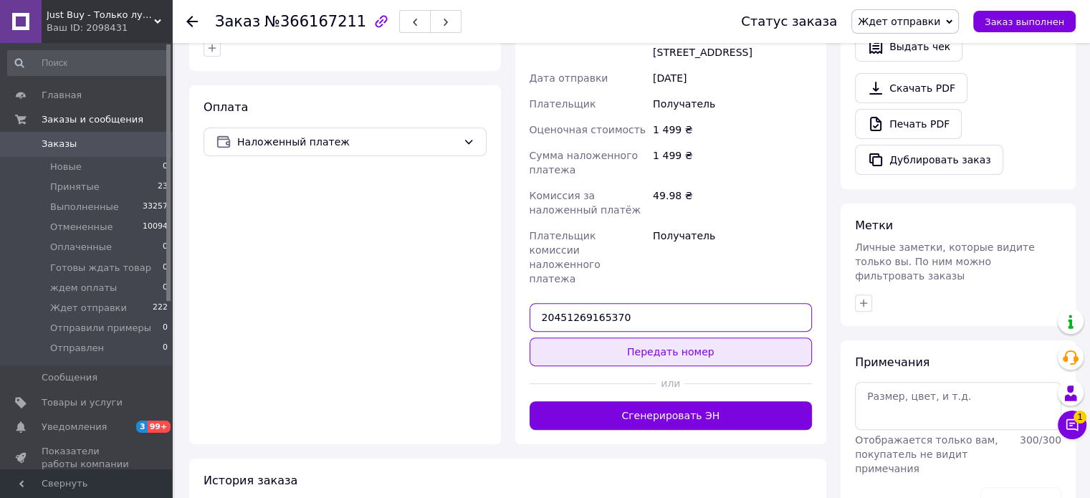
type input "20451269165370"
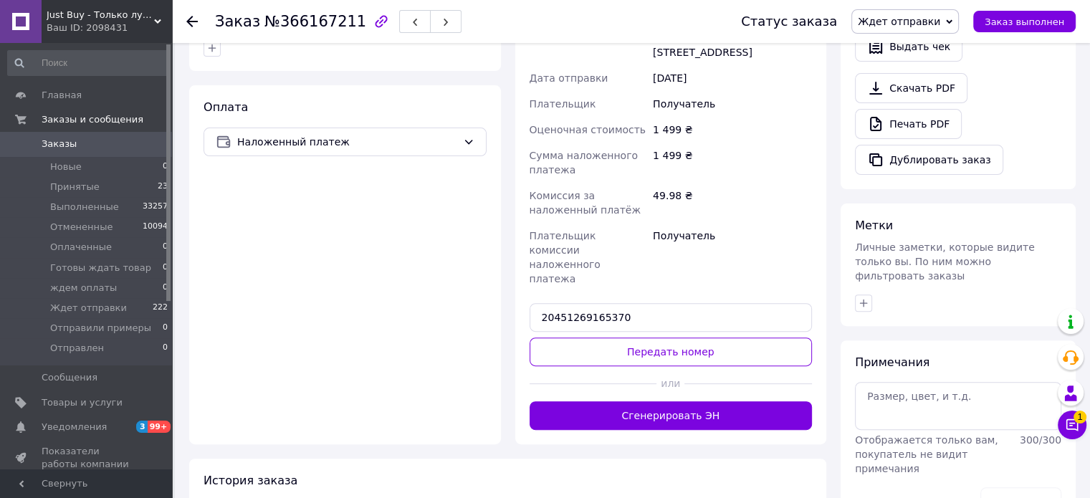
drag, startPoint x: 747, startPoint y: 309, endPoint x: 528, endPoint y: 40, distance: 347.0
click at [747, 338] on button "Передать номер" at bounding box center [671, 352] width 283 height 29
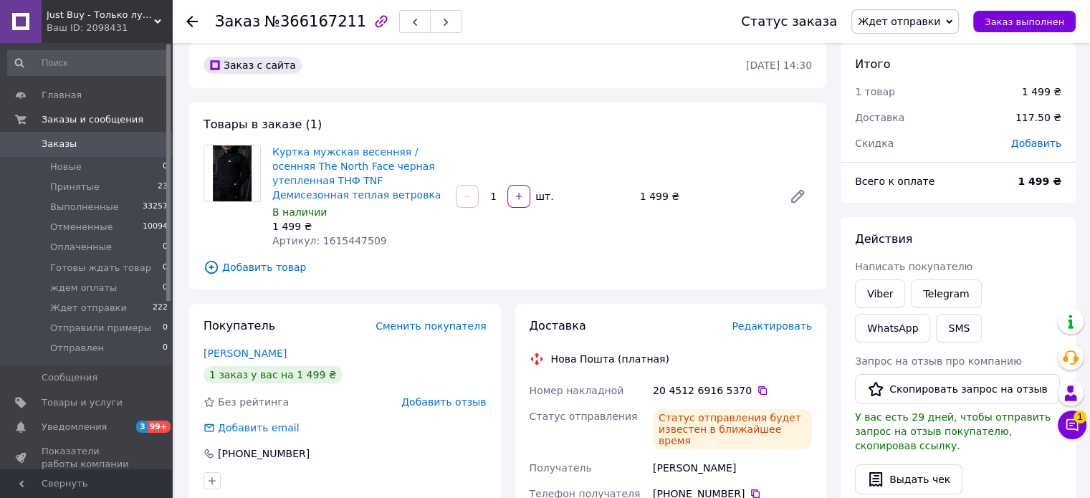
scroll to position [0, 0]
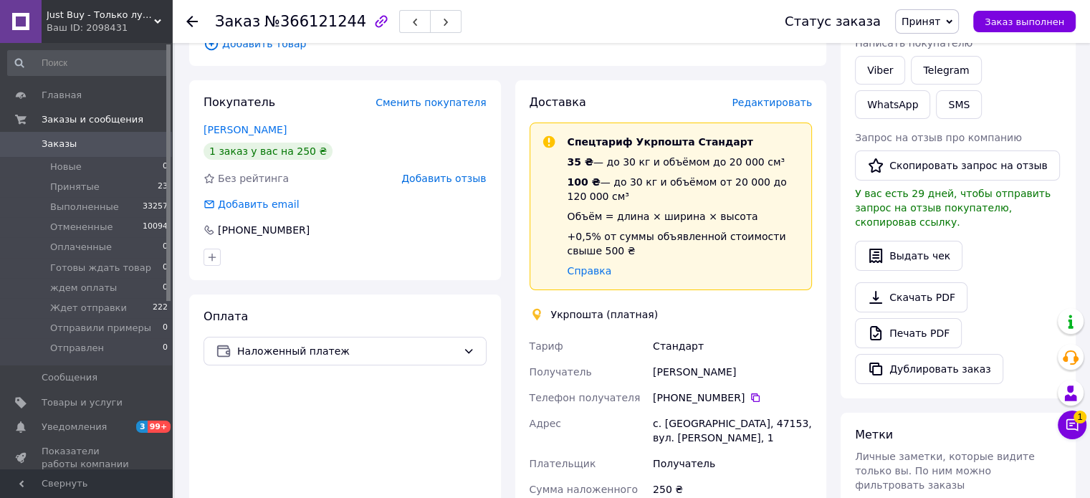
scroll to position [52, 0]
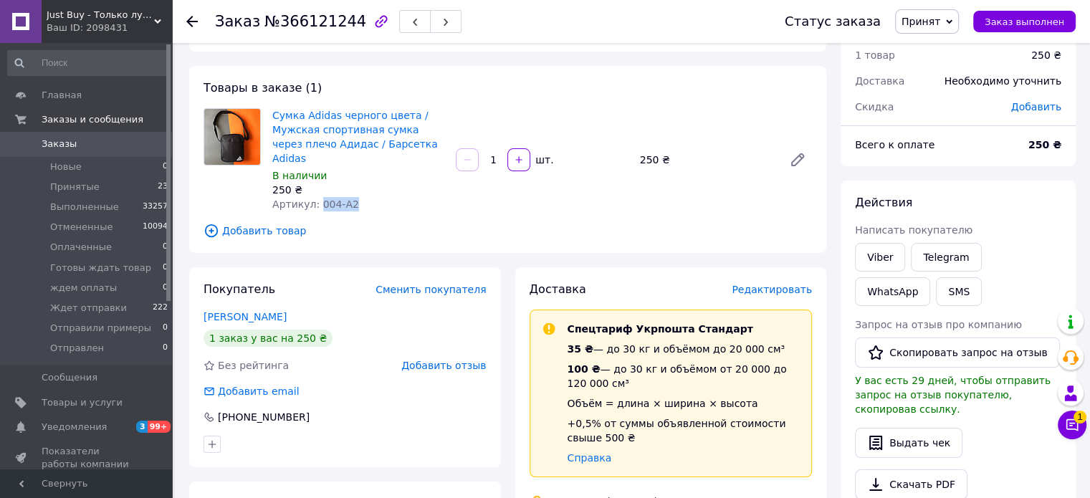
drag, startPoint x: 347, startPoint y: 190, endPoint x: 315, endPoint y: 191, distance: 31.6
click at [315, 197] on div "Артикул: 004-A2" at bounding box center [358, 204] width 172 height 14
copy span "004-A2"
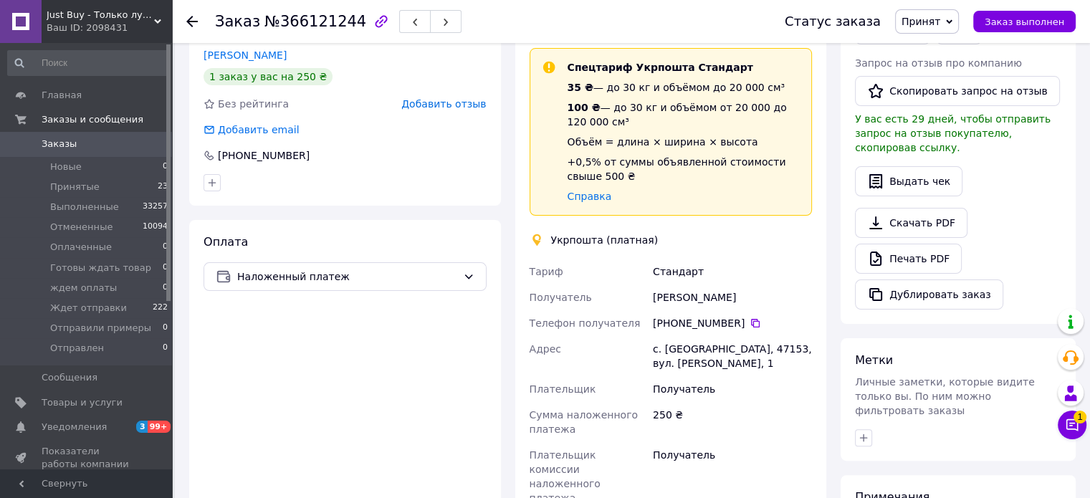
scroll to position [321, 0]
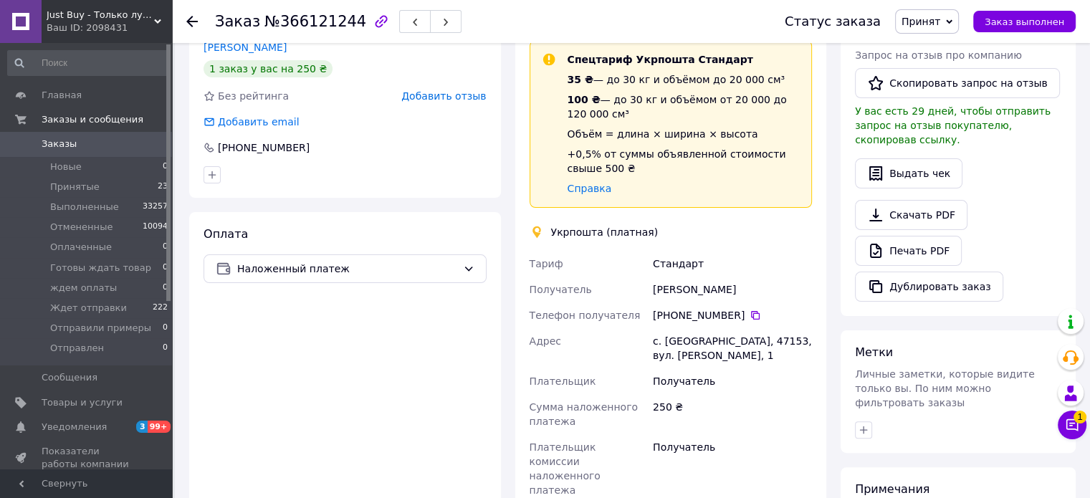
click at [637, 265] on div "[PERSON_NAME] Получатель [PERSON_NAME] Телефон получателя [PHONE_NUMBER]   Адре…" at bounding box center [671, 390] width 289 height 278
copy div "Получатель [PERSON_NAME]"
click at [750, 310] on icon at bounding box center [755, 315] width 11 height 11
click at [719, 332] on div "с. [GEOGRAPHIC_DATA], 47153, вул. [PERSON_NAME], 1" at bounding box center [732, 348] width 165 height 40
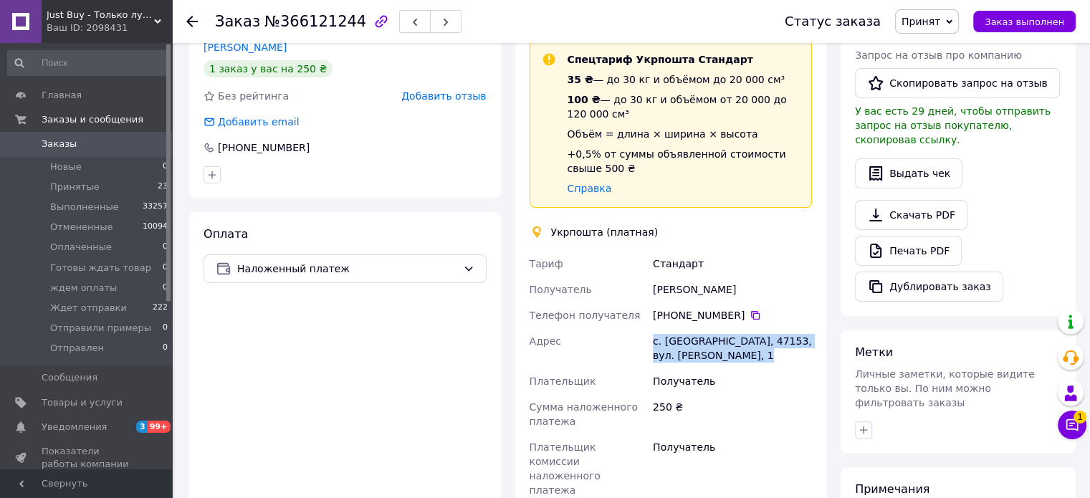
click at [719, 332] on div "с. [GEOGRAPHIC_DATA], 47153, вул. [PERSON_NAME], 1" at bounding box center [732, 348] width 165 height 40
copy div "с. [GEOGRAPHIC_DATA], 47153, вул. [PERSON_NAME], 1"
click at [955, 19] on span "Принят" at bounding box center [927, 21] width 64 height 24
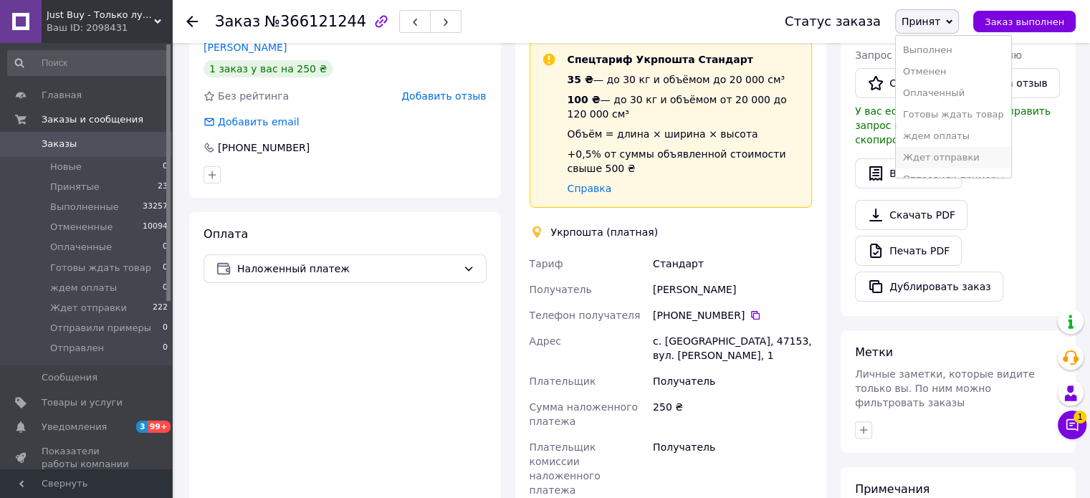
click at [949, 160] on li "Ждет отправки" at bounding box center [953, 158] width 115 height 22
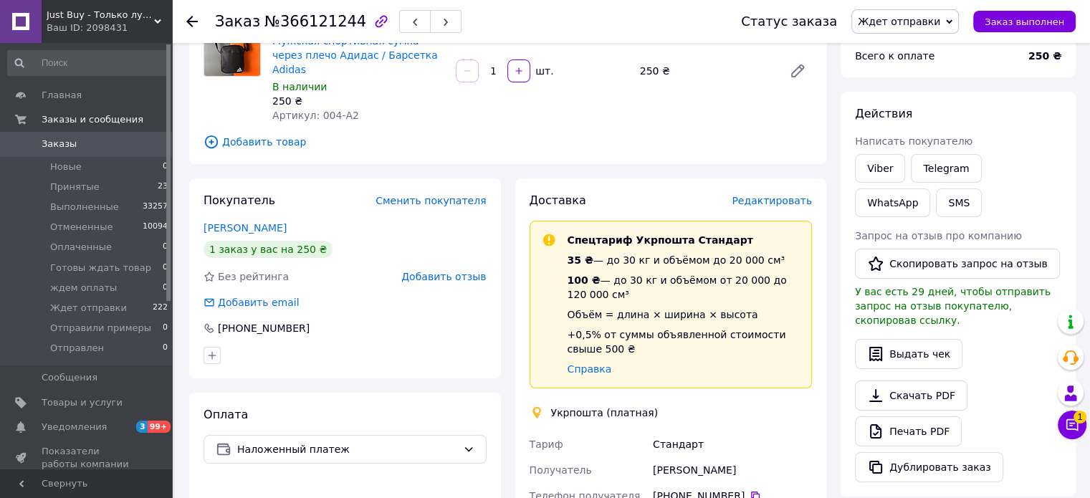
scroll to position [131, 0]
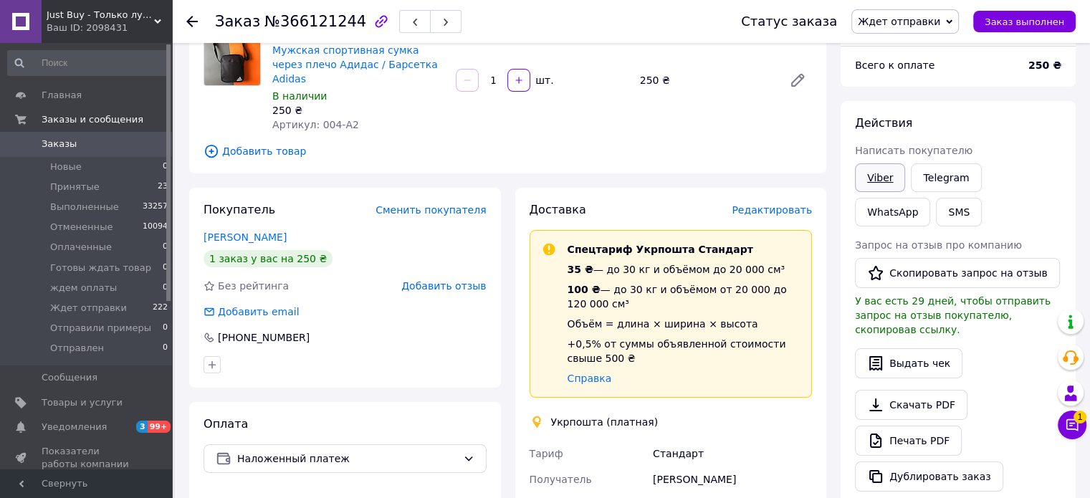
click at [878, 173] on link "Viber" at bounding box center [880, 177] width 50 height 29
click at [1080, 232] on div "Итого 1 товар 250 ₴ Доставка Необходимо уточнить Скидка Добавить Всего к оплате…" at bounding box center [958, 466] width 249 height 1080
click at [1073, 426] on icon at bounding box center [1072, 425] width 14 height 14
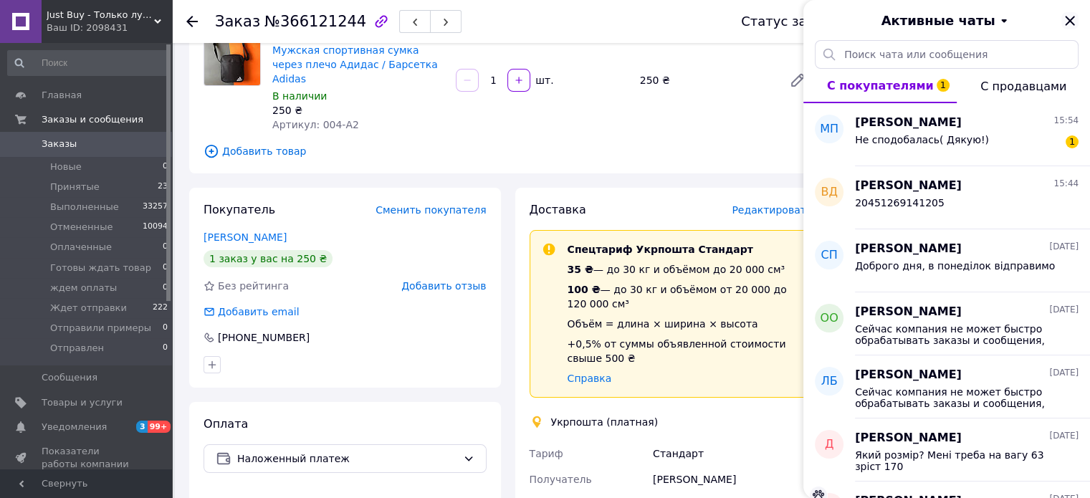
click at [1069, 16] on icon "Закрыть" at bounding box center [1070, 20] width 17 height 17
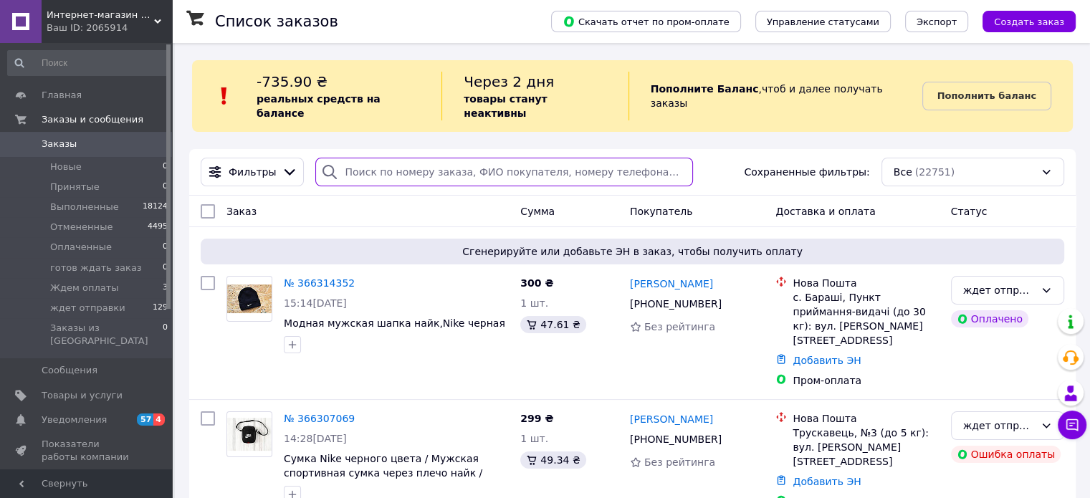
click at [477, 161] on input "search" at bounding box center [504, 172] width 378 height 29
paste input "380989392883"
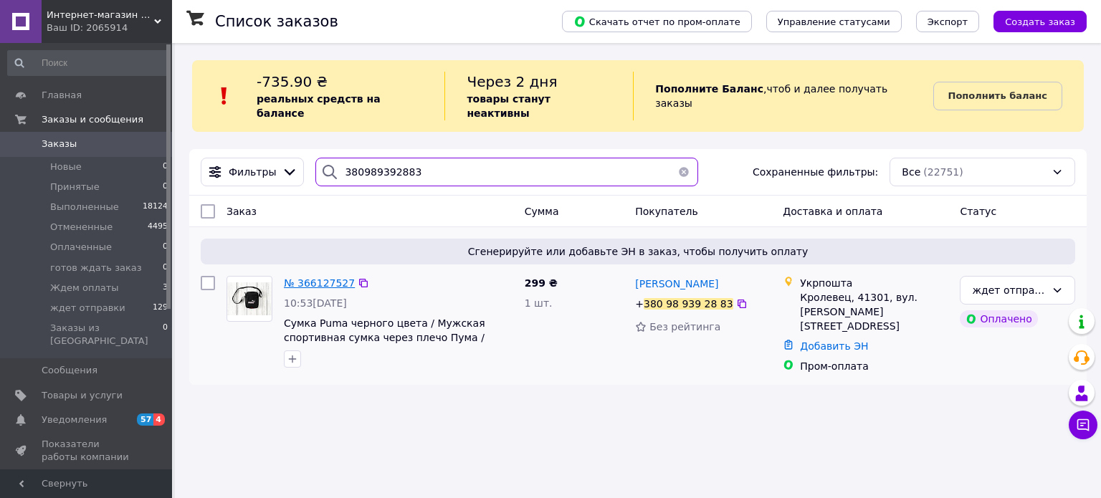
type input "380989392883"
click at [300, 277] on span "№ 366127527" at bounding box center [319, 282] width 71 height 11
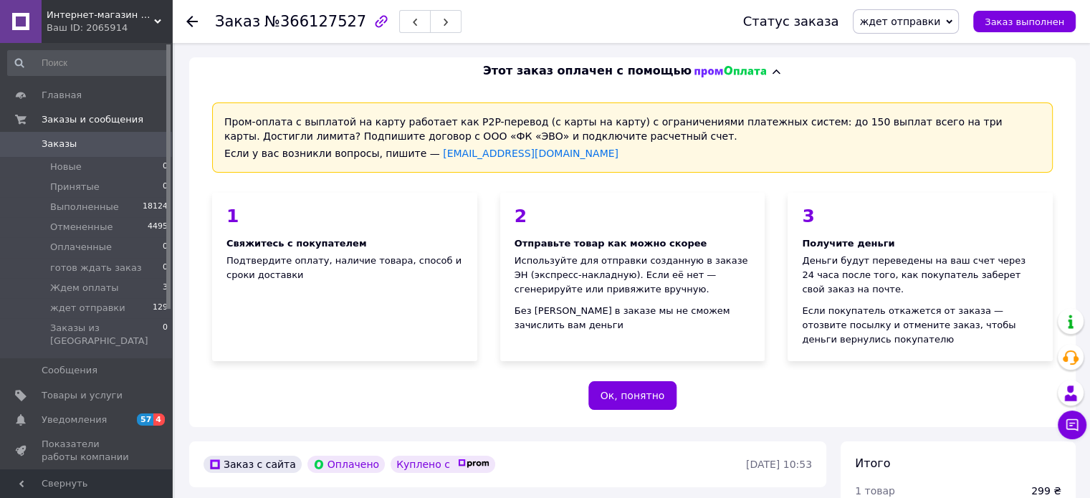
click at [108, 16] on span "Интернет-магазин одежды Stylish-Shop" at bounding box center [101, 15] width 108 height 13
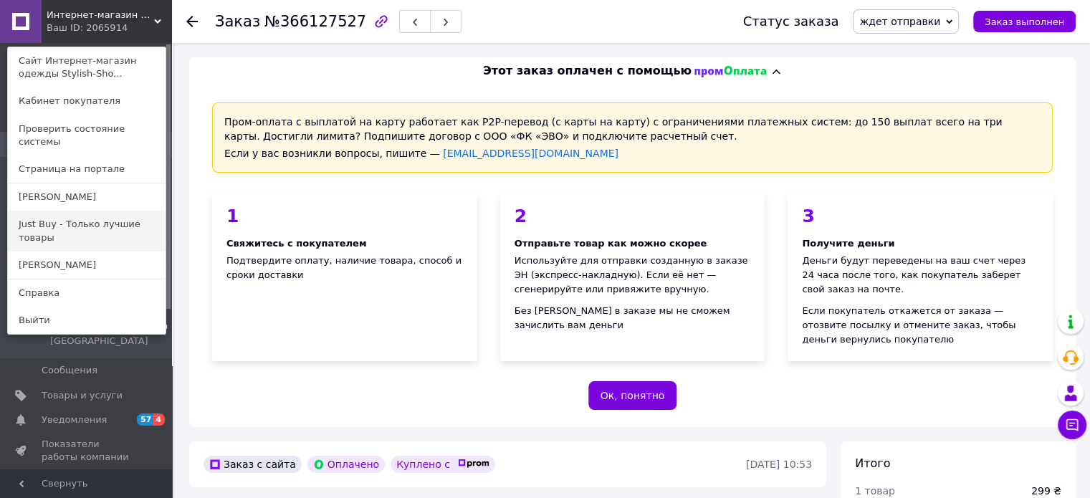
click at [57, 220] on link "Just Buy - Только лучшие товары" at bounding box center [87, 231] width 158 height 40
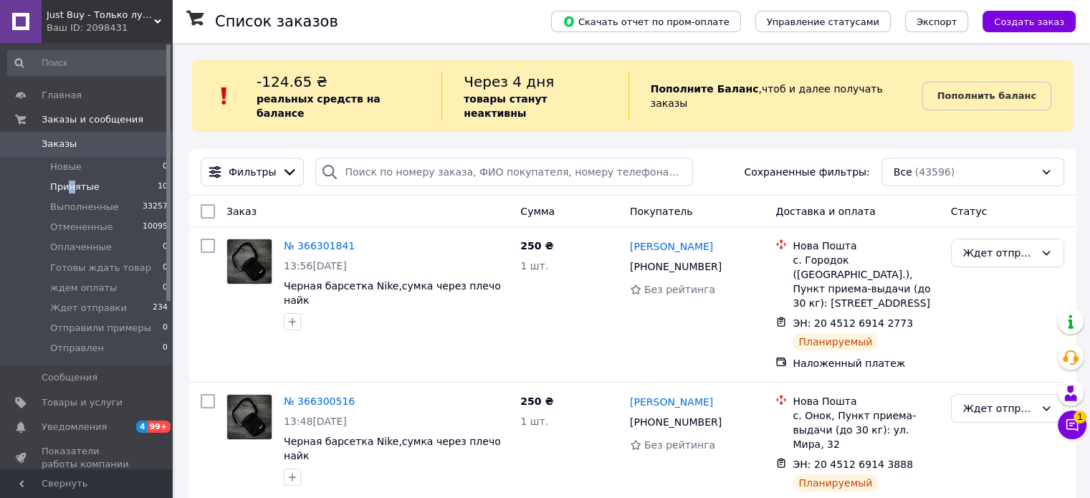
click at [70, 186] on span "Принятые" at bounding box center [74, 187] width 49 height 13
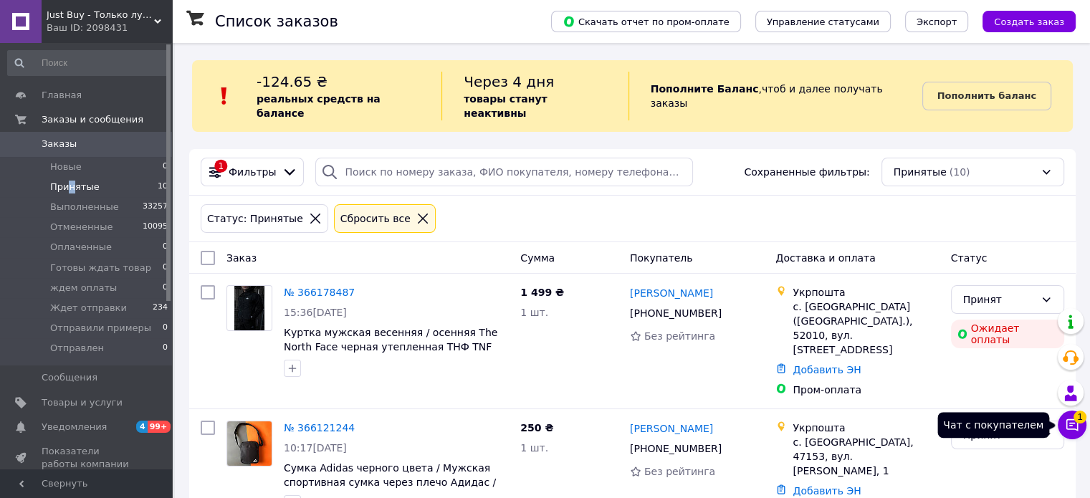
click at [1067, 418] on icon at bounding box center [1072, 425] width 14 height 14
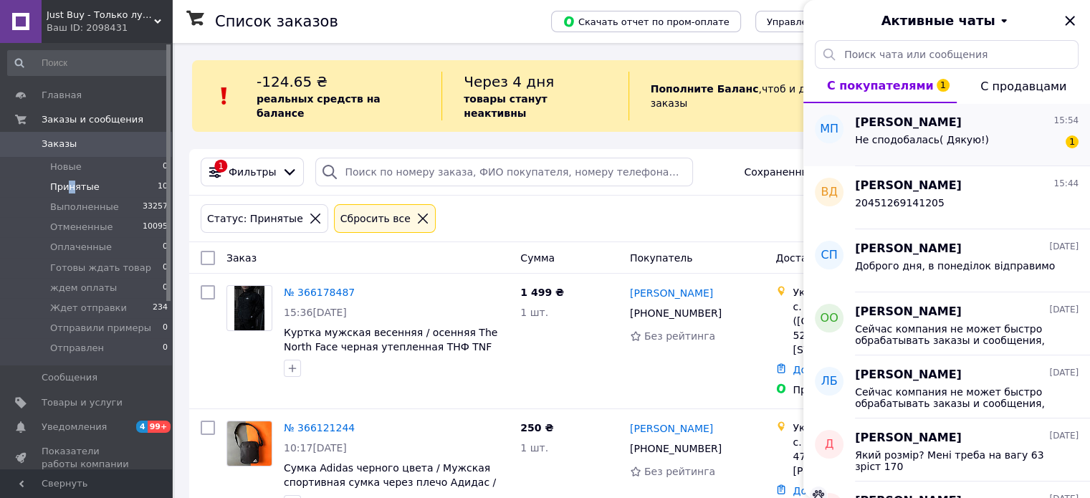
click at [995, 135] on div "Не сподобалась( Дякую!) 1" at bounding box center [967, 142] width 224 height 23
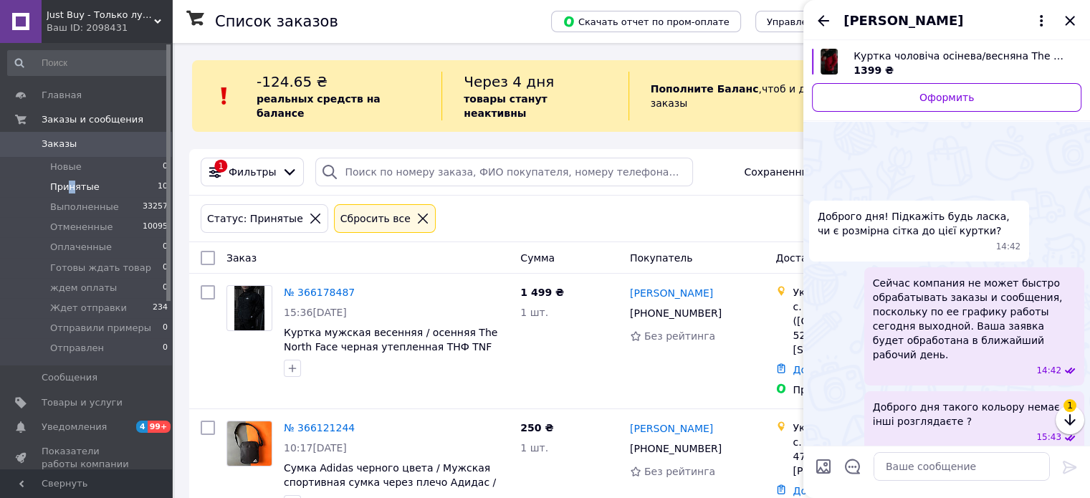
scroll to position [270, 0]
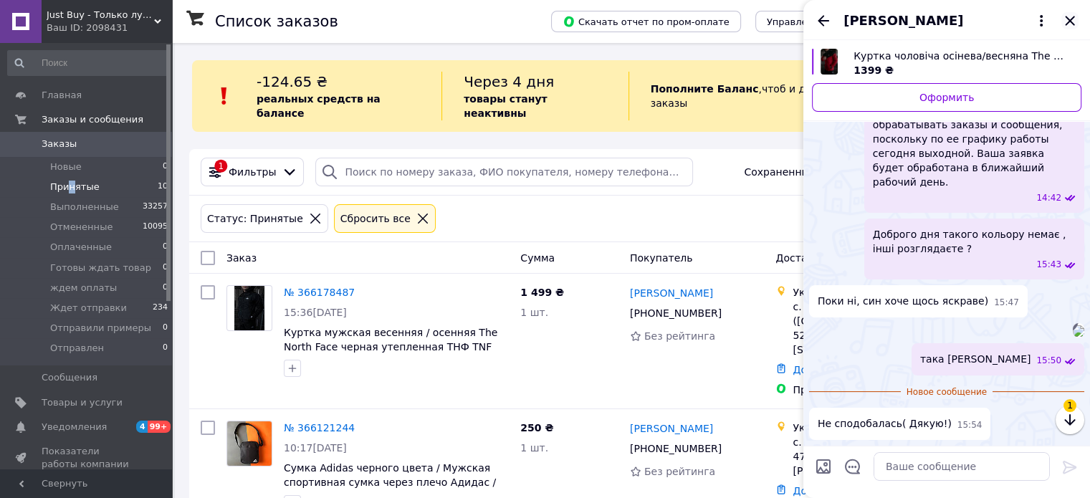
click at [1070, 19] on icon "Закрыть" at bounding box center [1069, 20] width 9 height 9
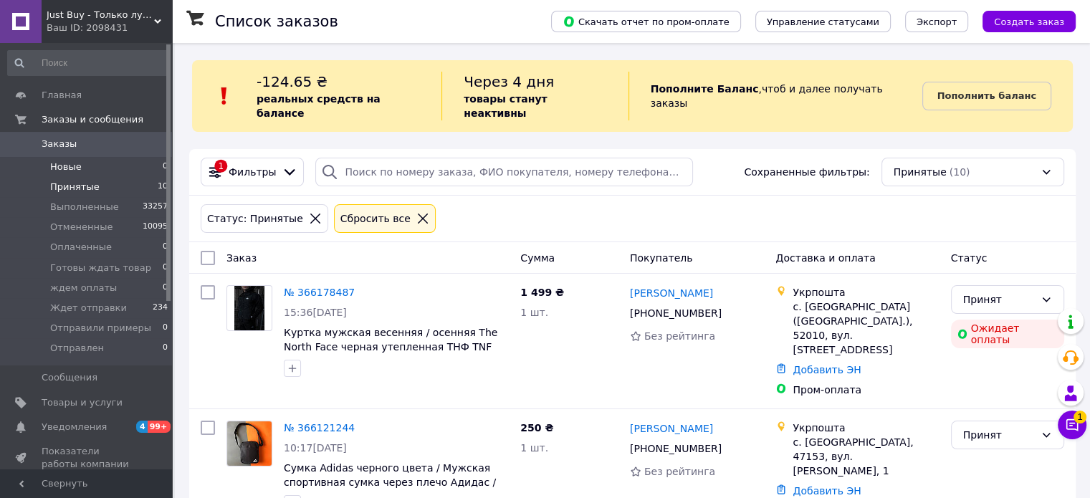
click at [70, 166] on span "Новые" at bounding box center [66, 167] width 32 height 13
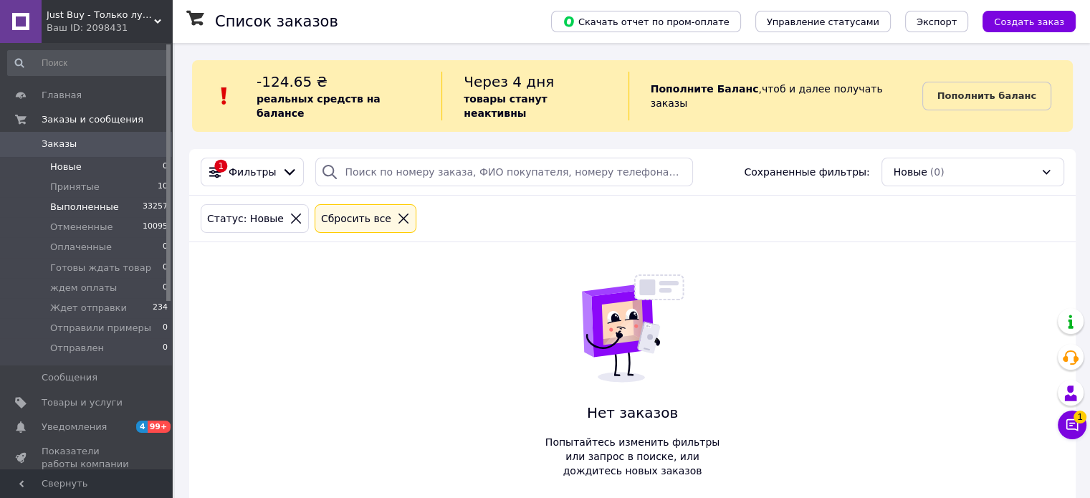
click at [69, 197] on li "Выполненные 33257" at bounding box center [88, 207] width 176 height 20
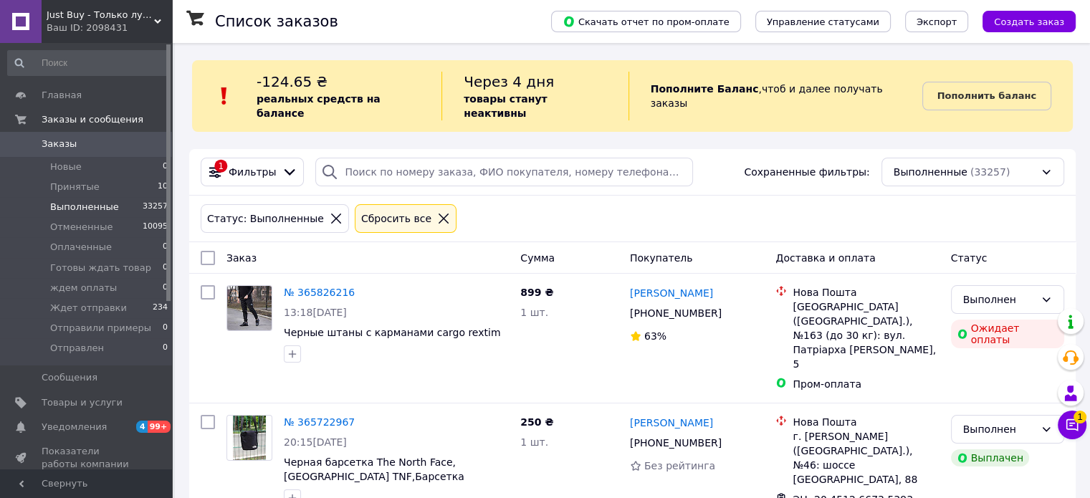
click at [72, 186] on span "Принятые" at bounding box center [74, 187] width 49 height 13
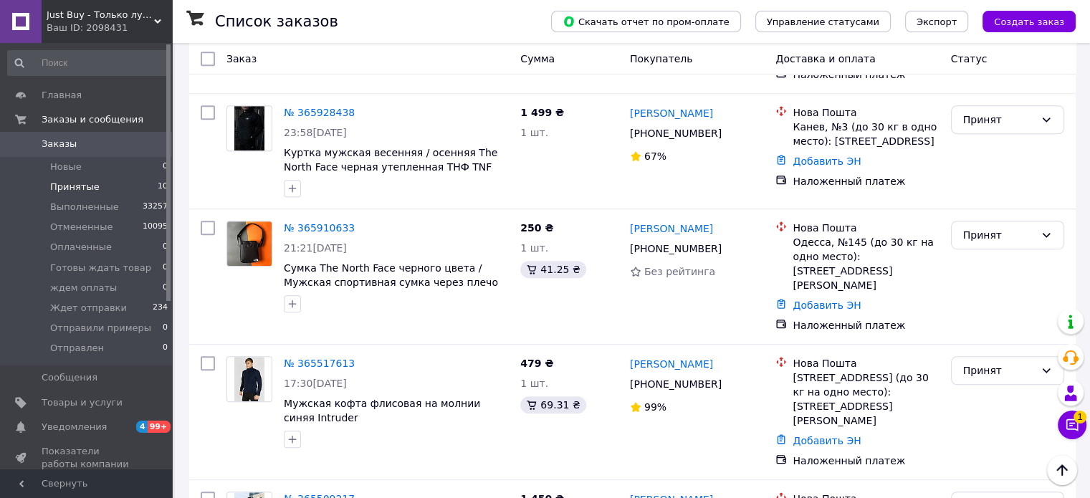
scroll to position [786, 0]
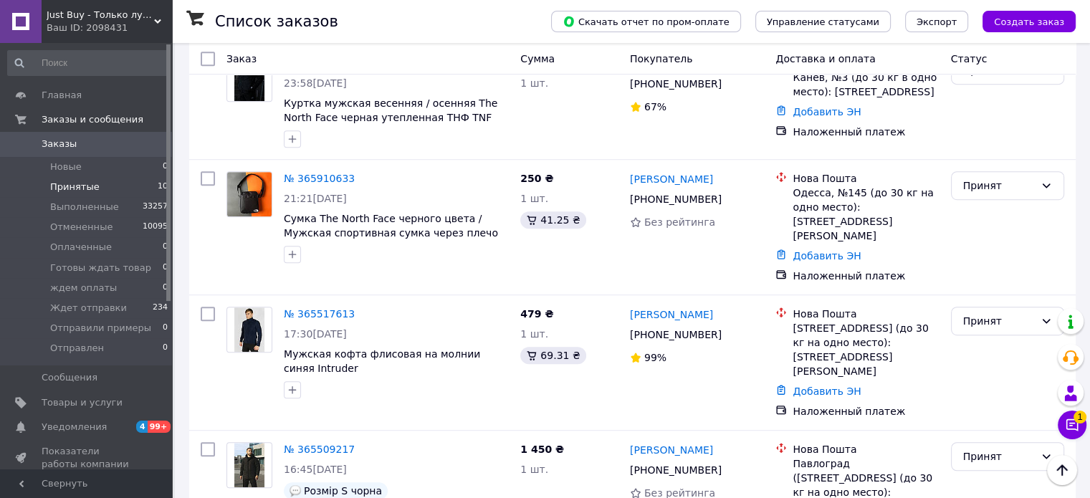
drag, startPoint x: 123, startPoint y: 24, endPoint x: 52, endPoint y: 110, distance: 111.0
click at [123, 24] on div "Ваш ID: 2098431" at bounding box center [109, 28] width 125 height 13
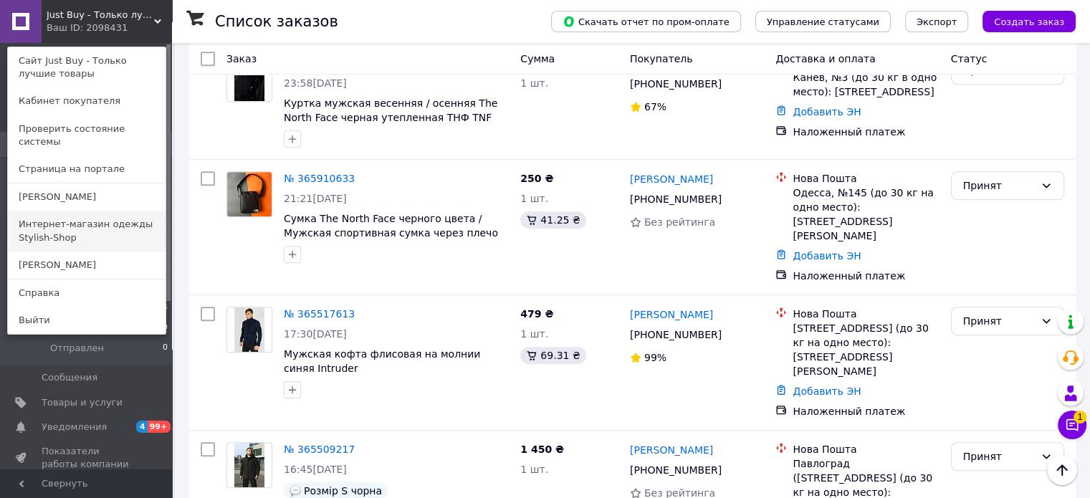
click at [60, 230] on link "Интернет-магазин одежды Stylish-Shop" at bounding box center [87, 231] width 158 height 40
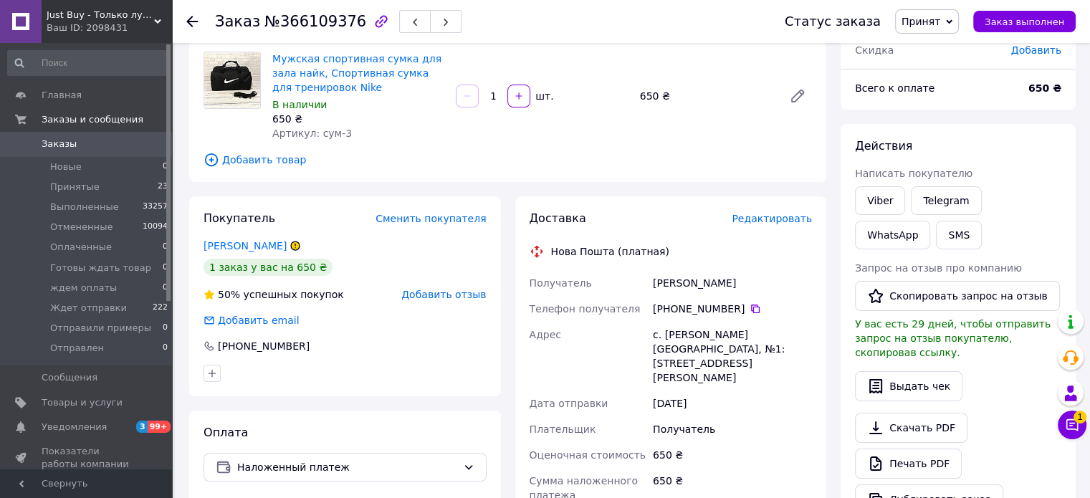
scroll to position [180, 0]
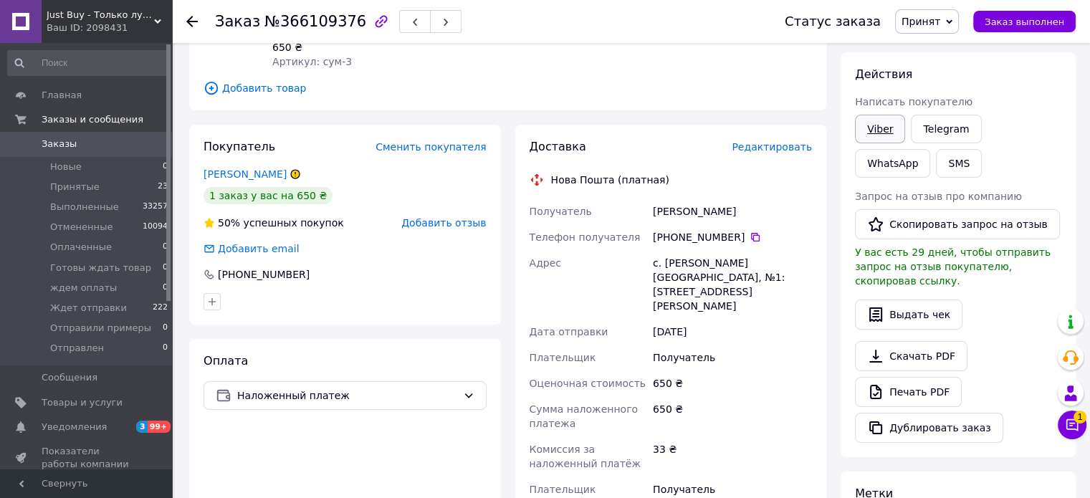
click at [886, 122] on link "Viber" at bounding box center [880, 129] width 50 height 29
drag, startPoint x: 750, startPoint y: 235, endPoint x: 690, endPoint y: 157, distance: 98.6
click at [751, 235] on icon at bounding box center [755, 237] width 9 height 9
drag, startPoint x: 753, startPoint y: 212, endPoint x: 609, endPoint y: 197, distance: 144.9
click at [609, 197] on div "Доставка Редактировать Нова Пошта (платная) Получатель [PERSON_NAME] Телефон по…" at bounding box center [671, 411] width 283 height 545
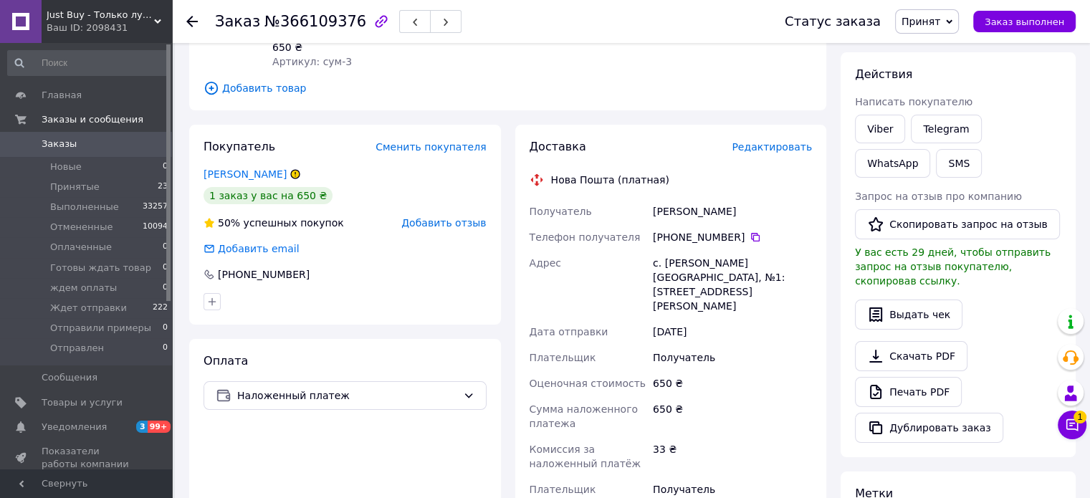
copy div "Получатель [PERSON_NAME]"
click at [714, 267] on div "с. [PERSON_NAME][GEOGRAPHIC_DATA], №1: [STREET_ADDRESS][PERSON_NAME]" at bounding box center [732, 284] width 165 height 69
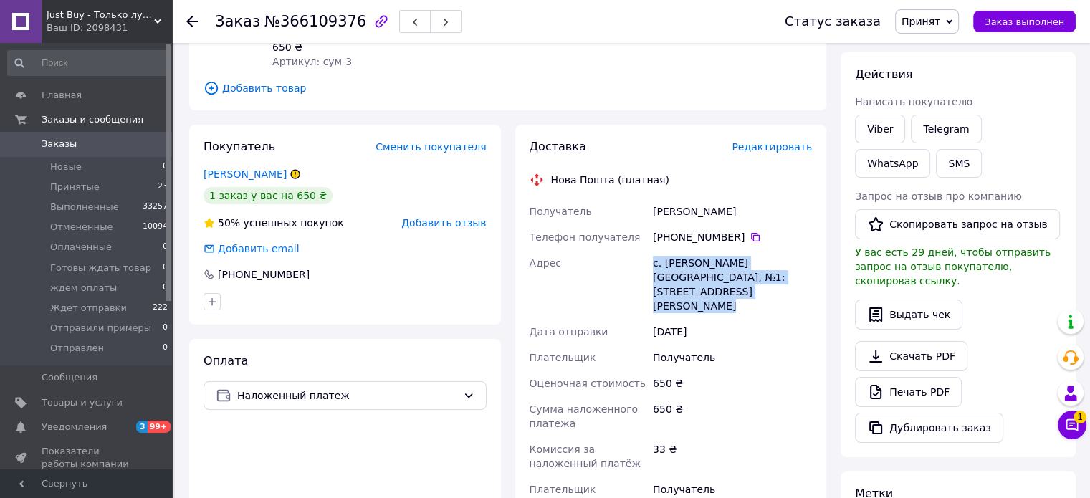
click at [714, 267] on div "с. [PERSON_NAME][GEOGRAPHIC_DATA], №1: [STREET_ADDRESS][PERSON_NAME]" at bounding box center [732, 284] width 165 height 69
copy div "с. [PERSON_NAME][GEOGRAPHIC_DATA], №1: [STREET_ADDRESS][PERSON_NAME]"
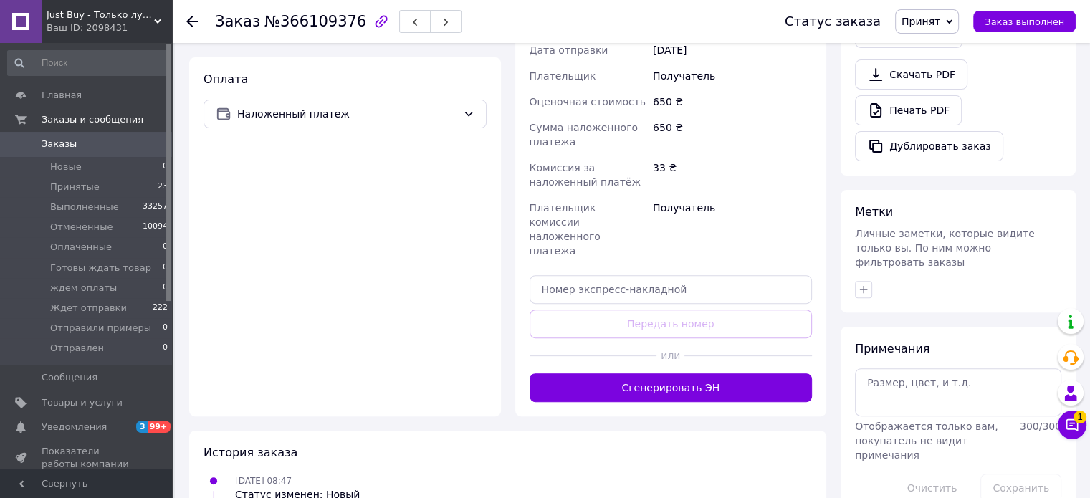
scroll to position [470, 0]
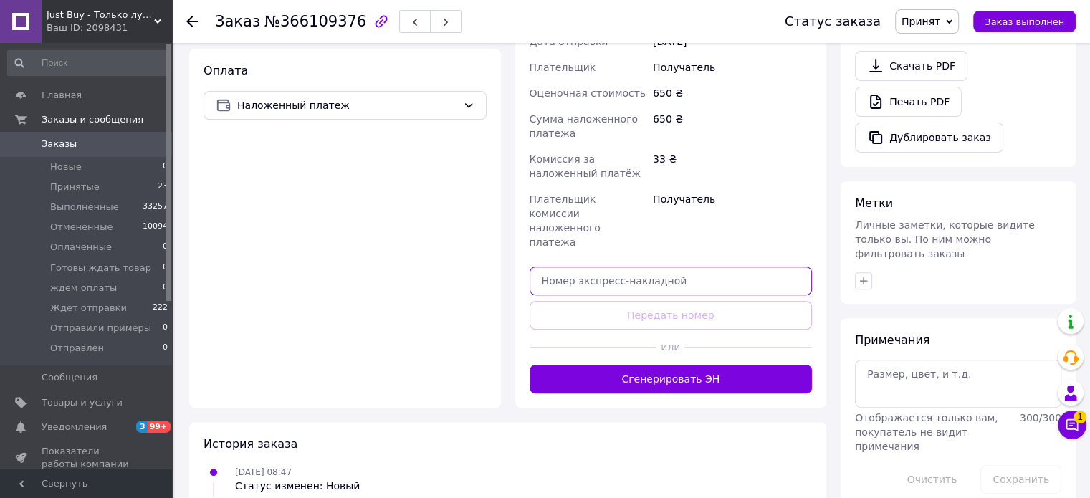
click at [753, 267] on input "text" at bounding box center [671, 281] width 283 height 29
paste input "20451269169370"
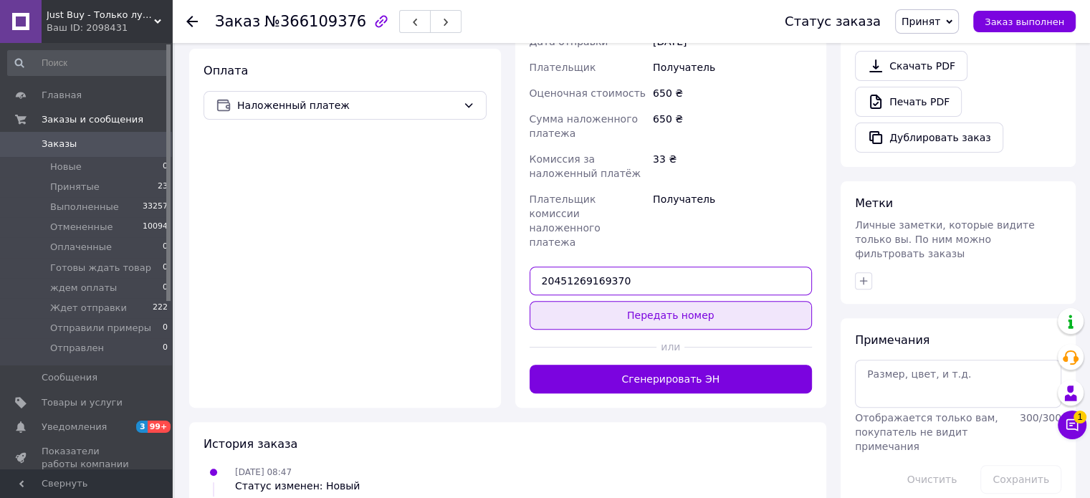
type input "20451269169370"
click at [756, 301] on button "Передать номер" at bounding box center [671, 315] width 283 height 29
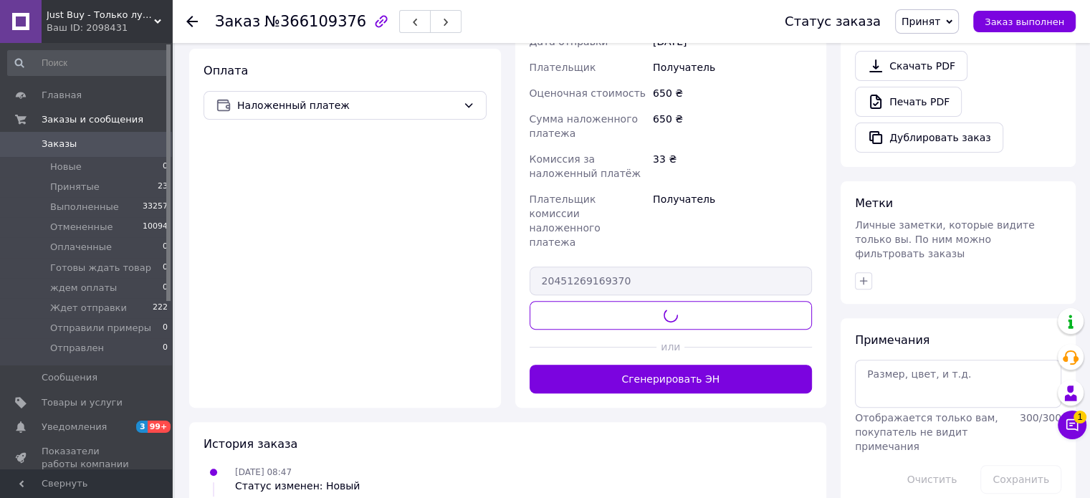
scroll to position [464, 0]
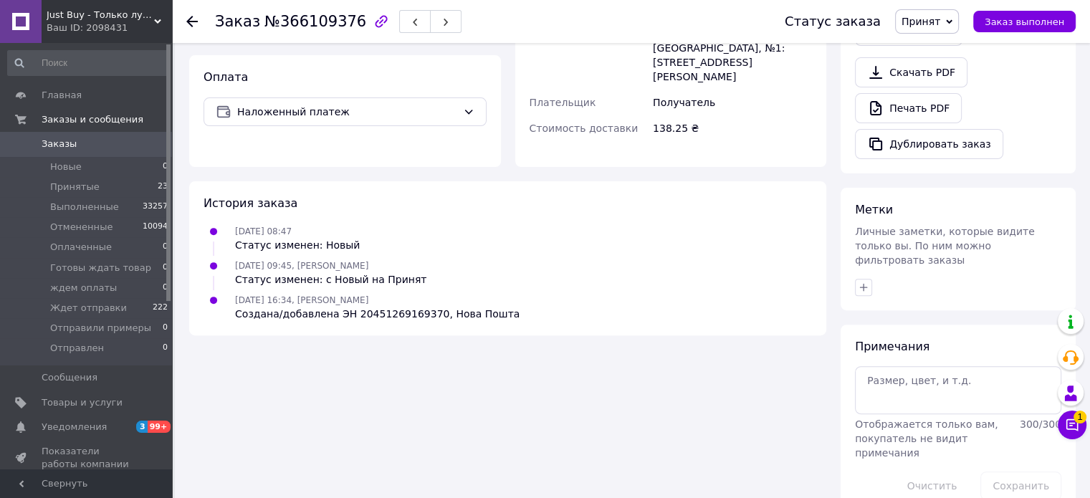
click at [954, 16] on span "Принят" at bounding box center [927, 21] width 64 height 24
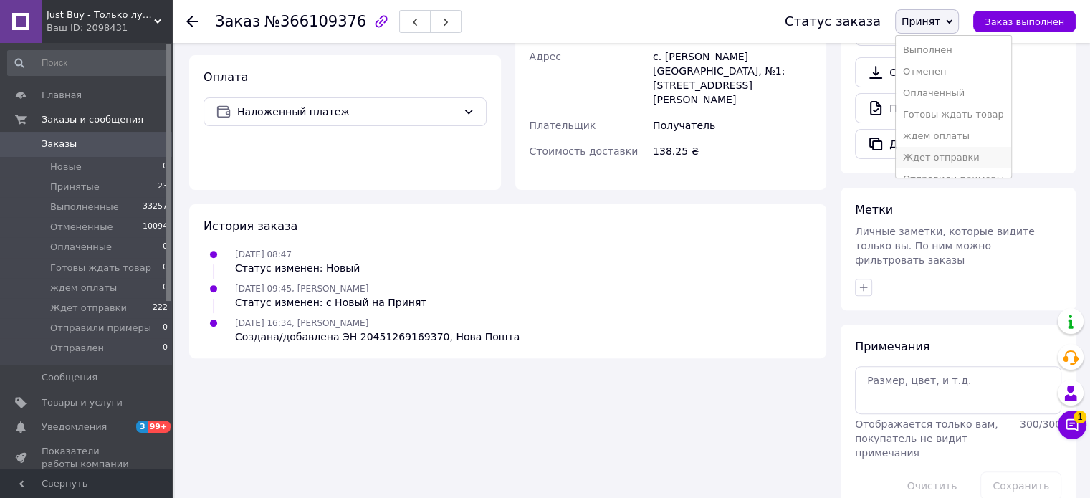
click at [950, 156] on li "Ждет отправки" at bounding box center [953, 158] width 115 height 22
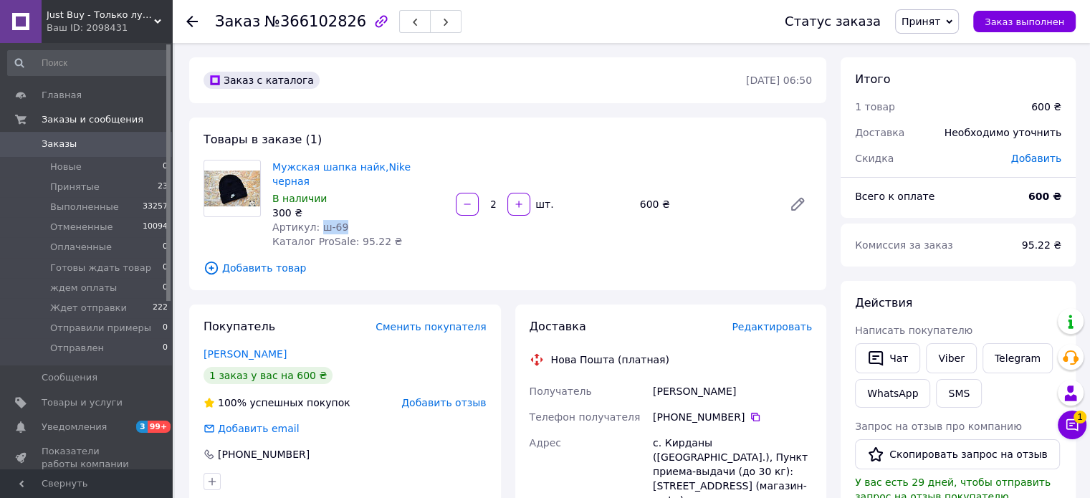
drag, startPoint x: 330, startPoint y: 213, endPoint x: 315, endPoint y: 216, distance: 14.6
click at [315, 220] on div "Артикул: ш-69" at bounding box center [358, 227] width 172 height 14
copy span "ш-69"
click at [750, 411] on icon at bounding box center [755, 416] width 11 height 11
drag, startPoint x: 728, startPoint y: 378, endPoint x: 627, endPoint y: 367, distance: 102.4
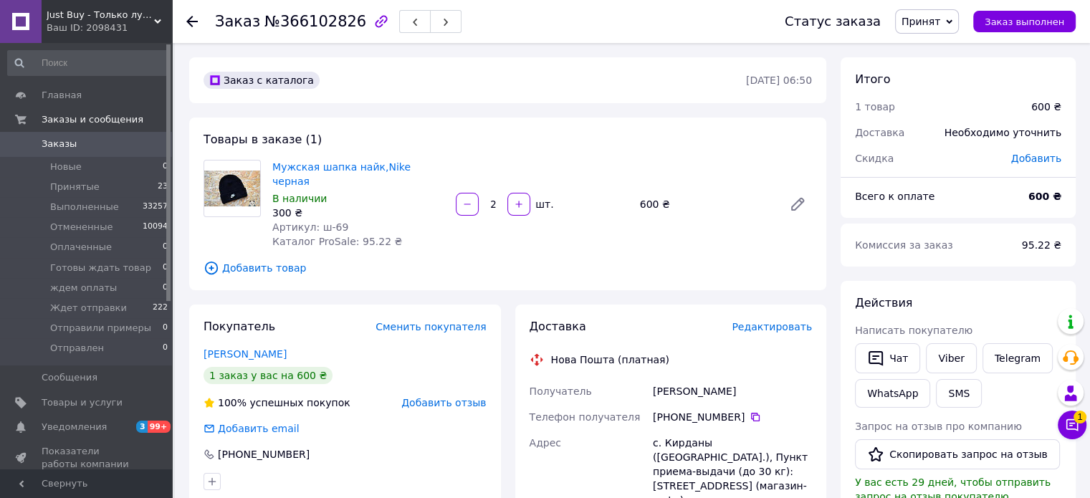
copy div "Получатель Бондарець Анастасія"
click at [751, 439] on div "с. Кирданы (Киевская обл.), Пункт приема-выдачи (до 30 кг): ул. Набережная, 1А …" at bounding box center [732, 471] width 165 height 83
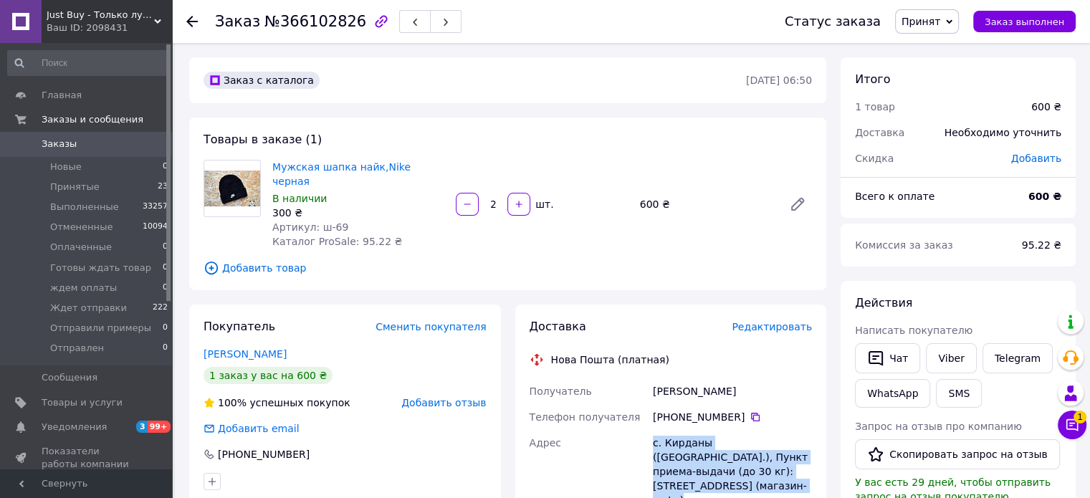
click at [751, 439] on div "с. Кирданы (Киевская обл.), Пункт приема-выдачи (до 30 кг): ул. Набережная, 1А …" at bounding box center [732, 471] width 165 height 83
copy div "с. Кирданы (Киевская обл.), Пункт приема-выдачи (до 30 кг): ул. Набережная, 1А …"
click at [941, 27] on span "Принят" at bounding box center [921, 21] width 39 height 11
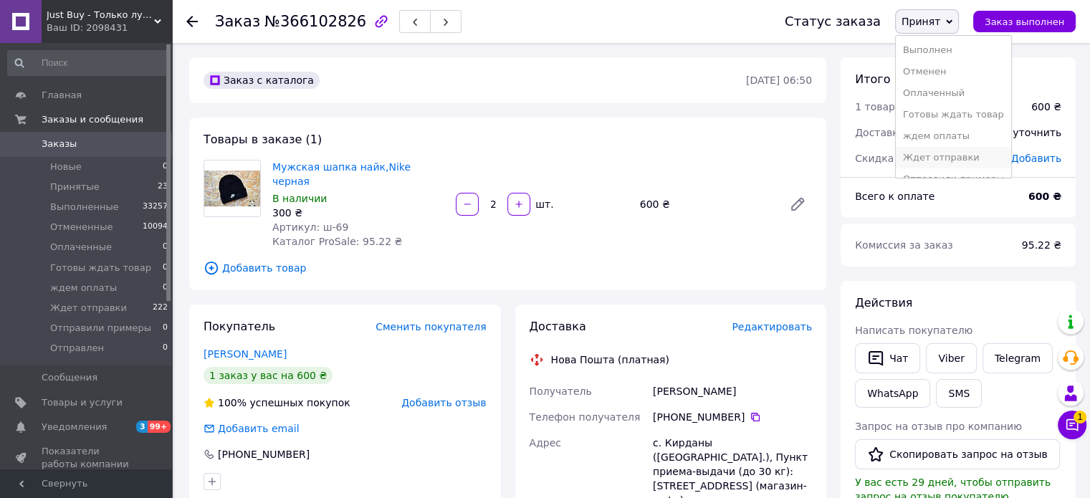
click at [970, 156] on li "Ждет отправки" at bounding box center [953, 158] width 115 height 22
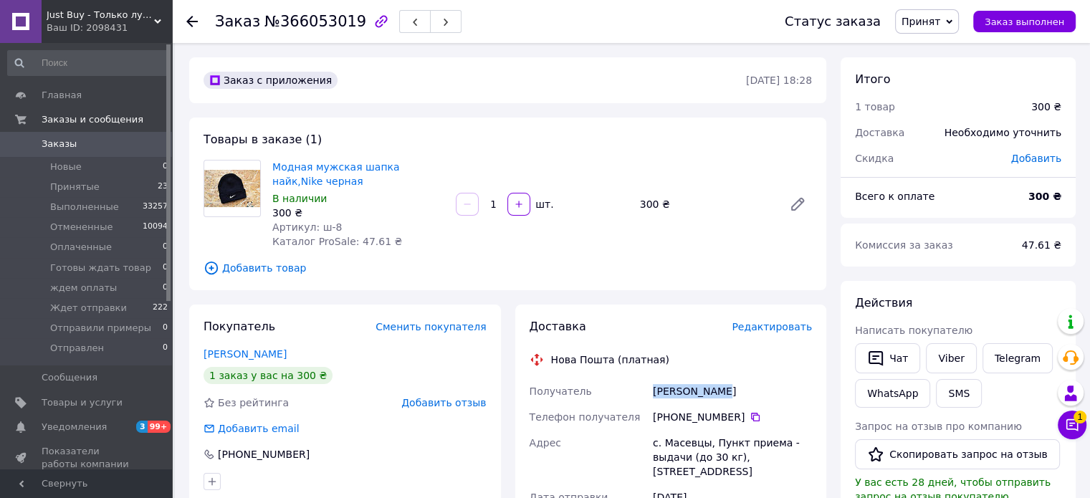
drag, startPoint x: 728, startPoint y: 395, endPoint x: 639, endPoint y: 385, distance: 90.2
copy div "Получатель [PERSON_NAME]"
drag, startPoint x: 327, startPoint y: 232, endPoint x: 315, endPoint y: 232, distance: 11.5
click at [315, 232] on div "Артикул: ш-8" at bounding box center [358, 227] width 172 height 14
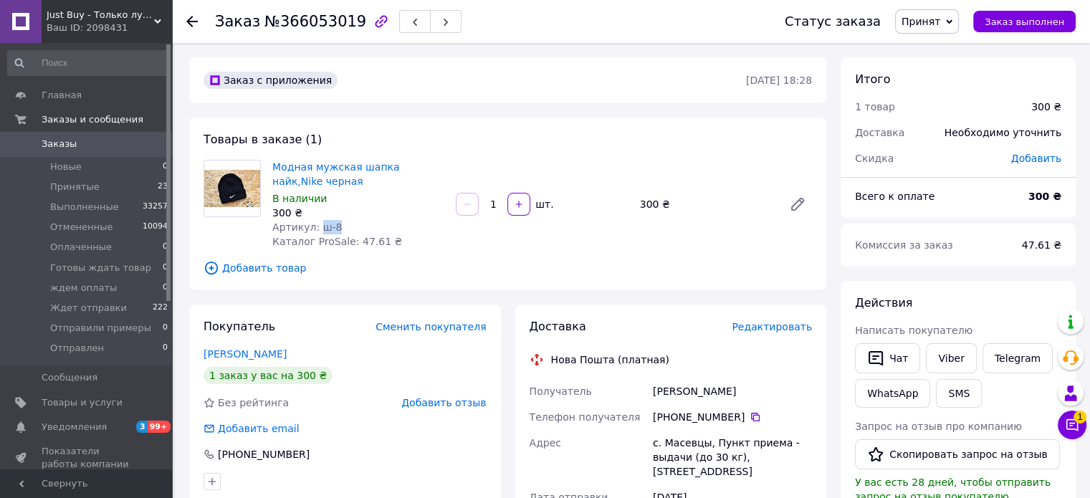
copy span "ш-8"
click at [716, 460] on div "с. Масевцы, Пункт приема - выдачи (до 30 кг), [STREET_ADDRESS]" at bounding box center [732, 457] width 165 height 54
copy div "с. Масевцы, Пункт приема - выдачи (до 30 кг), [STREET_ADDRESS]"
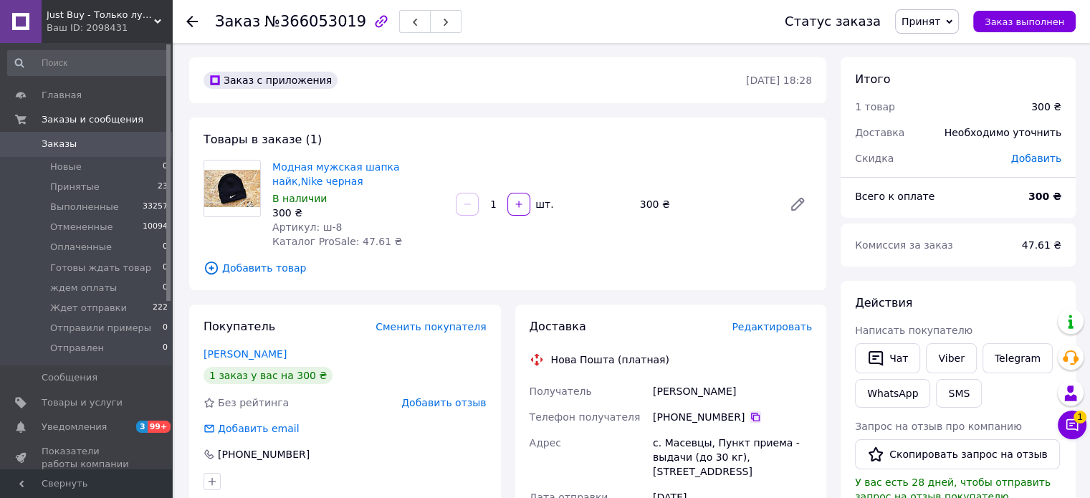
click at [750, 416] on icon at bounding box center [755, 416] width 11 height 11
click at [935, 28] on span "Принят" at bounding box center [927, 21] width 64 height 24
drag, startPoint x: 958, startPoint y: 157, endPoint x: 933, endPoint y: 127, distance: 39.2
click at [960, 157] on li "Ждет отправки" at bounding box center [953, 158] width 115 height 22
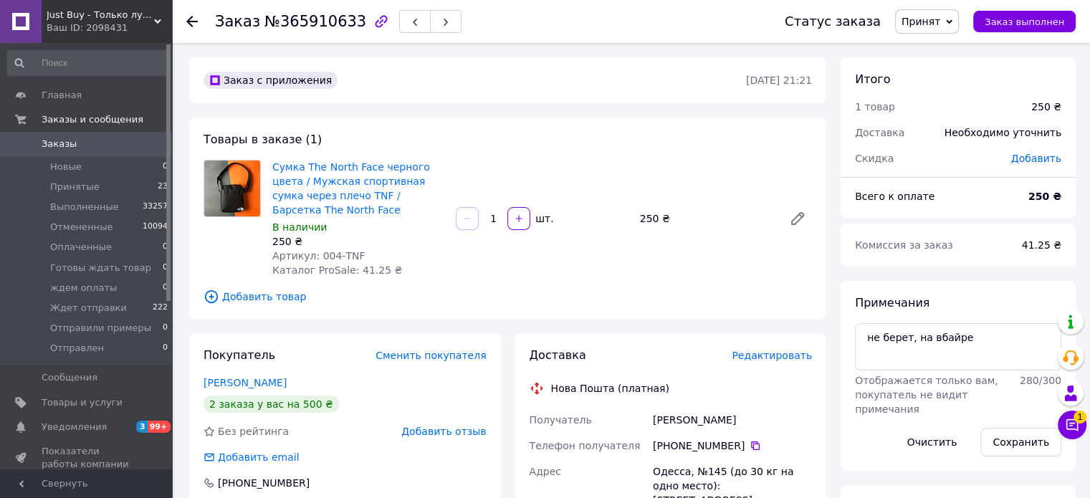
click at [680, 407] on div "[PERSON_NAME]" at bounding box center [732, 420] width 165 height 26
copy div "Романик"
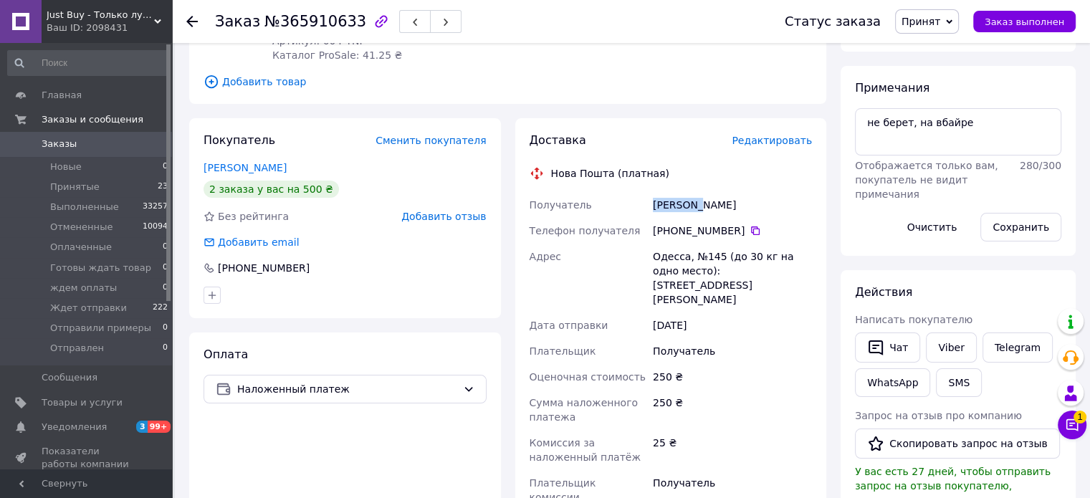
scroll to position [231, 0]
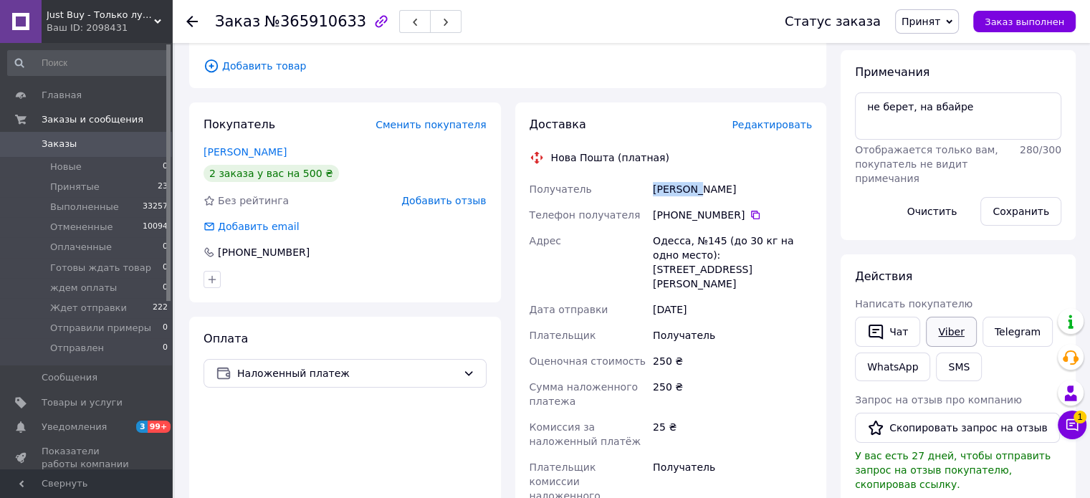
click at [956, 329] on link "Viber" at bounding box center [951, 332] width 50 height 30
click at [989, 270] on div "Действия" at bounding box center [958, 277] width 206 height 16
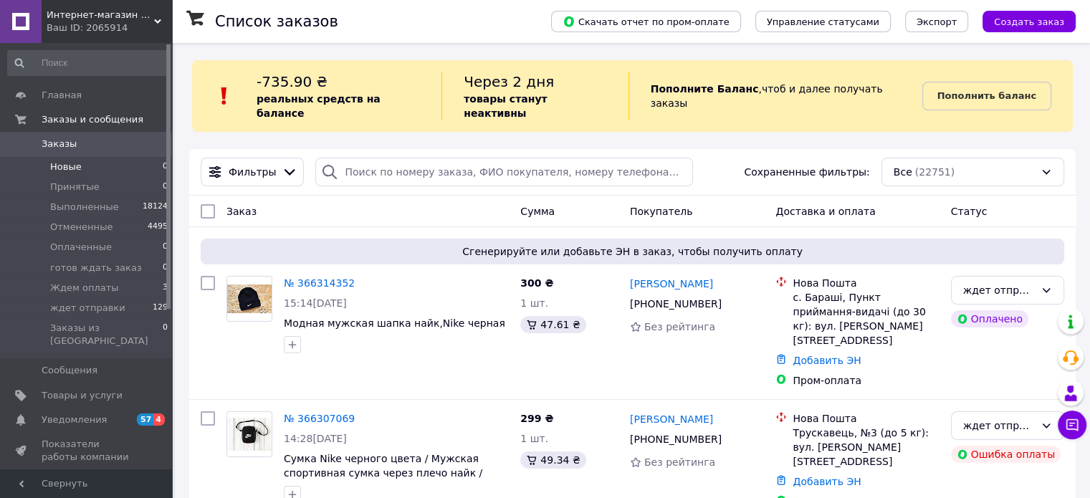
click at [55, 162] on span "Новые" at bounding box center [66, 167] width 32 height 13
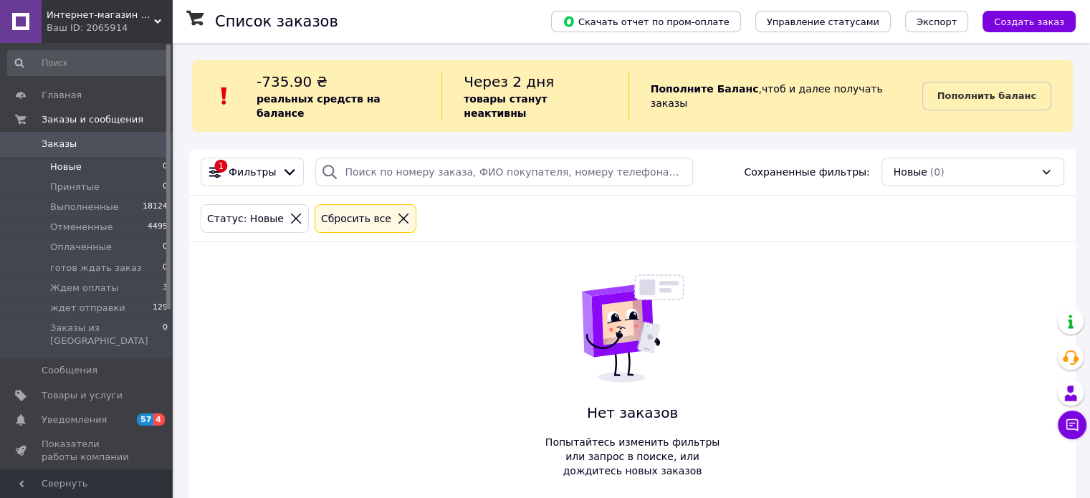
click at [138, 14] on span "Интернет-магазин одежды Stylish-Shop" at bounding box center [101, 15] width 108 height 13
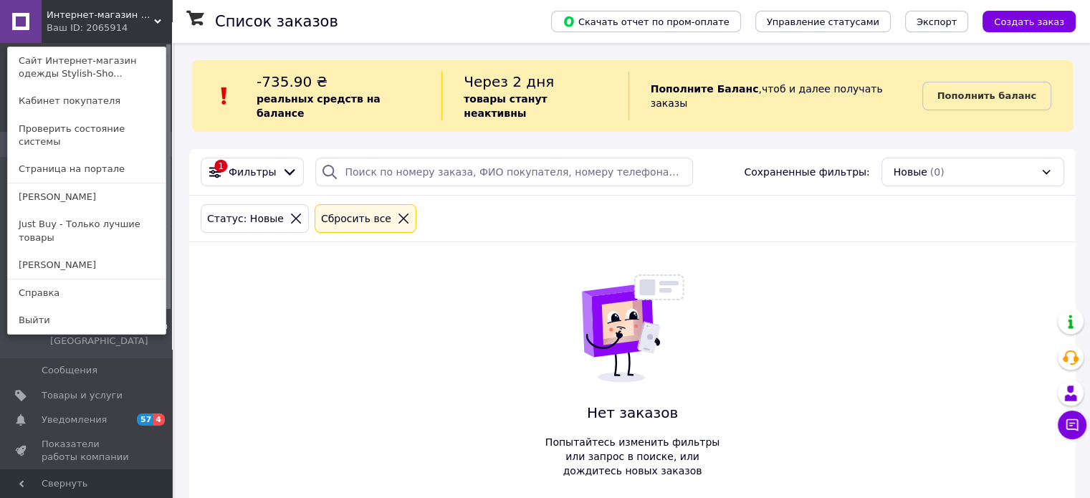
click at [126, 26] on div "Интернет-магазин одежды Stylish-Shop Ваш ID: 2065914 Сайт Интернет-магазин одеж…" at bounding box center [86, 21] width 172 height 43
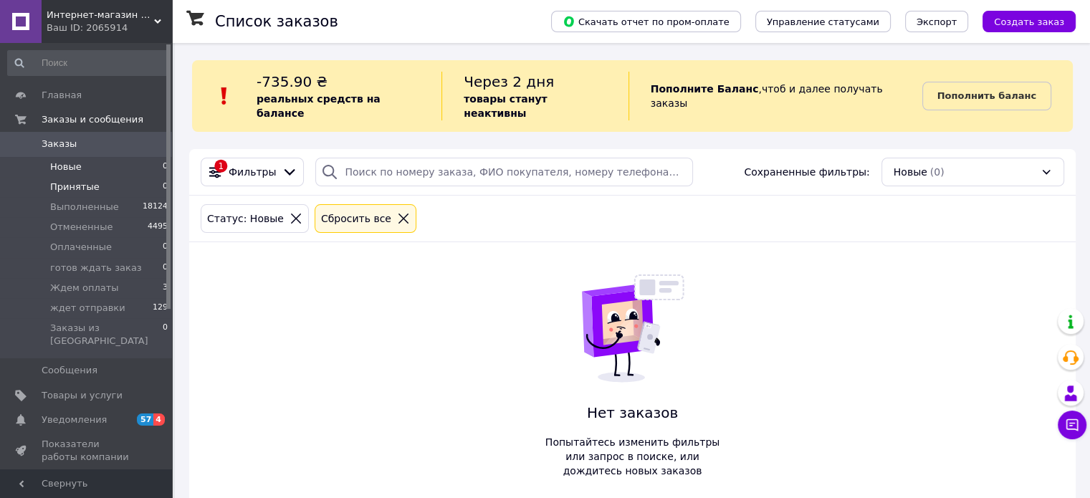
click at [103, 187] on li "Принятые 0" at bounding box center [88, 187] width 176 height 20
click at [158, 14] on div "Интернет-магазин одежды Stylish-Shop Ваш ID: 2065914" at bounding box center [107, 21] width 130 height 43
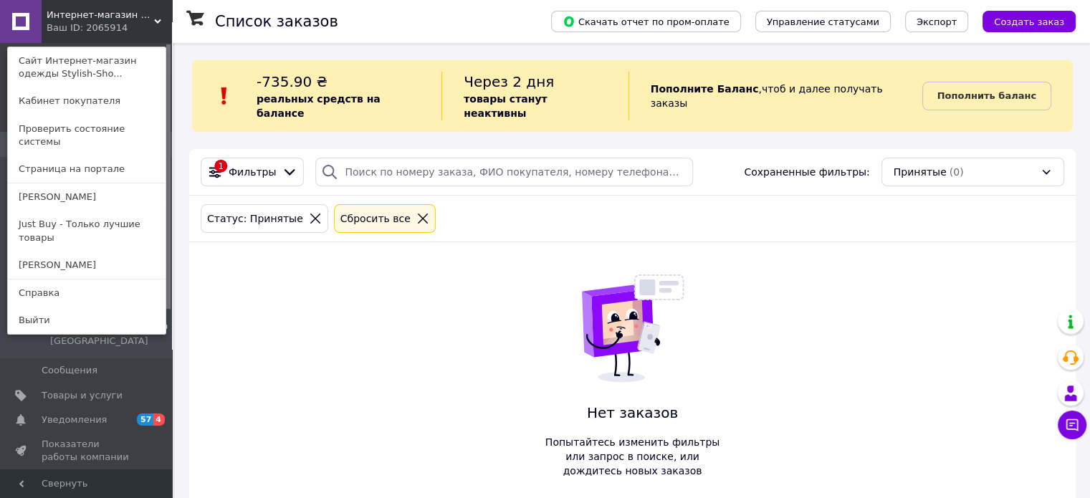
click at [109, 211] on link "Just Buy - Только лучшие товары" at bounding box center [87, 231] width 158 height 40
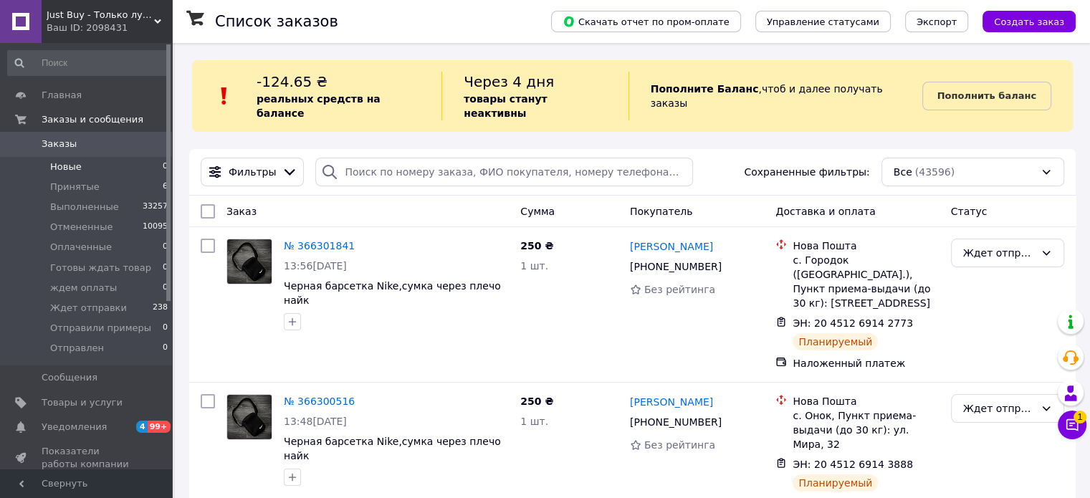
click at [73, 173] on li "Новые 0" at bounding box center [88, 167] width 176 height 20
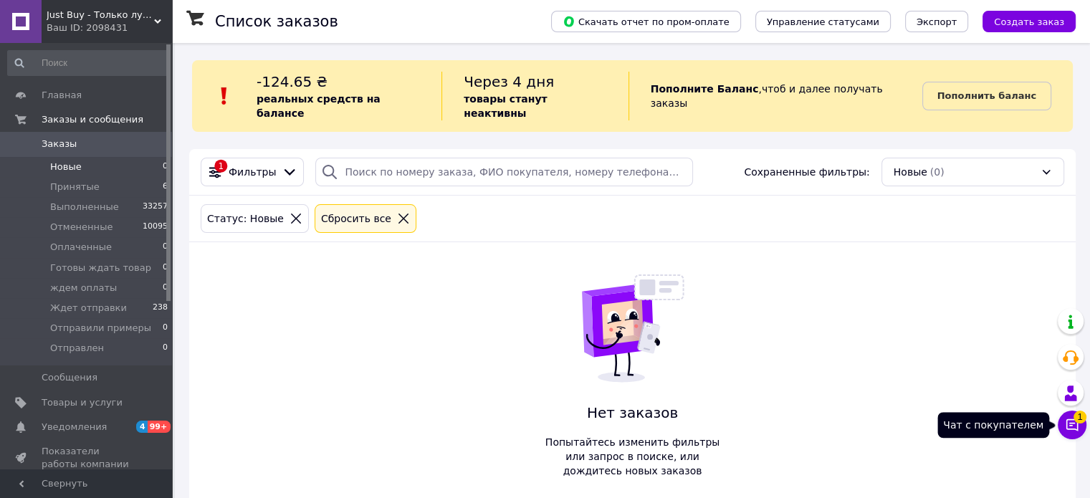
click at [1070, 416] on button "Чат с покупателем 1" at bounding box center [1072, 425] width 29 height 29
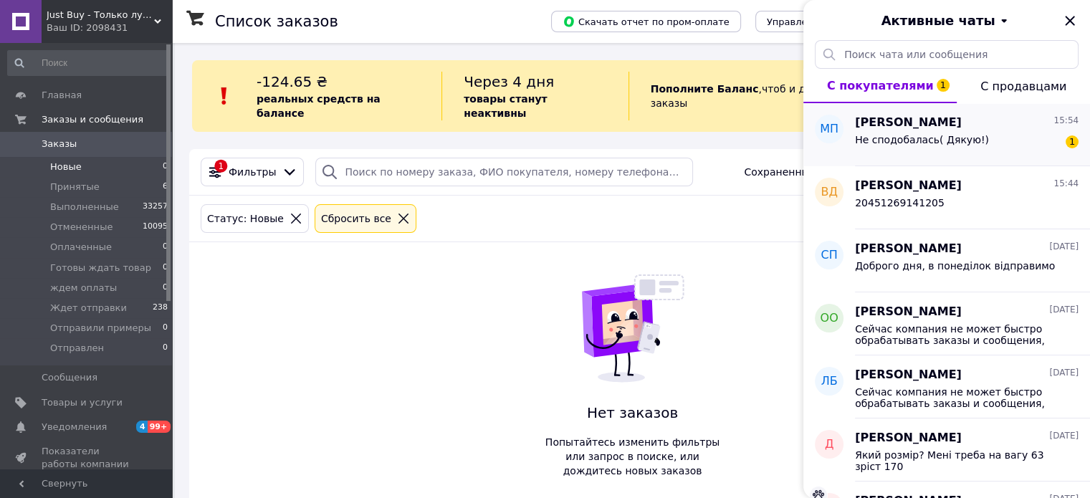
click at [1001, 131] on div "Не сподобалась( Дякую!) 1" at bounding box center [967, 142] width 224 height 23
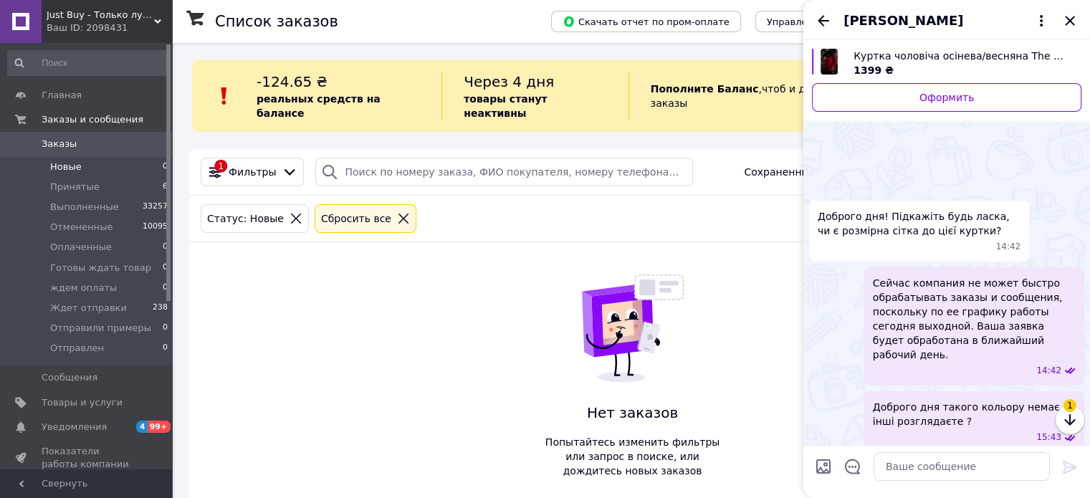
scroll to position [270, 0]
